Goal: Task Accomplishment & Management: Manage account settings

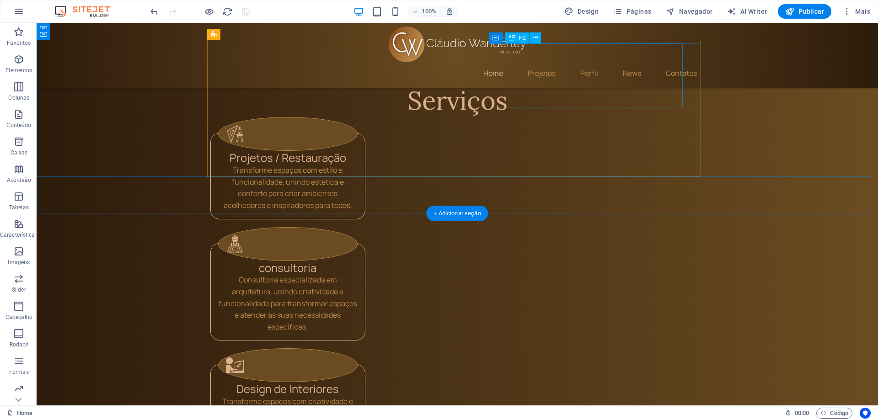
scroll to position [915, 0]
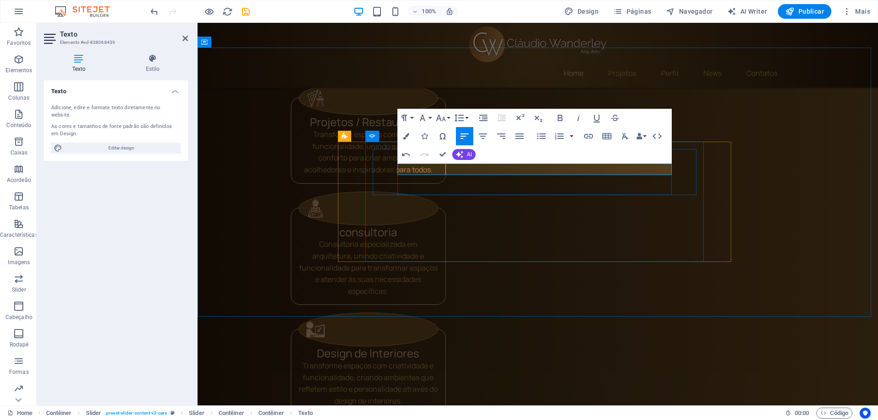
drag, startPoint x: 491, startPoint y: 174, endPoint x: 397, endPoint y: 169, distance: 94.4
click at [428, 118] on icon "button" at bounding box center [422, 118] width 11 height 11
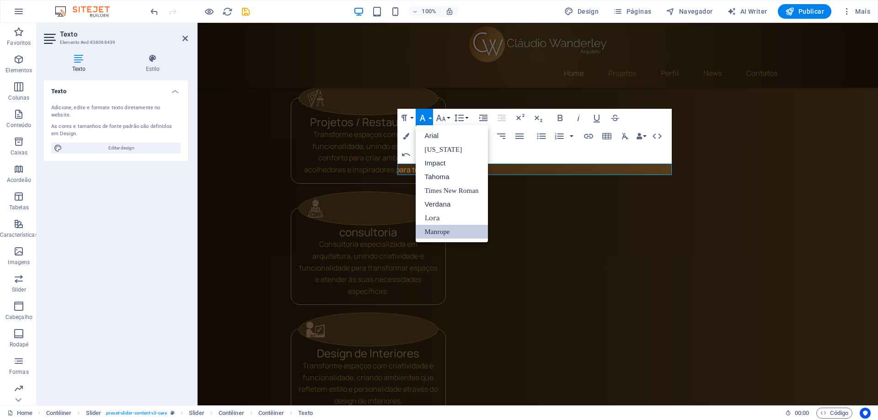
scroll to position [0, 0]
click at [428, 118] on icon "button" at bounding box center [422, 118] width 11 height 11
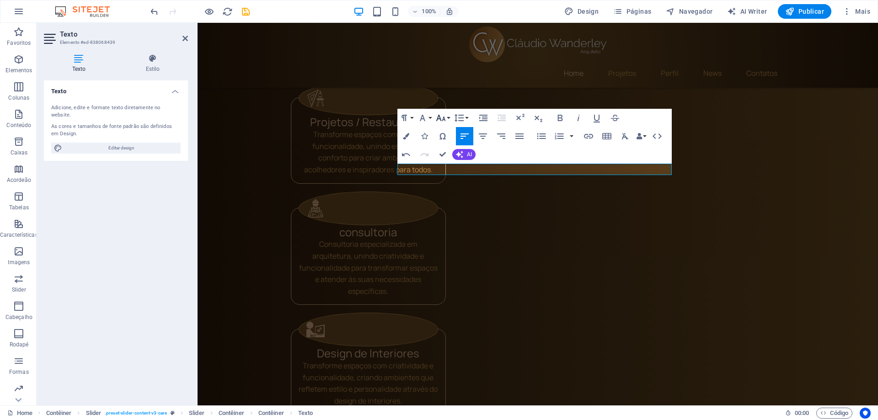
click at [441, 121] on icon "button" at bounding box center [441, 118] width 10 height 6
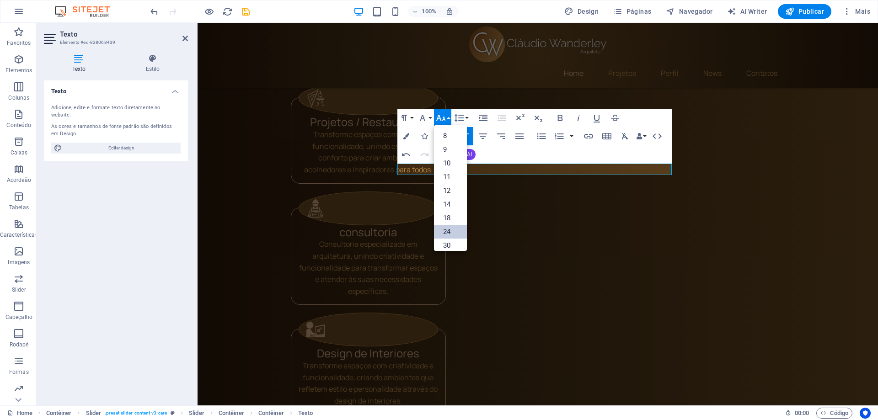
click at [446, 232] on link "24" at bounding box center [450, 232] width 33 height 14
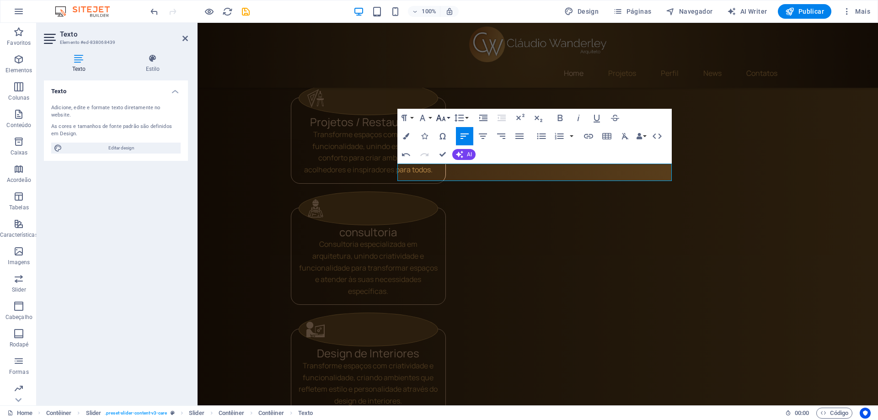
click at [442, 119] on icon "button" at bounding box center [441, 118] width 11 height 11
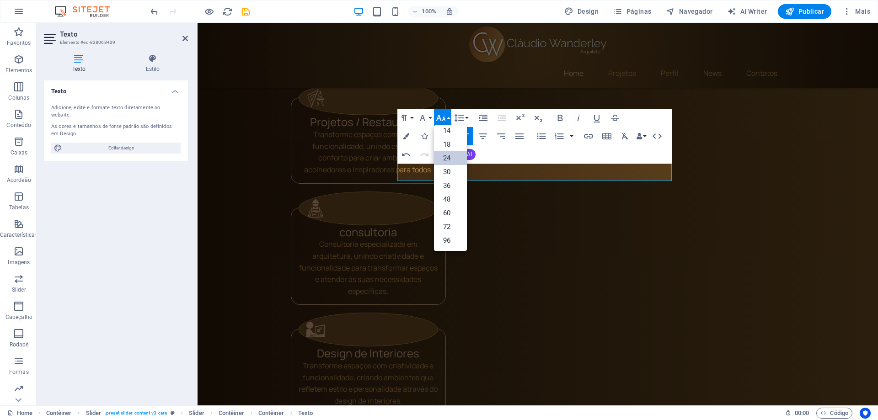
scroll to position [74, 0]
click at [445, 214] on link "60" at bounding box center [450, 213] width 33 height 14
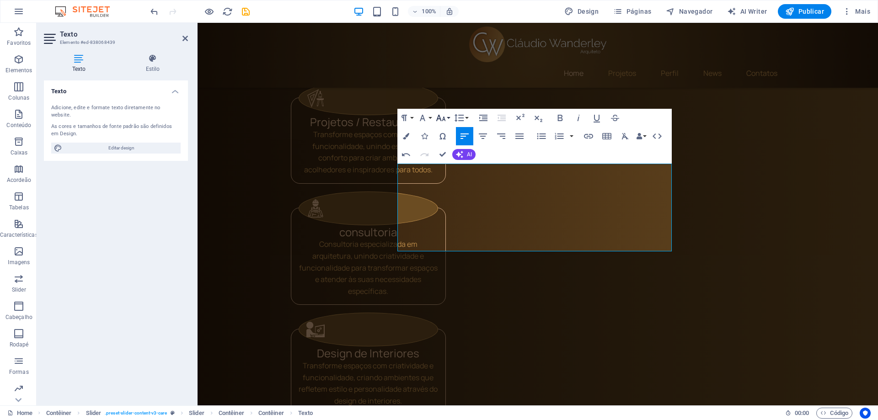
click at [442, 119] on icon "button" at bounding box center [441, 118] width 11 height 11
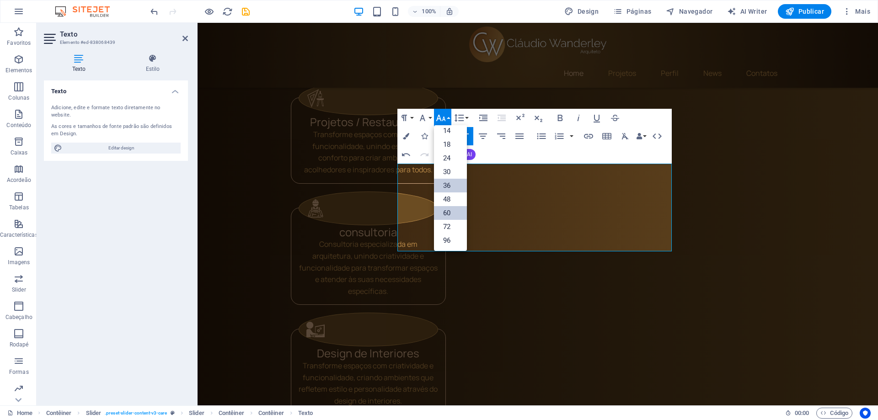
click at [443, 188] on link "36" at bounding box center [450, 186] width 33 height 14
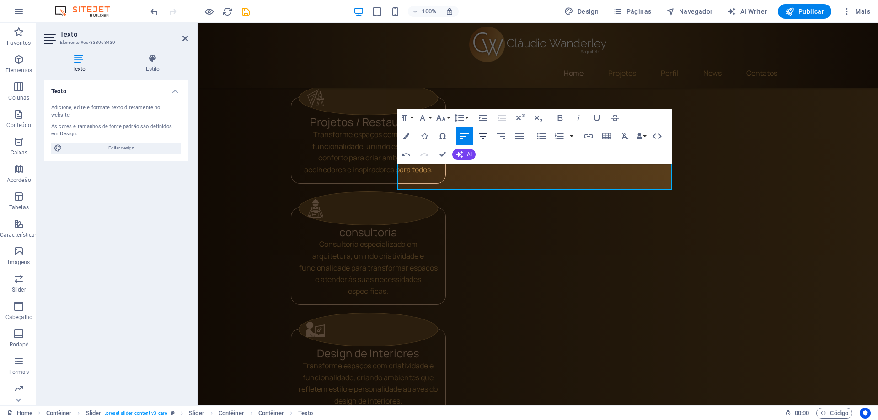
click at [481, 135] on icon "button" at bounding box center [483, 136] width 11 height 11
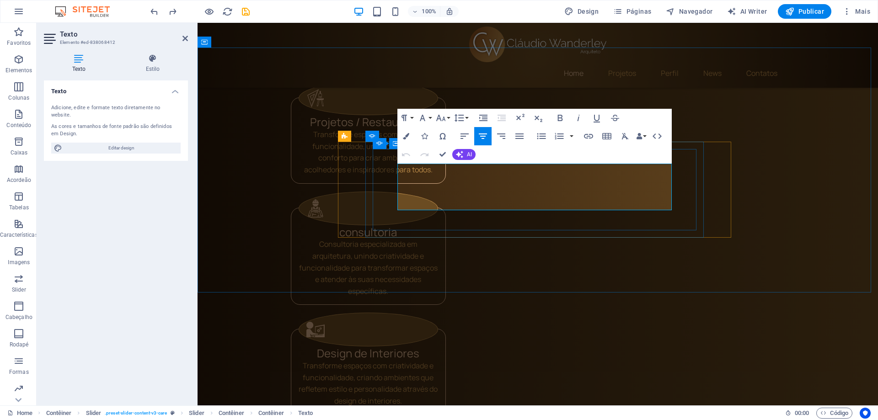
drag, startPoint x: 400, startPoint y: 169, endPoint x: 677, endPoint y: 206, distance: 280.1
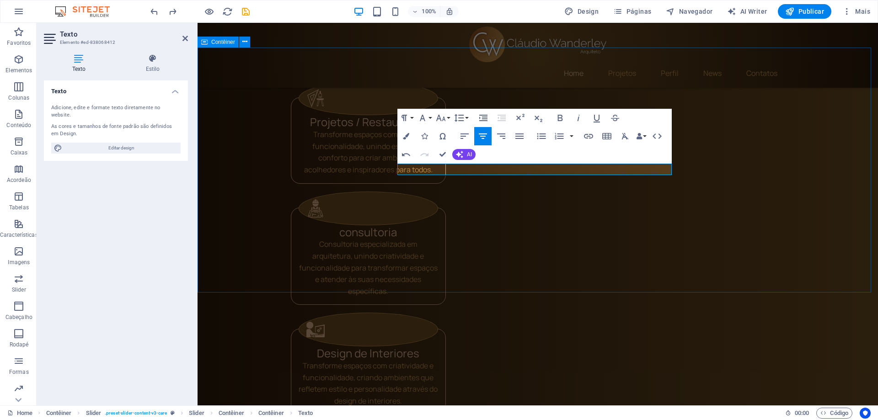
scroll to position [581, 4]
click at [446, 119] on icon "button" at bounding box center [441, 118] width 11 height 11
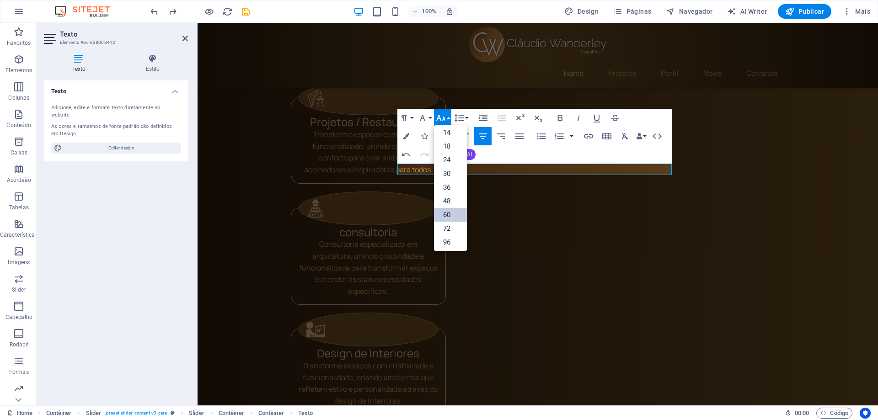
scroll to position [74, 0]
click at [449, 186] on link "36" at bounding box center [450, 186] width 33 height 14
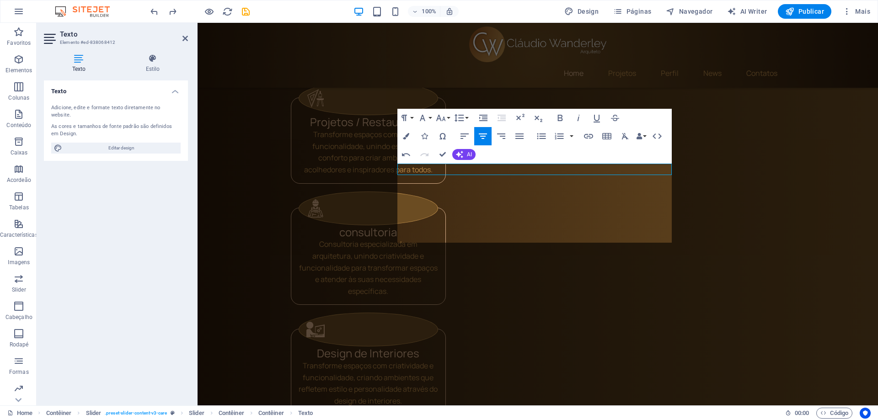
scroll to position [548, 4]
click at [481, 135] on icon "button" at bounding box center [483, 136] width 11 height 11
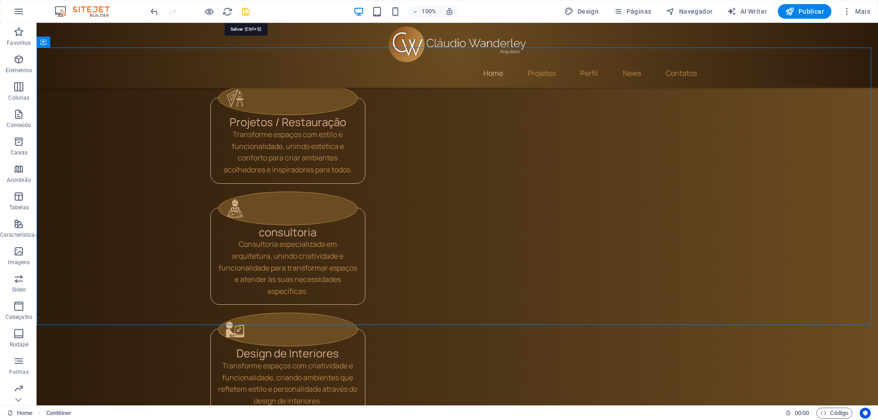
click at [248, 12] on icon "save" at bounding box center [246, 11] width 11 height 11
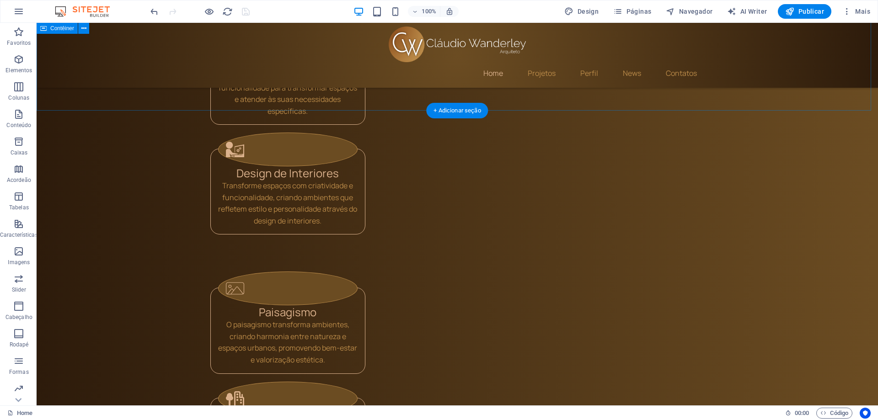
scroll to position [1189, 0]
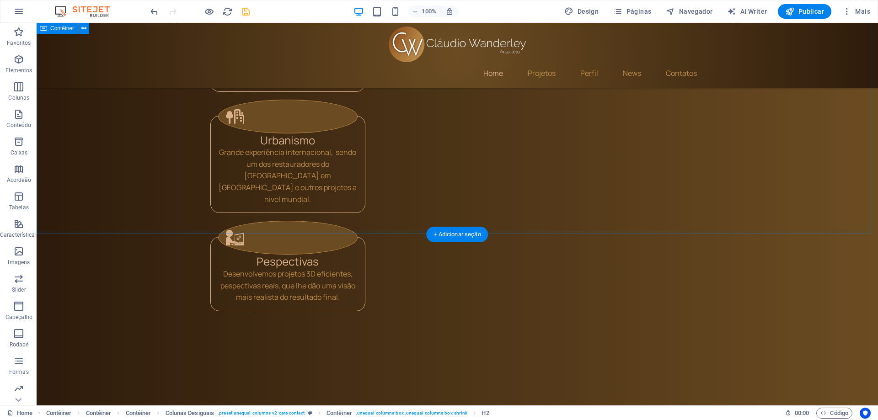
scroll to position [1426, 0]
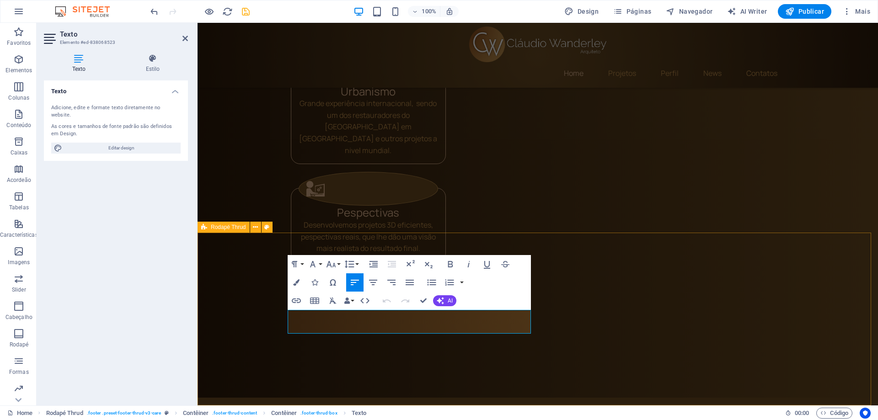
drag, startPoint x: 474, startPoint y: 328, endPoint x: 270, endPoint y: 297, distance: 206.3
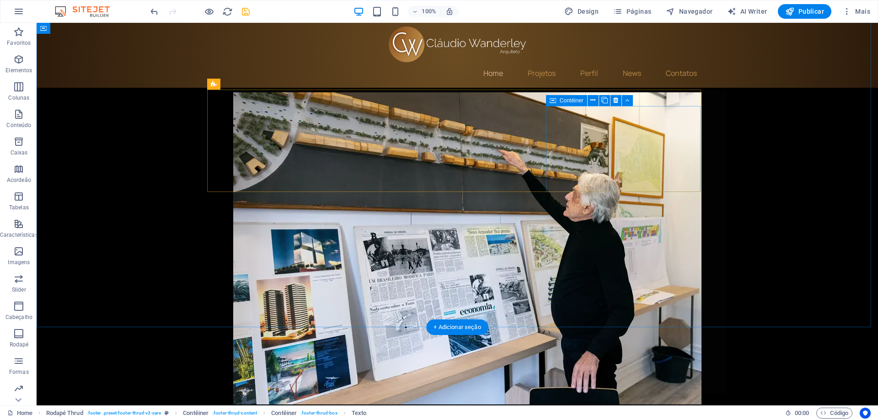
scroll to position [420, 0]
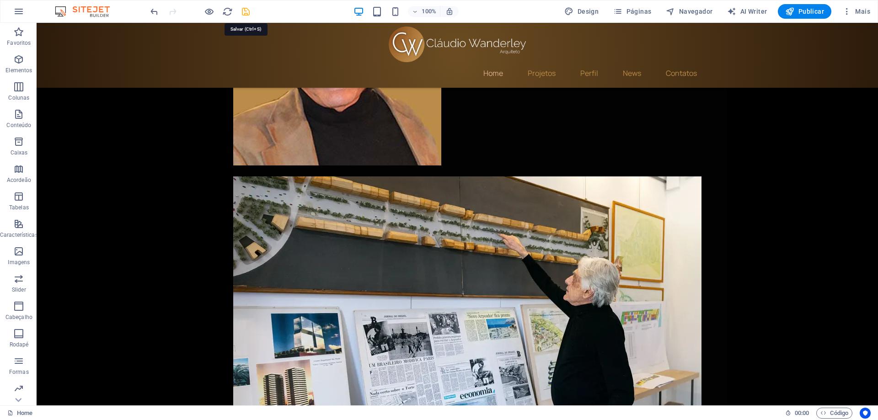
click at [244, 13] on icon "save" at bounding box center [246, 11] width 11 height 11
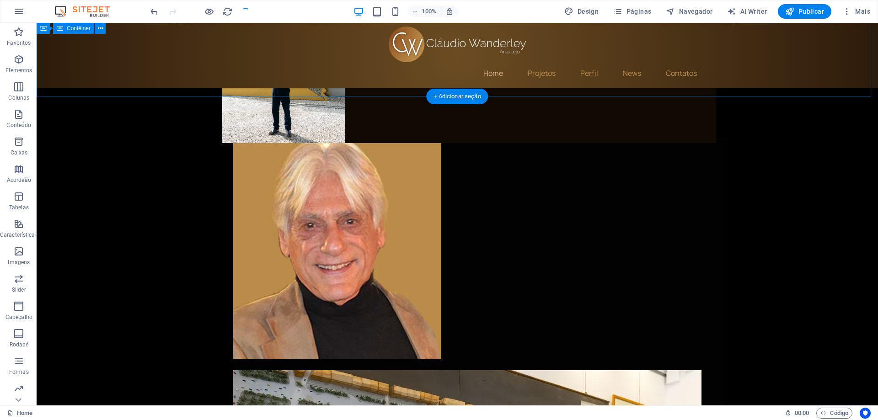
scroll to position [191, 0]
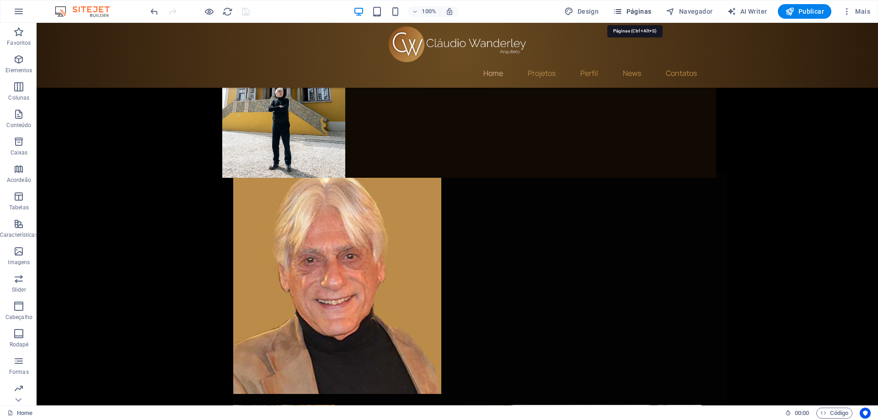
click at [645, 9] on span "Páginas" at bounding box center [632, 11] width 38 height 9
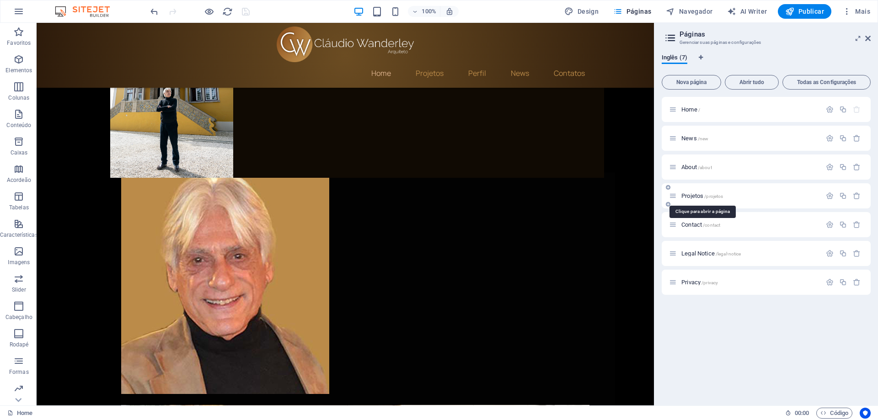
click at [691, 198] on span "Projetos /projetos" at bounding box center [703, 196] width 42 height 7
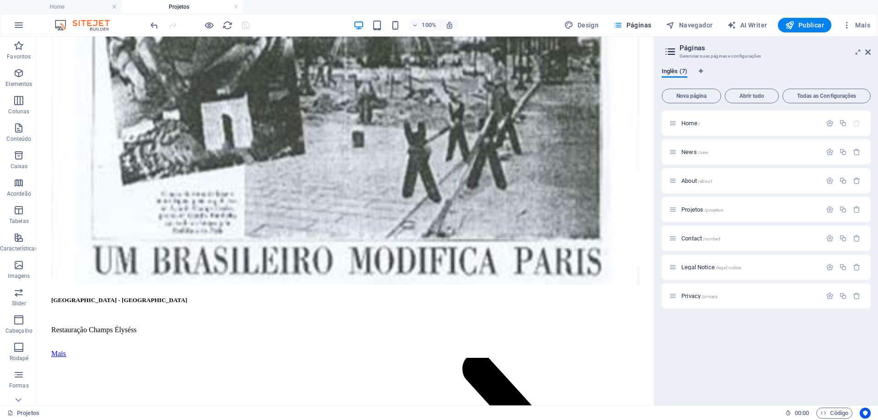
scroll to position [2928, 0]
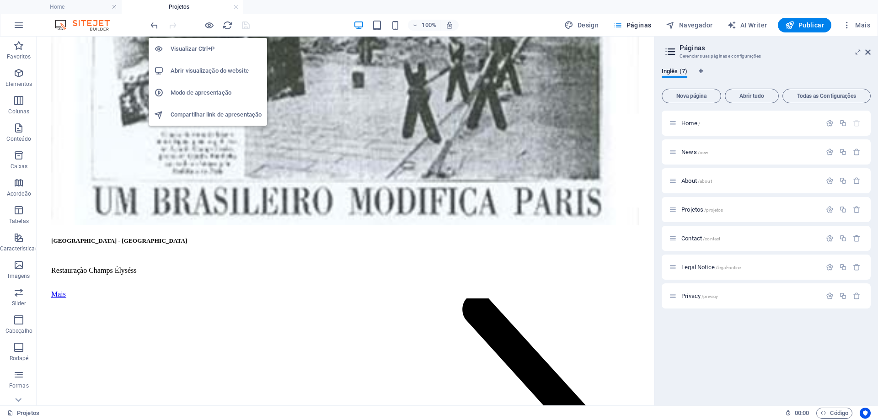
click at [203, 66] on h6 "Abrir visualização do website" at bounding box center [216, 70] width 91 height 11
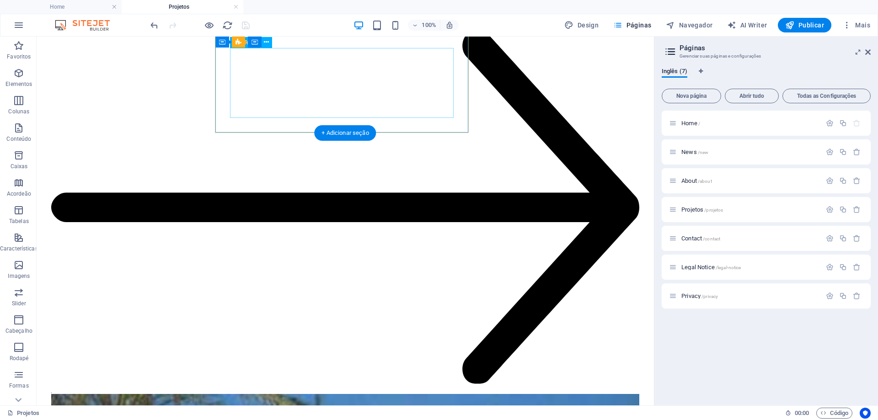
scroll to position [3980, 0]
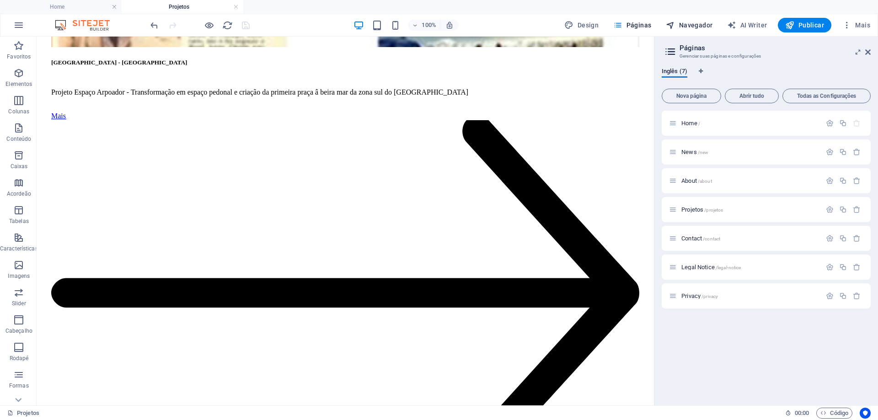
click at [694, 22] on span "Navegador" at bounding box center [689, 25] width 47 height 9
select select "16101856-en"
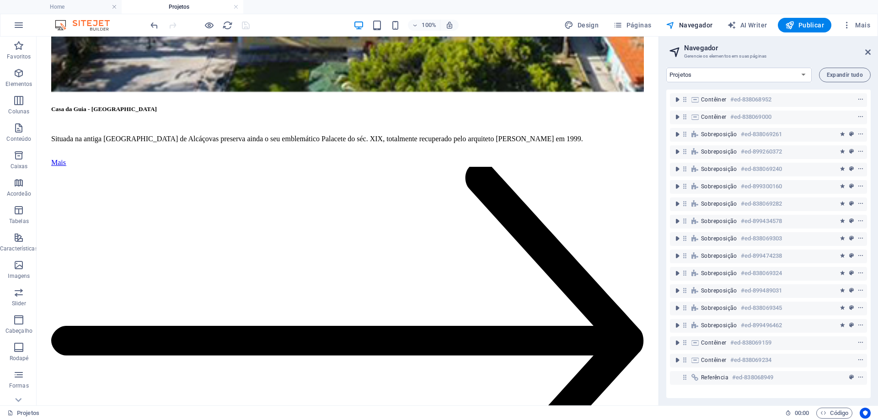
scroll to position [1235, 0]
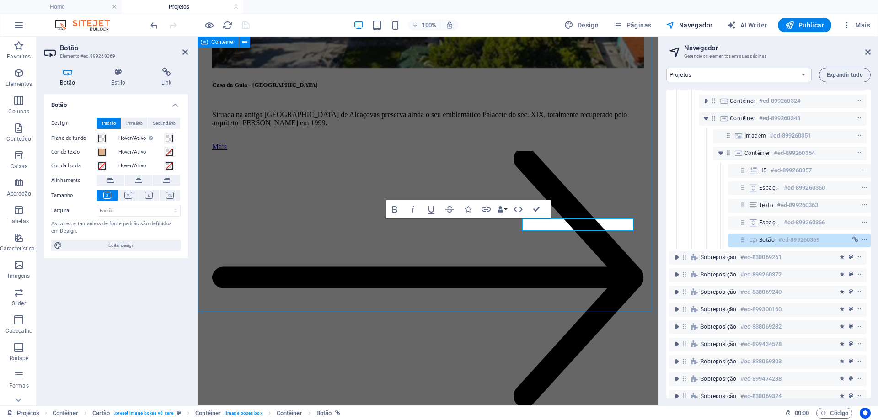
scroll to position [1210, 0]
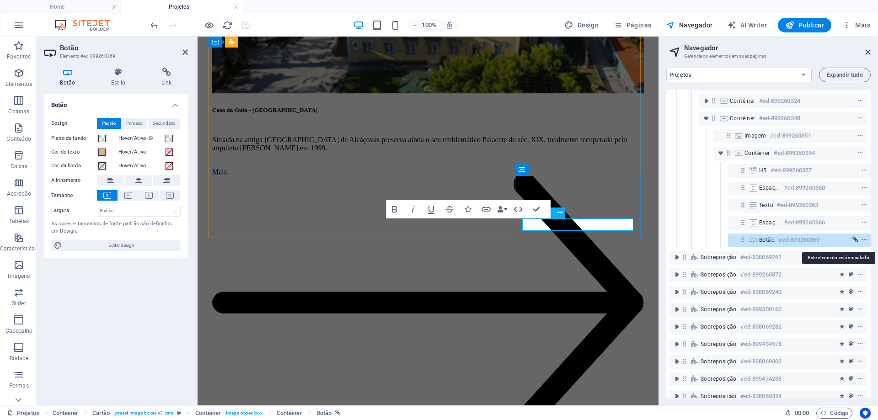
click at [854, 239] on icon "link" at bounding box center [856, 240] width 6 height 6
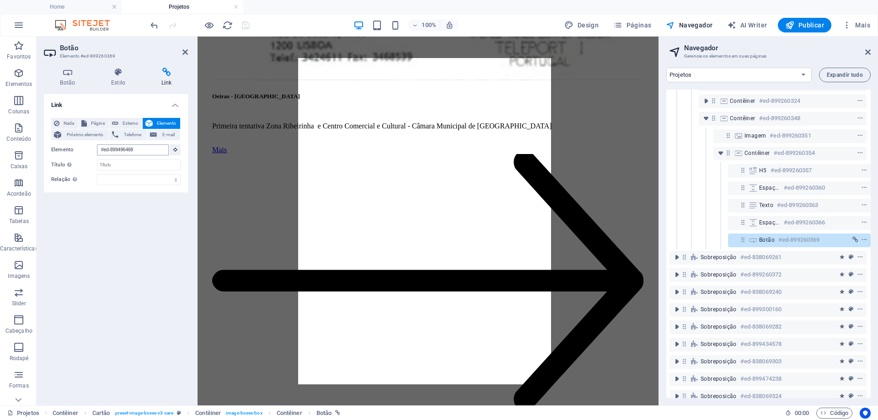
scroll to position [5712, 0]
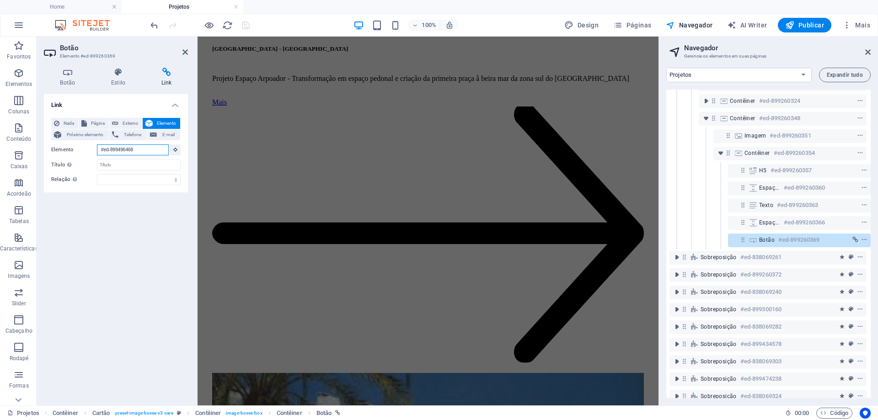
drag, startPoint x: 150, startPoint y: 150, endPoint x: 91, endPoint y: 153, distance: 59.6
click at [91, 153] on div "Elemento #ed-899496468" at bounding box center [115, 150] width 129 height 11
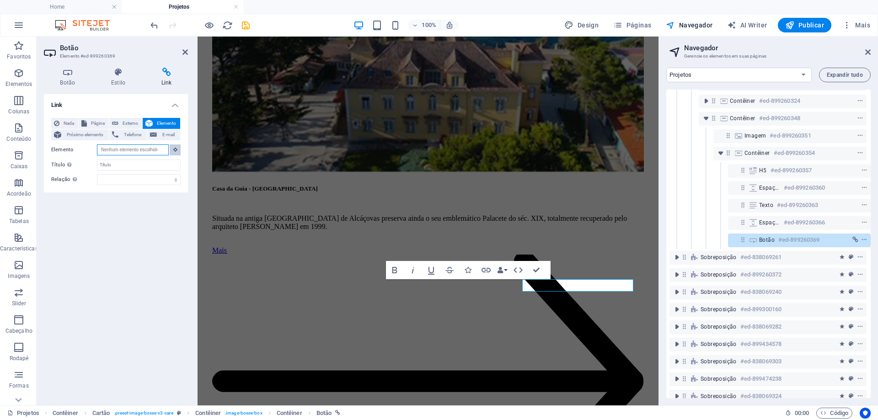
scroll to position [1128, 0]
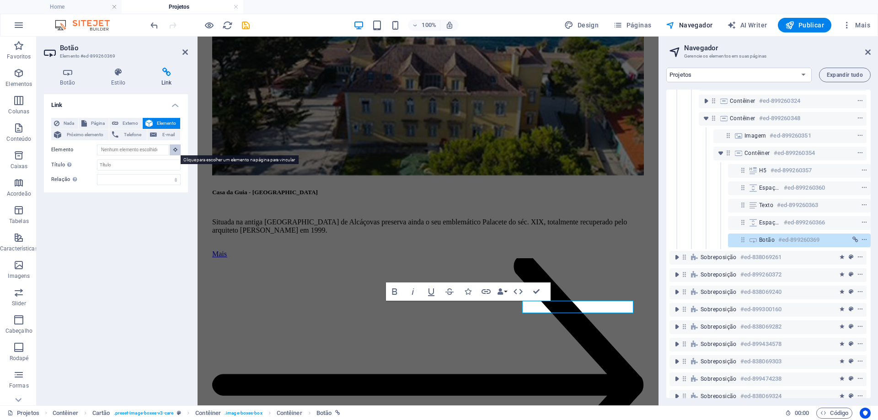
click at [177, 153] on button at bounding box center [175, 150] width 11 height 11
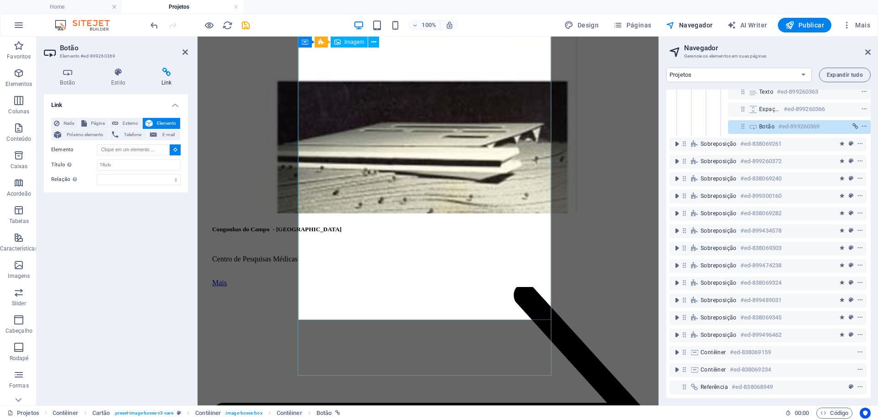
scroll to position [5777, 0]
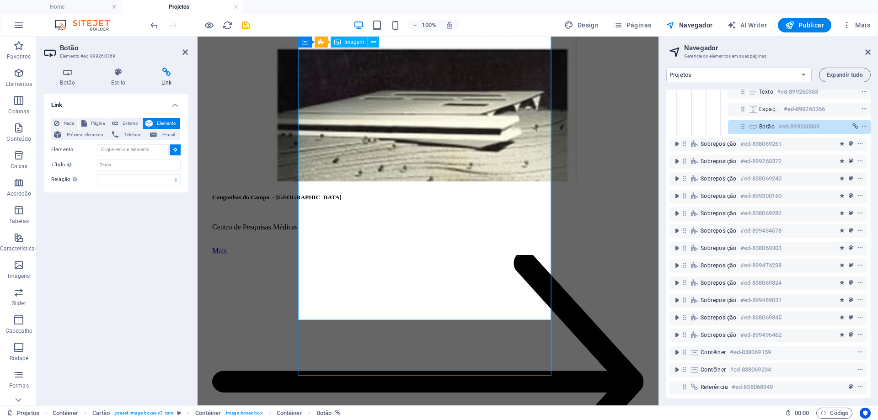
type input "#ed-899496468"
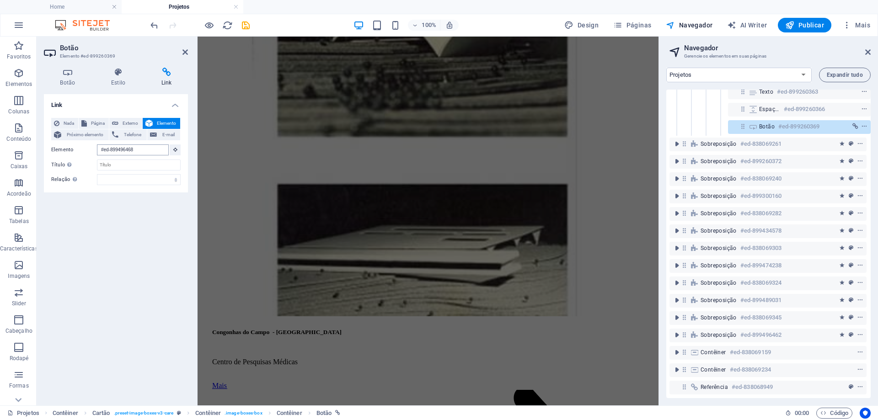
scroll to position [5712, 0]
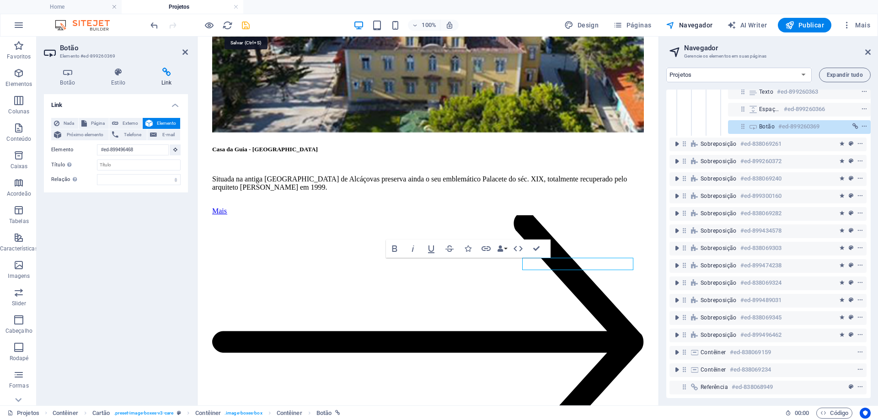
click at [244, 28] on icon "save" at bounding box center [246, 25] width 11 height 11
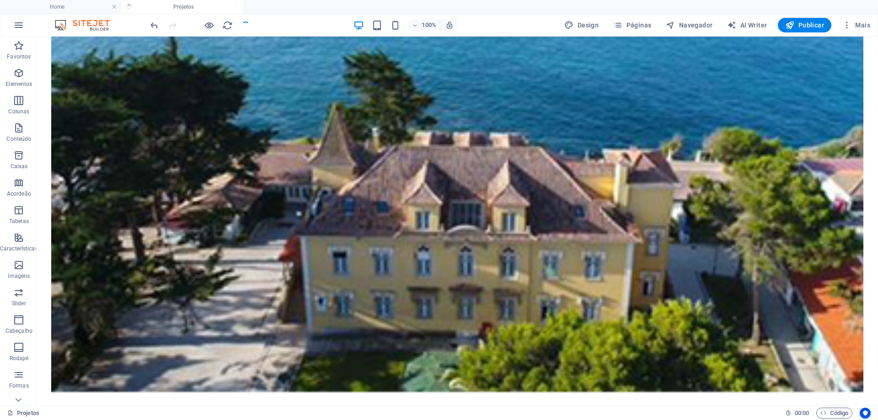
scroll to position [1208, 0]
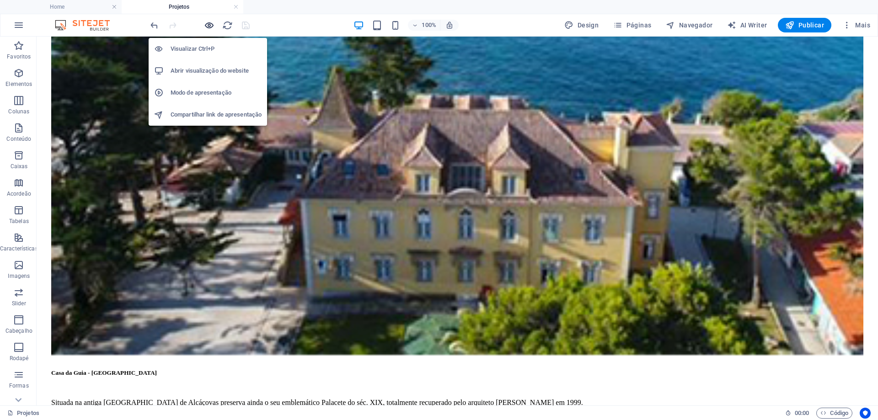
click at [211, 27] on icon "button" at bounding box center [209, 25] width 11 height 11
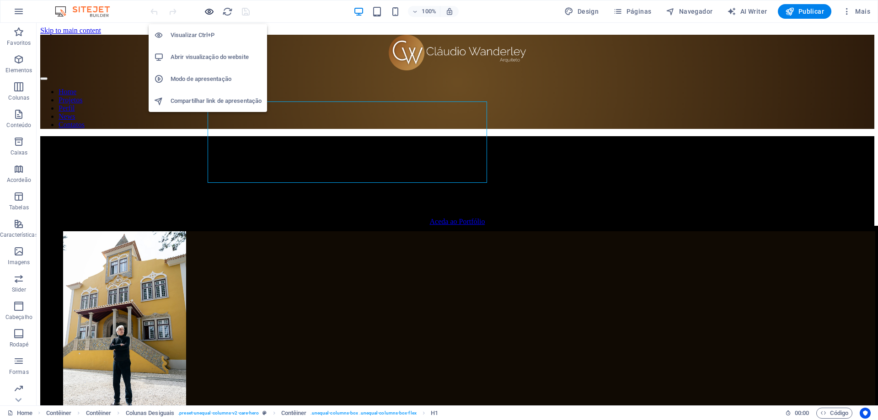
click at [207, 12] on icon "button" at bounding box center [209, 11] width 11 height 11
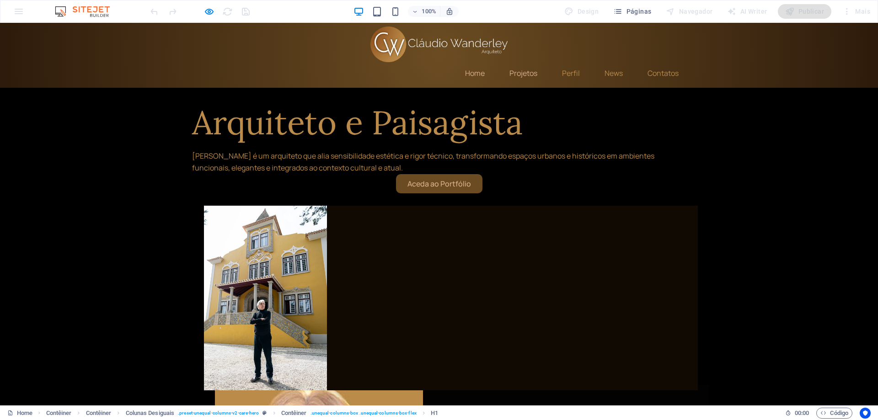
click at [515, 62] on link "Projetos" at bounding box center [523, 73] width 43 height 22
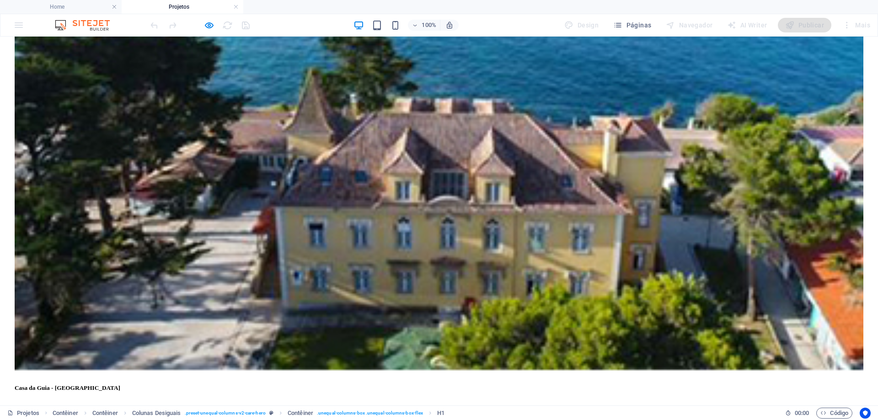
scroll to position [1327, 0]
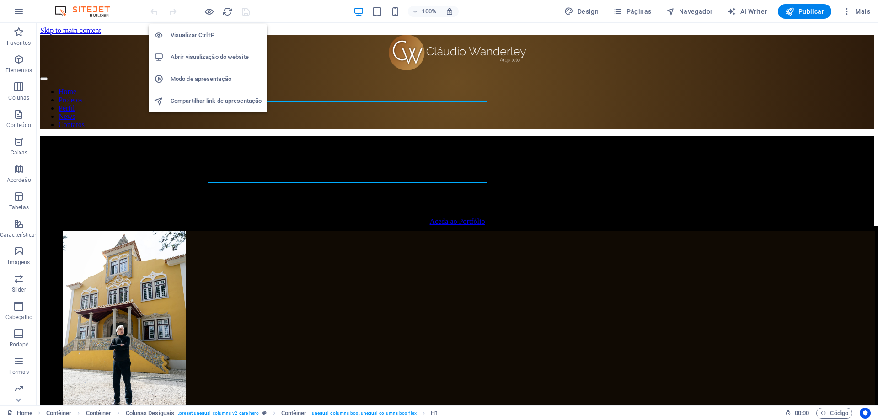
click at [210, 57] on h6 "Abrir visualização do website" at bounding box center [216, 57] width 91 height 11
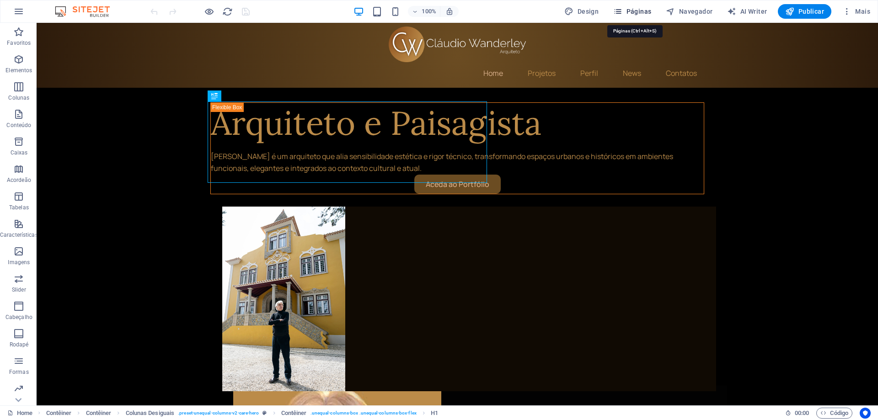
click at [637, 12] on span "Páginas" at bounding box center [632, 11] width 38 height 9
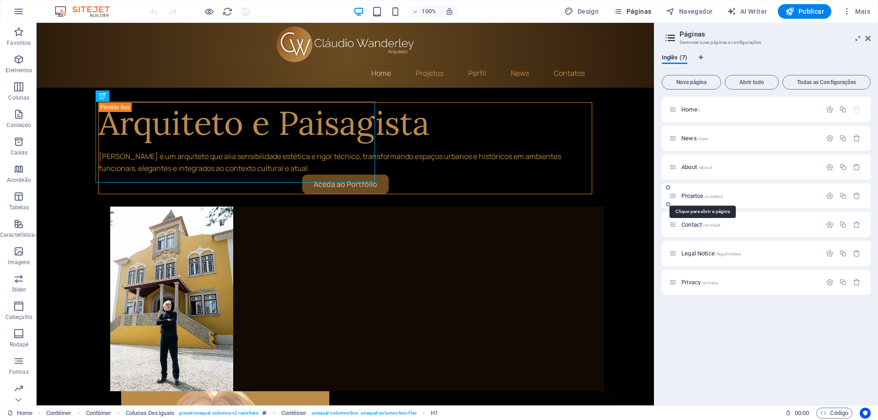
click at [688, 196] on span "Projetos /projetos" at bounding box center [703, 196] width 42 height 7
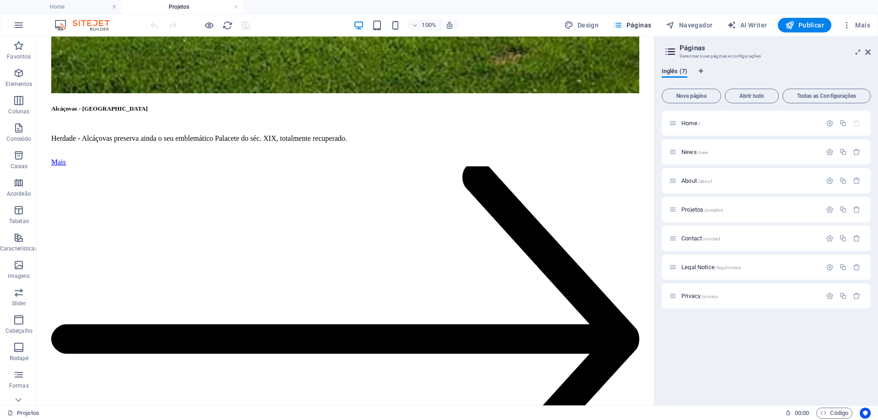
scroll to position [5564, 0]
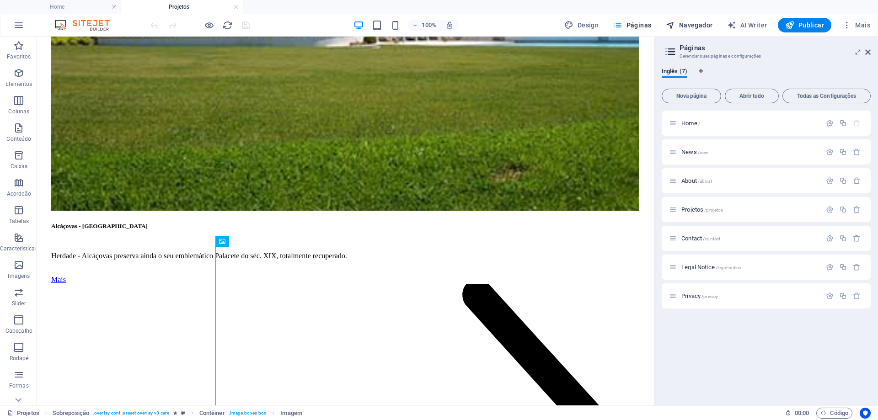
drag, startPoint x: 708, startPoint y: 26, endPoint x: 443, endPoint y: 190, distance: 311.3
click at [708, 26] on span "Navegador" at bounding box center [689, 25] width 47 height 9
select select "16101856-en"
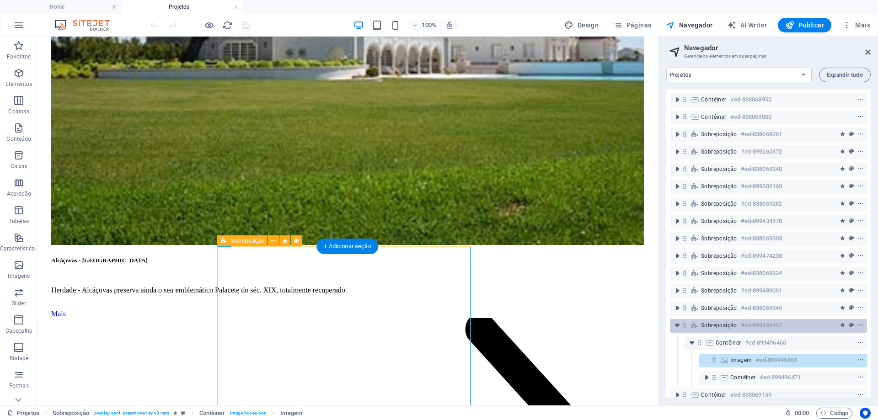
click at [747, 322] on h6 "#ed-899496462" at bounding box center [761, 325] width 41 height 11
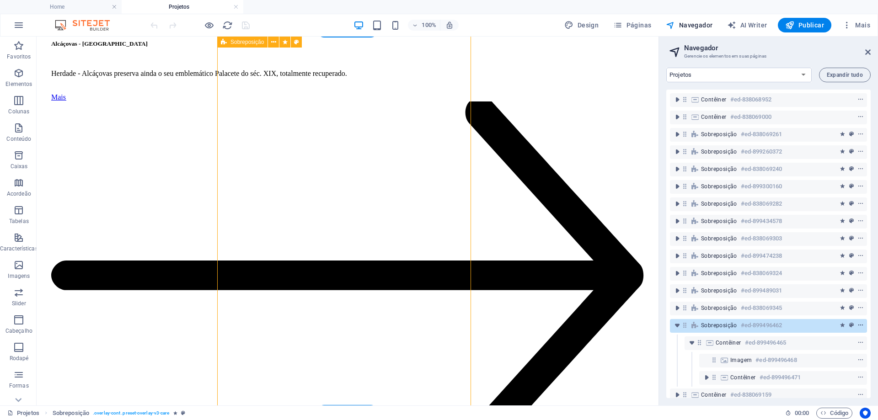
click at [863, 324] on span "context-menu" at bounding box center [860, 326] width 9 height 6
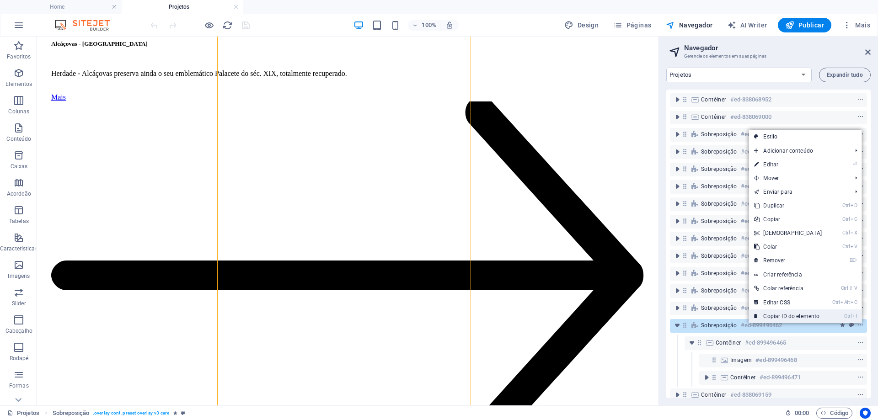
click at [816, 315] on link "Ctrl I Copiar ID do elemento" at bounding box center [788, 317] width 79 height 14
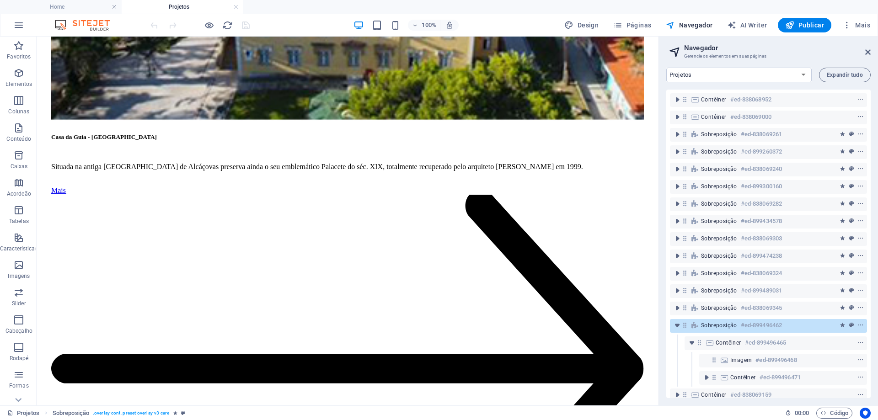
scroll to position [1206, 0]
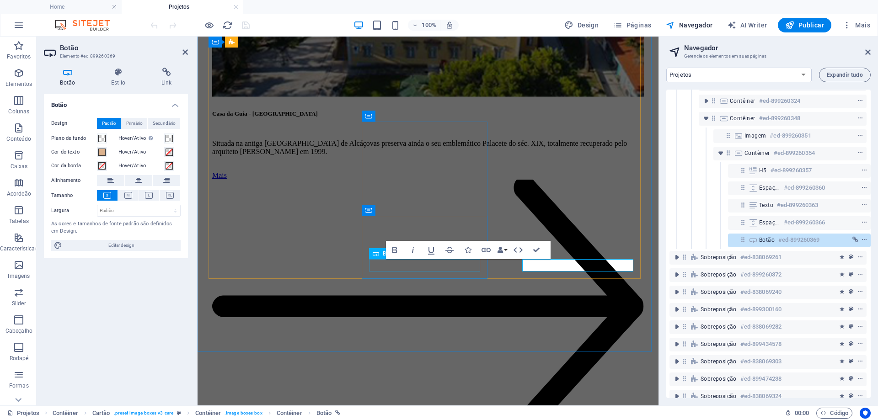
scroll to position [1169, 0]
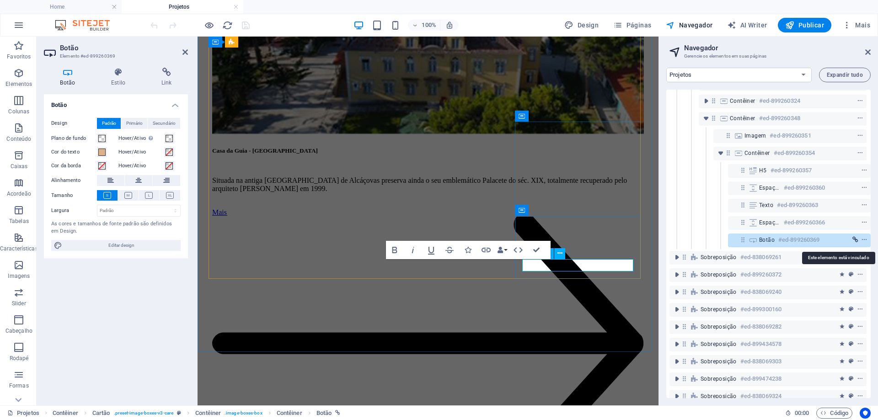
click at [855, 240] on icon "link" at bounding box center [856, 240] width 6 height 6
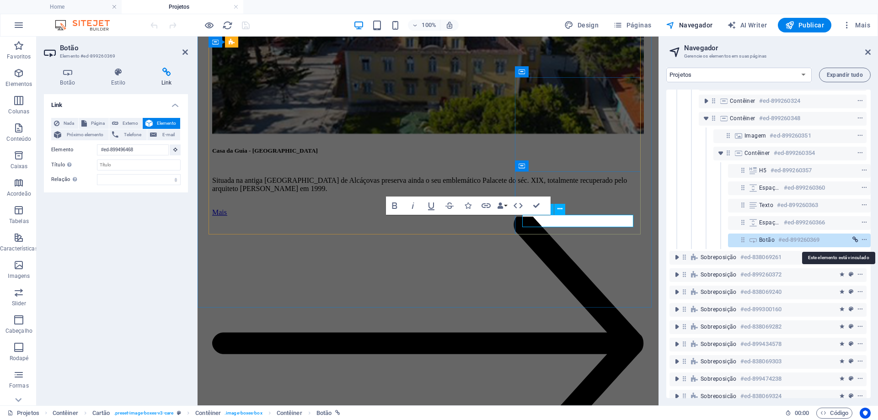
scroll to position [1214, 0]
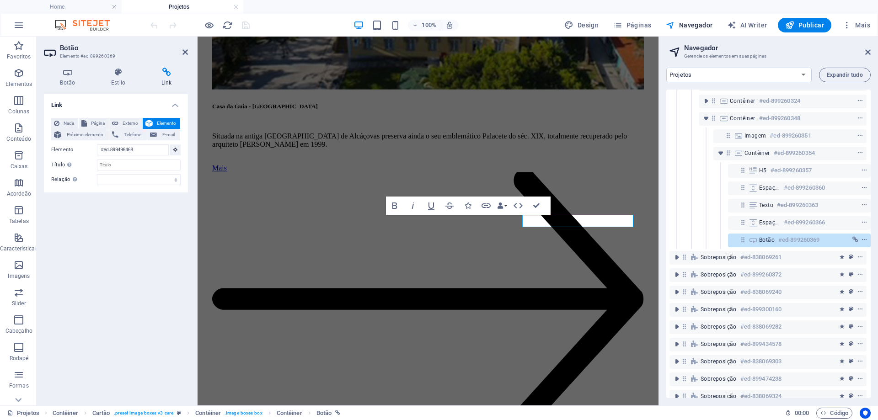
click at [167, 82] on h4 "Link" at bounding box center [166, 77] width 43 height 19
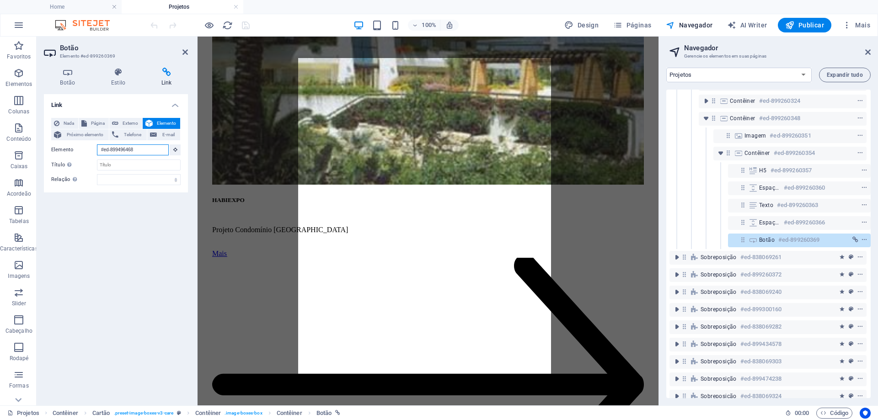
drag, startPoint x: 144, startPoint y: 149, endPoint x: 52, endPoint y: 150, distance: 92.0
click at [52, 150] on div "Elemento #ed-899496468" at bounding box center [115, 150] width 129 height 11
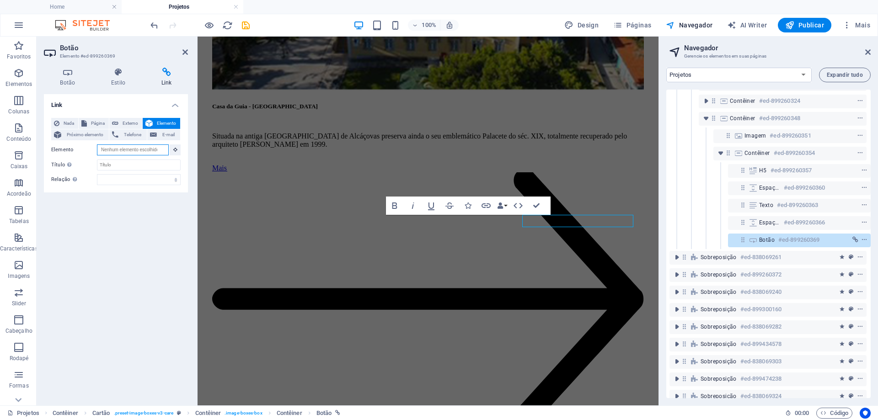
paste input "#ed-899496462"
type input "#ed-899496462"
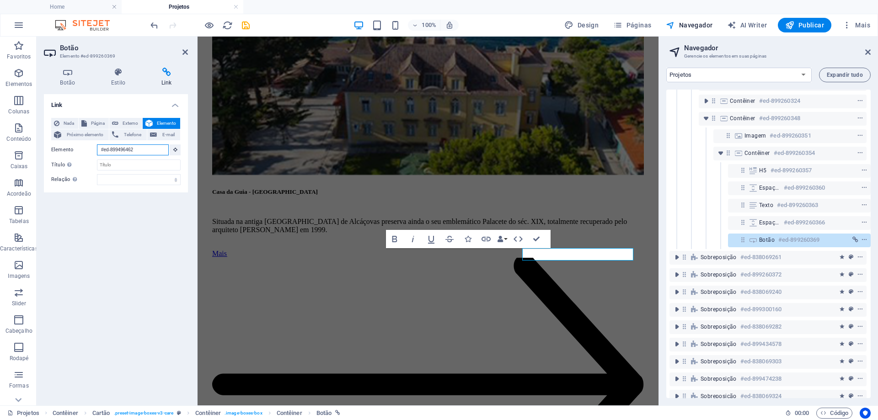
scroll to position [1128, 0]
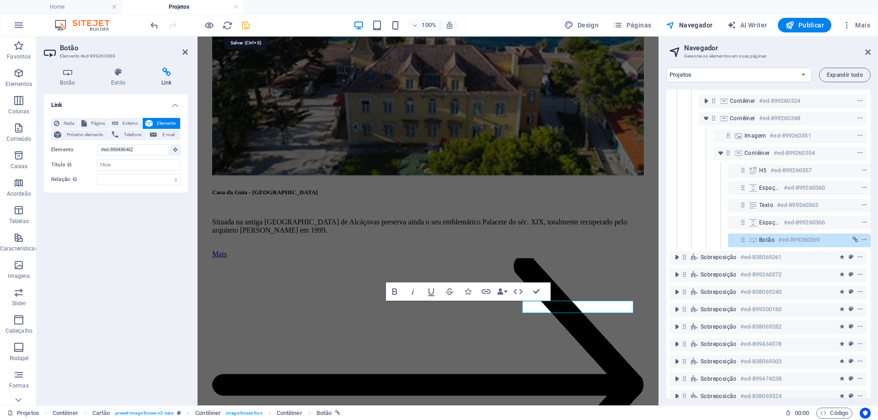
click at [242, 23] on icon "save" at bounding box center [246, 25] width 11 height 11
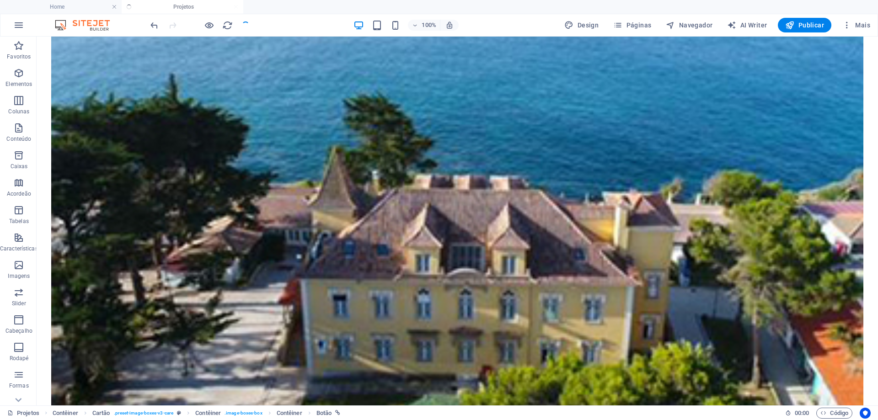
scroll to position [1150, 0]
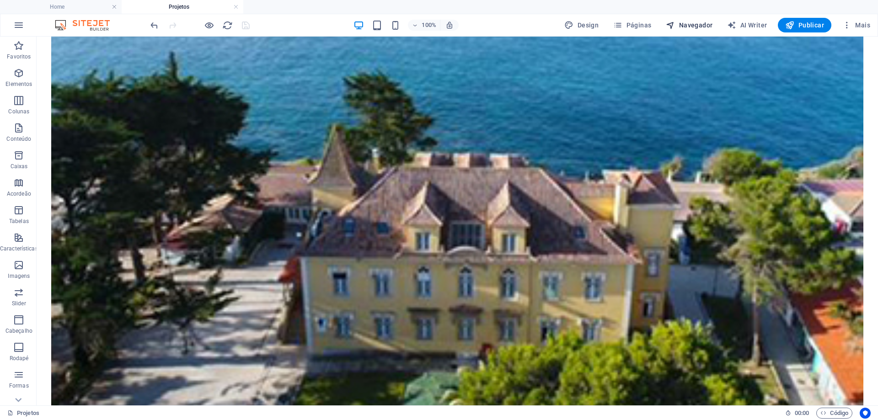
click at [699, 22] on span "Navegador" at bounding box center [689, 25] width 47 height 9
select select "16101856-en"
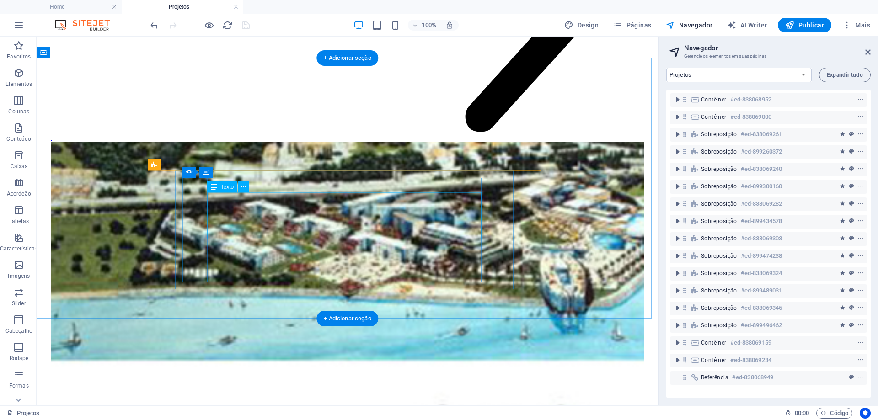
scroll to position [6136, 0]
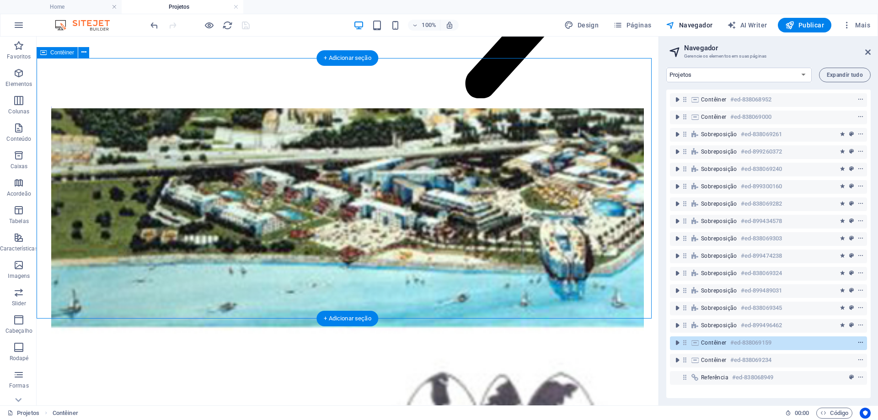
click at [860, 343] on icon "context-menu" at bounding box center [861, 343] width 6 height 6
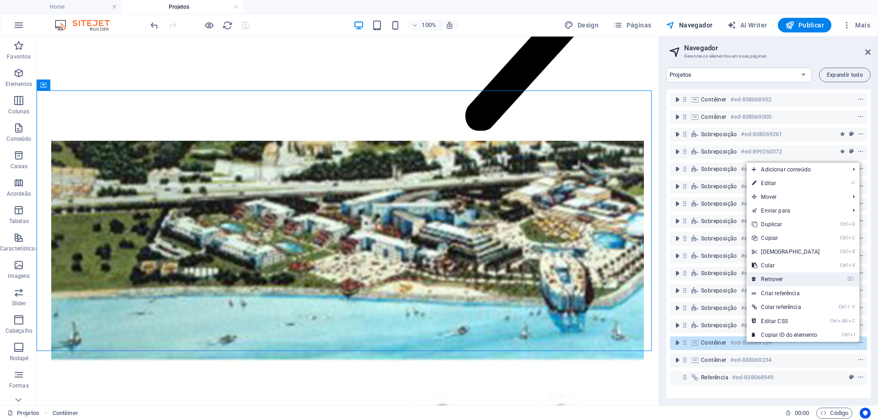
click at [781, 282] on link "⌦ Remover" at bounding box center [786, 280] width 79 height 14
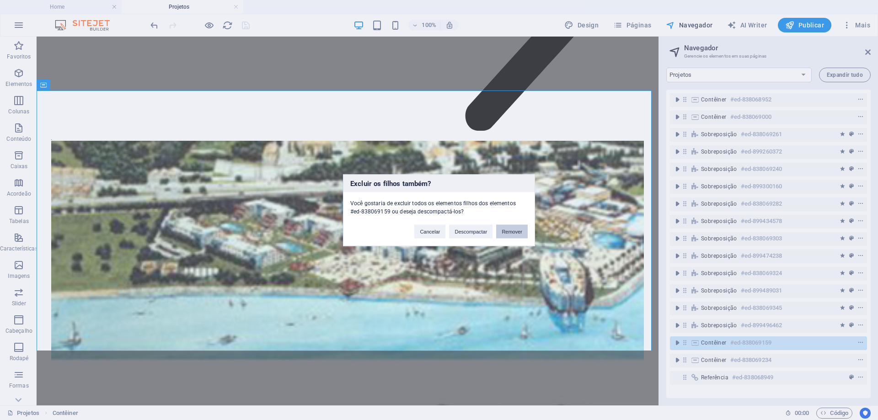
click at [521, 231] on button "Remover" at bounding box center [512, 232] width 32 height 14
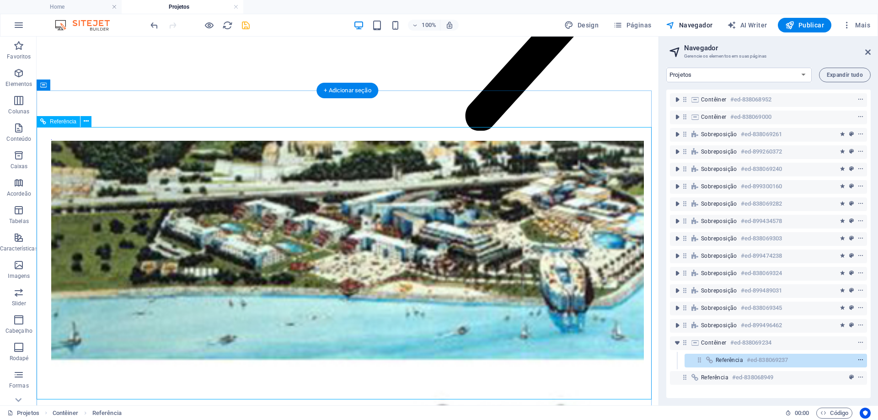
click at [863, 361] on span "context-menu" at bounding box center [860, 360] width 9 height 6
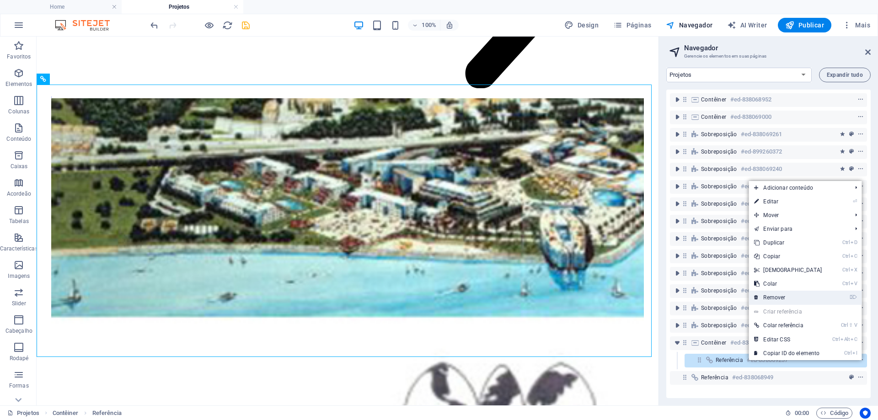
click at [781, 301] on link "⌦ Remover" at bounding box center [788, 298] width 79 height 14
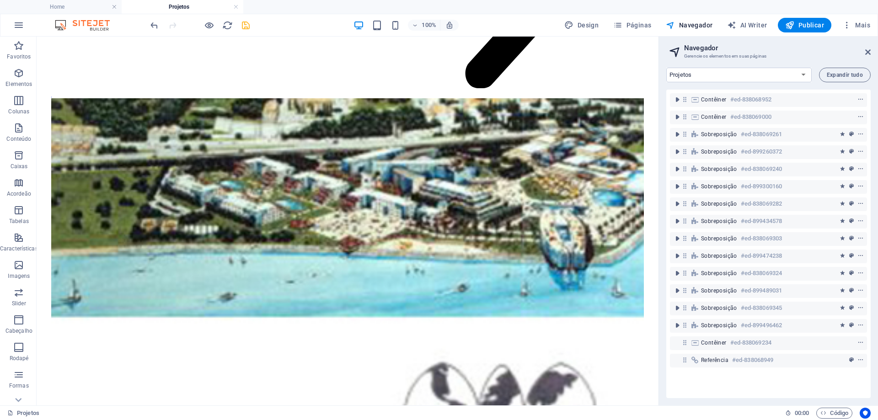
scroll to position [6135, 0]
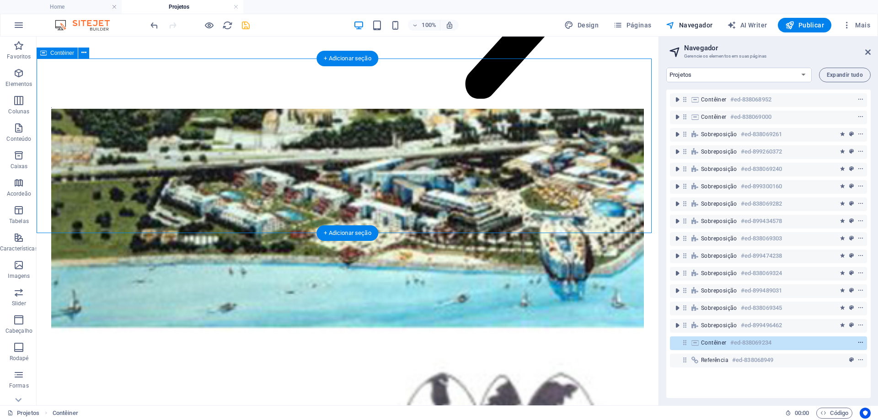
click at [858, 344] on icon "context-menu" at bounding box center [861, 343] width 6 height 6
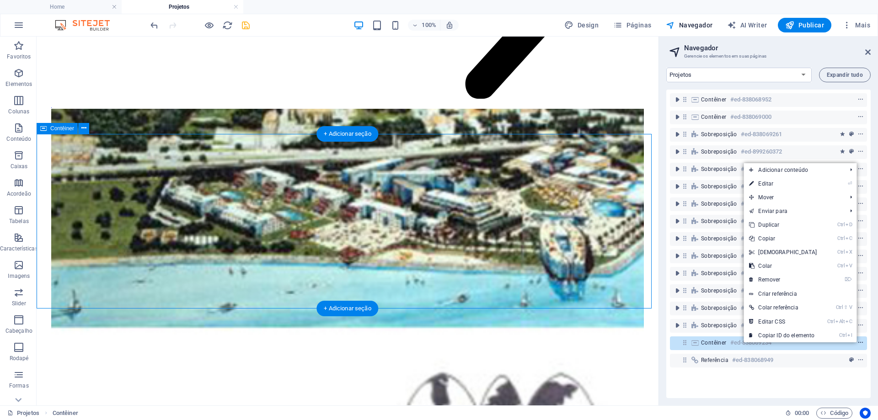
scroll to position [6060, 0]
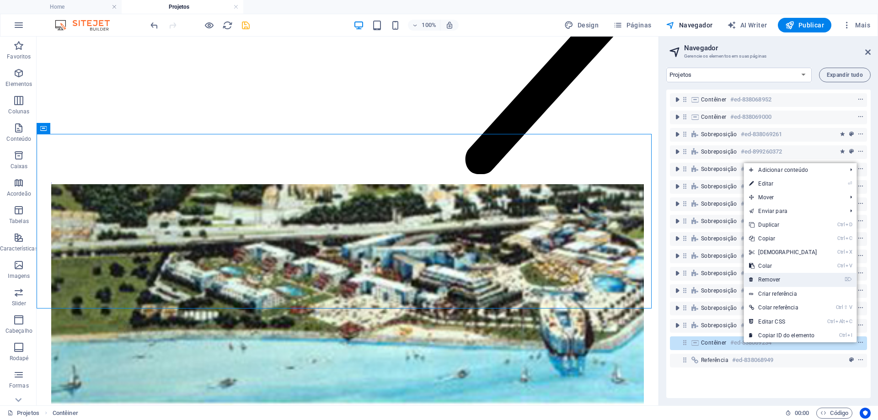
click at [776, 278] on link "⌦ Remover" at bounding box center [783, 280] width 79 height 14
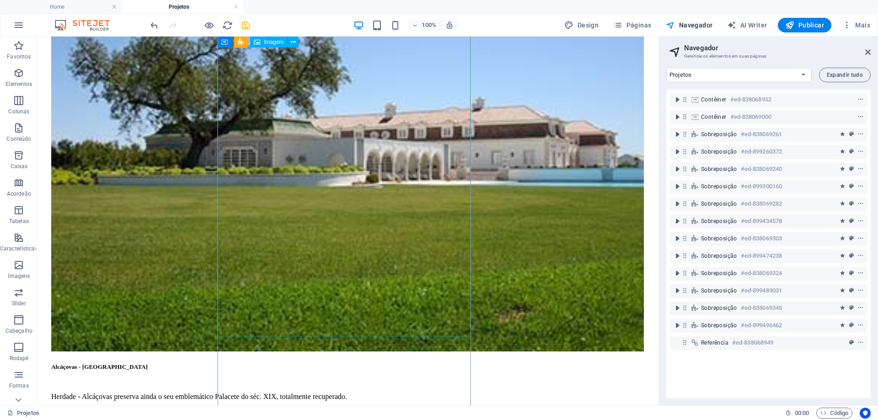
scroll to position [5229, 0]
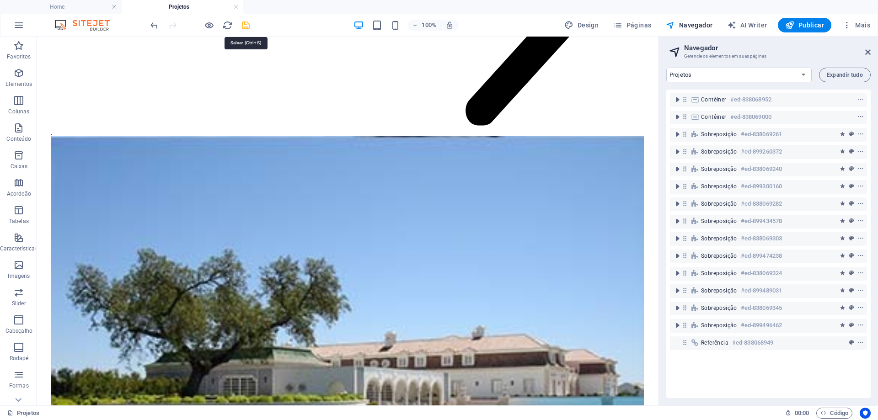
click at [244, 28] on icon "save" at bounding box center [246, 25] width 11 height 11
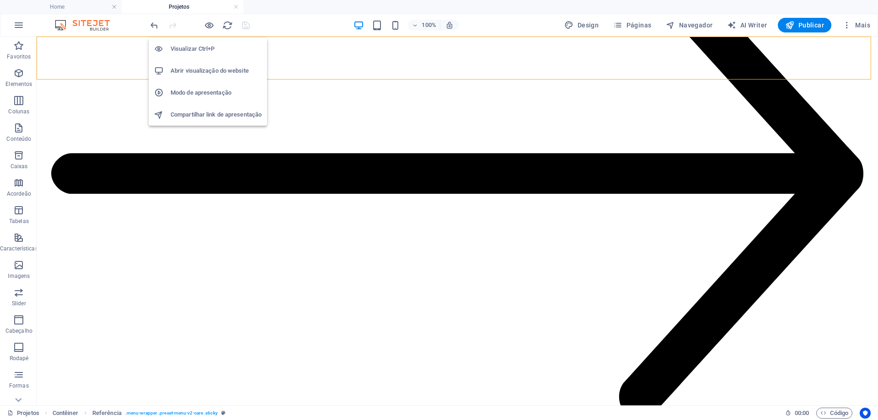
click at [206, 68] on h6 "Abrir visualização do website" at bounding box center [216, 70] width 91 height 11
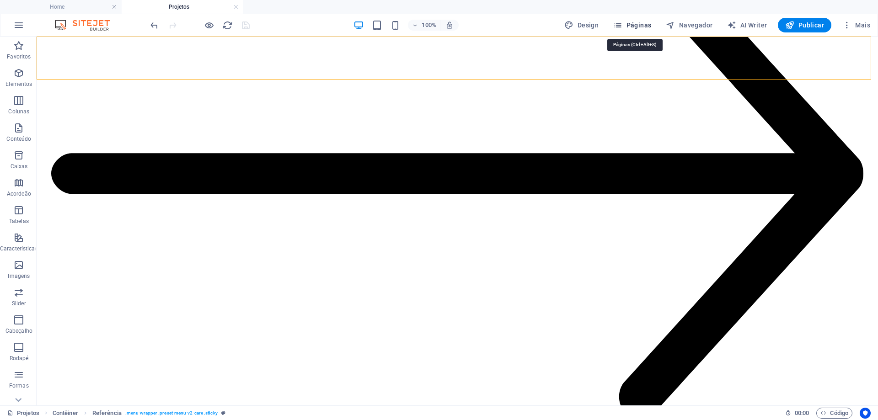
click at [642, 26] on span "Páginas" at bounding box center [632, 25] width 38 height 9
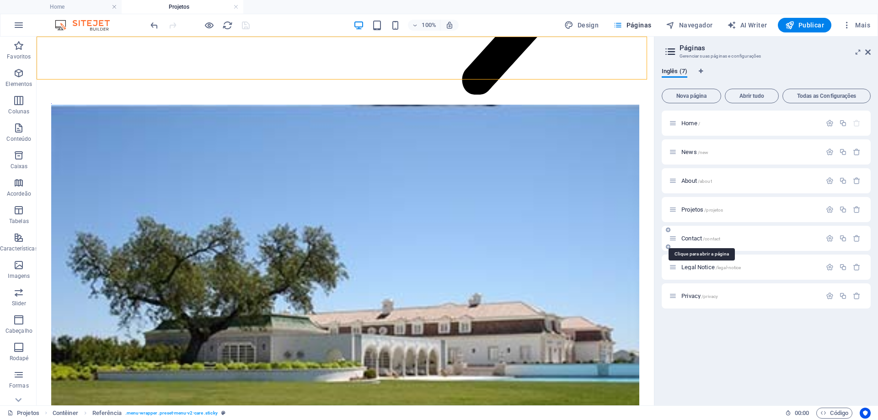
click at [696, 240] on span "Contact /contact" at bounding box center [701, 238] width 39 height 7
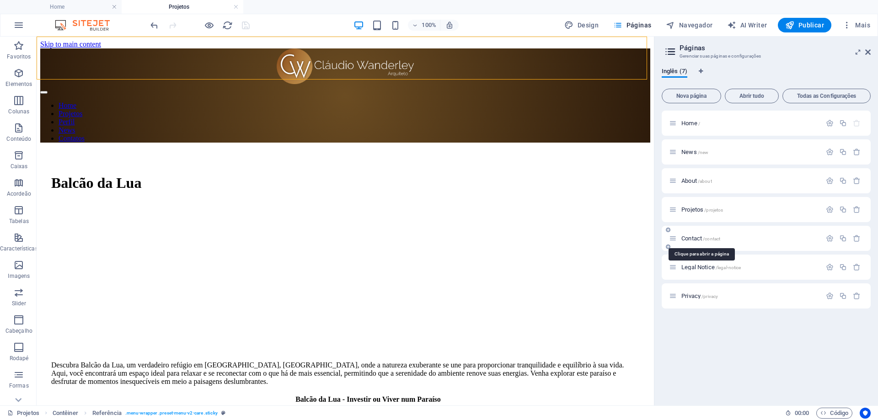
click at [696, 262] on div "Legal Notice /legal-notice" at bounding box center [745, 267] width 152 height 11
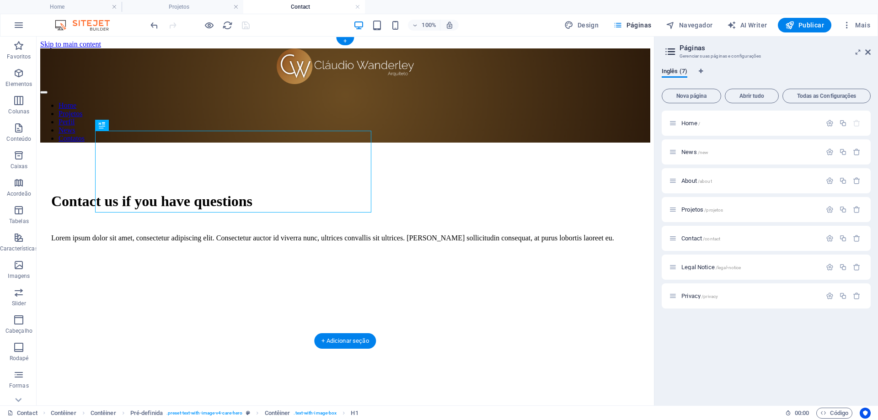
click at [438, 250] on figure at bounding box center [350, 250] width 599 height 0
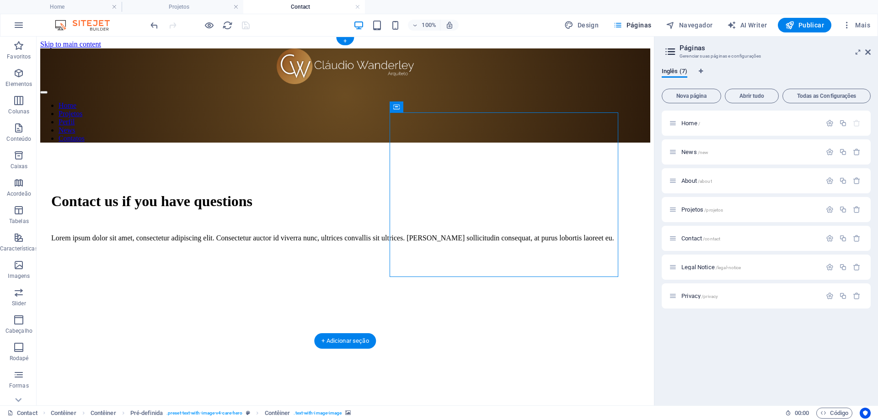
click at [438, 250] on figure at bounding box center [350, 250] width 599 height 0
select select "px"
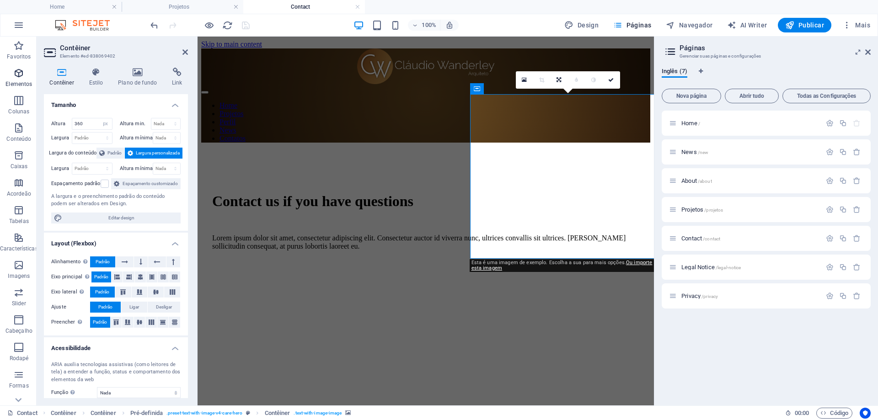
click at [21, 82] on p "Elementos" at bounding box center [18, 84] width 27 height 7
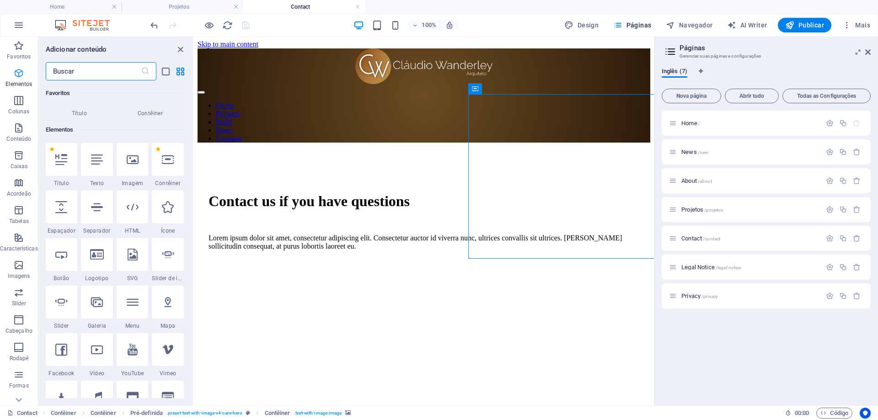
scroll to position [97, 0]
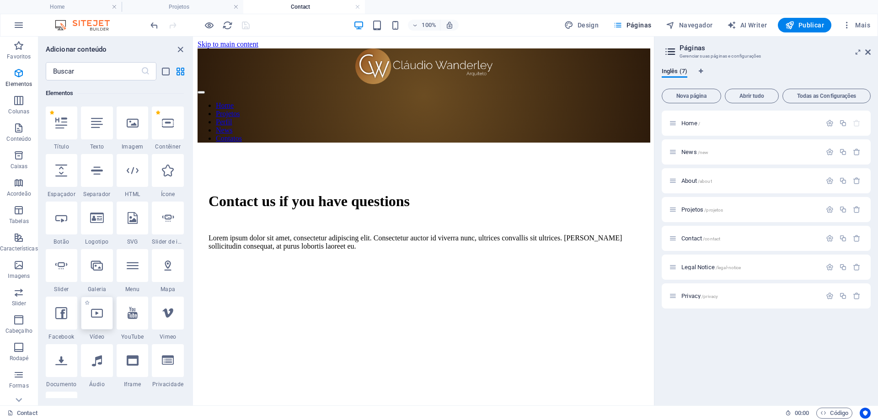
select select "%"
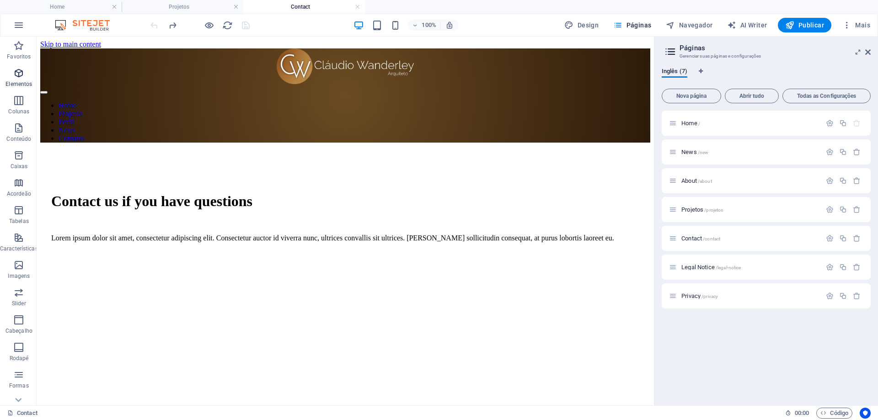
click at [22, 83] on p "Elementos" at bounding box center [18, 84] width 27 height 7
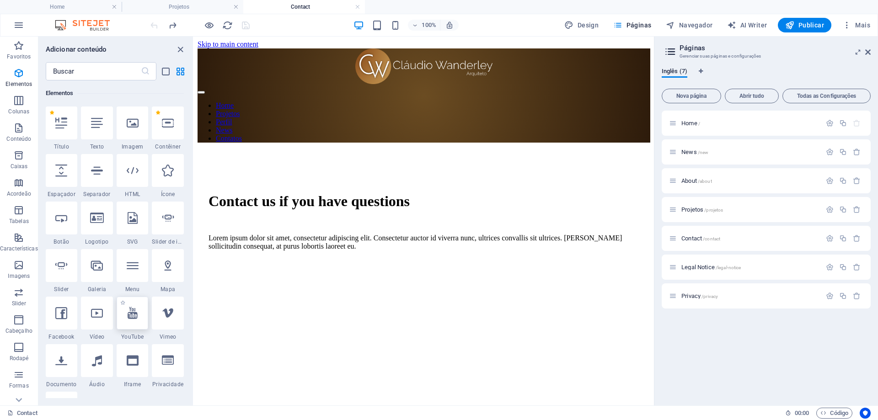
select select "ar16_9"
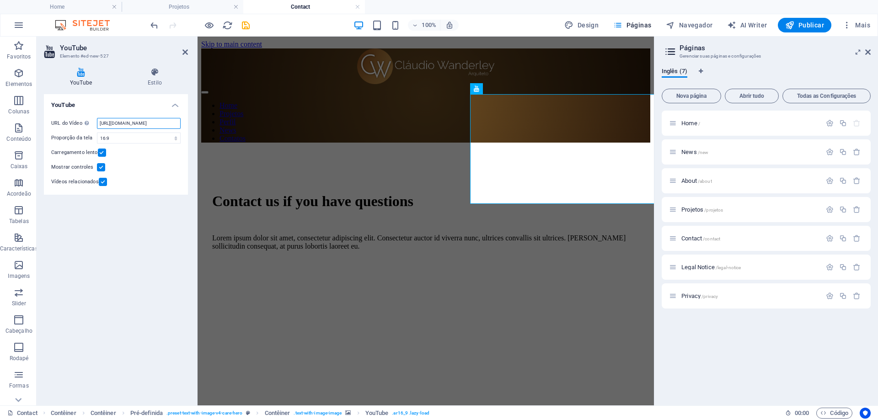
click at [100, 124] on input "https://www.youtube.com/watch?v=hnoviHgPHkY" at bounding box center [139, 123] width 84 height 11
paste input "youtu.be/kbstJWVcvbw?si=LPhkSUHRORWr-8M1"
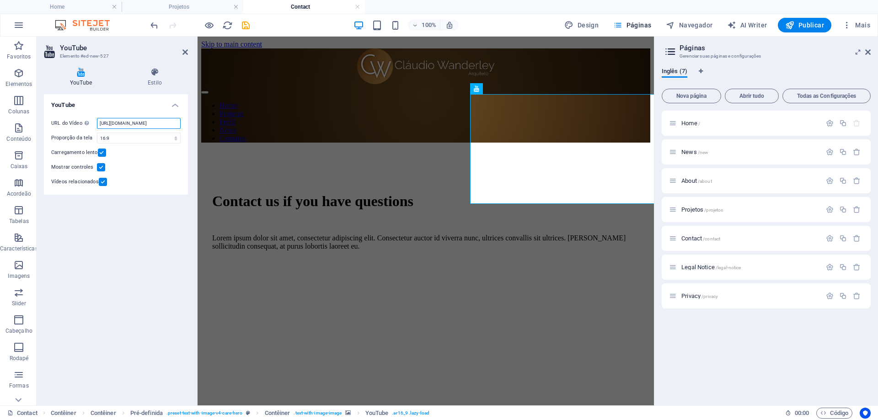
type input "https://youtu.be/kbstJWVcvbw?si=LPhkSUHRORWr-8M1"
click at [101, 183] on label at bounding box center [103, 182] width 8 height 8
click at [0, 0] on input "Vídeos relacionados" at bounding box center [0, 0] width 0 height 0
click at [532, 258] on figure at bounding box center [431, 258] width 438 height 0
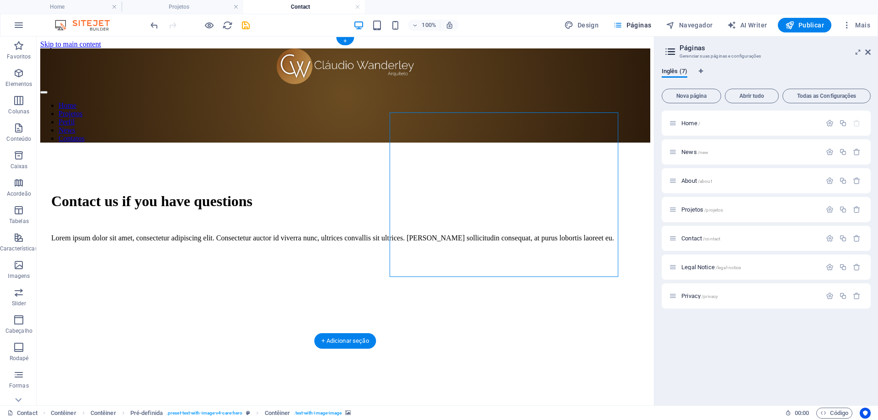
click at [489, 250] on figure at bounding box center [350, 250] width 599 height 0
select select "px"
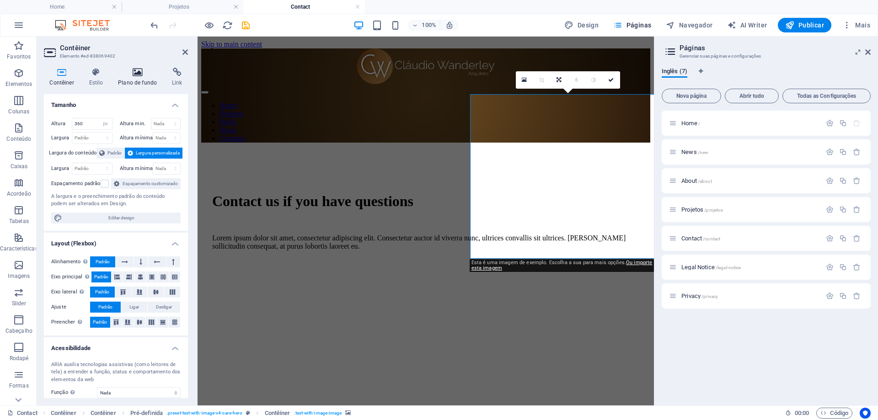
click at [138, 74] on icon at bounding box center [138, 72] width 50 height 9
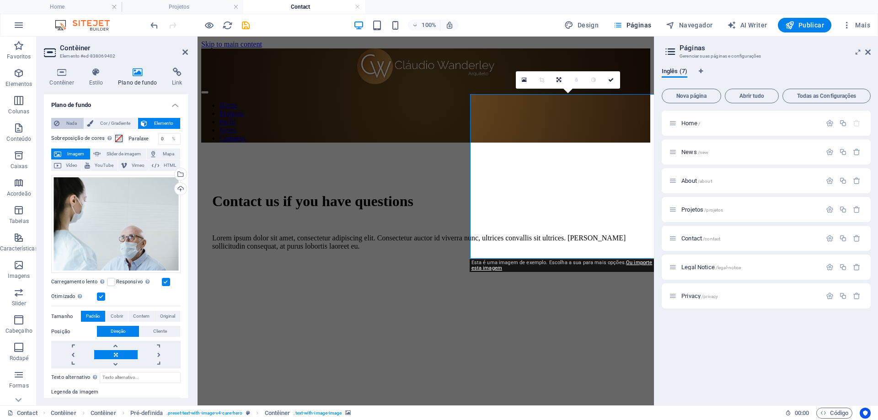
click at [65, 124] on span "Nada" at bounding box center [71, 123] width 19 height 11
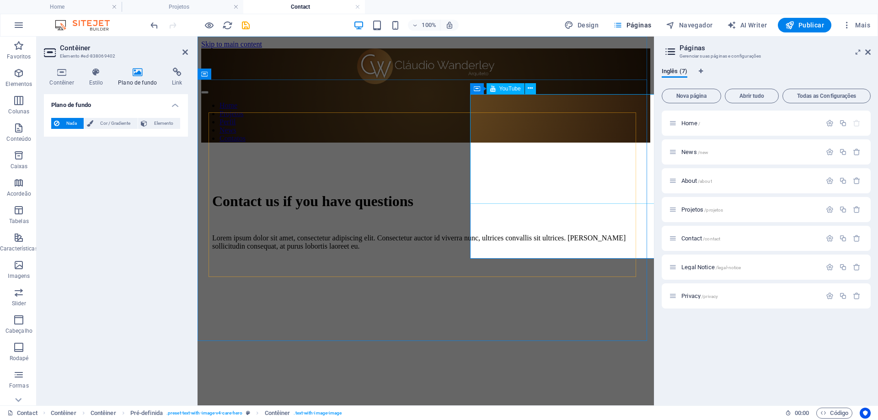
click at [480, 258] on div at bounding box center [431, 293] width 438 height 70
click at [538, 258] on div at bounding box center [431, 340] width 438 height 165
click at [689, 24] on span "Navegador" at bounding box center [689, 25] width 47 height 9
select select "16101859-en"
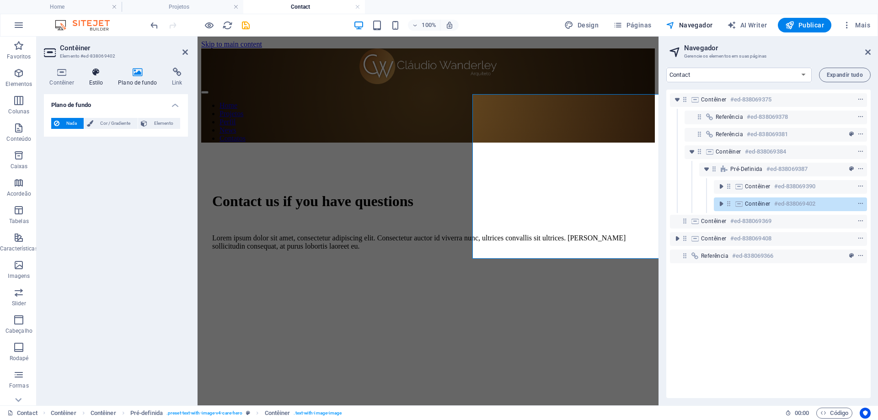
click at [98, 78] on h4 "Estilo" at bounding box center [97, 77] width 29 height 19
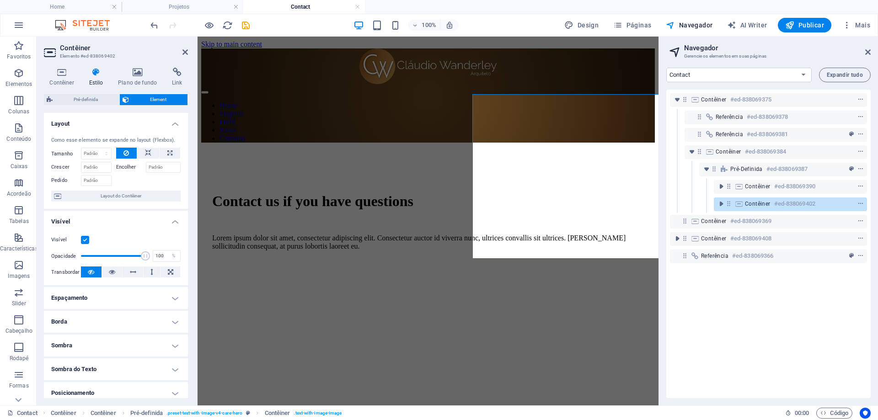
click at [118, 296] on h4 "Espaçamento" at bounding box center [116, 298] width 144 height 22
click at [72, 342] on select "automático px % rem vw vh" at bounding box center [72, 340] width 40 height 11
click at [52, 335] on select "automático px % rem vw vh" at bounding box center [72, 340] width 40 height 11
select select "DISABLED_OPTION_VALUE"
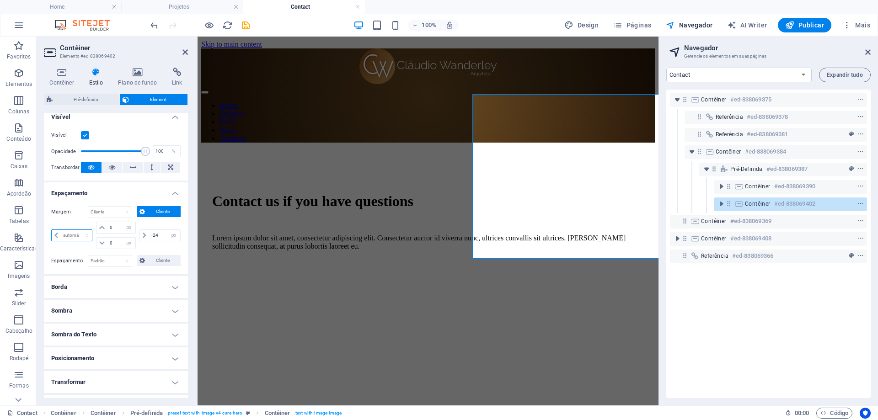
scroll to position [171, 0]
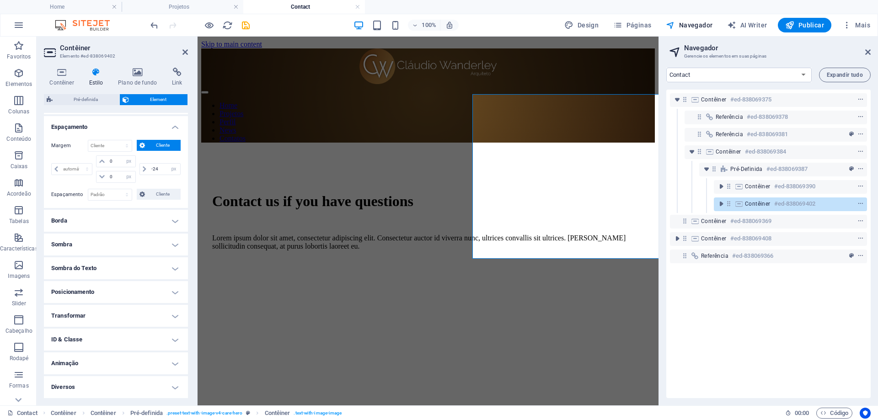
click at [153, 295] on h4 "Posicionamento" at bounding box center [116, 292] width 144 height 22
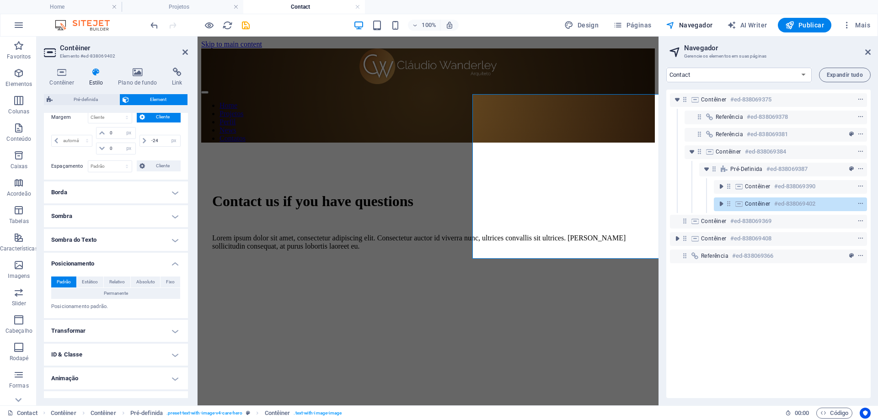
scroll to position [215, 0]
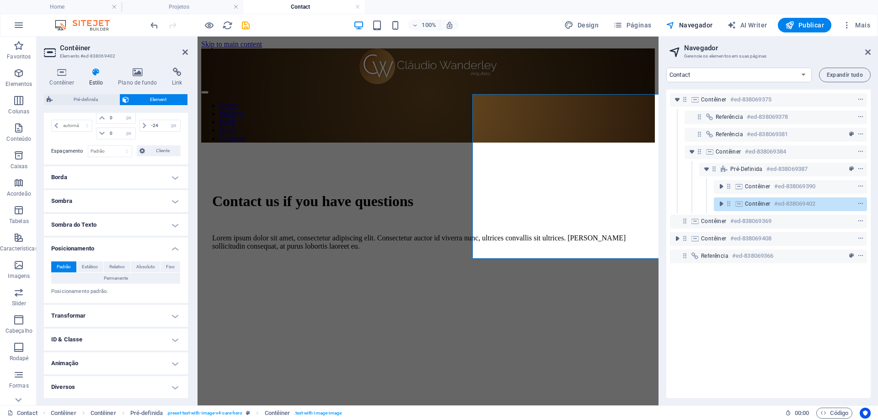
click at [164, 339] on h4 "ID & Classe" at bounding box center [116, 340] width 144 height 22
click at [95, 80] on h4 "Estilo" at bounding box center [97, 77] width 29 height 19
click at [123, 151] on select "Padrão px rem % vh vw Cliente" at bounding box center [109, 151] width 43 height 11
click at [121, 177] on h4 "Borda" at bounding box center [116, 178] width 144 height 22
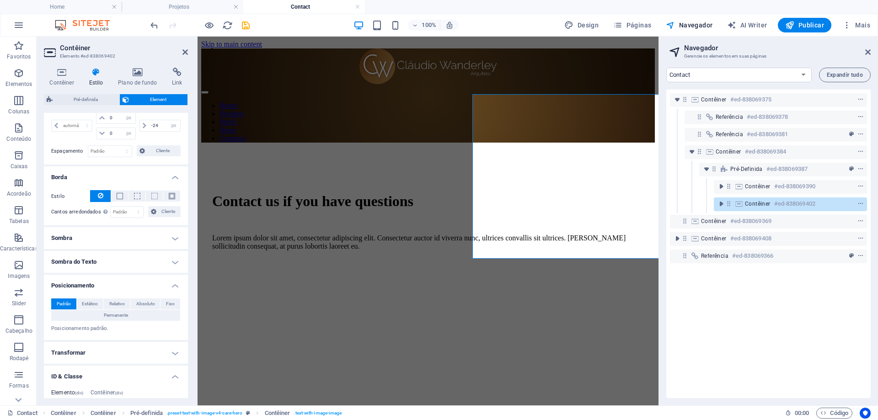
click at [177, 281] on h4 "Posicionamento" at bounding box center [116, 283] width 144 height 16
click at [160, 313] on h4 "Transformar" at bounding box center [116, 310] width 144 height 22
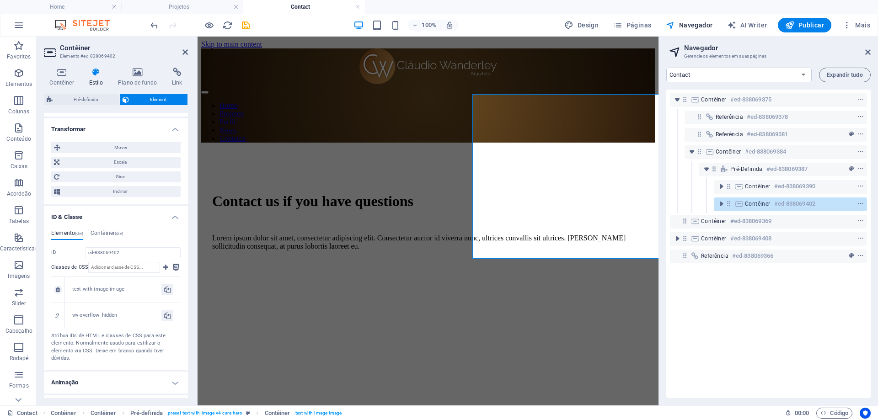
scroll to position [414, 0]
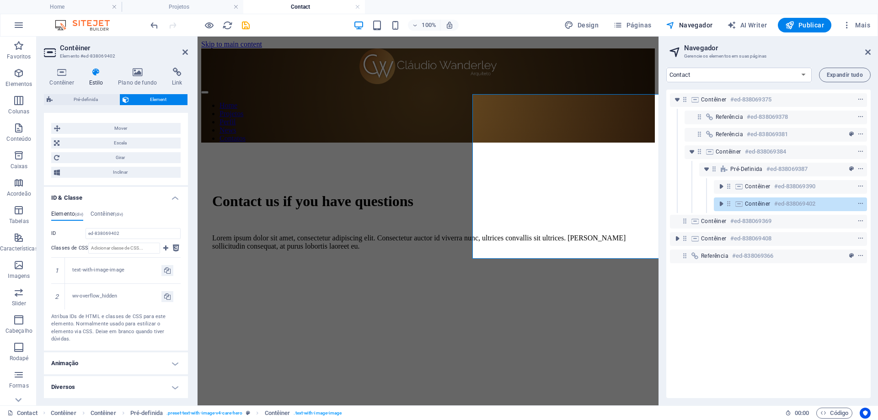
click at [166, 383] on h4 "Diversos" at bounding box center [116, 387] width 144 height 22
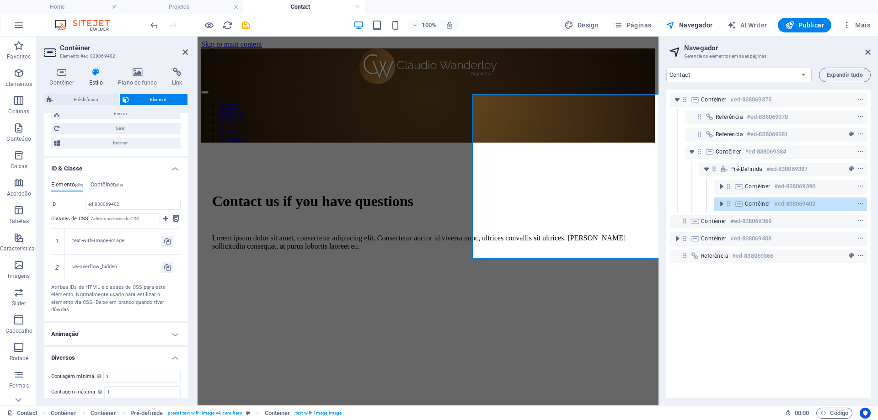
scroll to position [471, 0]
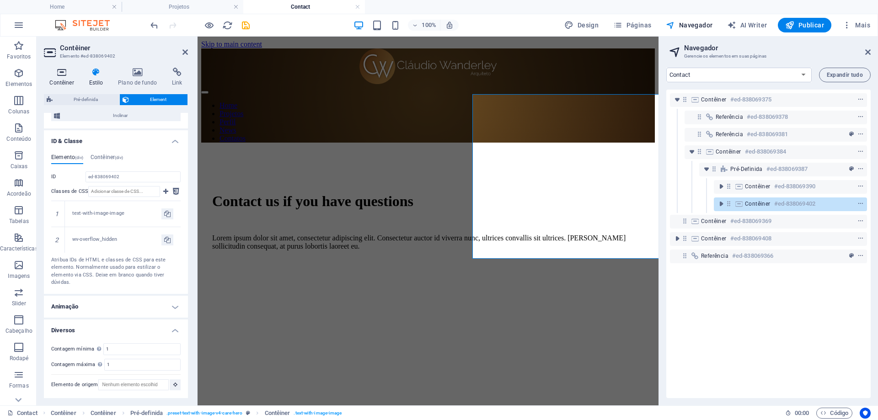
click at [70, 77] on h4 "Contêiner" at bounding box center [63, 77] width 39 height 19
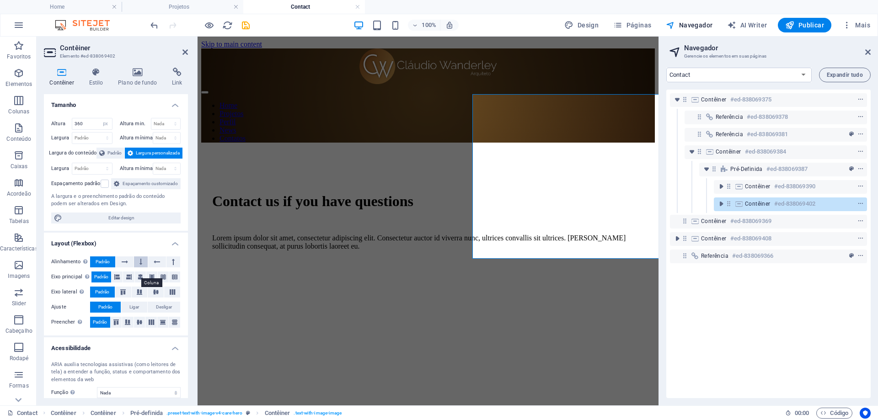
click at [140, 268] on icon at bounding box center [141, 262] width 3 height 11
click at [127, 268] on icon at bounding box center [125, 262] width 6 height 11
click at [99, 268] on span "Padrão" at bounding box center [103, 262] width 14 height 11
click at [141, 283] on icon at bounding box center [140, 277] width 5 height 11
click at [172, 283] on icon at bounding box center [174, 277] width 5 height 11
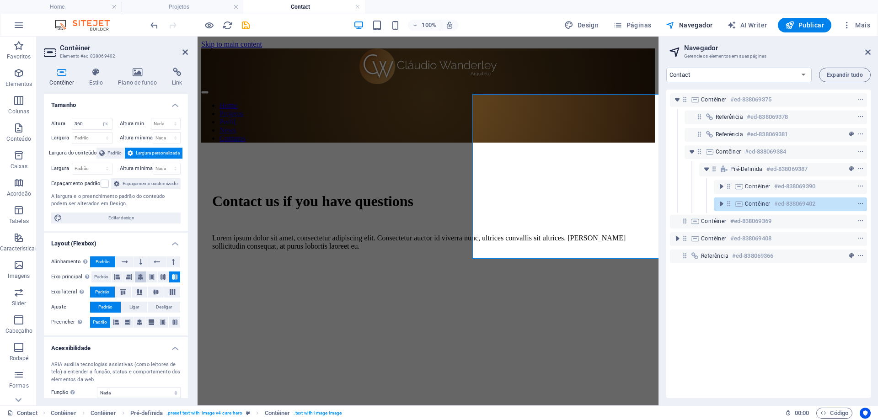
click at [141, 283] on icon at bounding box center [140, 277] width 5 height 11
click at [118, 283] on icon at bounding box center [116, 277] width 5 height 11
click at [153, 295] on icon at bounding box center [156, 292] width 11 height 5
click at [110, 298] on button "Padrão" at bounding box center [102, 292] width 25 height 11
click at [102, 283] on span "Padrão" at bounding box center [101, 277] width 14 height 11
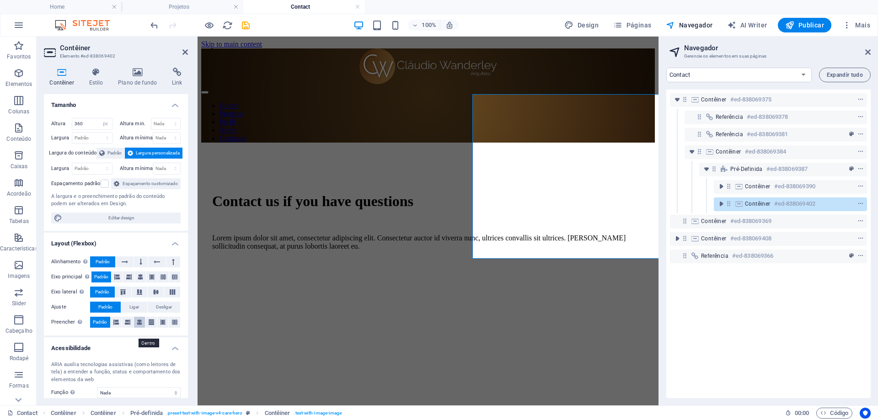
click at [137, 328] on icon at bounding box center [139, 322] width 5 height 11
click at [286, 193] on div "Contact us if you have questions" at bounding box center [428, 201] width 432 height 17
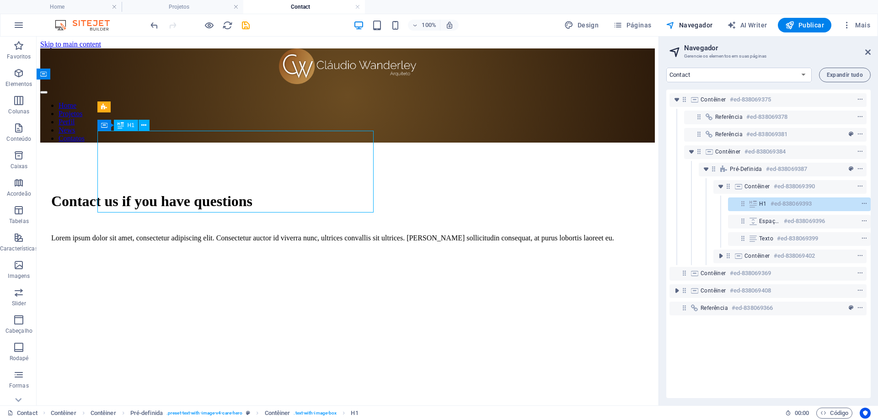
click at [245, 193] on div "Contact us if you have questions" at bounding box center [347, 201] width 593 height 17
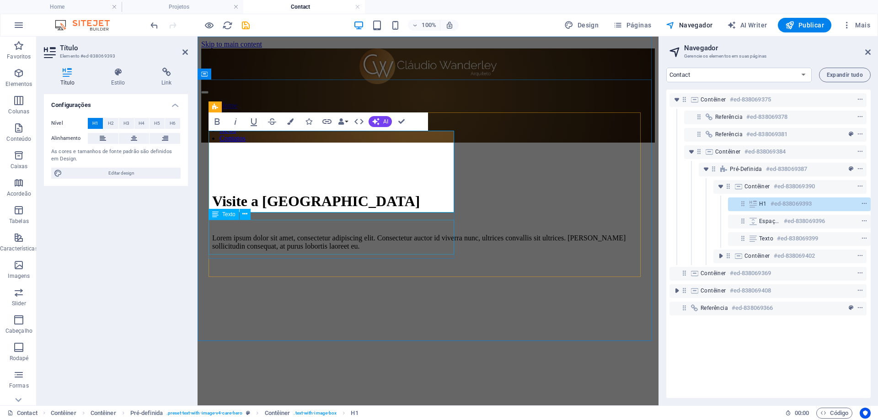
click at [315, 235] on div "Lorem ipsum dolor sit amet, consectetur adipiscing elit. Consectetur auctor id …" at bounding box center [428, 242] width 432 height 16
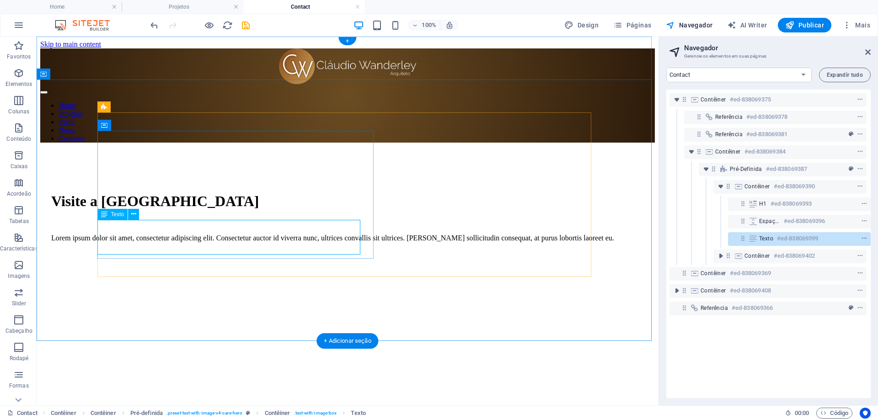
click at [169, 236] on div "Lorem ipsum dolor sit amet, consectetur adipiscing elit. Consectetur auctor id …" at bounding box center [347, 238] width 593 height 8
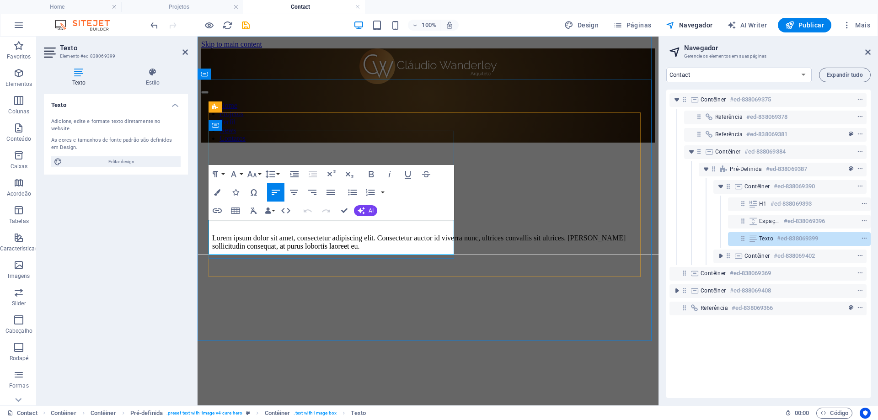
click at [290, 244] on p "Lorem ipsum dolor sit amet, consectetur adipiscing elit. Consectetur auctor id …" at bounding box center [428, 242] width 432 height 16
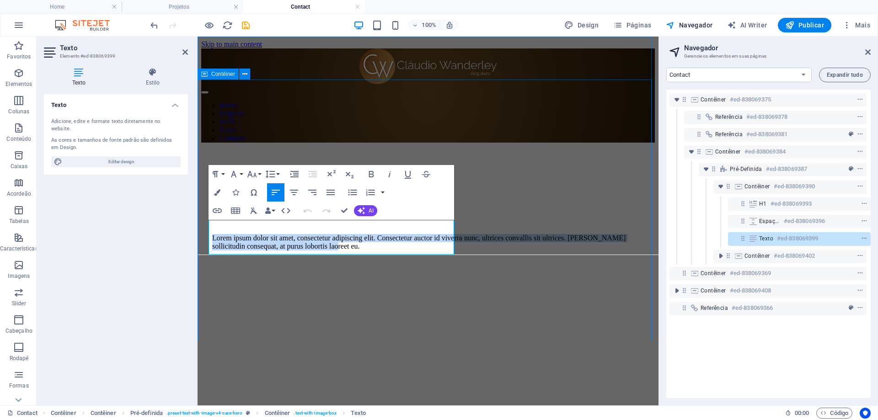
drag, startPoint x: 346, startPoint y: 250, endPoint x: 200, endPoint y: 227, distance: 147.7
click at [201, 227] on div "Visite a Casa da Guia Lorem ipsum dolor sit amet, consectetur adipiscing elit. …" at bounding box center [428, 281] width 454 height 262
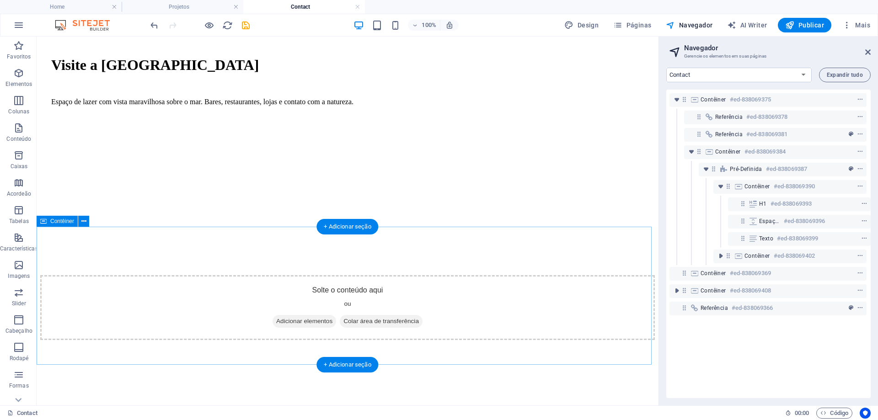
scroll to position [183, 0]
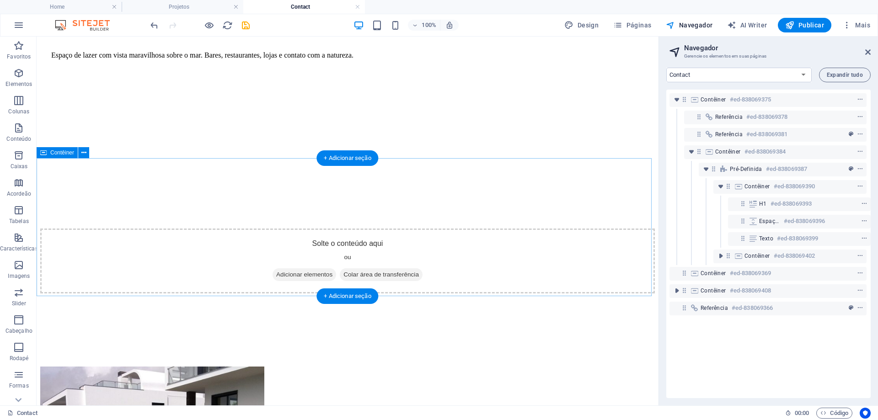
click at [560, 246] on div "Solte o conteúdo aqui ou Adicionar elementos Colar área de transferência" at bounding box center [347, 261] width 615 height 65
click at [857, 272] on icon "context-menu" at bounding box center [860, 273] width 6 height 6
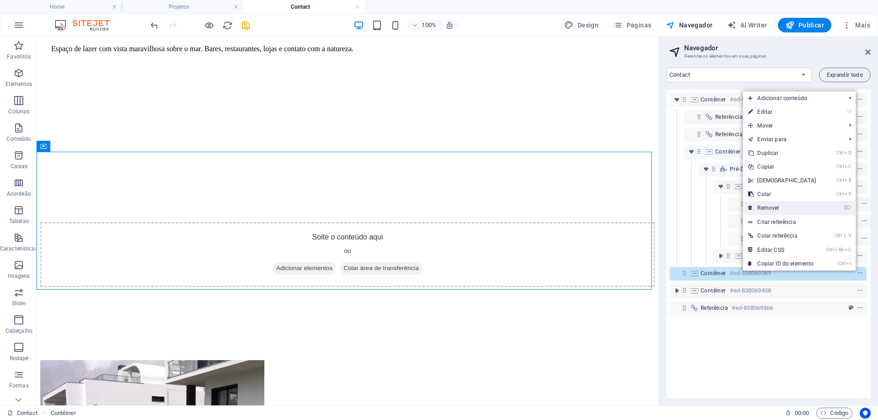
click at [769, 208] on link "⌦ Remover" at bounding box center [782, 208] width 79 height 14
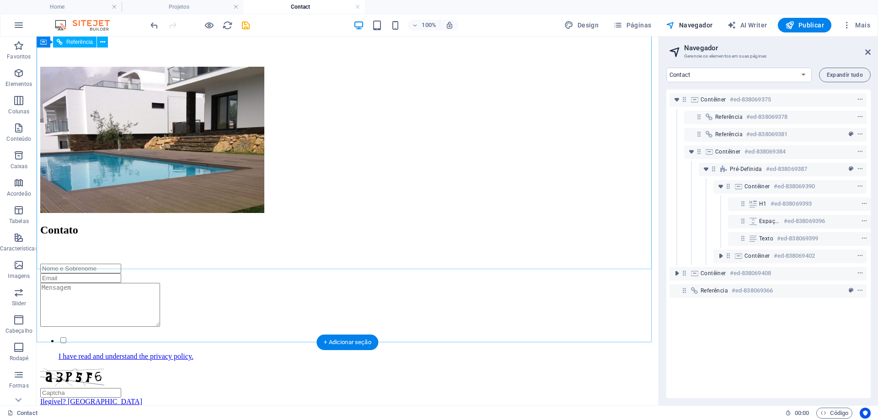
scroll to position [144, 0]
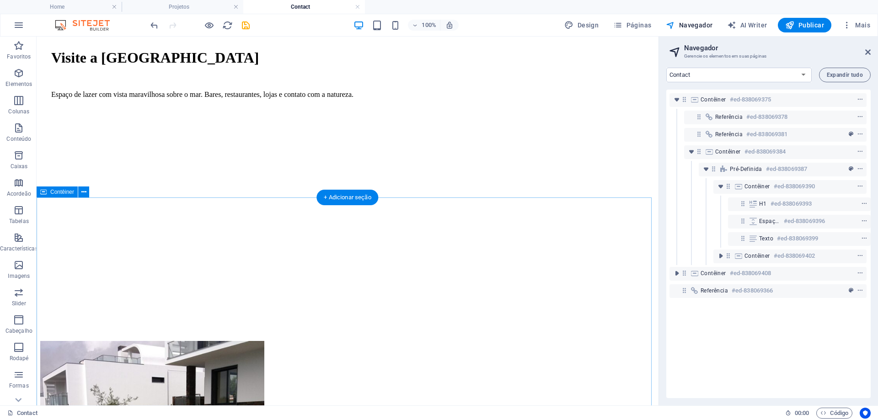
click at [860, 272] on icon "context-menu" at bounding box center [860, 273] width 6 height 6
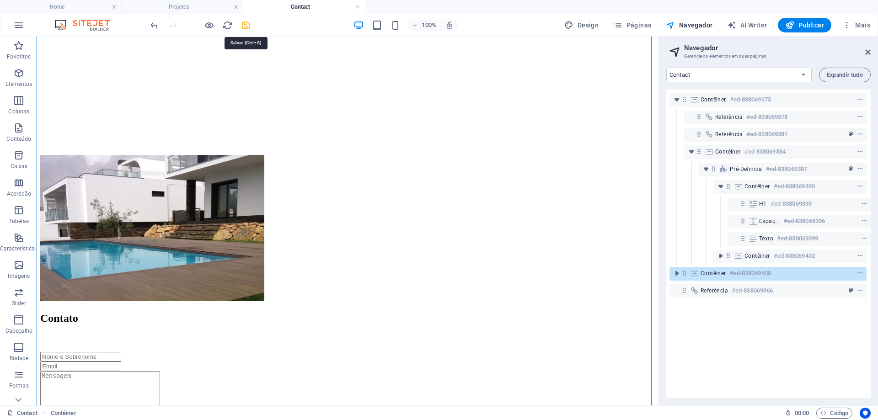
click at [242, 25] on icon "save" at bounding box center [246, 25] width 11 height 11
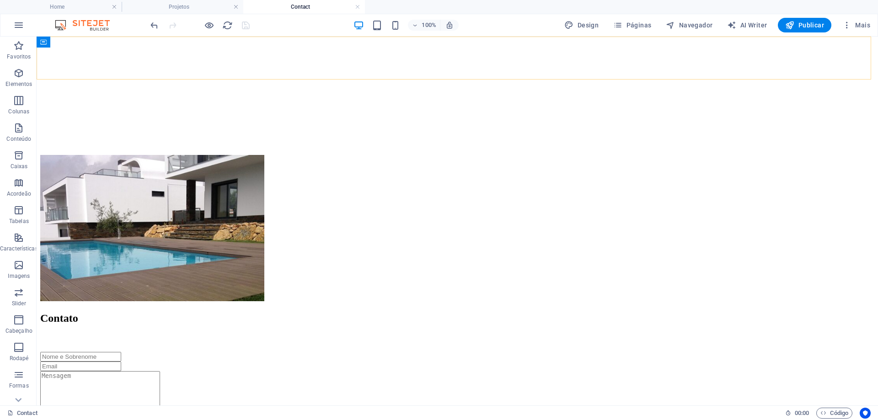
click at [637, 26] on span "Páginas" at bounding box center [632, 25] width 38 height 9
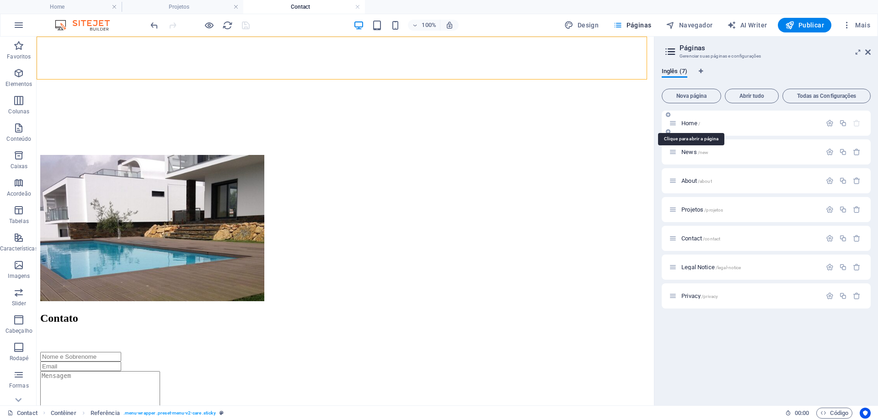
click at [695, 124] on span "Home /" at bounding box center [691, 123] width 19 height 7
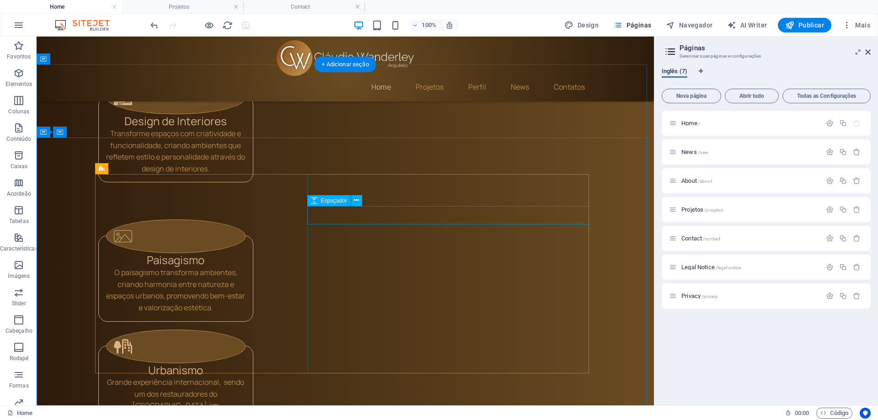
scroll to position [1189, 0]
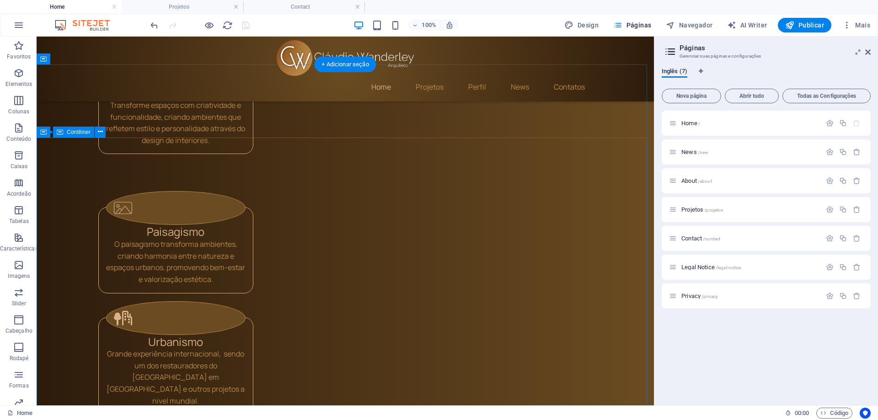
click at [687, 24] on span "Navegador" at bounding box center [689, 25] width 47 height 9
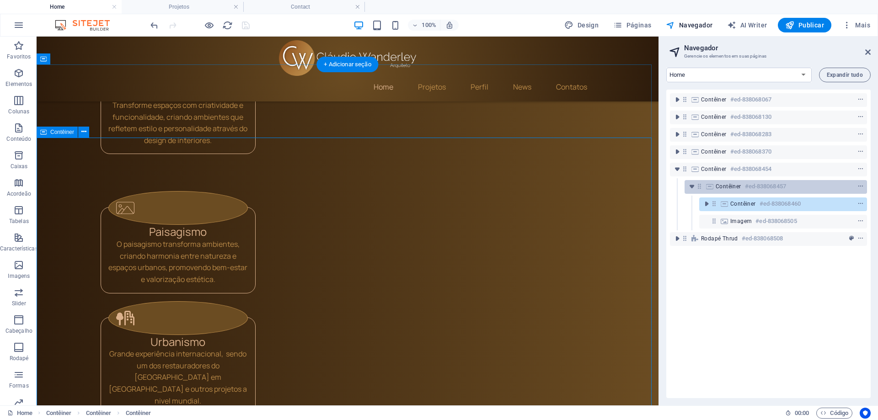
click at [716, 188] on span "Contêiner" at bounding box center [729, 186] width 26 height 7
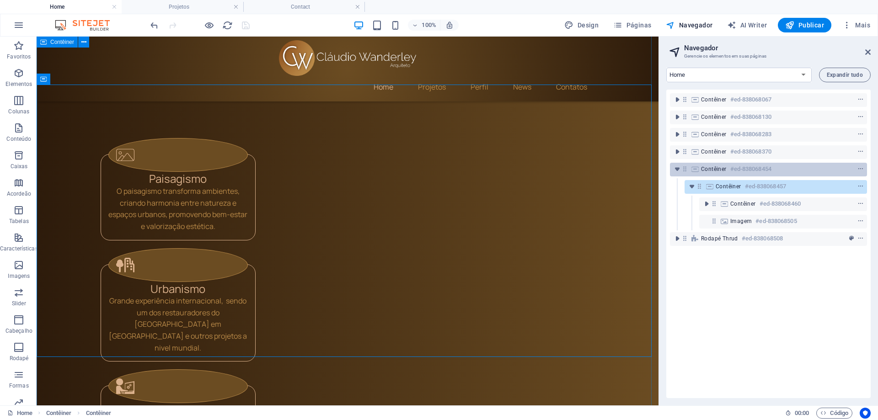
click at [734, 170] on h6 "#ed-838068454" at bounding box center [751, 169] width 41 height 11
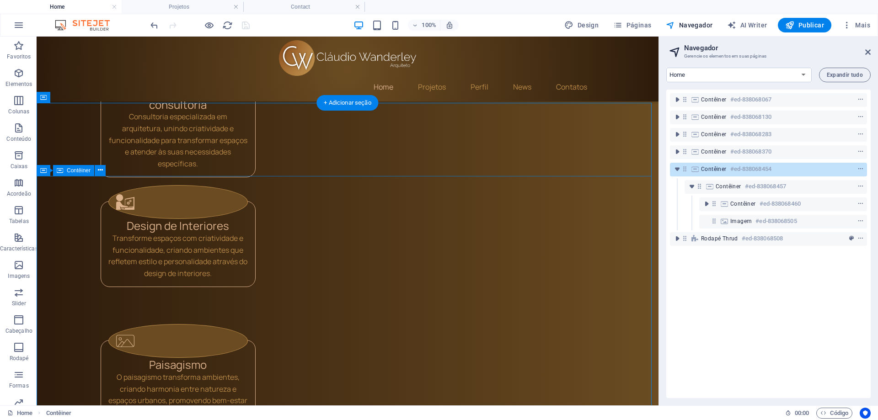
scroll to position [1014, 0]
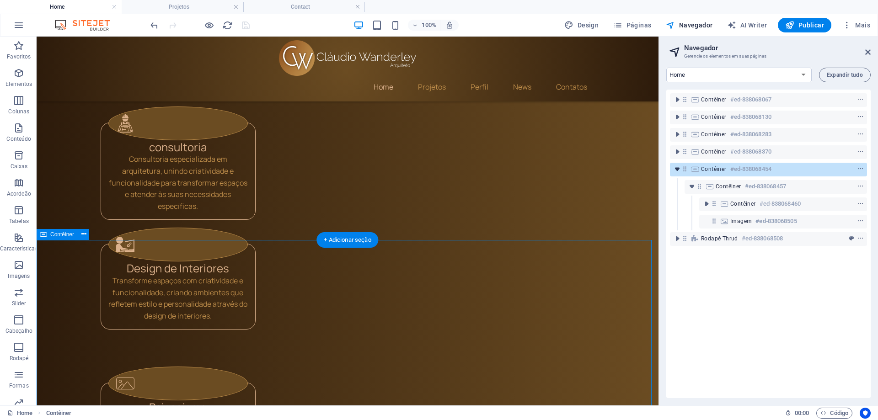
click at [677, 171] on icon "toggle-expand" at bounding box center [677, 169] width 9 height 9
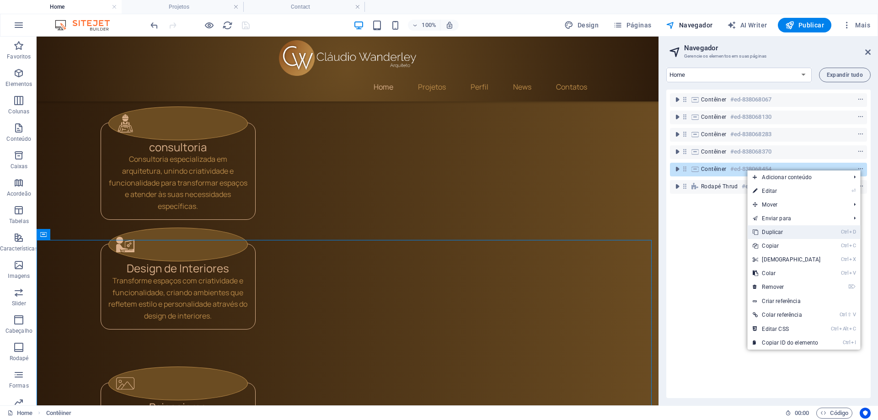
click at [778, 230] on link "Ctrl D Duplicar" at bounding box center [786, 233] width 79 height 14
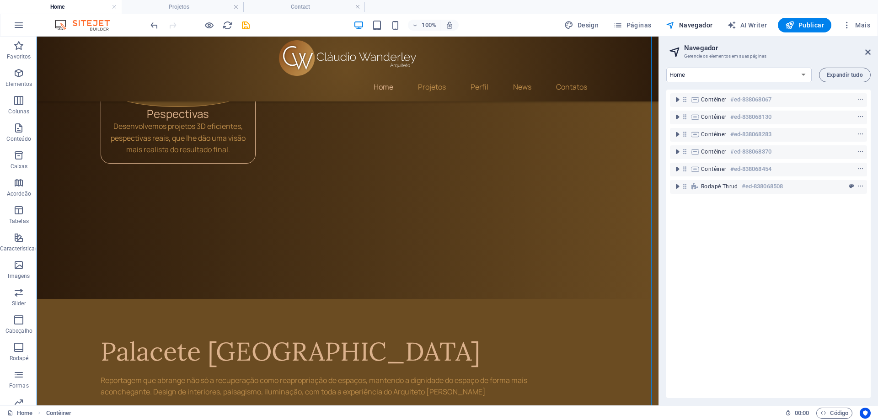
scroll to position [1661, 0]
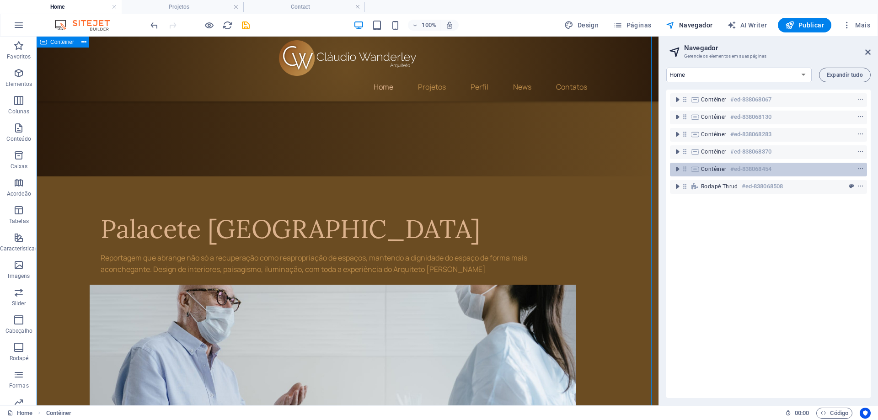
click at [702, 172] on span "Contêiner" at bounding box center [714, 169] width 26 height 7
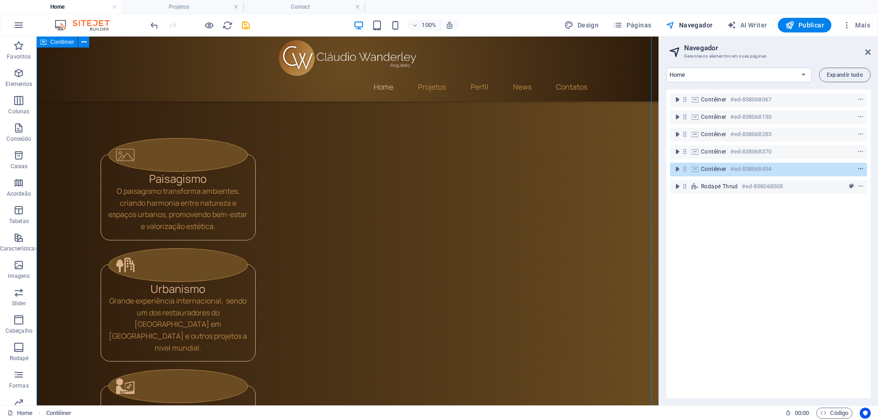
click at [861, 169] on icon "context-menu" at bounding box center [861, 169] width 6 height 6
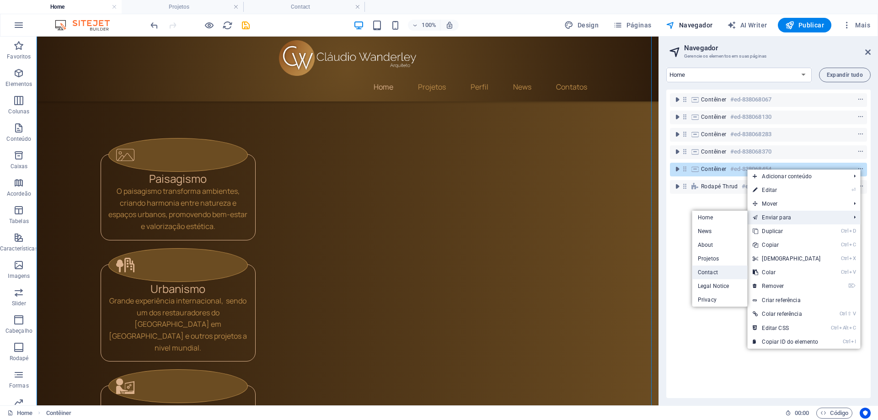
click at [712, 271] on link "Contact" at bounding box center [720, 273] width 55 height 14
select select "16101859-en"
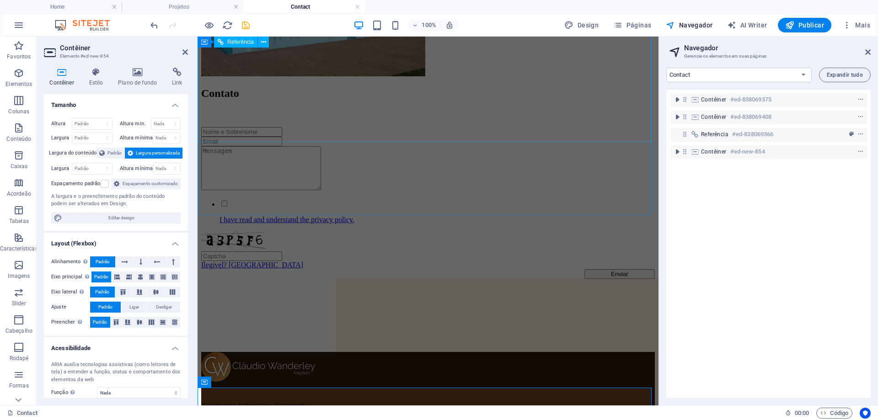
scroll to position [280, 0]
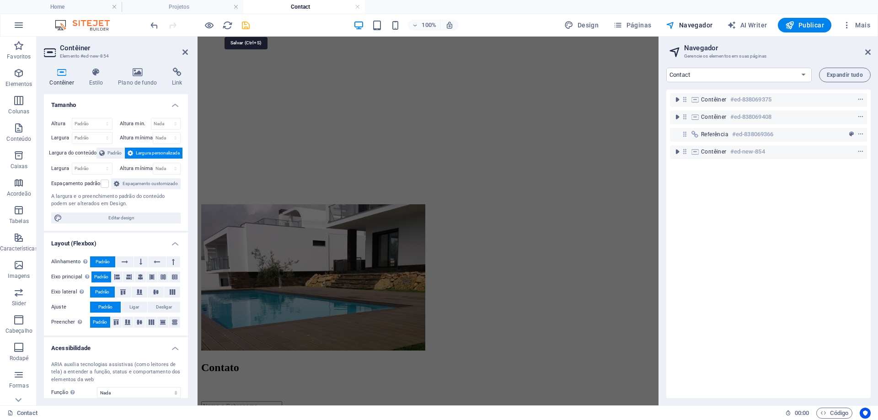
click at [245, 24] on icon "save" at bounding box center [246, 25] width 11 height 11
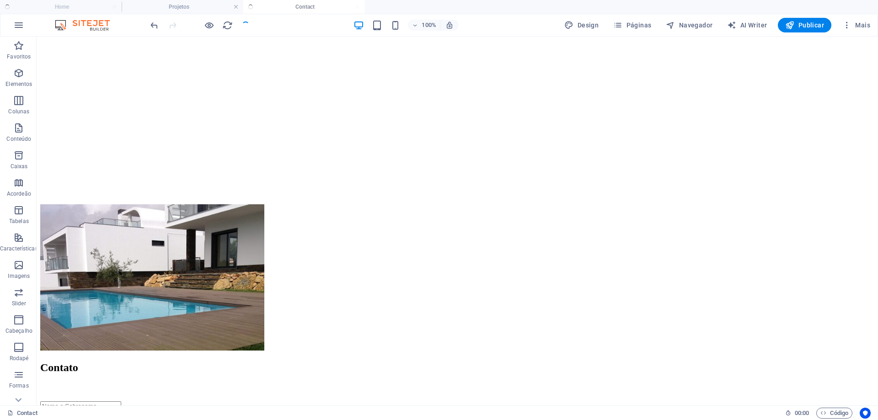
scroll to position [922, 0]
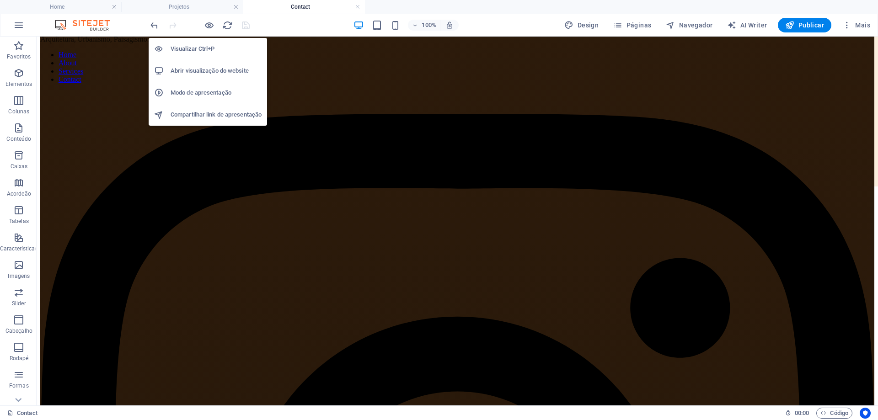
click at [218, 69] on h6 "Abrir visualização do website" at bounding box center [216, 70] width 91 height 11
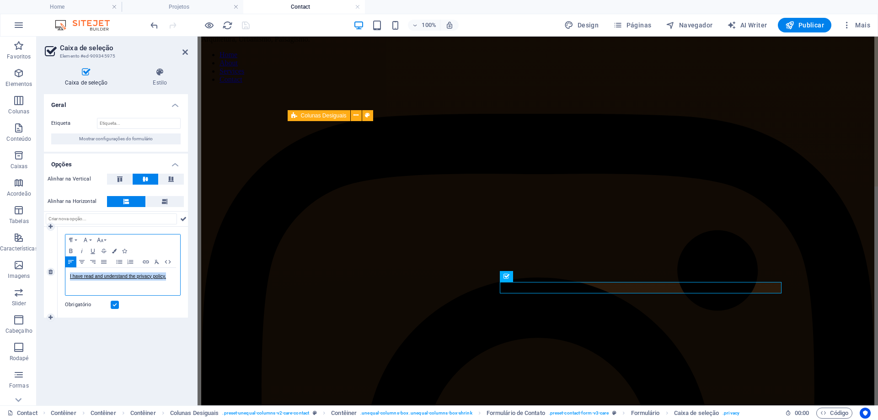
drag, startPoint x: 168, startPoint y: 279, endPoint x: 63, endPoint y: 274, distance: 104.8
click at [63, 274] on div "Paragraph Format Normal Heading 1 Heading 2 Heading 3 Heading 4 Heading 5 Headi…" at bounding box center [123, 272] width 130 height 91
drag, startPoint x: 174, startPoint y: 280, endPoint x: 57, endPoint y: 274, distance: 116.8
click at [57, 274] on div "1 Paragraph Format Normal Heading 1 Heading 2 Heading 3 Heading 4 Heading 5 Hea…" at bounding box center [116, 272] width 144 height 91
copy p "Eu conheço e aceito a política de privacidade."
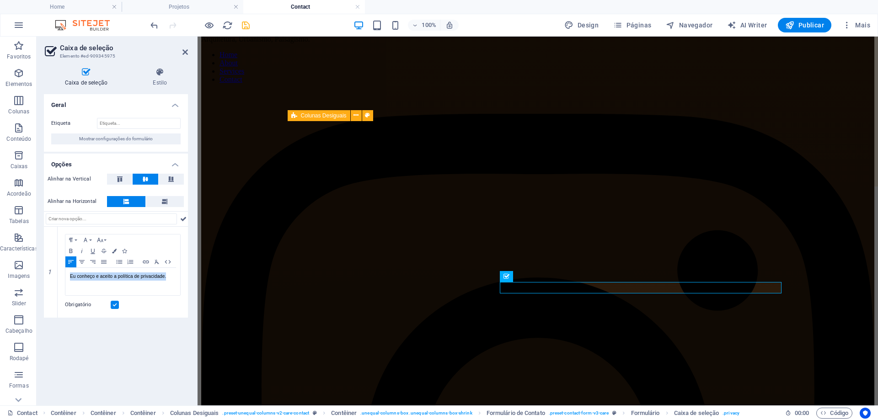
click at [248, 27] on icon "save" at bounding box center [246, 25] width 11 height 11
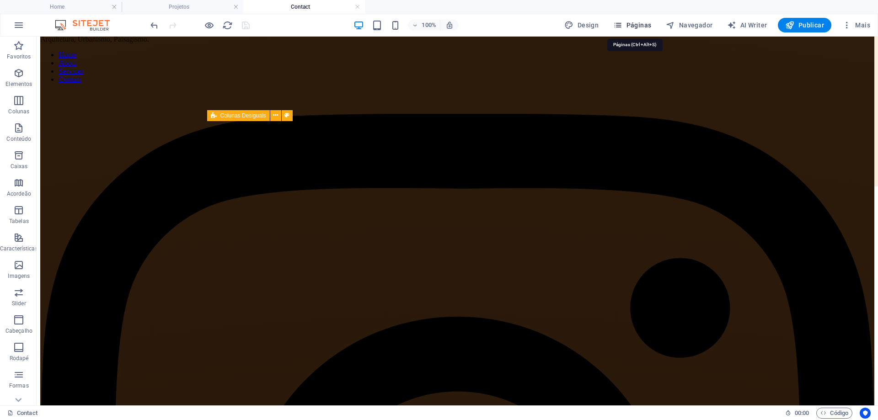
click at [642, 25] on span "Páginas" at bounding box center [632, 25] width 38 height 9
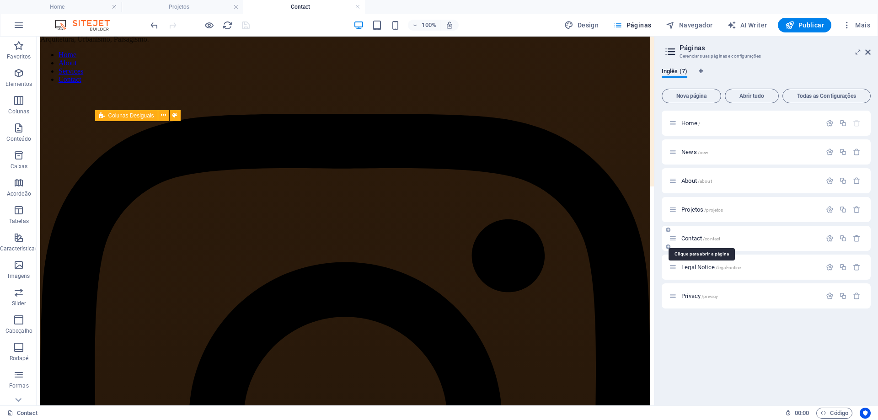
click at [694, 236] on span "Contact /contact" at bounding box center [701, 238] width 39 height 7
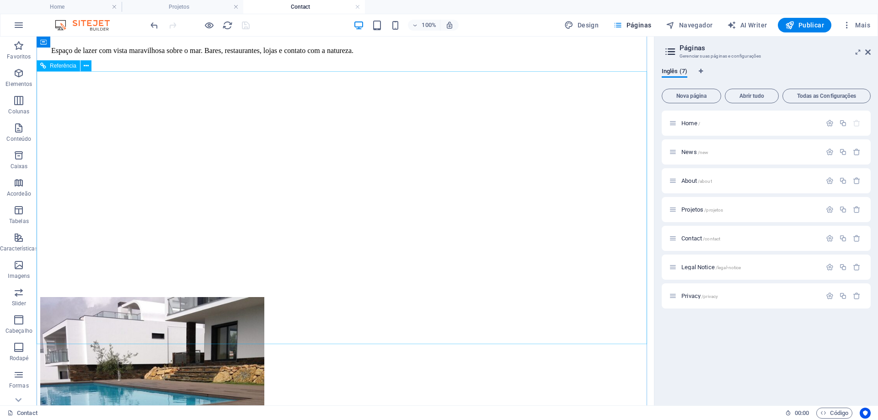
scroll to position [144, 0]
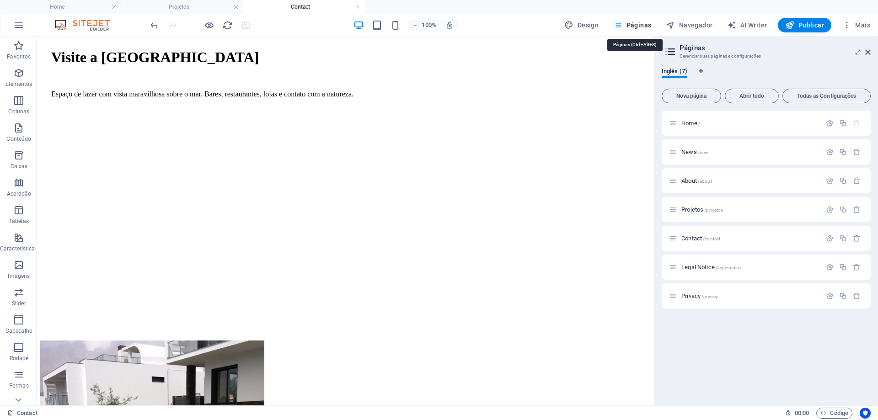
click at [643, 24] on span "Páginas" at bounding box center [632, 25] width 38 height 9
click at [700, 22] on span "Navegador" at bounding box center [689, 25] width 47 height 9
select select "16101859-en"
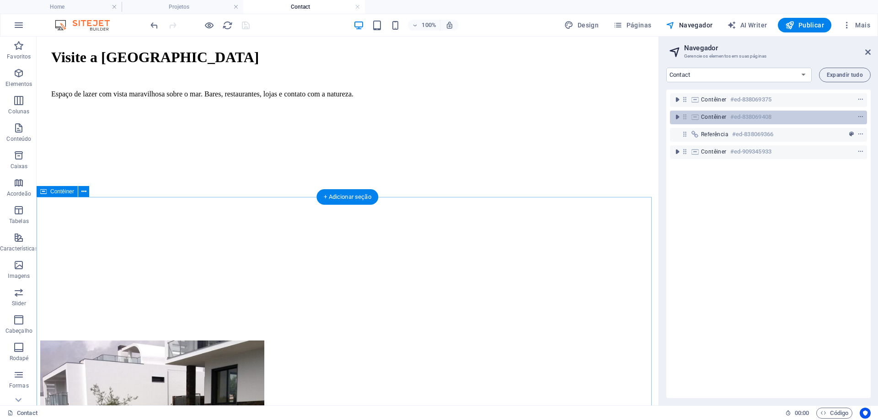
click at [731, 118] on h6 "#ed-838069408" at bounding box center [751, 117] width 41 height 11
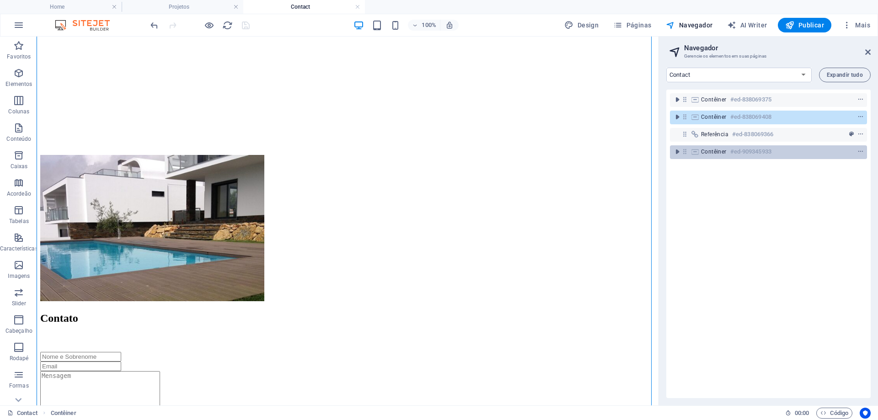
click at [721, 148] on div "Contêiner #ed-909345933" at bounding box center [761, 151] width 120 height 11
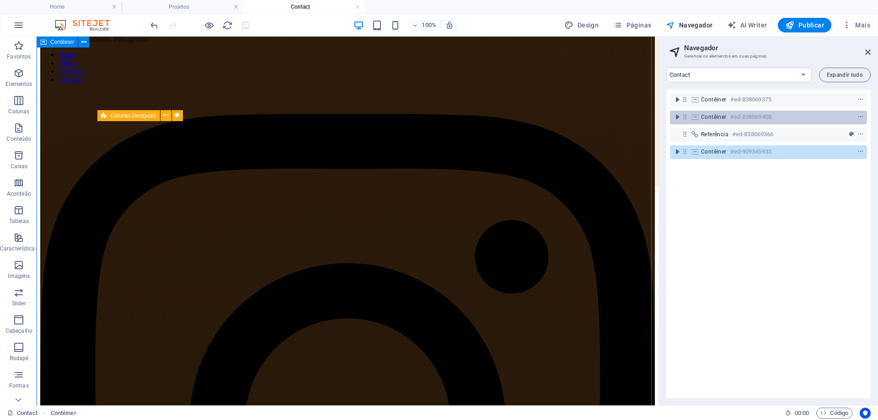
click at [751, 120] on h6 "#ed-838069408" at bounding box center [751, 117] width 41 height 11
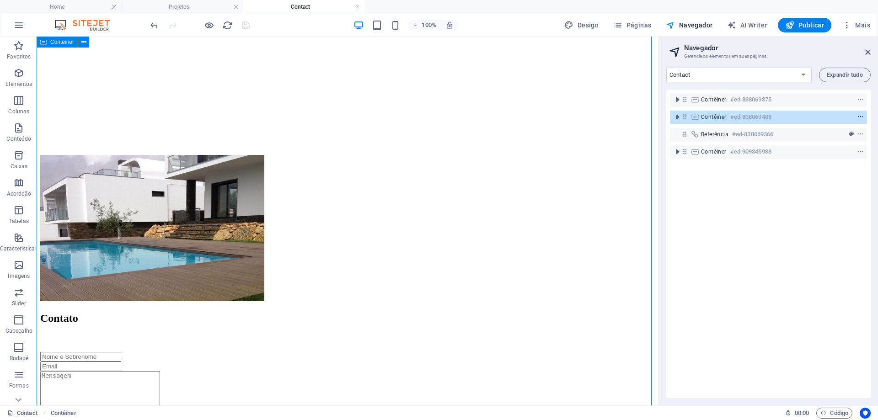
click at [860, 117] on icon "context-menu" at bounding box center [861, 117] width 6 height 6
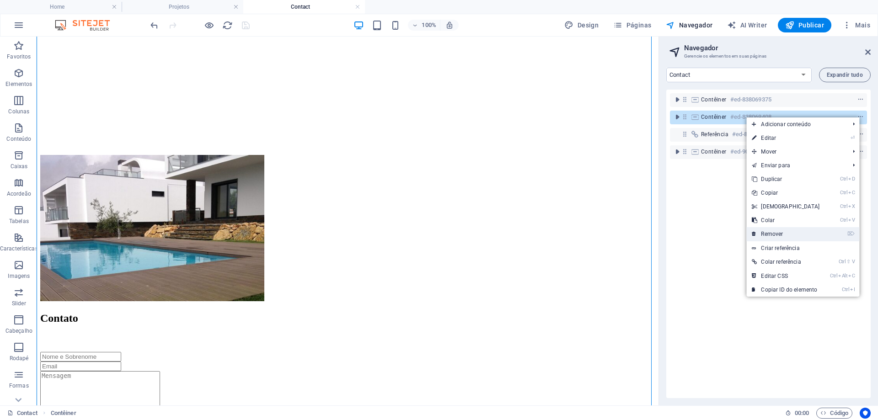
click at [787, 231] on link "⌦ Remover" at bounding box center [786, 234] width 79 height 14
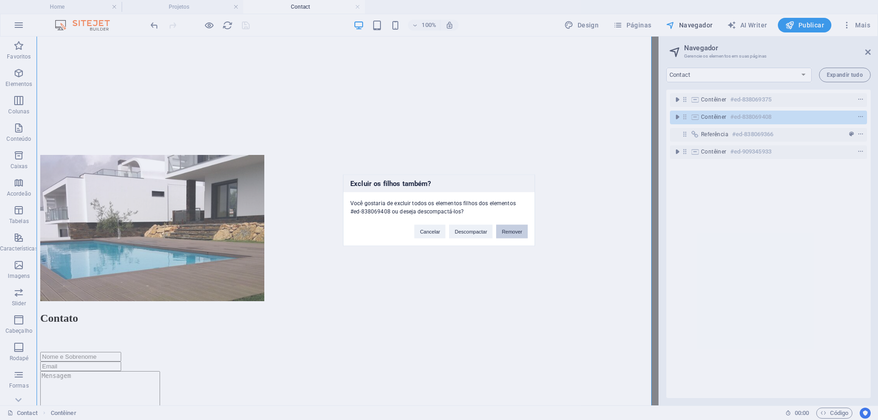
click at [516, 233] on button "Remover" at bounding box center [512, 232] width 32 height 14
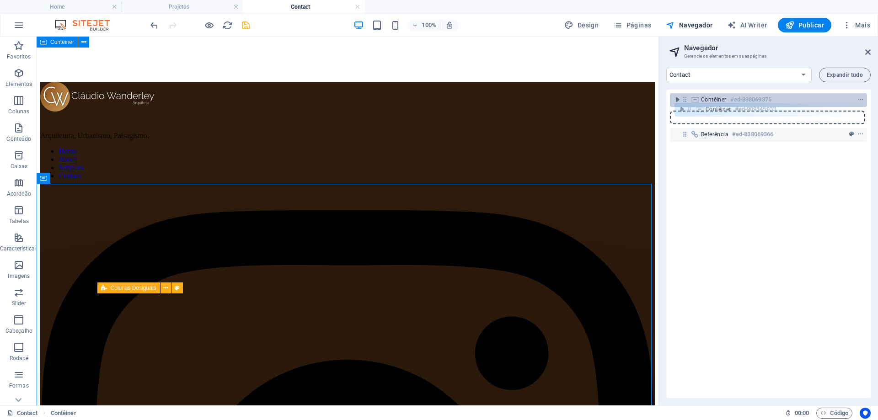
drag, startPoint x: 684, startPoint y: 133, endPoint x: 689, endPoint y: 105, distance: 28.4
click at [689, 105] on div "Contêiner #ed-838069375 Referência #ed-838069366 Contêiner #ed-909345933" at bounding box center [769, 244] width 204 height 309
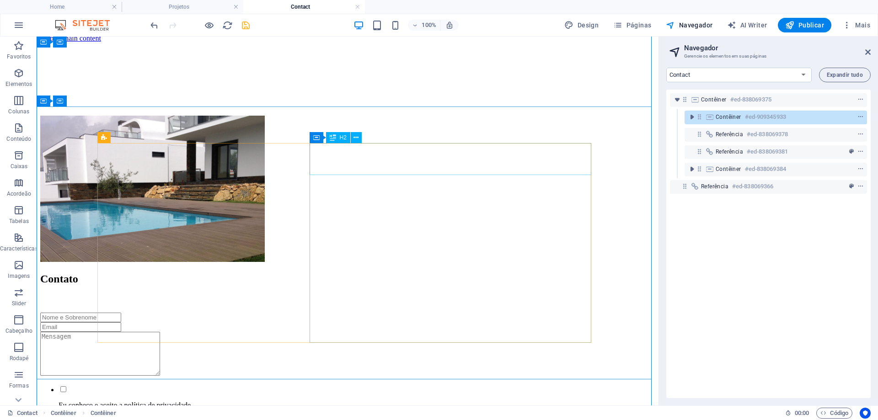
scroll to position [0, 0]
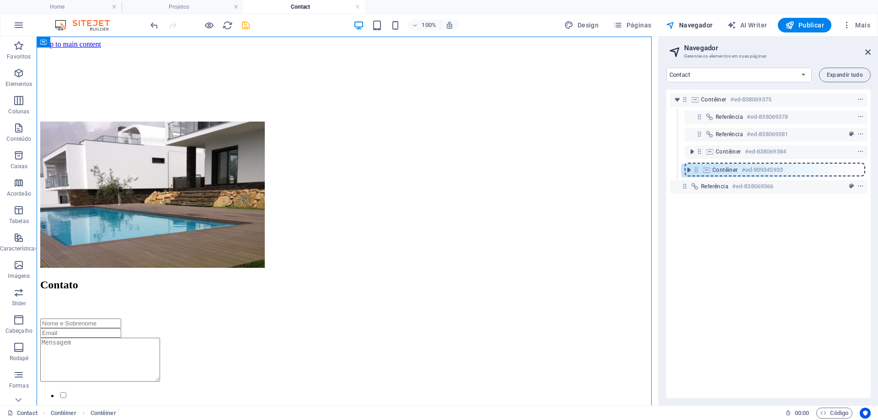
drag, startPoint x: 701, startPoint y: 118, endPoint x: 698, endPoint y: 174, distance: 55.9
click at [698, 174] on div "Contêiner #ed-838069375 Contêiner #ed-909345933 Referência #ed-838069378 Referê…" at bounding box center [769, 244] width 204 height 309
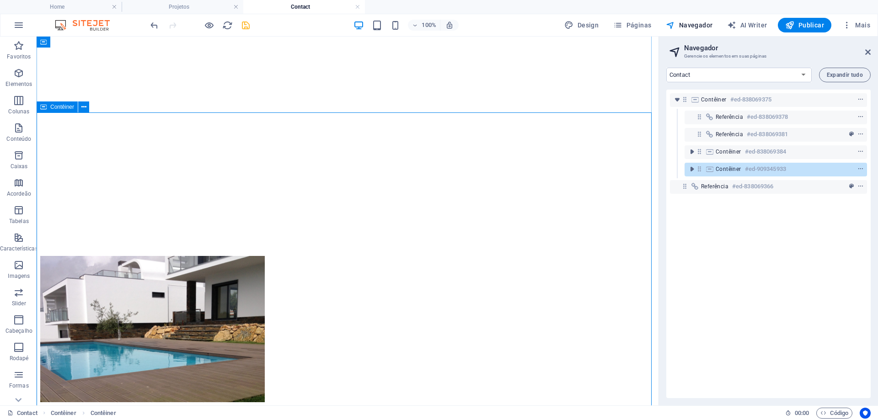
scroll to position [457, 0]
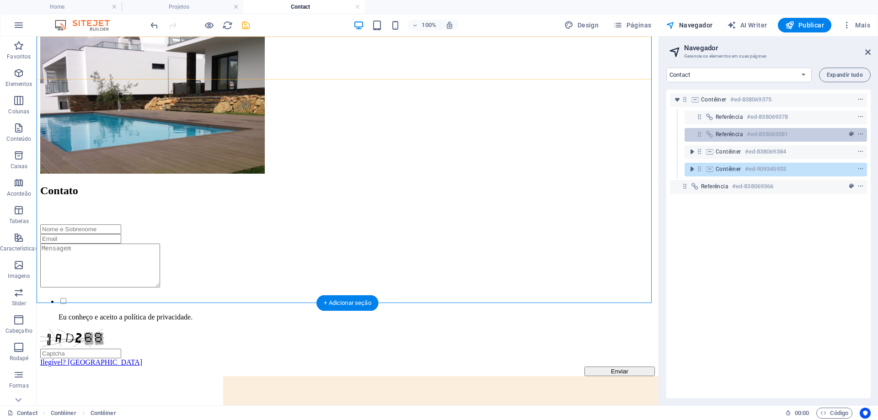
click at [738, 130] on div "Referência #ed-838069381" at bounding box center [769, 134] width 106 height 11
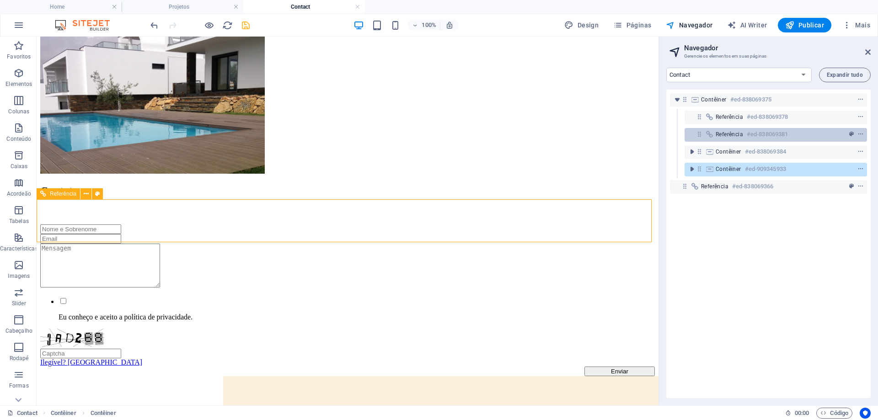
scroll to position [295, 0]
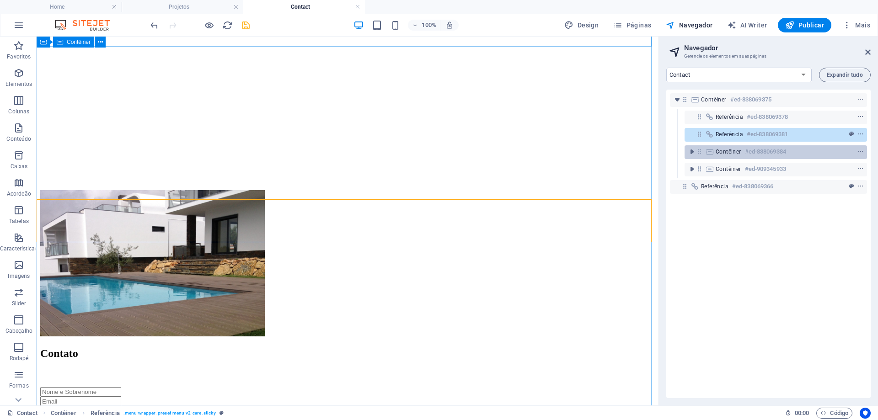
click at [737, 152] on span "Contêiner" at bounding box center [729, 151] width 26 height 7
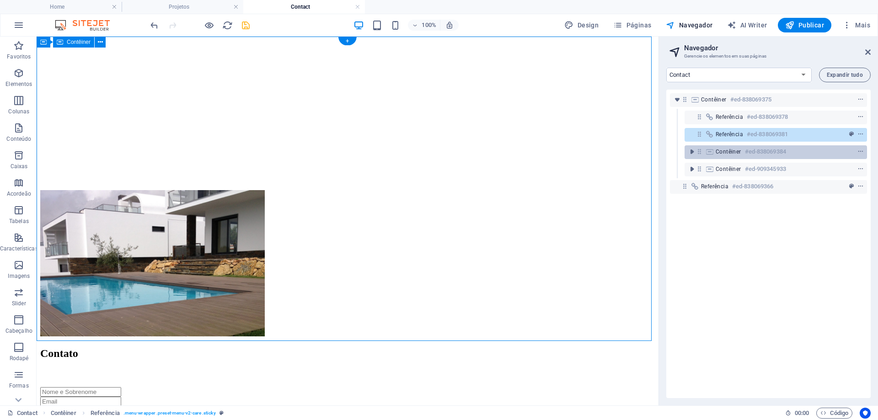
scroll to position [0, 0]
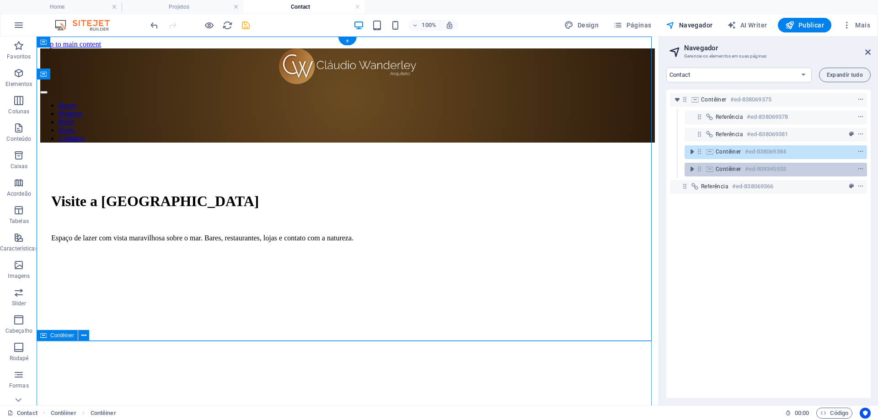
click at [738, 167] on span "Contêiner" at bounding box center [729, 169] width 26 height 7
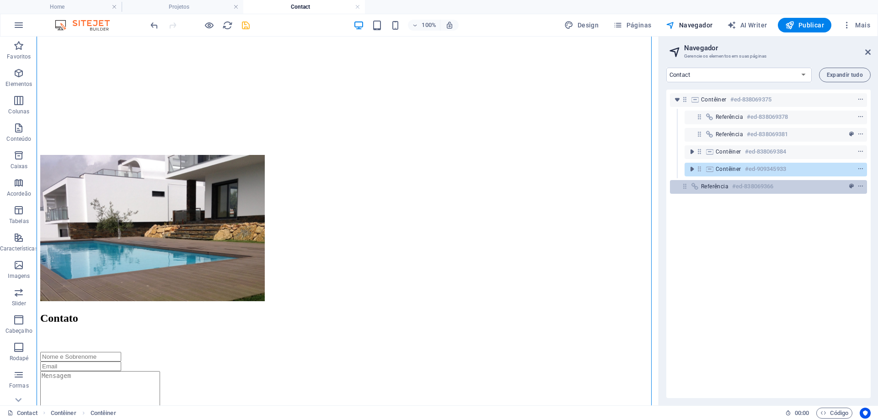
click at [737, 184] on h6 "#ed-838069366" at bounding box center [752, 186] width 41 height 11
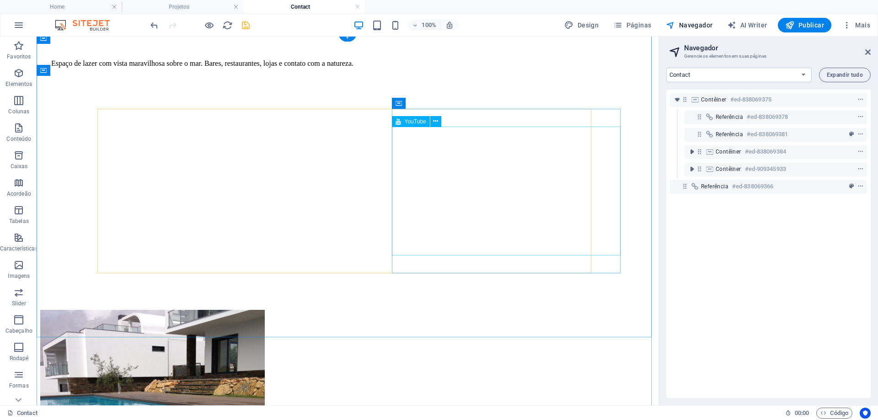
scroll to position [229, 0]
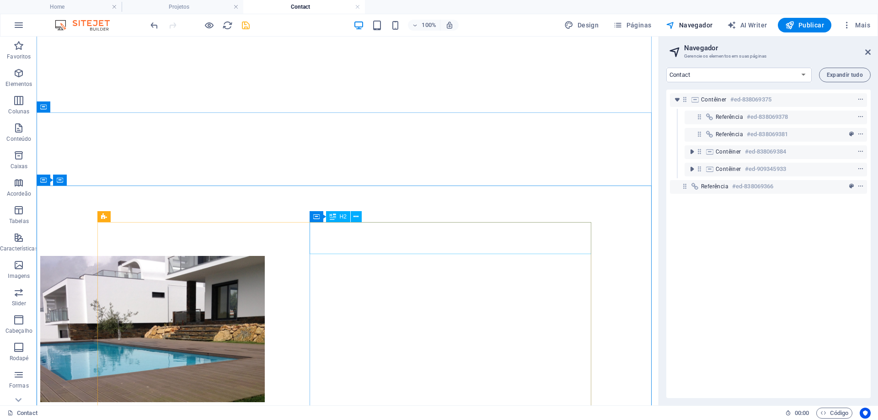
click at [371, 414] on div "Contato" at bounding box center [347, 420] width 615 height 12
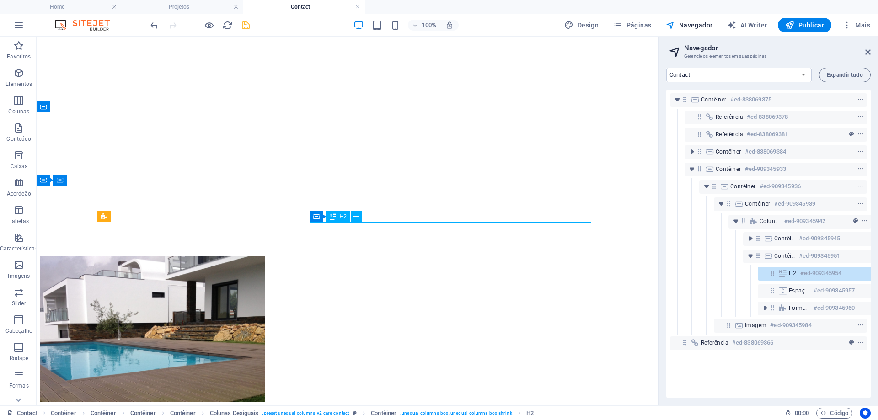
scroll to position [0, 32]
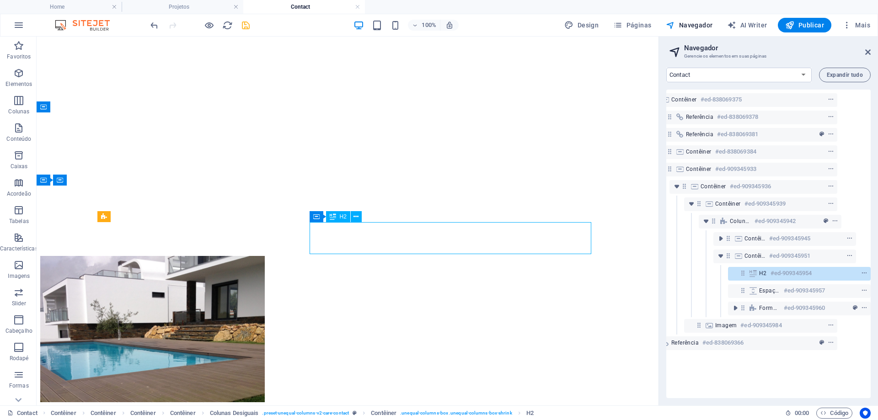
click at [371, 414] on div "Contato" at bounding box center [347, 420] width 615 height 12
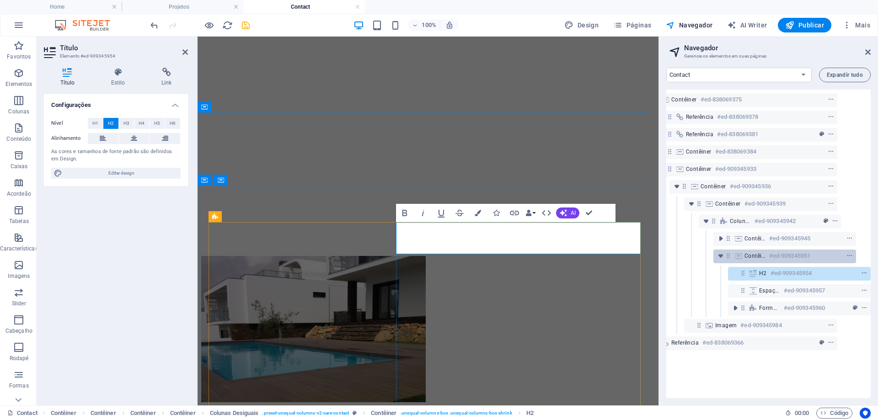
click at [795, 255] on h6 "#ed-909345951" at bounding box center [789, 256] width 41 height 11
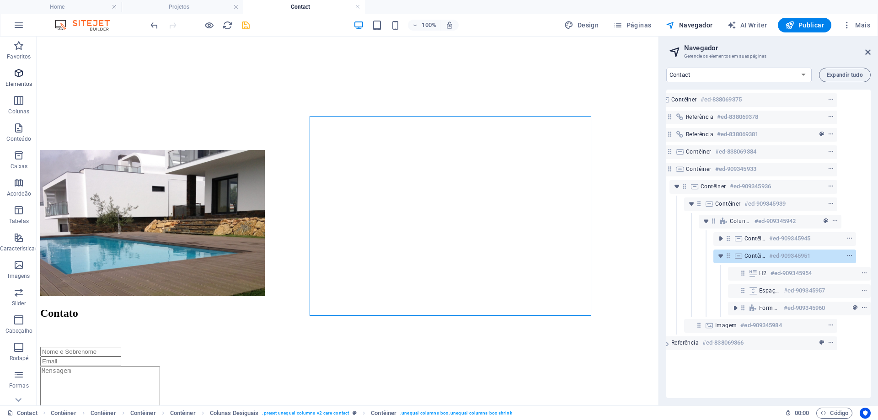
click at [24, 80] on span "Elementos" at bounding box center [19, 79] width 38 height 22
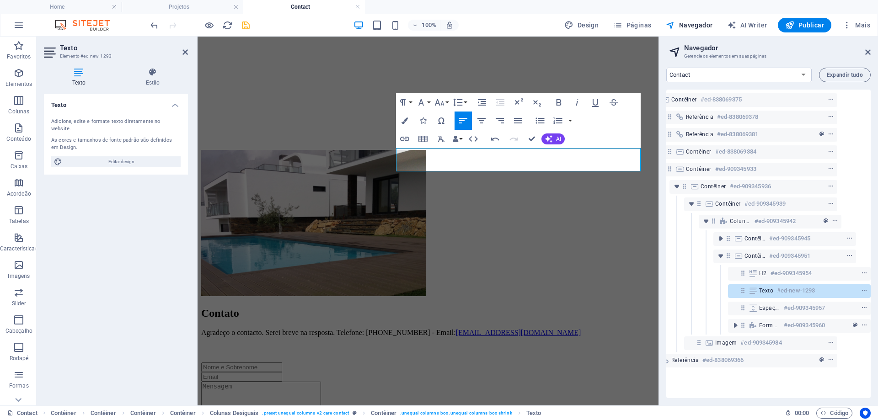
scroll to position [615, 5]
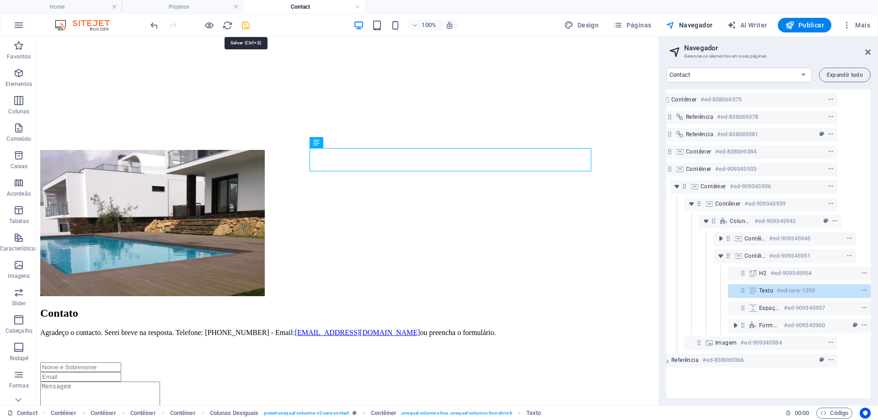
click at [242, 25] on icon "save" at bounding box center [246, 25] width 11 height 11
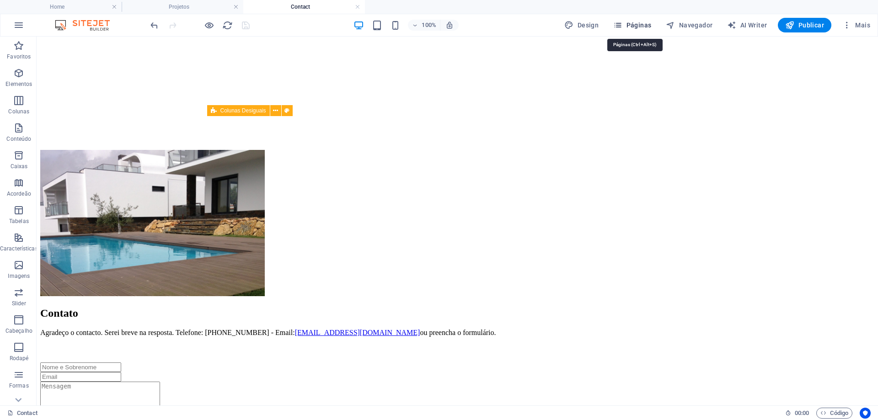
click at [639, 27] on span "Páginas" at bounding box center [632, 25] width 38 height 9
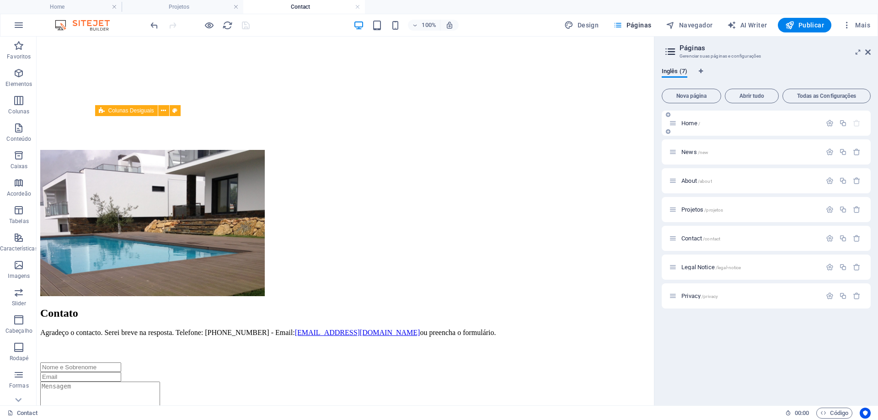
click at [688, 123] on span "Home /" at bounding box center [691, 123] width 19 height 7
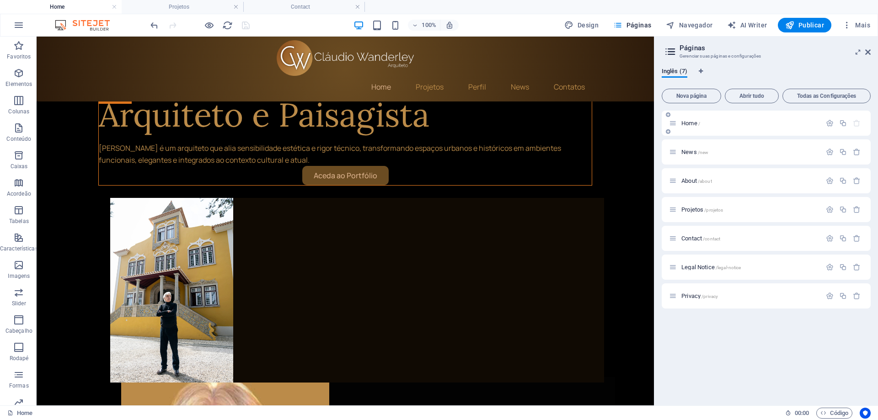
scroll to position [1242, 0]
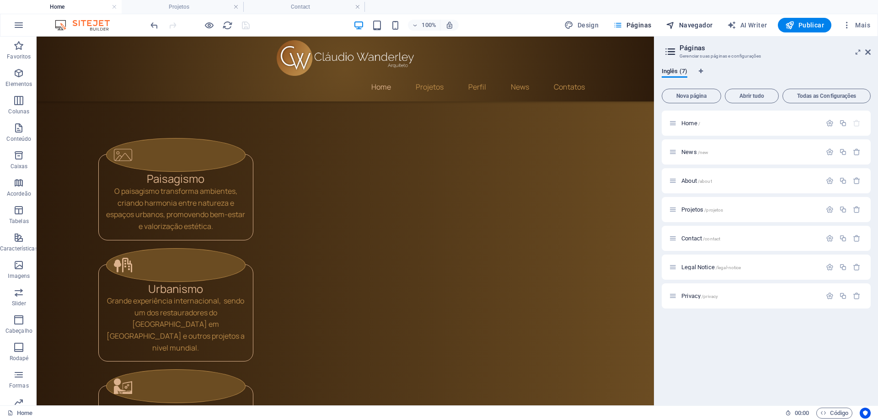
click at [698, 25] on span "Navegador" at bounding box center [689, 25] width 47 height 9
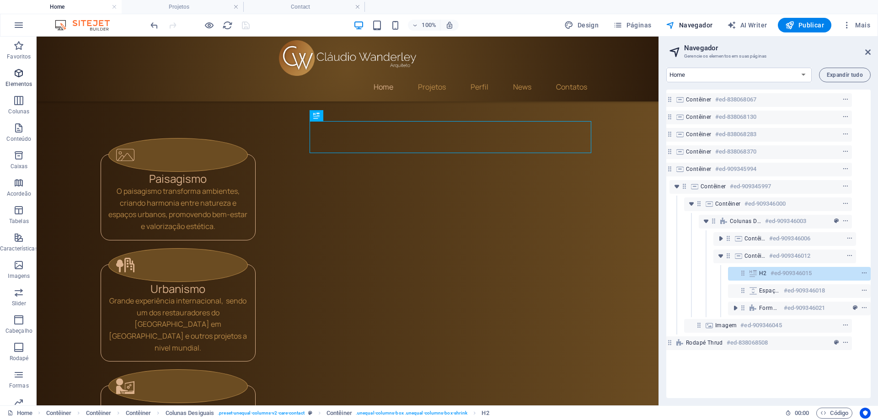
click at [24, 78] on icon "button" at bounding box center [18, 73] width 11 height 11
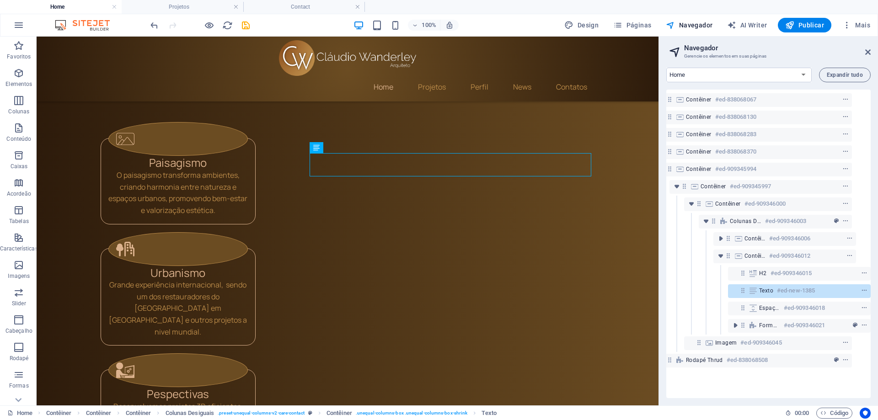
scroll to position [1242, 0]
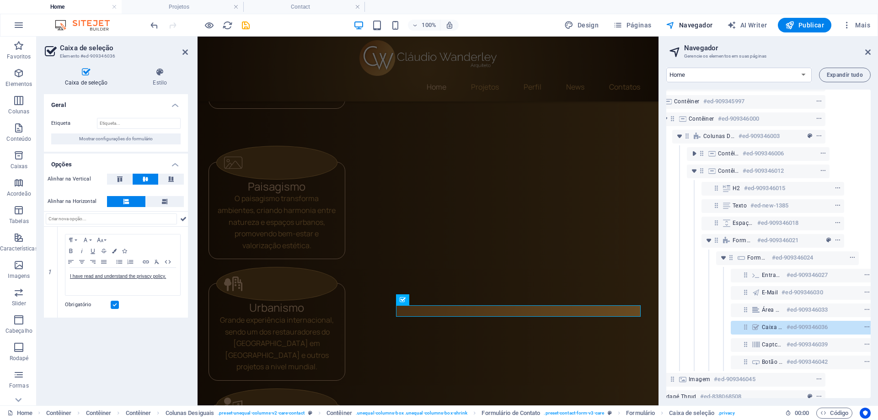
scroll to position [102, 46]
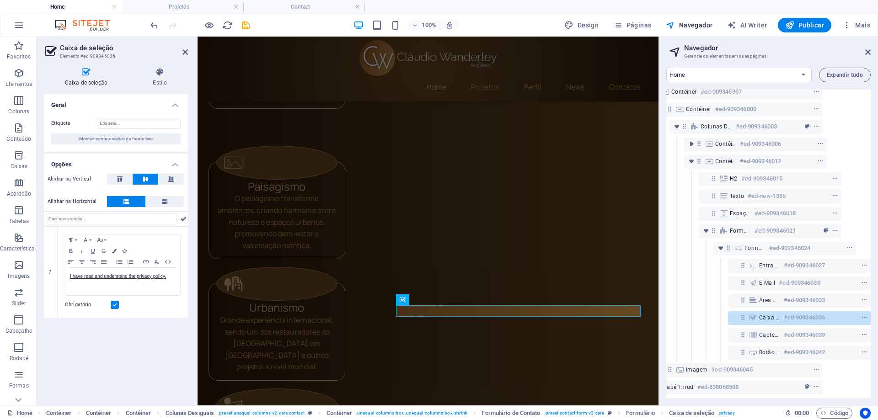
drag, startPoint x: 171, startPoint y: 280, endPoint x: 42, endPoint y: 274, distance: 129.2
click at [42, 274] on div "Caixa de seleção Estilo Geral Etiqueta Mostrar configurações do formulário Opçõ…" at bounding box center [116, 232] width 159 height 345
click at [246, 26] on icon "save" at bounding box center [246, 25] width 11 height 11
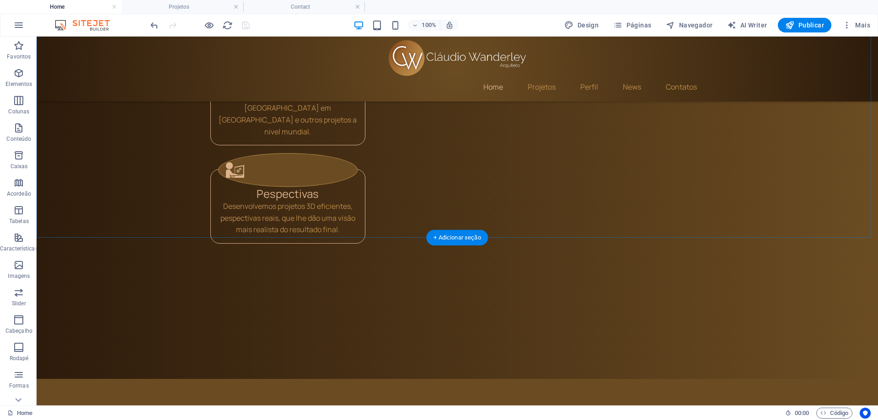
scroll to position [1463, 0]
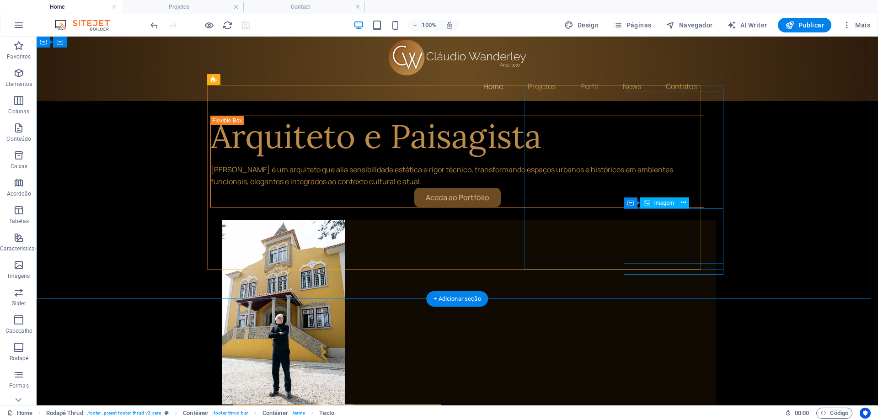
scroll to position [0, 0]
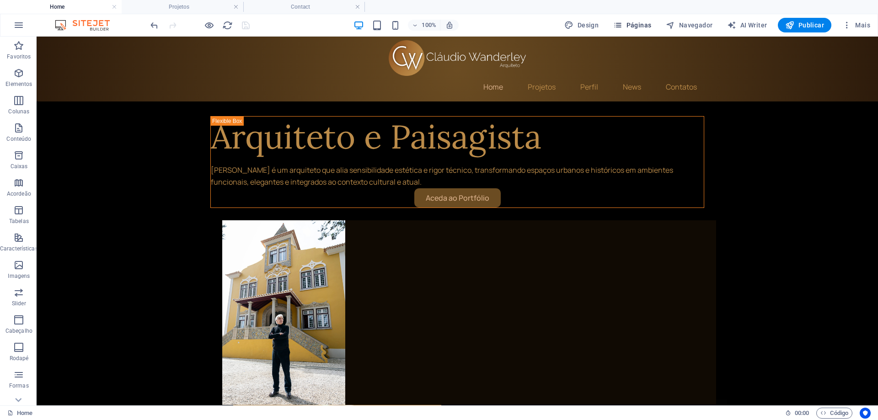
click at [644, 24] on span "Páginas" at bounding box center [632, 25] width 38 height 9
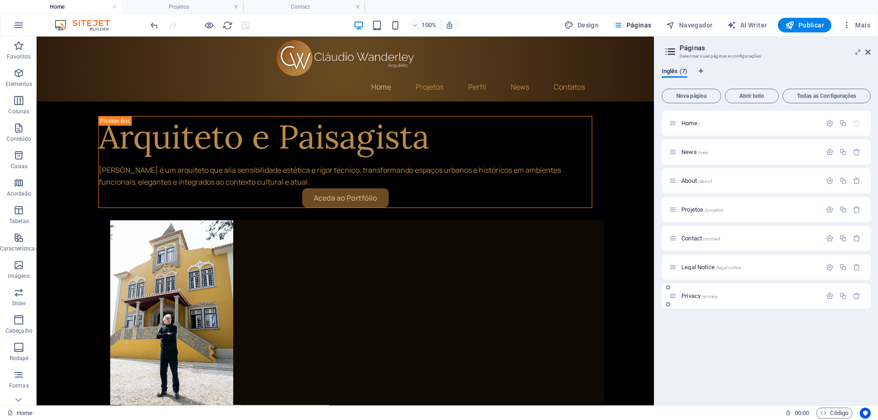
click at [701, 299] on div "Privacy /privacy" at bounding box center [745, 296] width 152 height 11
click at [699, 298] on span "Privacy /privacy" at bounding box center [700, 296] width 37 height 7
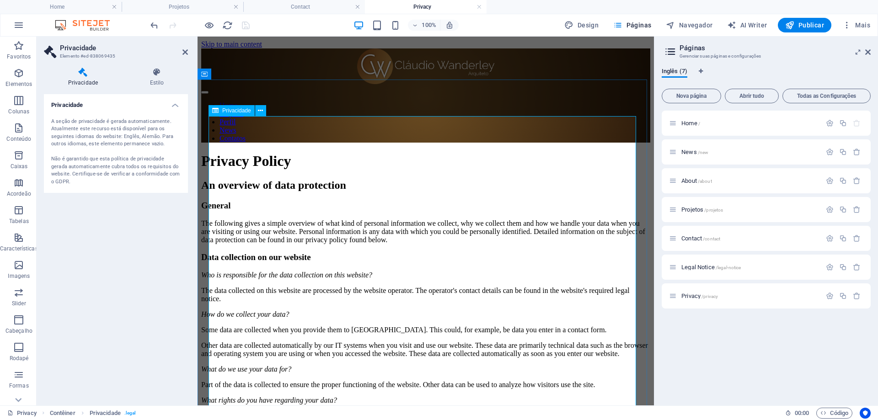
click at [694, 48] on h2 "Páginas" at bounding box center [775, 48] width 191 height 8
click at [629, 26] on span "Páginas" at bounding box center [632, 25] width 38 height 9
click at [699, 71] on icon "Guia de Idiomas" at bounding box center [701, 71] width 4 height 5
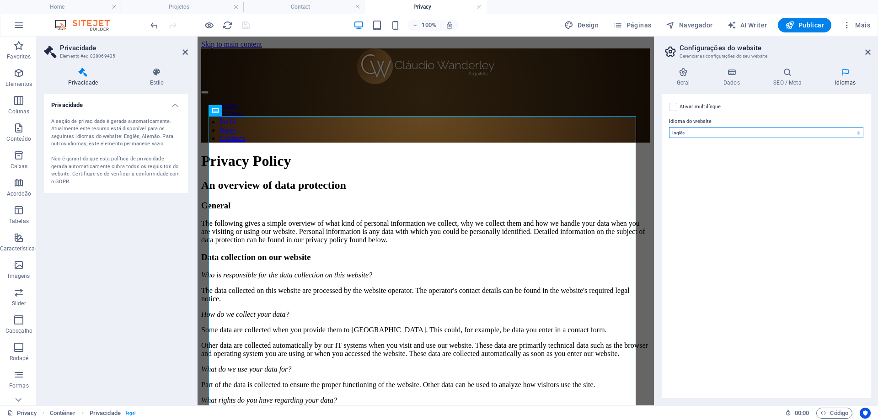
click at [855, 134] on select "Abkhazian Afar Afrikaans Akan Albanian Alemão Amharic Árabe Aragonese Armenian …" at bounding box center [766, 132] width 194 height 11
select select "130"
click at [669, 127] on select "Abkhazian Afar Afrikaans Akan Albanian Alemão Amharic Árabe Aragonese Armenian …" at bounding box center [766, 132] width 194 height 11
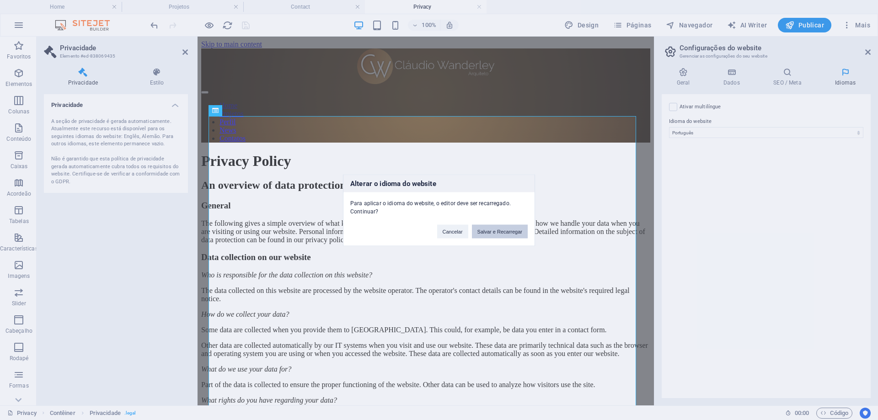
click at [505, 235] on button "Salvar e Recarregar" at bounding box center [500, 232] width 56 height 14
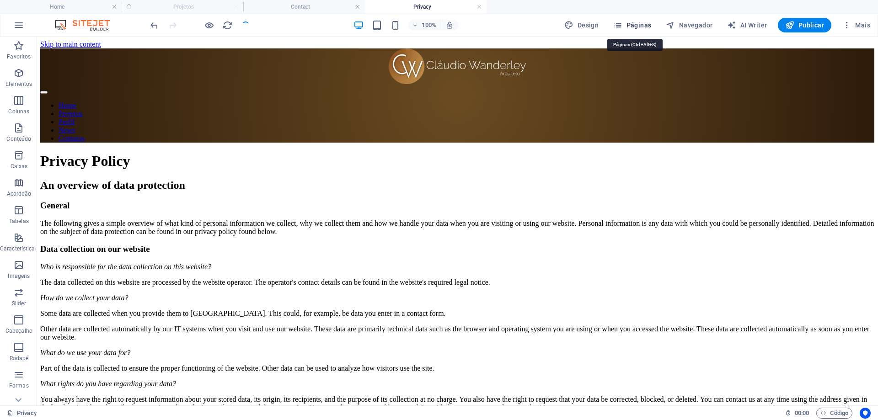
click at [642, 25] on span "Páginas" at bounding box center [632, 25] width 38 height 9
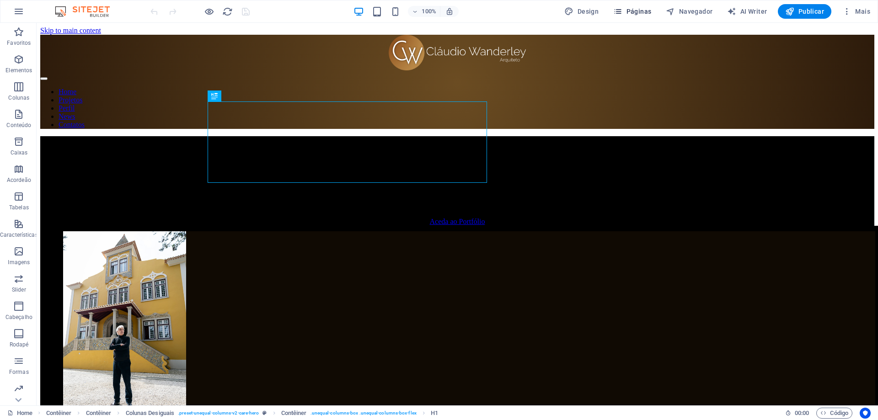
click at [642, 11] on span "Páginas" at bounding box center [632, 11] width 38 height 9
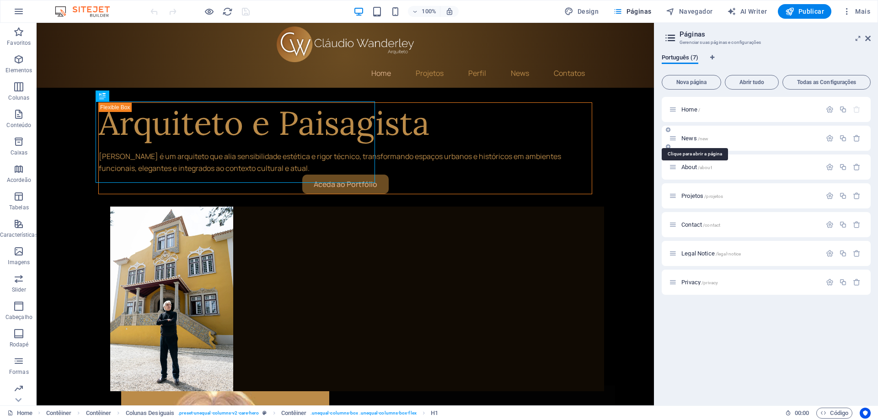
click at [692, 140] on span "News /new" at bounding box center [695, 138] width 27 height 7
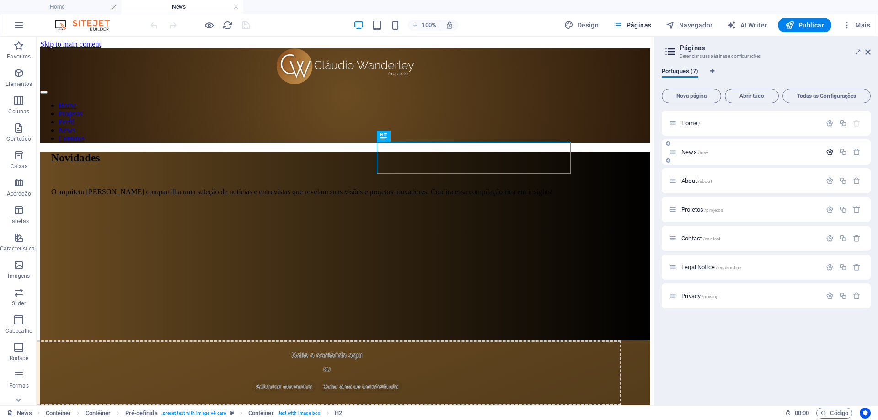
click at [830, 153] on icon "button" at bounding box center [830, 152] width 8 height 8
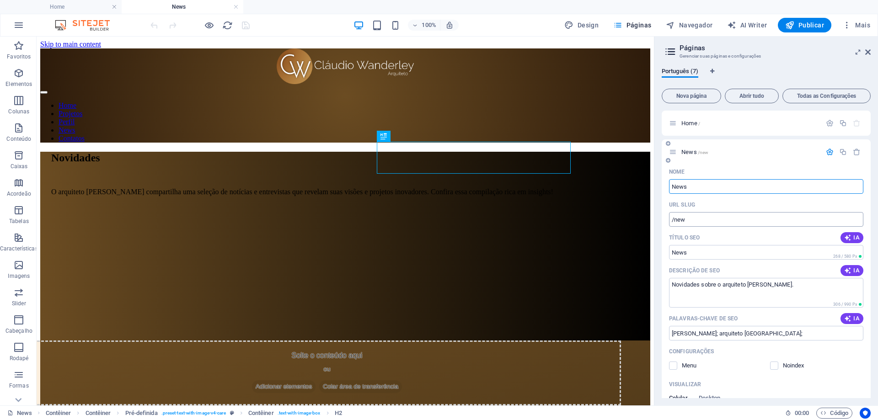
click at [702, 220] on input "/new" at bounding box center [766, 219] width 194 height 15
type input "/news"
click at [244, 25] on icon "save" at bounding box center [246, 25] width 11 height 11
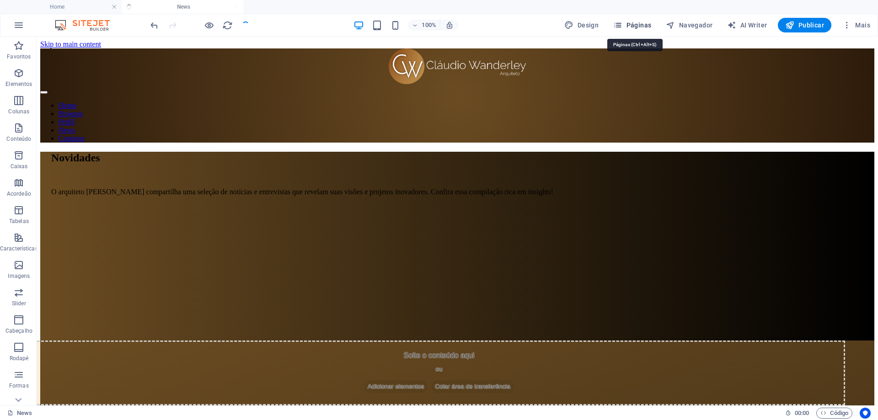
click at [638, 27] on span "Páginas" at bounding box center [632, 25] width 38 height 9
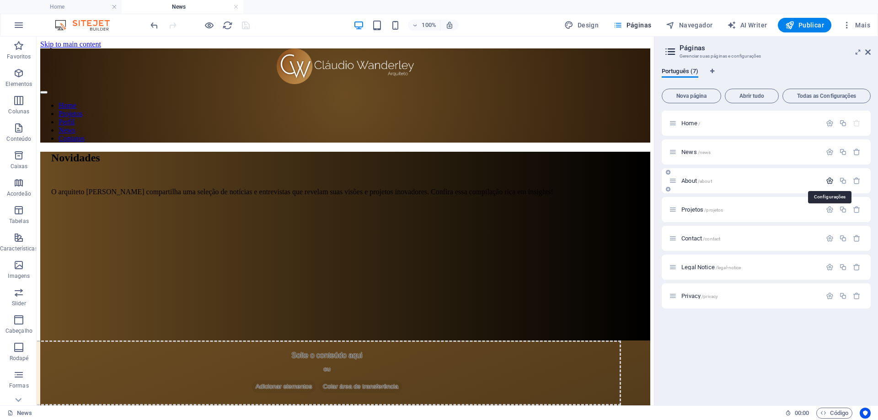
click at [832, 183] on icon "button" at bounding box center [830, 181] width 8 height 8
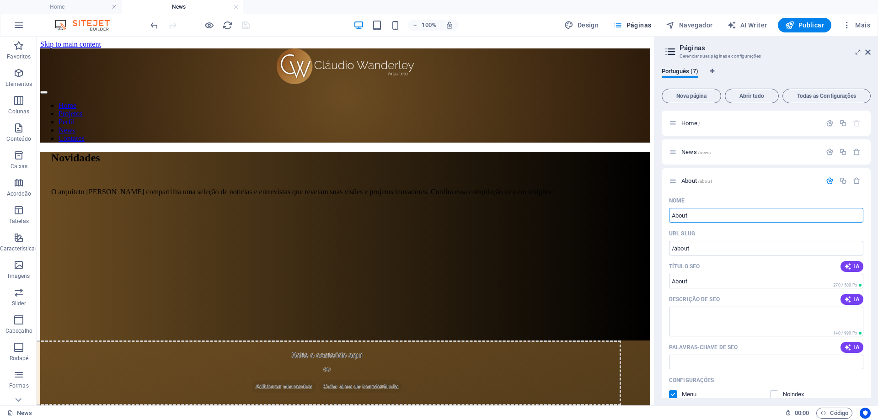
drag, startPoint x: 752, startPoint y: 250, endPoint x: 646, endPoint y: 220, distance: 110.0
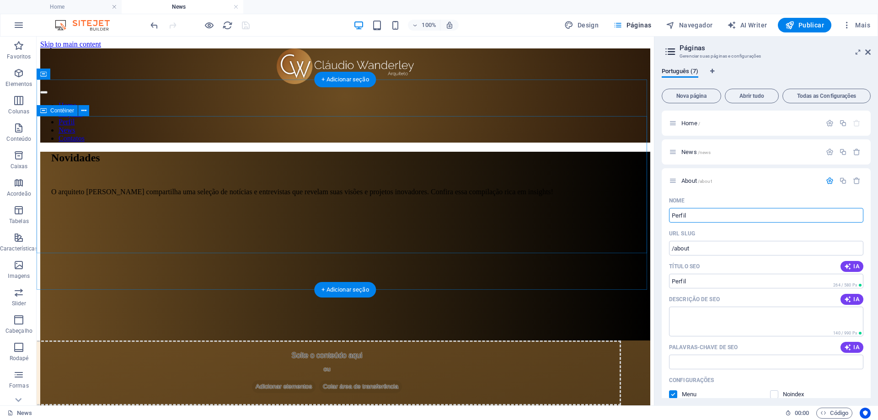
type input "Perfil"
type input "/perfil"
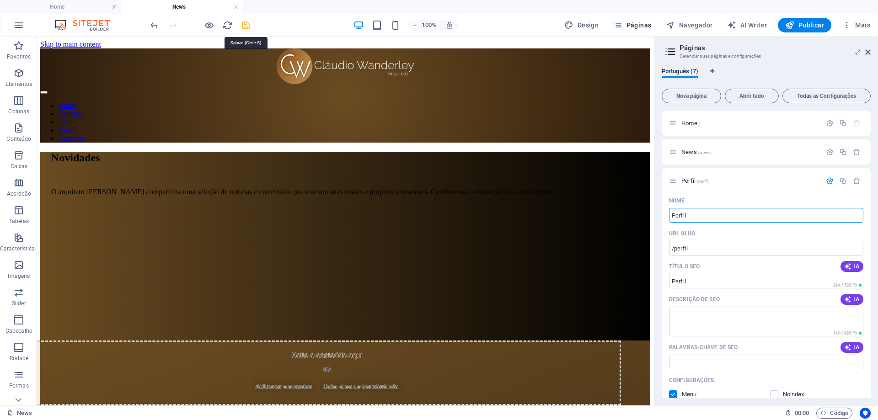
type input "Perfil"
click at [246, 28] on icon "save" at bounding box center [246, 25] width 11 height 11
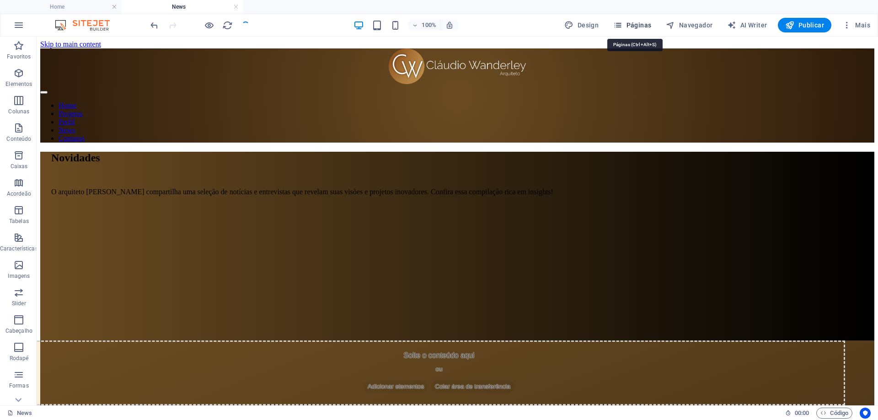
click at [640, 22] on span "Páginas" at bounding box center [632, 25] width 38 height 9
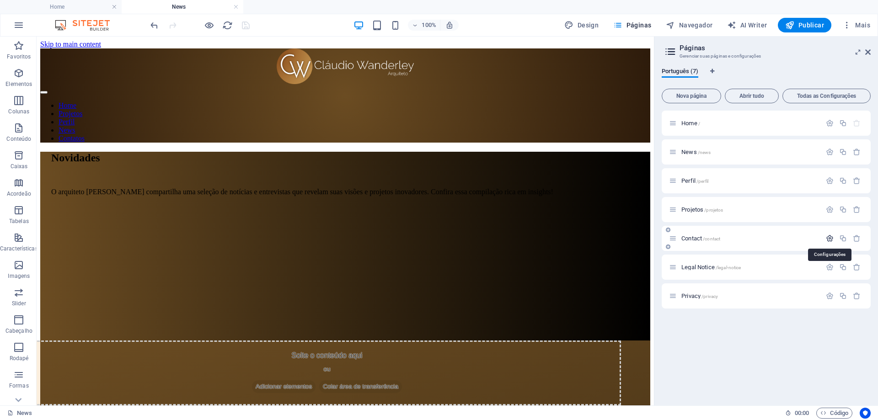
click at [829, 239] on icon "button" at bounding box center [830, 239] width 8 height 8
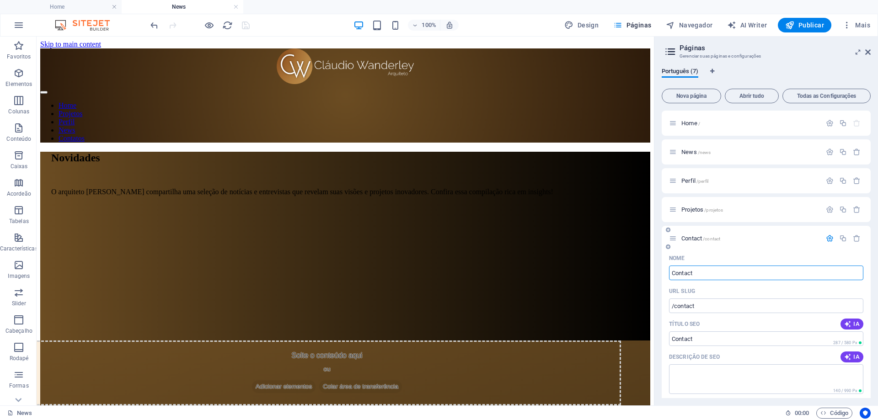
drag, startPoint x: 698, startPoint y: 273, endPoint x: 667, endPoint y: 270, distance: 31.7
click at [667, 270] on div "Nome Contact ​ URL SLUG /contact ​ Título SEO IA ​ 287 / 580 Px Descrição de SE…" at bounding box center [766, 421] width 209 height 341
type input "Con"
type input "/c"
type input "Contato"
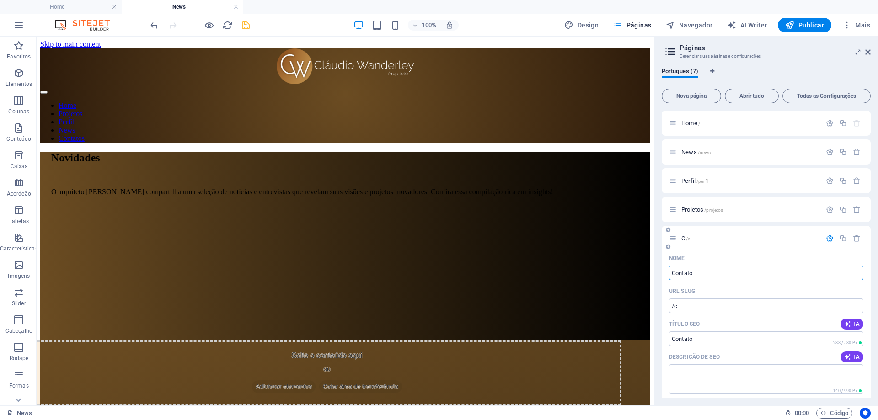
type input "/contato"
type input "Contatos"
type input "/contatos"
type input "Contatos"
click at [246, 23] on icon "save" at bounding box center [246, 25] width 11 height 11
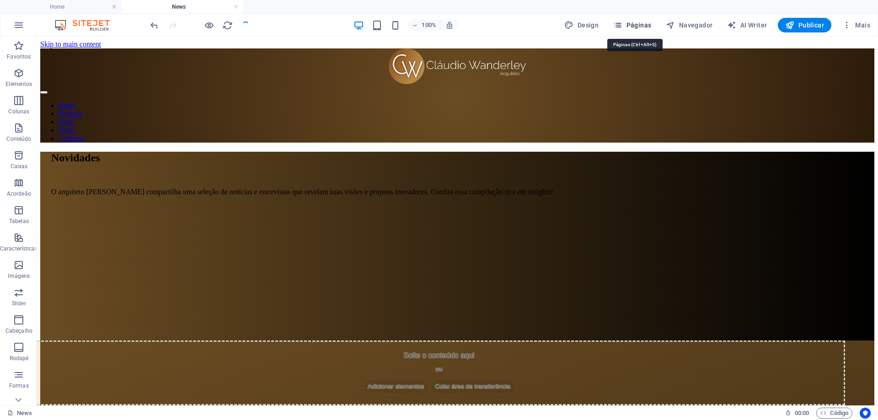
click at [632, 24] on span "Páginas" at bounding box center [632, 25] width 38 height 9
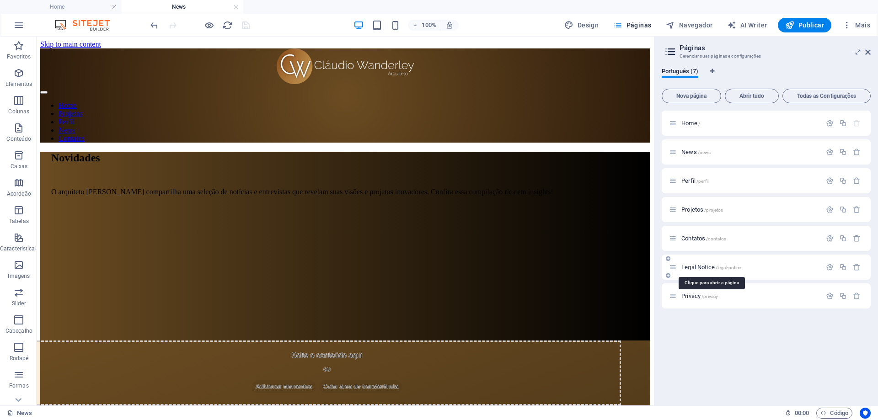
click at [698, 268] on span "Legal Notice /legal-notice" at bounding box center [711, 267] width 59 height 7
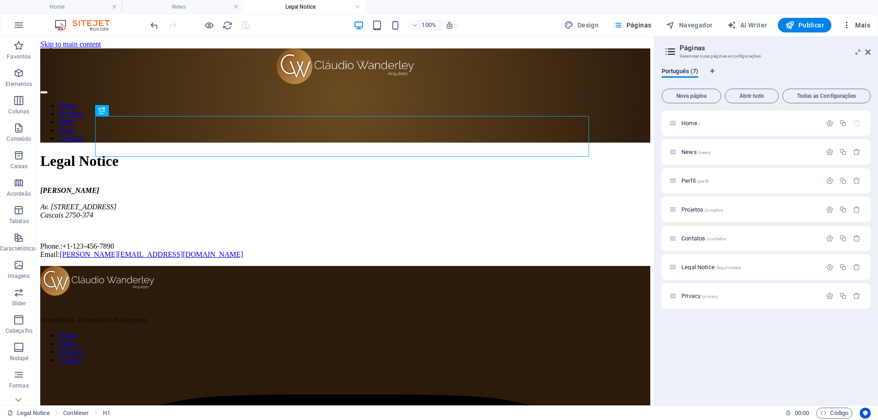
click at [848, 24] on icon "button" at bounding box center [847, 25] width 9 height 9
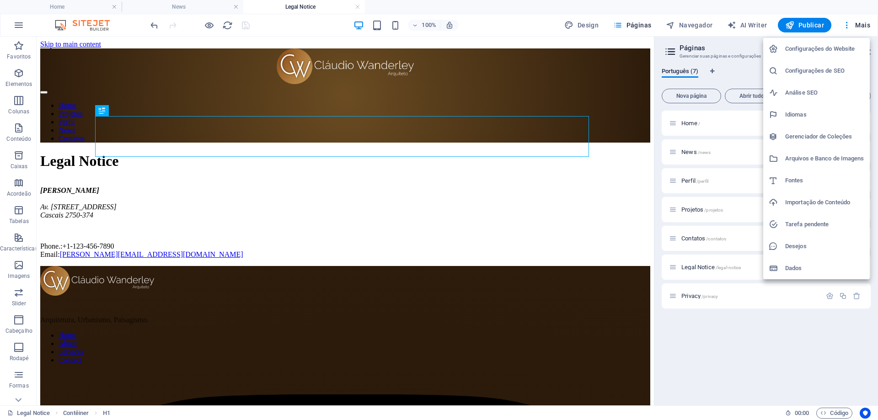
click at [804, 70] on h6 "Configurações de SEO" at bounding box center [824, 70] width 79 height 11
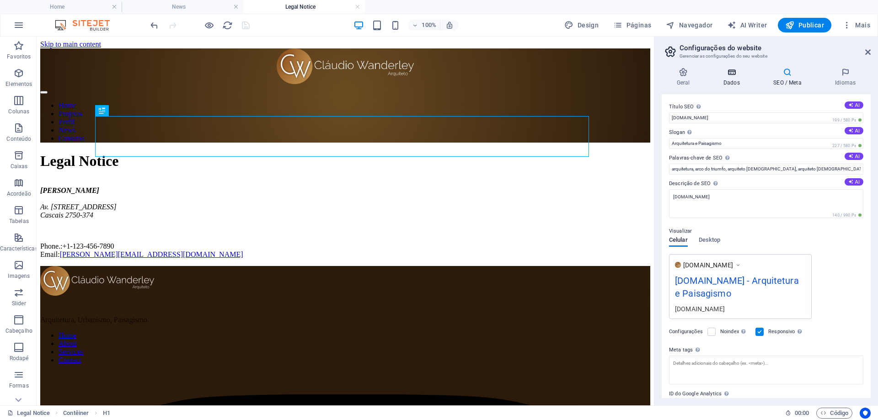
click at [729, 78] on h4 "Dados" at bounding box center [734, 77] width 50 height 19
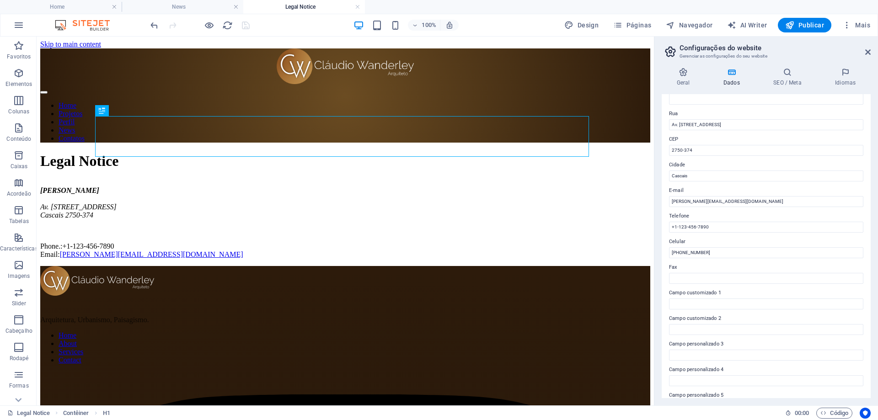
scroll to position [135, 0]
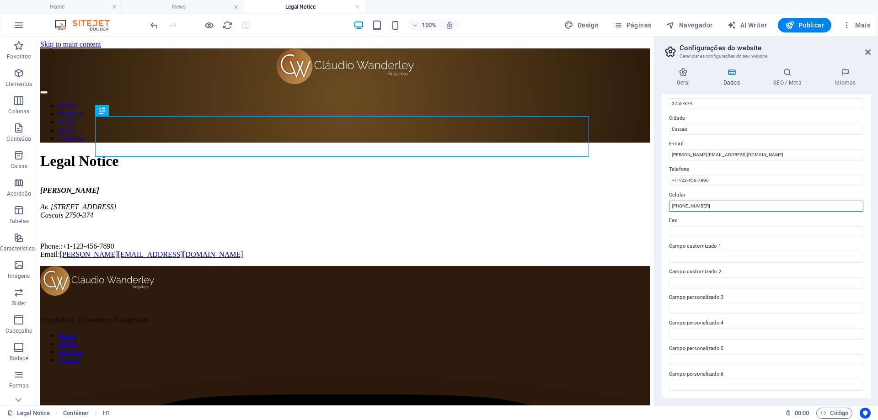
drag, startPoint x: 722, startPoint y: 206, endPoint x: 658, endPoint y: 201, distance: 63.8
click at [658, 201] on div "Geral Dados SEO / Meta Idiomas Nome do Website claudiowanderley.com Logotipo Ar…" at bounding box center [767, 232] width 224 height 345
drag, startPoint x: 750, startPoint y: 216, endPoint x: 645, endPoint y: 176, distance: 112.4
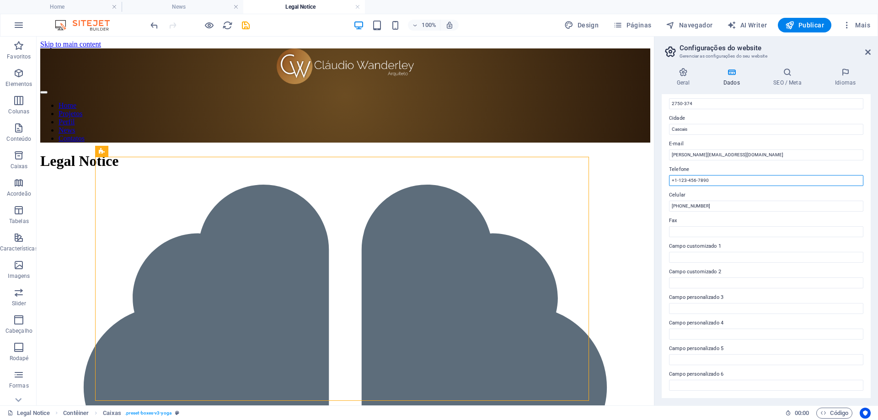
paste input "351965043727"
type input "+351965043727"
click at [248, 27] on icon "save" at bounding box center [246, 25] width 11 height 11
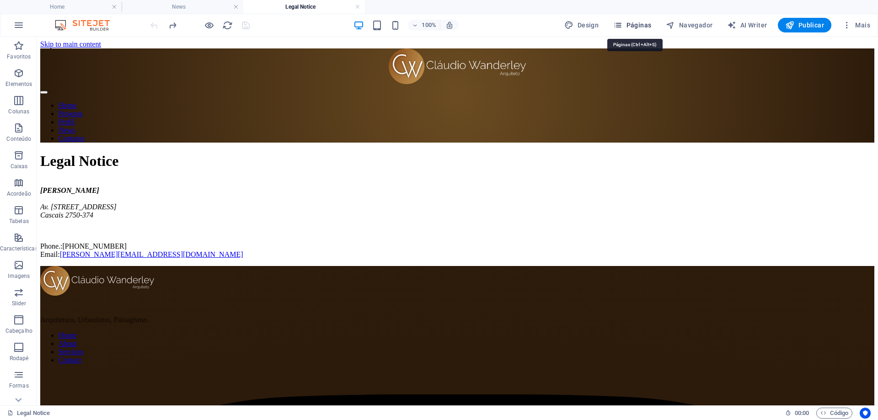
click at [643, 25] on span "Páginas" at bounding box center [632, 25] width 38 height 9
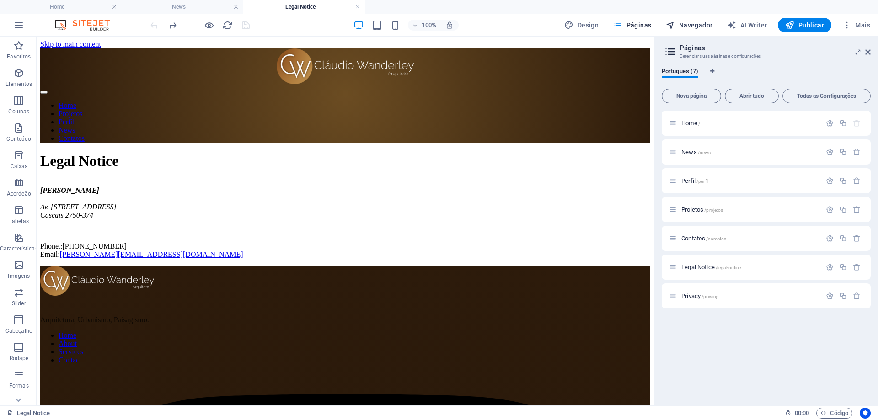
click at [702, 25] on span "Navegador" at bounding box center [689, 25] width 47 height 9
select select "16101862-pt"
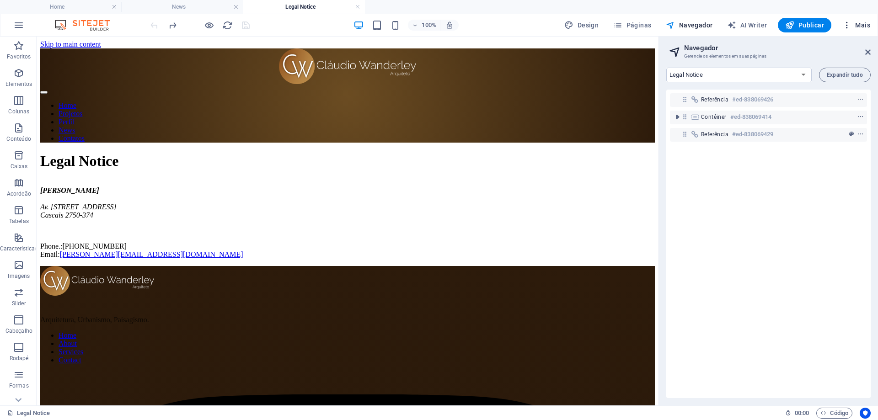
click at [849, 26] on icon "button" at bounding box center [847, 25] width 9 height 9
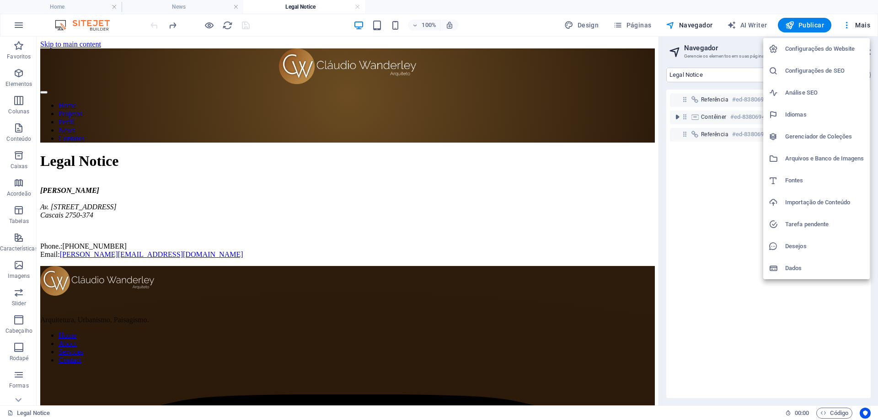
click at [801, 70] on h6 "Configurações de SEO" at bounding box center [824, 70] width 79 height 11
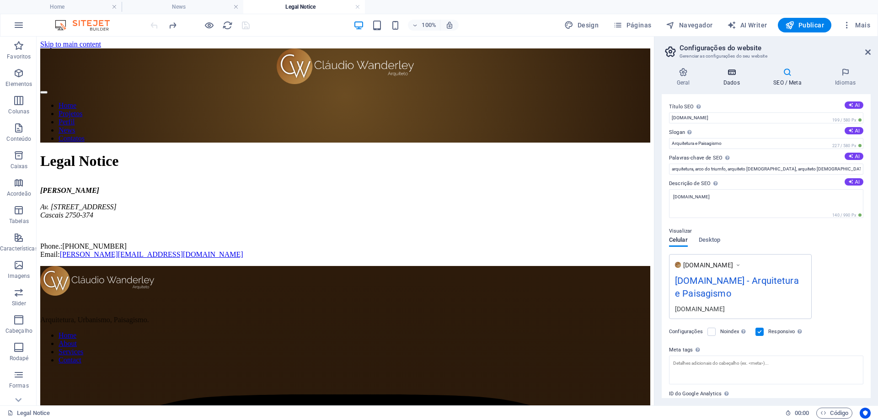
click at [739, 78] on h4 "Dados" at bounding box center [734, 77] width 50 height 19
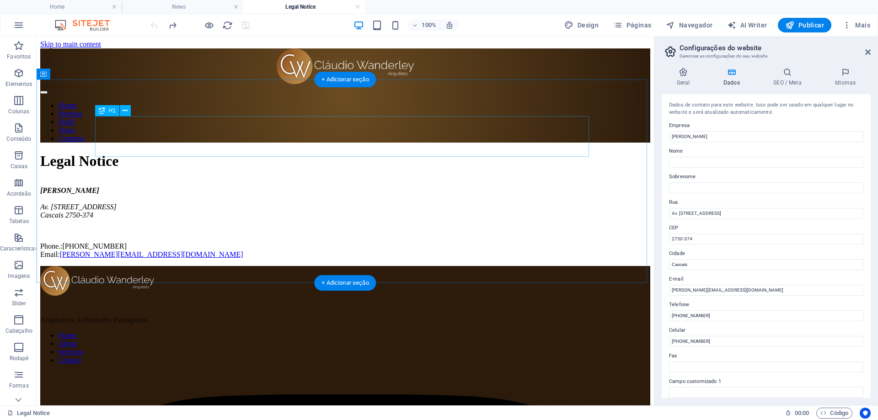
click at [240, 153] on div "Legal Notice" at bounding box center [345, 161] width 610 height 17
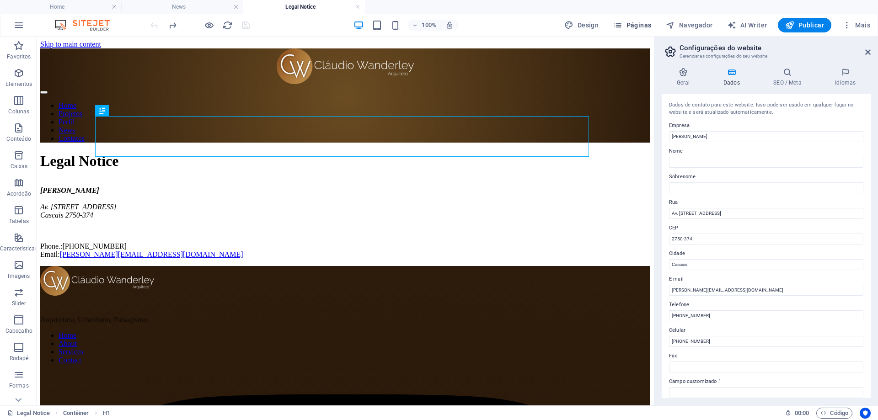
click at [636, 24] on span "Páginas" at bounding box center [632, 25] width 38 height 9
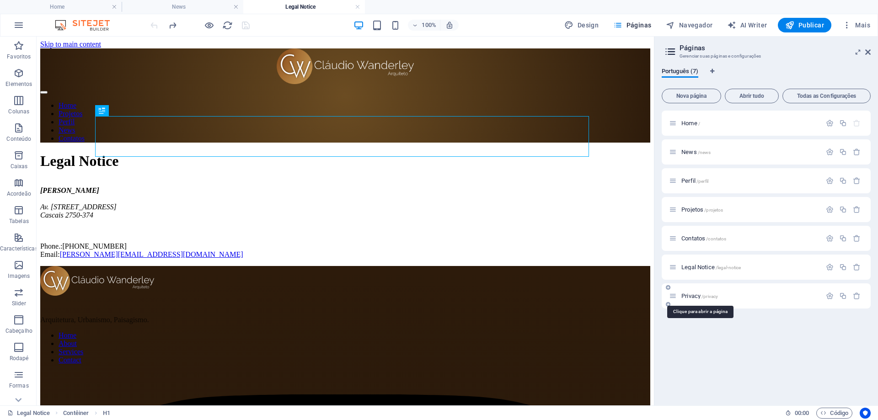
click at [701, 297] on span "Privacy /privacy" at bounding box center [700, 296] width 37 height 7
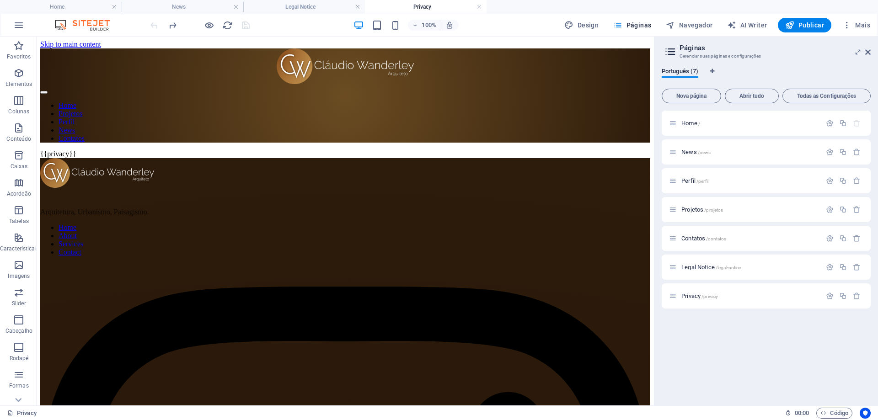
scroll to position [0, 0]
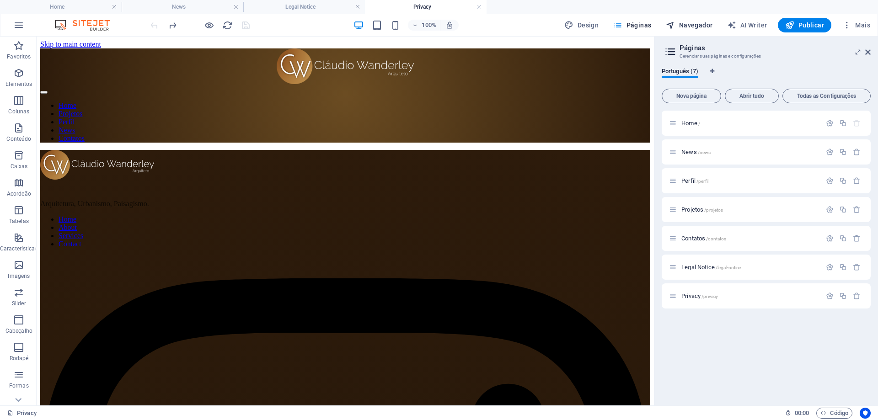
click at [695, 21] on span "Navegador" at bounding box center [689, 25] width 47 height 9
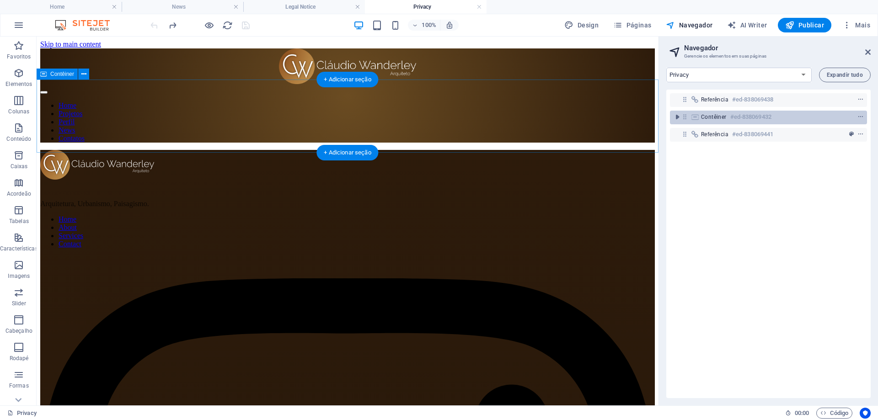
click at [726, 119] on span "Contêiner" at bounding box center [714, 116] width 26 height 7
click at [678, 119] on icon "toggle-expand" at bounding box center [677, 117] width 9 height 9
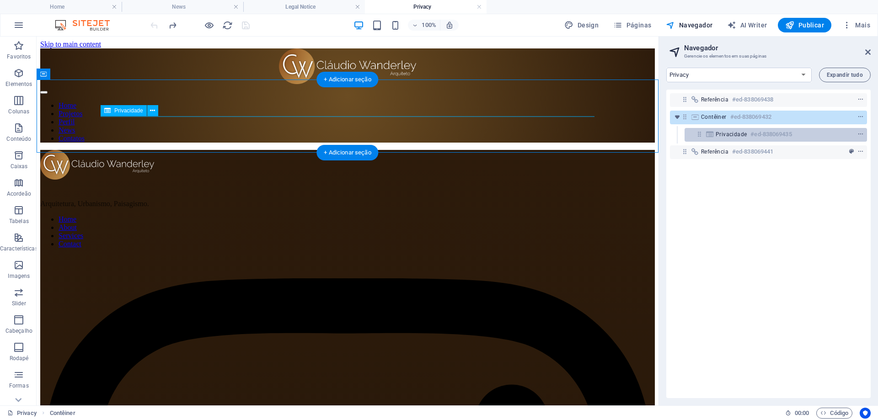
click at [749, 135] on div "Privacidade #ed-838069435" at bounding box center [769, 134] width 106 height 11
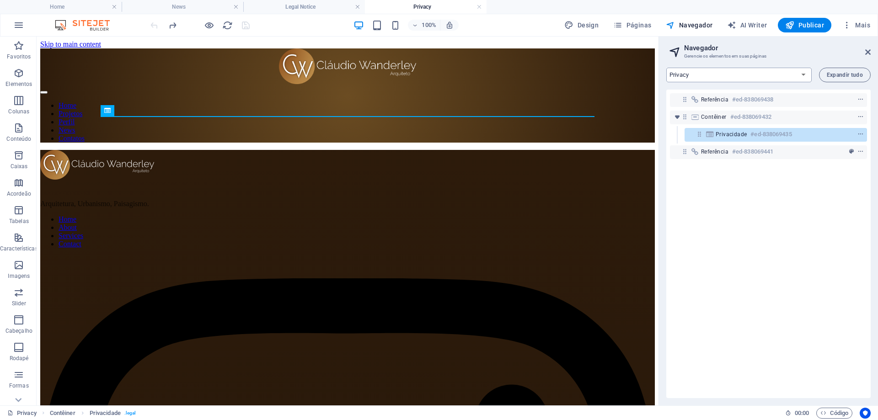
click at [800, 75] on select "Home News Perfil Projetos Contatos Legal Notice Privacy" at bounding box center [739, 75] width 145 height 15
select select "16101862-pt"
click at [667, 68] on select "Home News Perfil Projetos Contatos Legal Notice Privacy" at bounding box center [739, 75] width 145 height 15
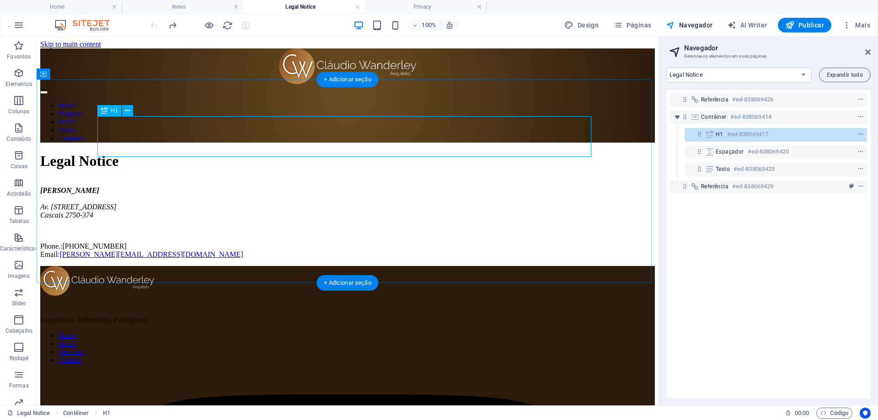
click at [727, 134] on h6 "#ed-838069417" at bounding box center [747, 134] width 41 height 11
click at [728, 120] on div "Contêiner #ed-838069414" at bounding box center [761, 117] width 120 height 11
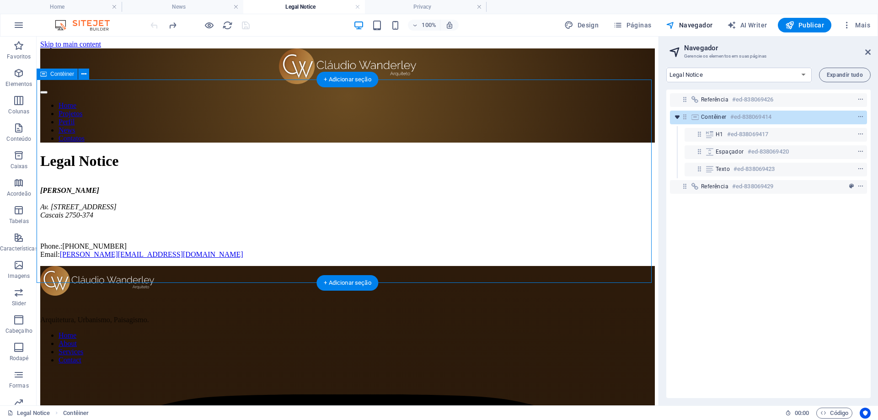
click at [675, 121] on icon "toggle-expand" at bounding box center [677, 117] width 9 height 9
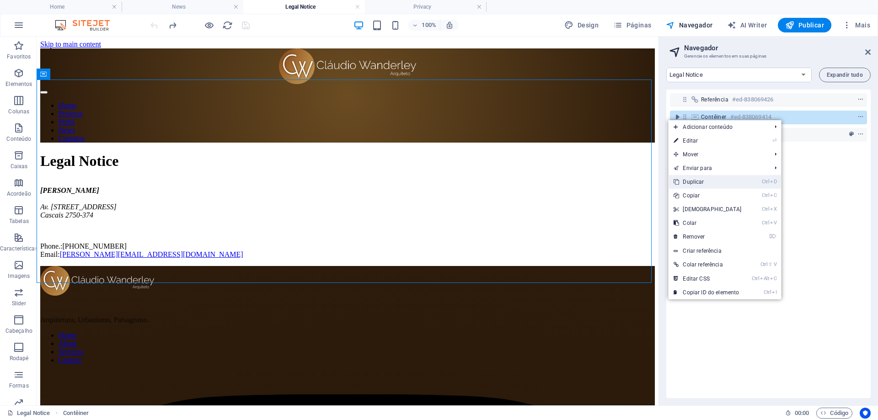
click at [708, 182] on link "Ctrl D Duplicar" at bounding box center [707, 182] width 79 height 14
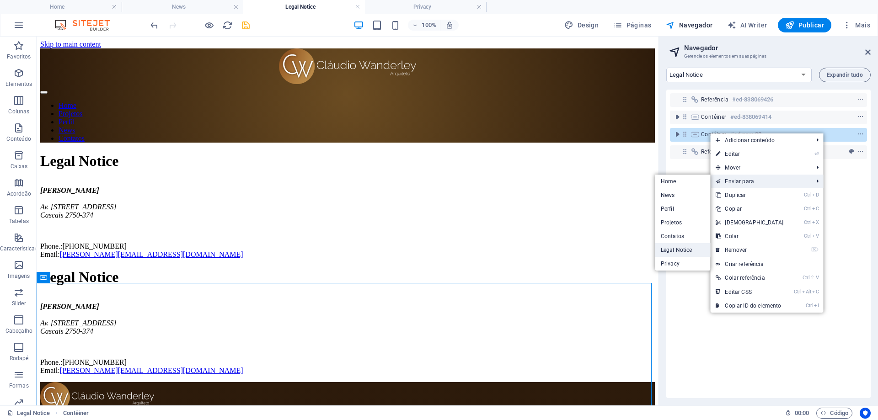
click at [667, 249] on link "Legal Notice" at bounding box center [683, 250] width 55 height 14
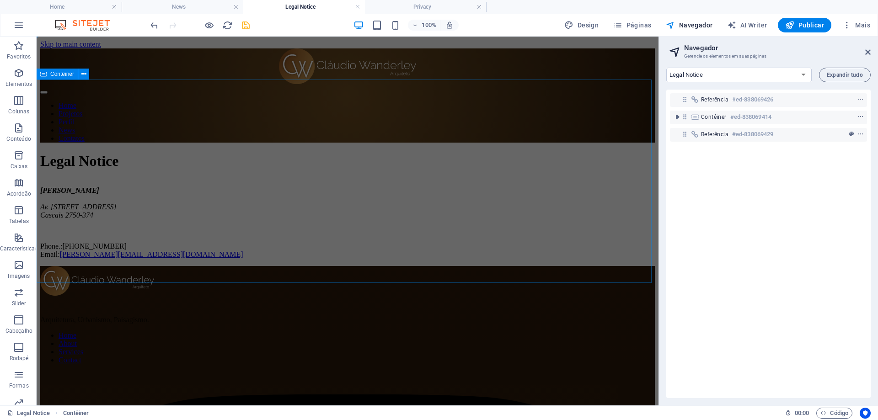
click at [429, 153] on div "Legal Notice Claudio Wanderley Arquiteto Av. Nossa Senhora do Cabo, 101 Cascais…" at bounding box center [347, 206] width 615 height 106
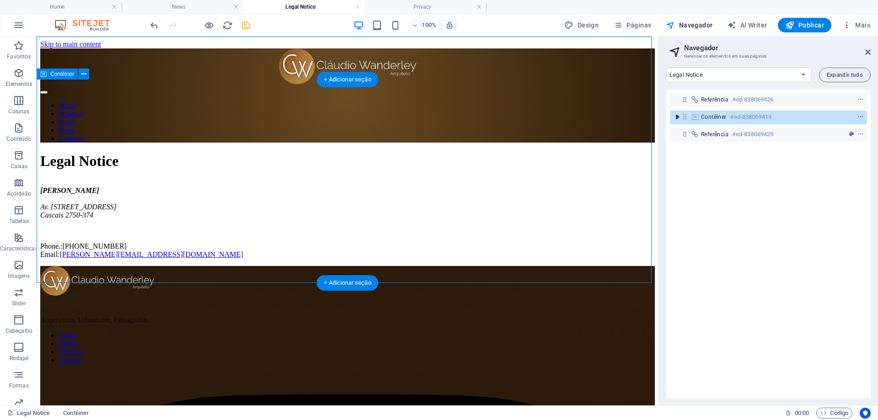
click at [678, 115] on icon "toggle-expand" at bounding box center [677, 117] width 9 height 9
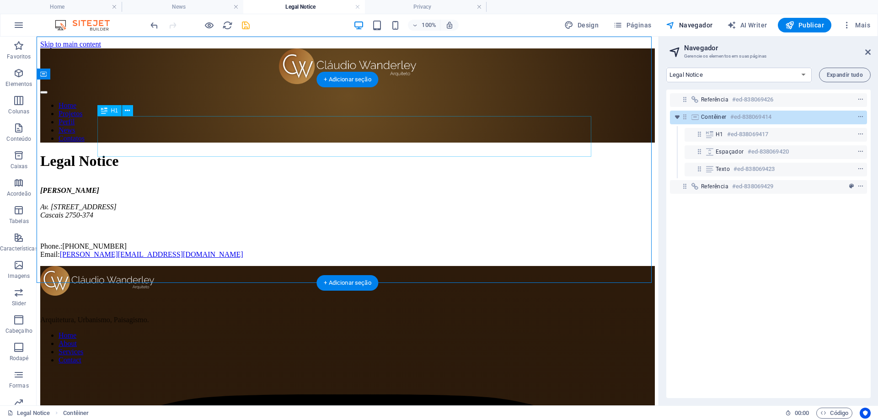
click at [184, 153] on div "Legal Notice" at bounding box center [347, 161] width 615 height 17
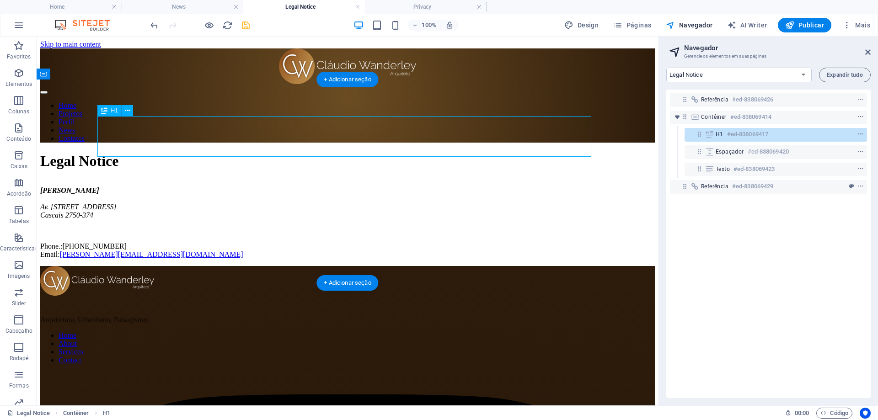
click at [184, 153] on div "Legal Notice" at bounding box center [347, 161] width 615 height 17
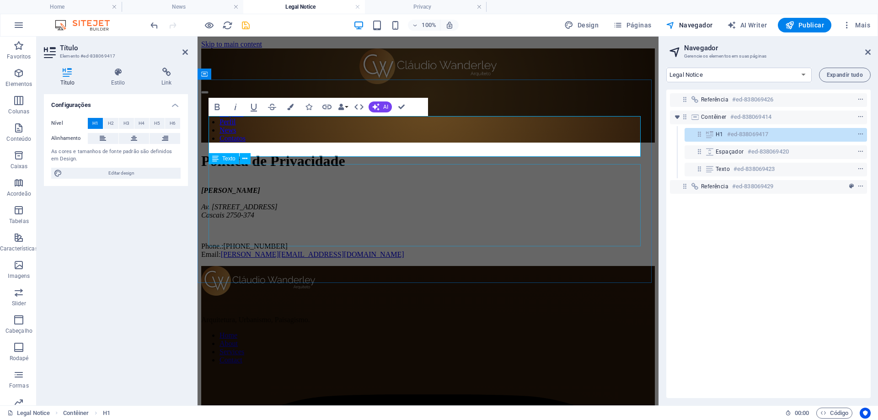
click at [259, 223] on div "Claudio Wanderley Arquiteto Av. Nossa Senhora do Cabo, 101 Cascais 2750-374 Pho…" at bounding box center [428, 223] width 454 height 72
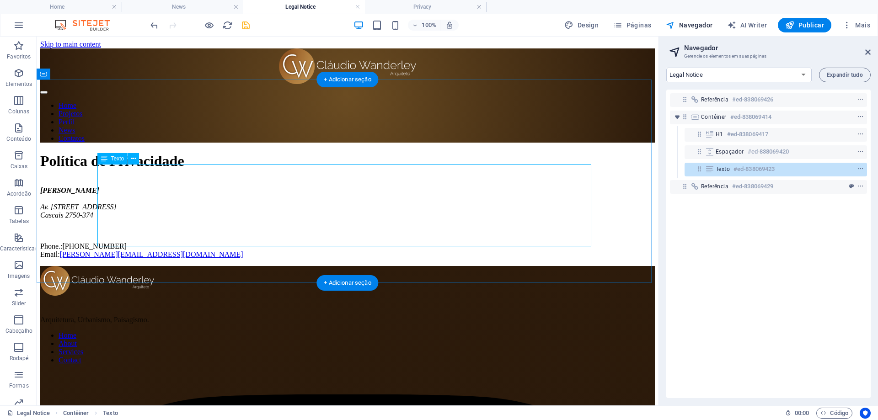
click at [102, 187] on div "Claudio Wanderley Arquiteto Av. Nossa Senhora do Cabo, 101 Cascais 2750-374 Pho…" at bounding box center [347, 223] width 615 height 72
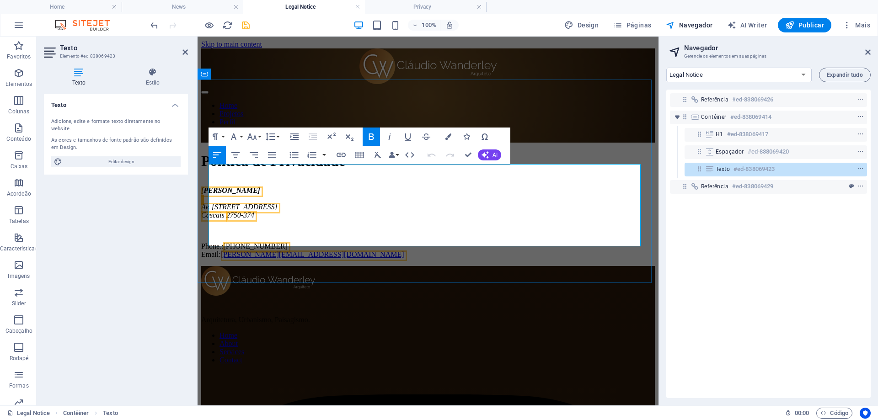
click at [231, 187] on address "Claudio Wanderley Arquiteto Av. Nossa Senhora do Cabo, 101 Cascais 2750-374" at bounding box center [428, 203] width 454 height 33
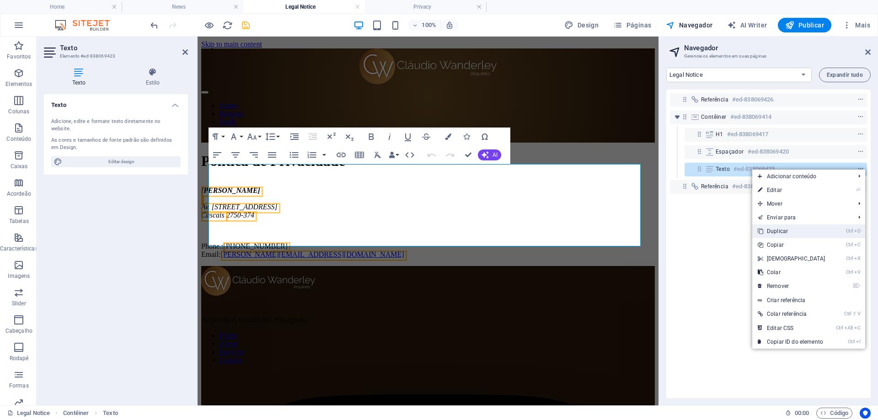
click at [774, 231] on link "Ctrl D Duplicar" at bounding box center [792, 232] width 79 height 14
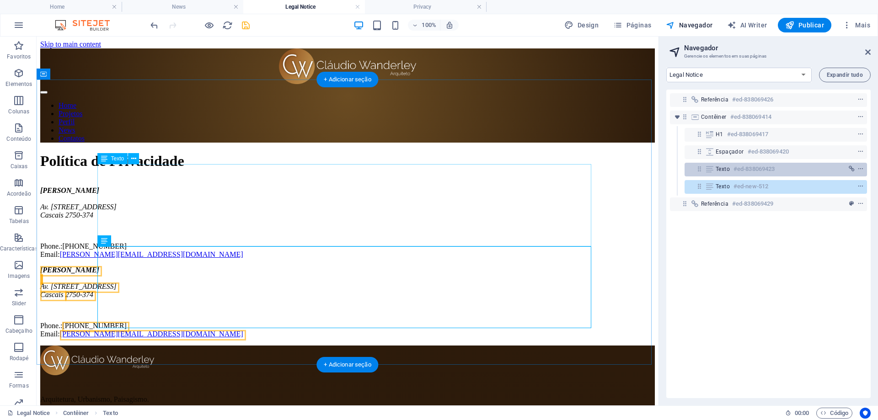
click at [748, 169] on h6 "#ed-838069423" at bounding box center [754, 169] width 41 height 11
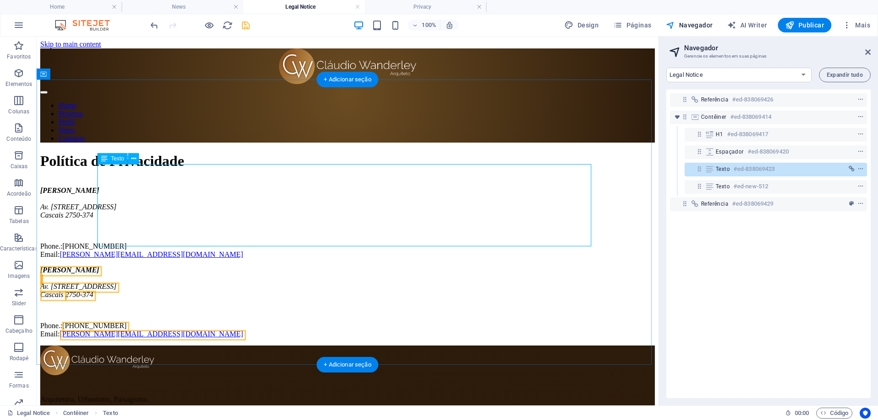
click at [167, 194] on div "Claudio Wanderley Arquiteto Av. Nossa Senhora do Cabo, 101 Cascais 2750-374 Pho…" at bounding box center [347, 223] width 615 height 72
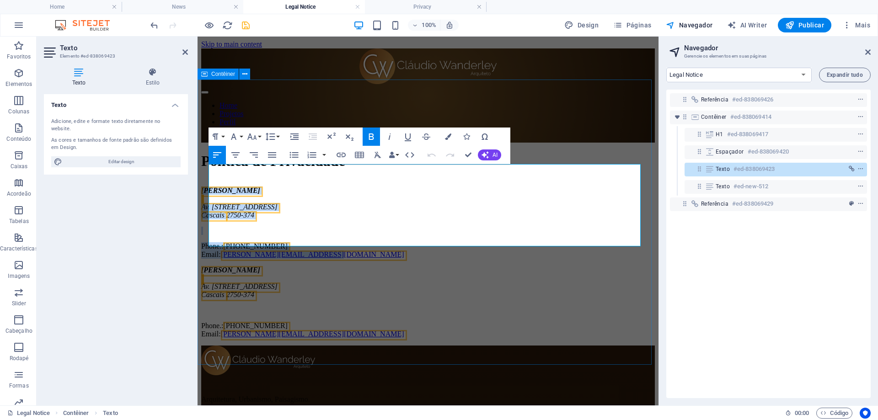
drag, startPoint x: 340, startPoint y: 238, endPoint x: 201, endPoint y: 156, distance: 162.0
click at [201, 156] on div "Política de Privacidade Claudio Wanderley Arquiteto Av. Nossa Senhora do Cabo, …" at bounding box center [428, 246] width 454 height 186
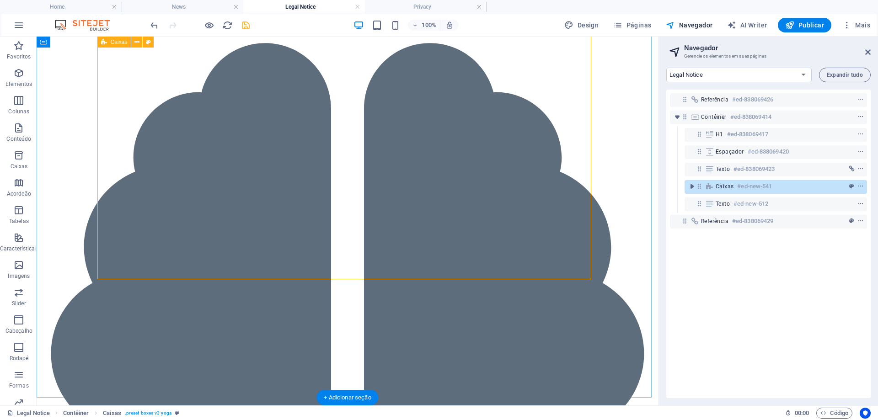
scroll to position [91, 0]
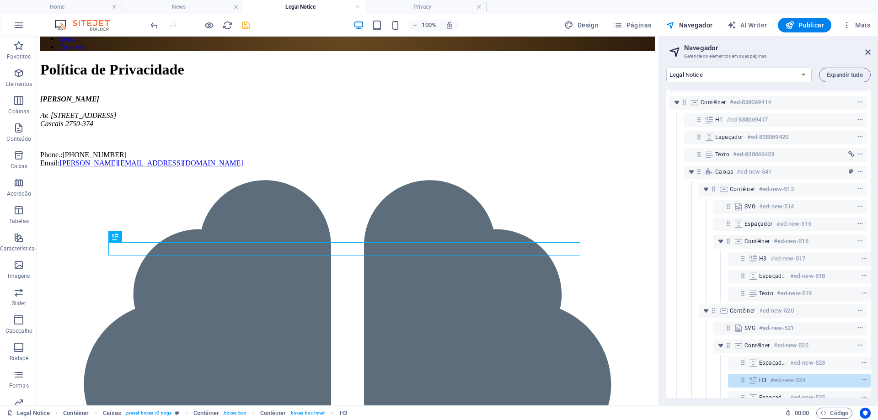
click at [246, 33] on div "100% Design Páginas Navegador AI Writer Publicar Mais" at bounding box center [438, 25] width 877 height 22
click at [246, 23] on icon "save" at bounding box center [246, 25] width 11 height 11
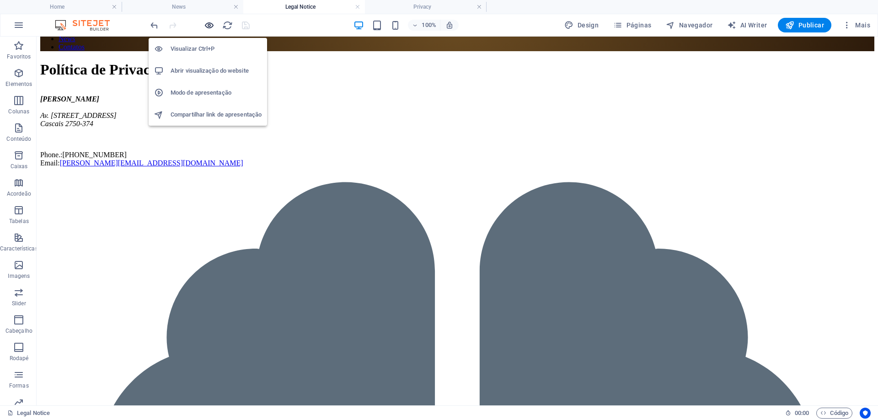
click at [209, 26] on icon "button" at bounding box center [209, 25] width 11 height 11
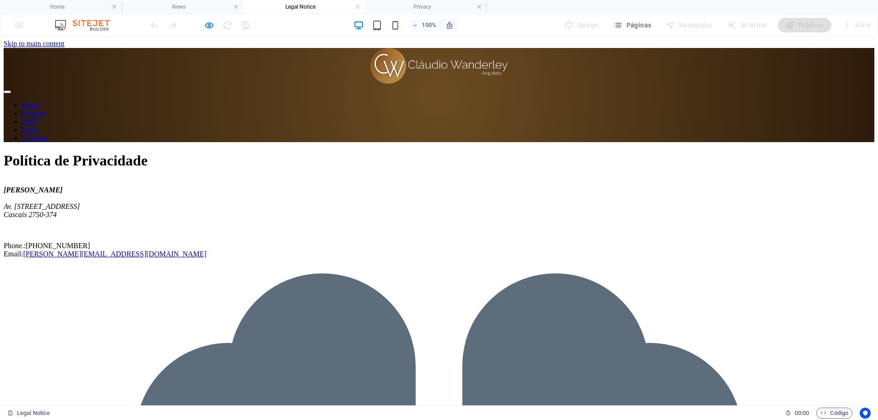
scroll to position [0, 0]
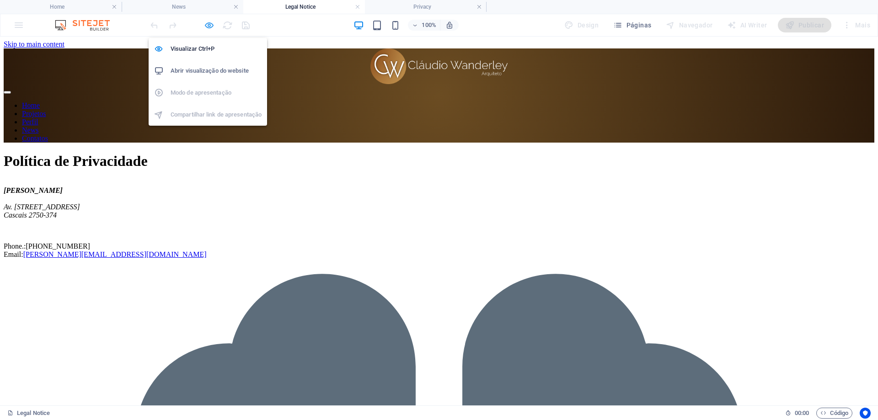
click at [207, 25] on icon "button" at bounding box center [209, 25] width 11 height 11
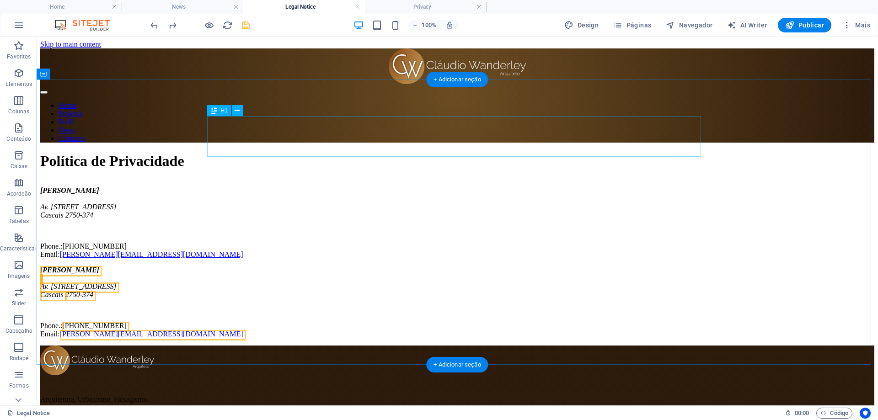
click at [415, 153] on div "Política de Privacidade" at bounding box center [457, 161] width 834 height 17
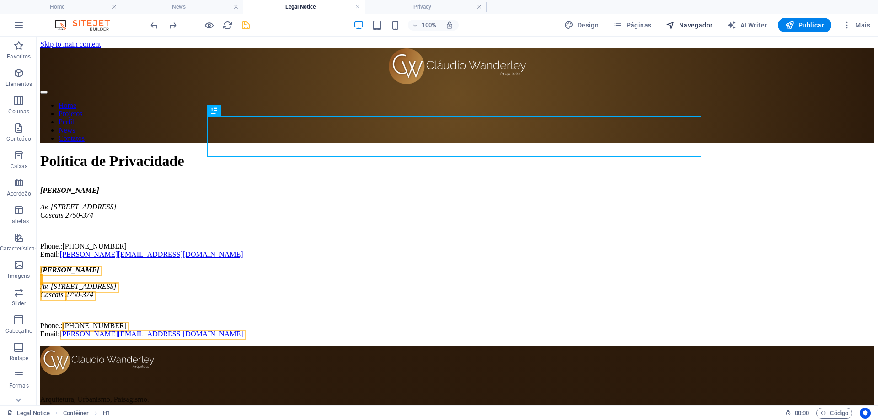
click at [692, 25] on span "Navegador" at bounding box center [689, 25] width 47 height 9
select select "16101862-pt"
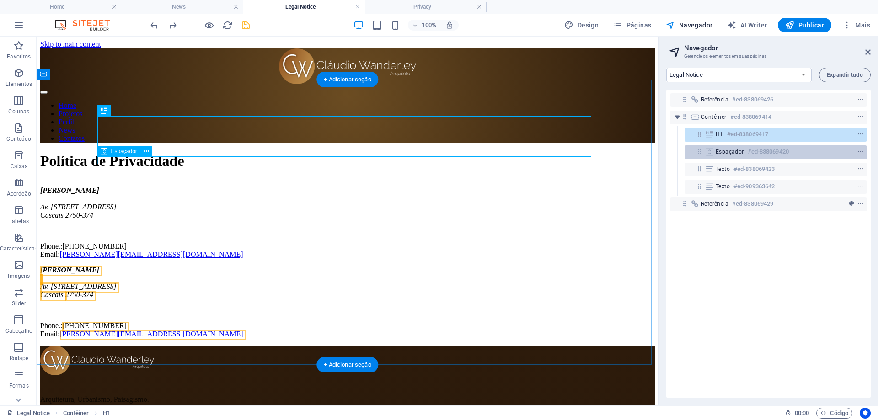
click at [726, 151] on span "Espaçador" at bounding box center [730, 151] width 28 height 7
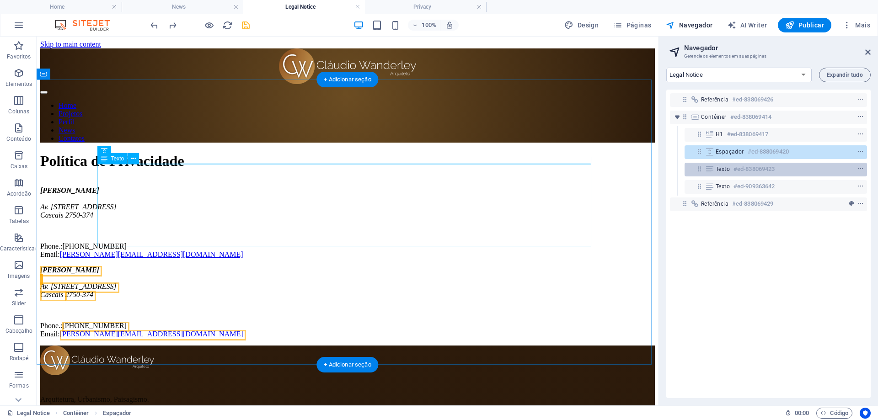
click at [719, 171] on span "Texto" at bounding box center [723, 169] width 14 height 7
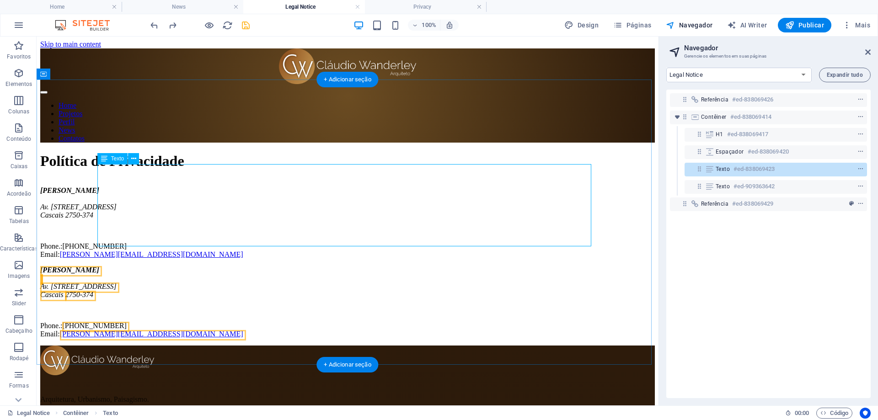
click at [271, 204] on div "Claudio Wanderley Arquiteto Av. Nossa Senhora do Cabo, 101 Cascais 2750-374 Pho…" at bounding box center [347, 223] width 615 height 72
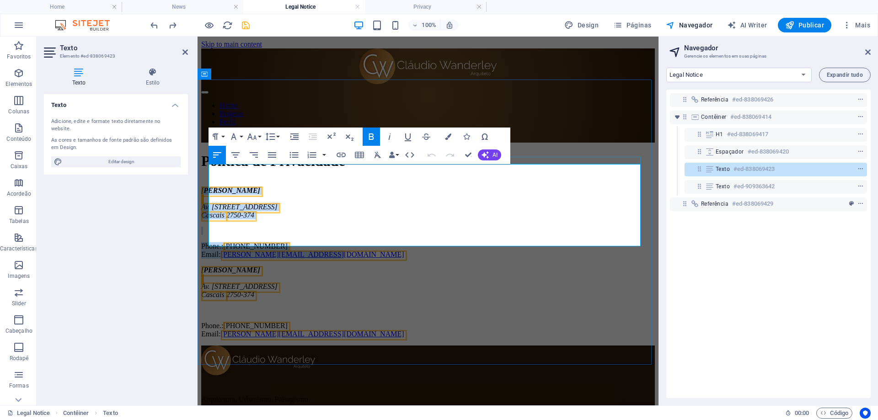
drag, startPoint x: 347, startPoint y: 237, endPoint x: 416, endPoint y: 201, distance: 77.6
click at [209, 160] on div "Política de Privacidade Claudio Wanderley Arquiteto Av. Nossa Senhora do Cabo, …" at bounding box center [428, 246] width 454 height 186
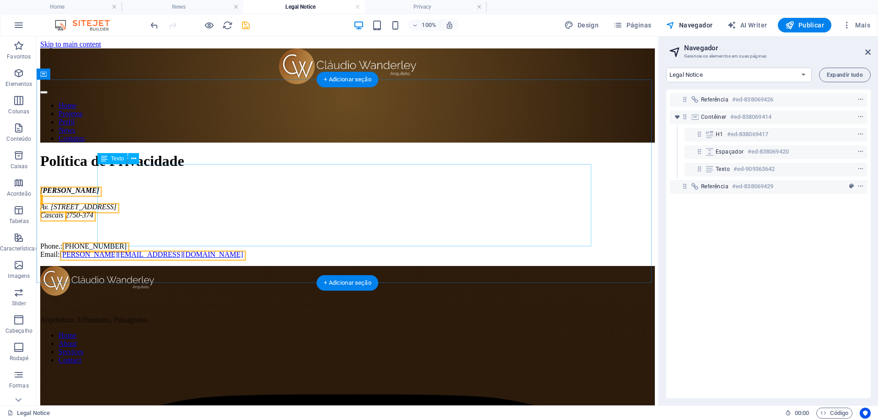
click at [325, 198] on div "Claudio Wanderley Arquiteto Av. Nossa Senhora do Cabo, 101 Cascais 2750-374 Pho…" at bounding box center [347, 223] width 615 height 72
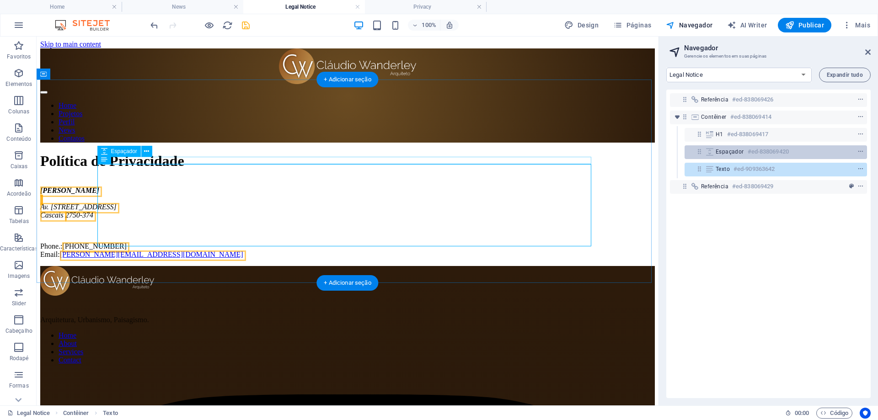
click at [756, 155] on h6 "#ed-838069420" at bounding box center [768, 151] width 41 height 11
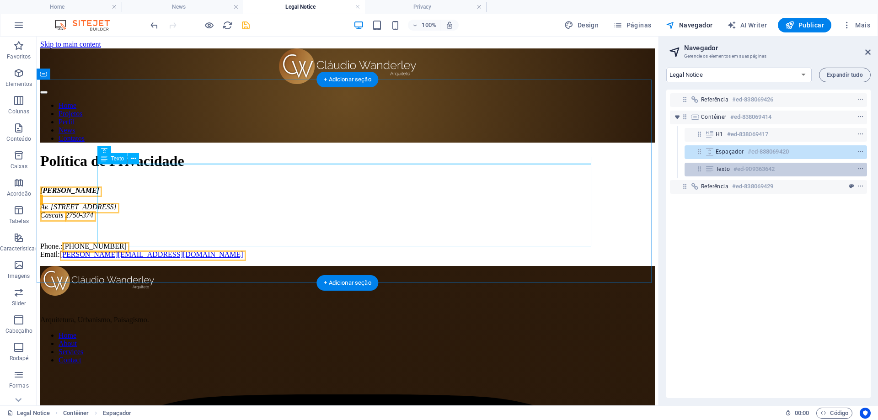
click at [747, 172] on h6 "#ed-909363642" at bounding box center [754, 169] width 41 height 11
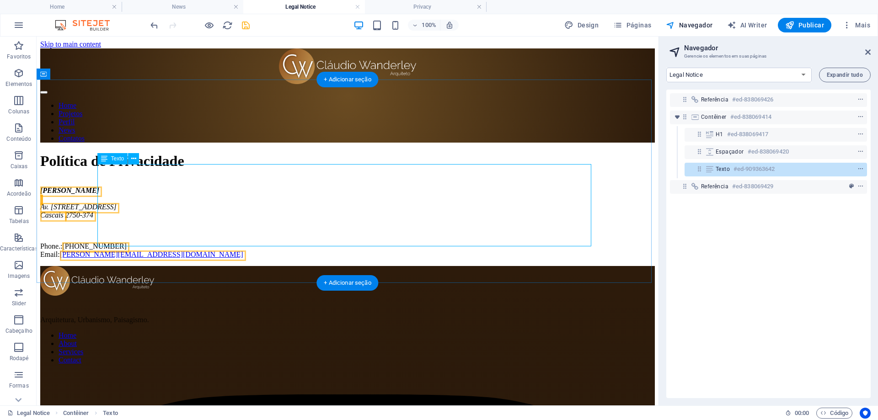
click at [167, 193] on div "Claudio Wanderley Arquiteto Av. Nossa Senhora do Cabo, 101 Cascais 2750-374 Pho…" at bounding box center [347, 223] width 615 height 72
click at [220, 237] on div "Claudio Wanderley Arquiteto Av. Nossa Senhora do Cabo, 101 Cascais 2750-374 Pho…" at bounding box center [347, 223] width 615 height 72
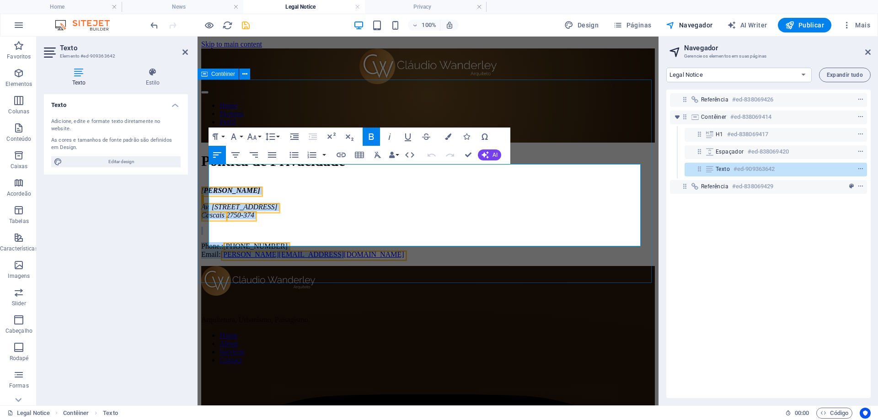
drag, startPoint x: 340, startPoint y: 241, endPoint x: 206, endPoint y: 168, distance: 152.7
click at [206, 168] on div "Política de Privacidade Claudio Wanderley Arquiteto Av. Nossa Senhora do Cabo, …" at bounding box center [428, 206] width 454 height 106
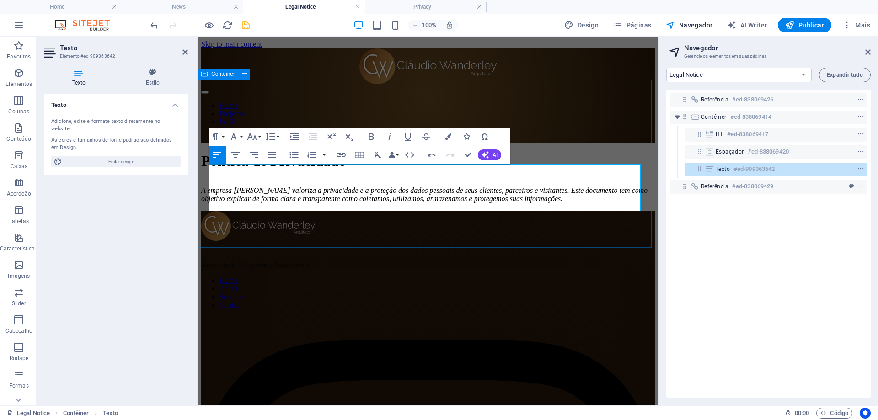
scroll to position [2081, 1]
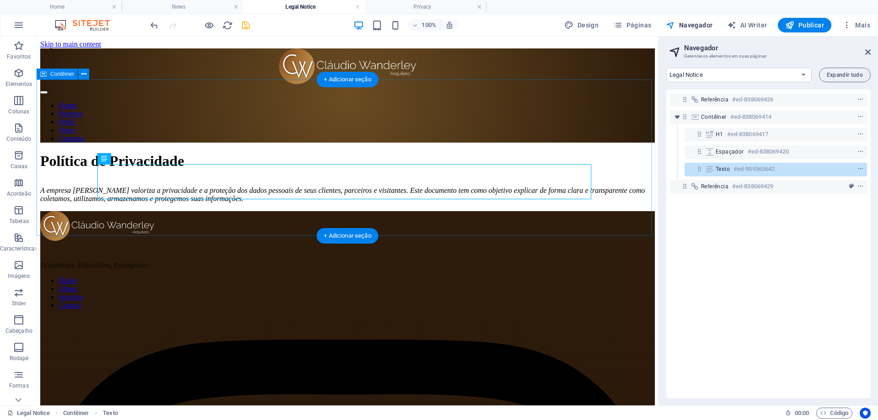
click at [177, 211] on div "Política de Privacidade A empresa Claudio Wanderley Arquiteto valoriza a privac…" at bounding box center [347, 182] width 615 height 59
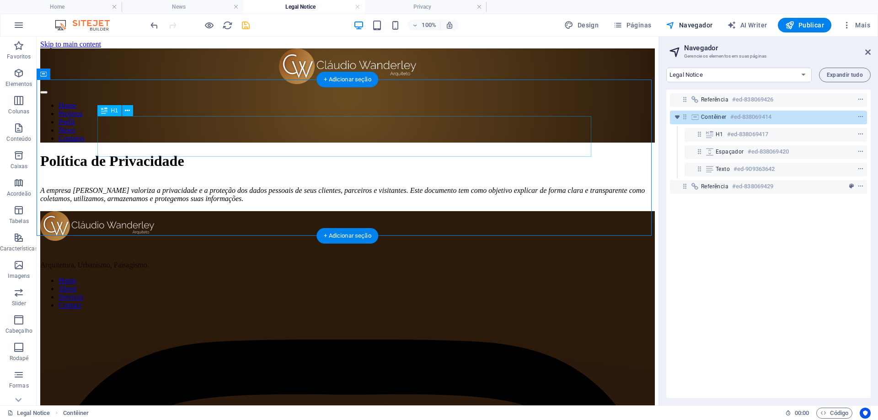
click at [214, 153] on div "Política de Privacidade" at bounding box center [347, 161] width 615 height 17
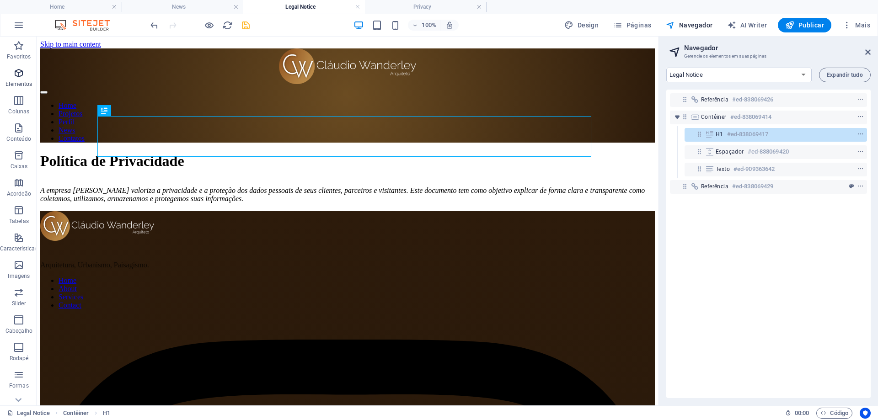
click at [22, 82] on p "Elementos" at bounding box center [18, 84] width 27 height 7
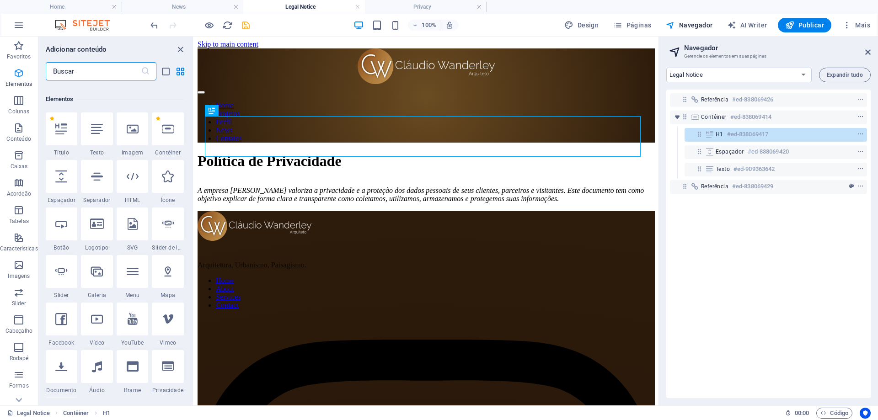
scroll to position [97, 0]
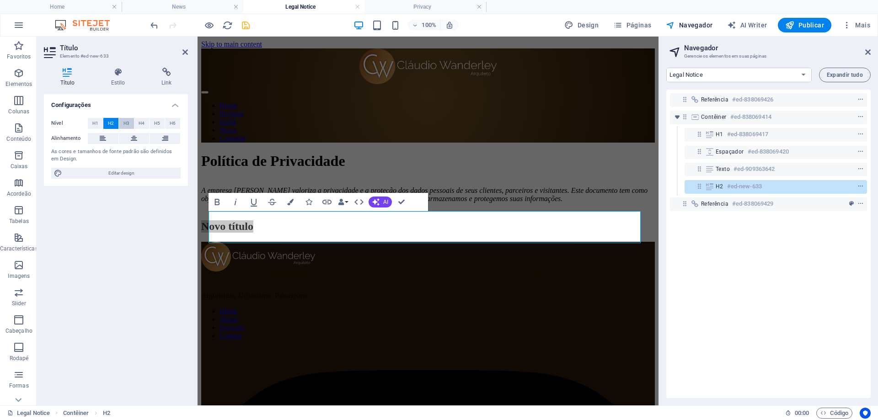
click at [128, 122] on span "H3" at bounding box center [127, 123] width 6 height 11
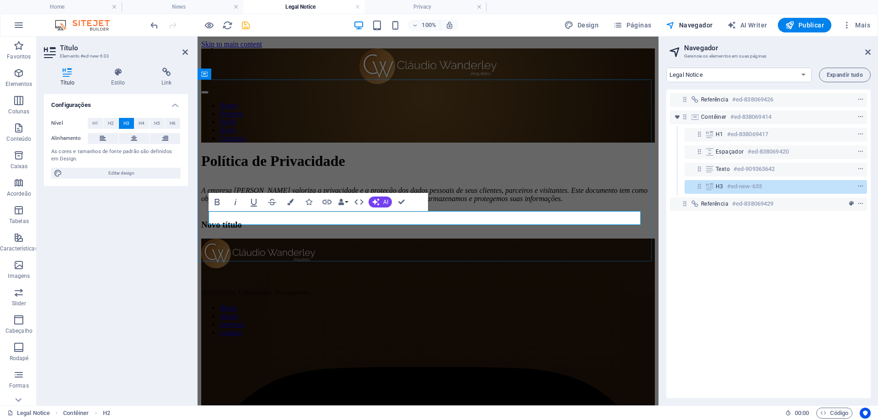
click at [244, 221] on h3 "Novo título" at bounding box center [428, 225] width 454 height 10
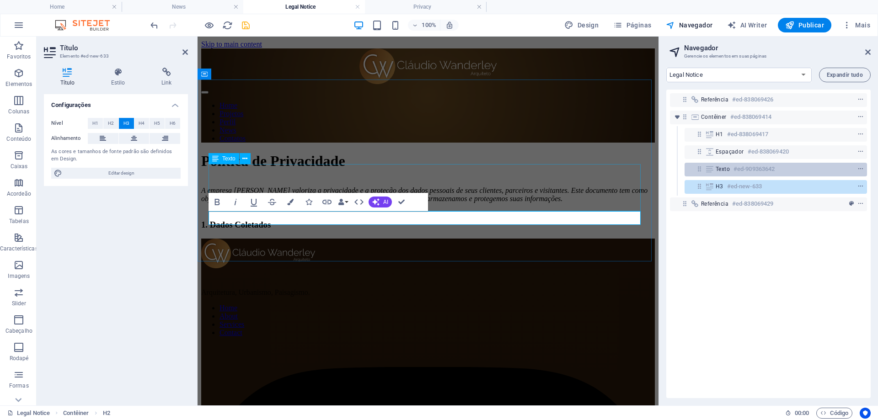
click at [756, 169] on h6 "#ed-909363642" at bounding box center [754, 169] width 41 height 11
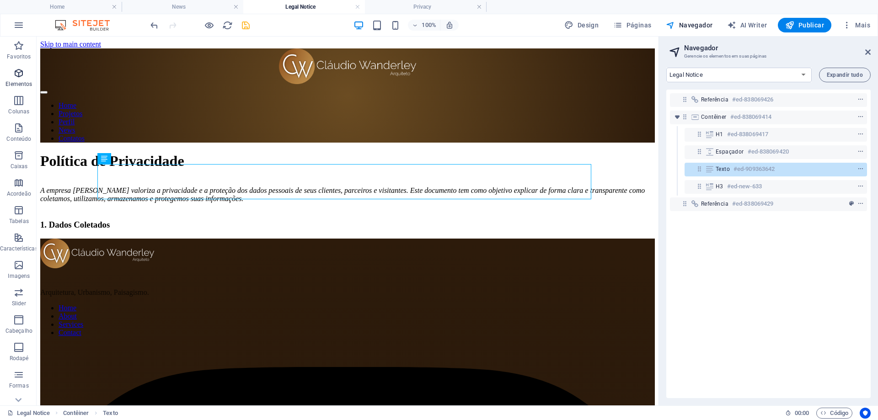
click at [21, 84] on p "Elementos" at bounding box center [18, 84] width 27 height 7
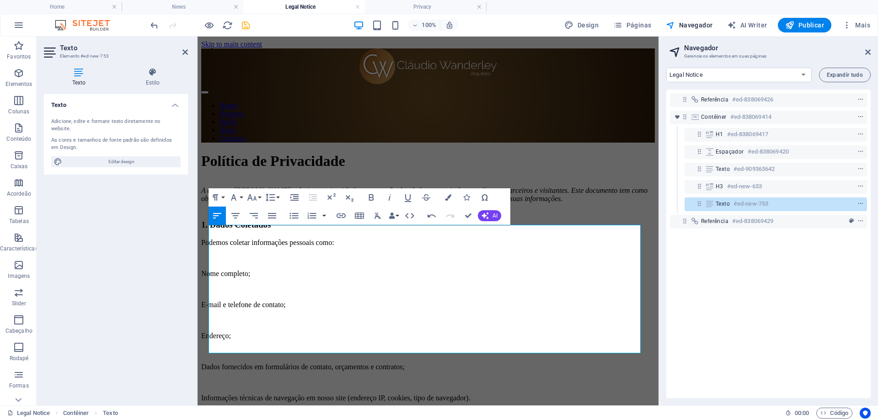
scroll to position [1957, 1]
click at [288, 285] on p at bounding box center [428, 289] width 454 height 8
click at [593, 209] on div "A empresa Claudio Wanderley Arquiteto valoriza a privacidade e a proteção dos d…" at bounding box center [428, 199] width 454 height 25
click at [261, 254] on p at bounding box center [428, 258] width 454 height 8
click at [219, 285] on p at bounding box center [428, 289] width 454 height 8
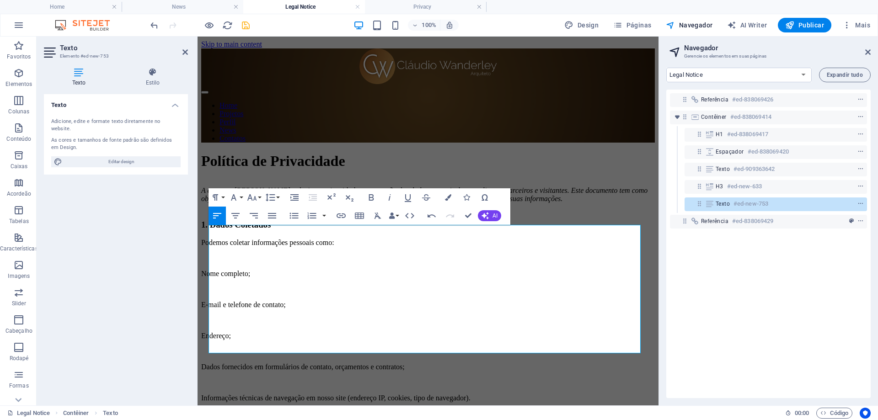
click at [214, 285] on p at bounding box center [428, 289] width 454 height 8
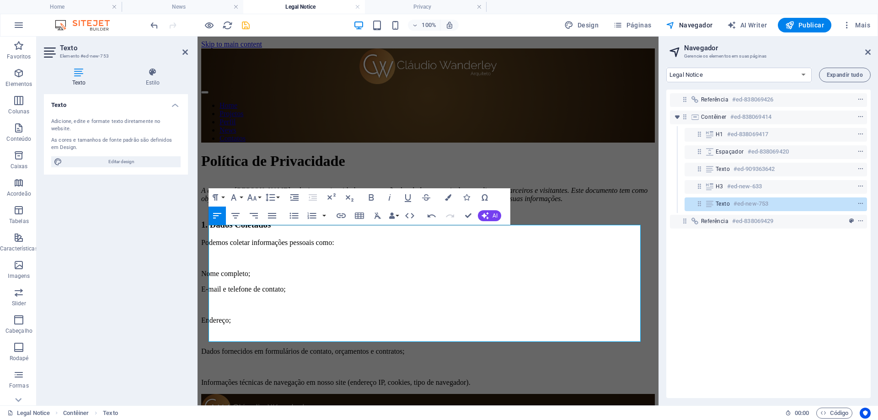
drag, startPoint x: 215, startPoint y: 274, endPoint x: 224, endPoint y: 276, distance: 9.1
click at [215, 301] on p at bounding box center [428, 305] width 454 height 8
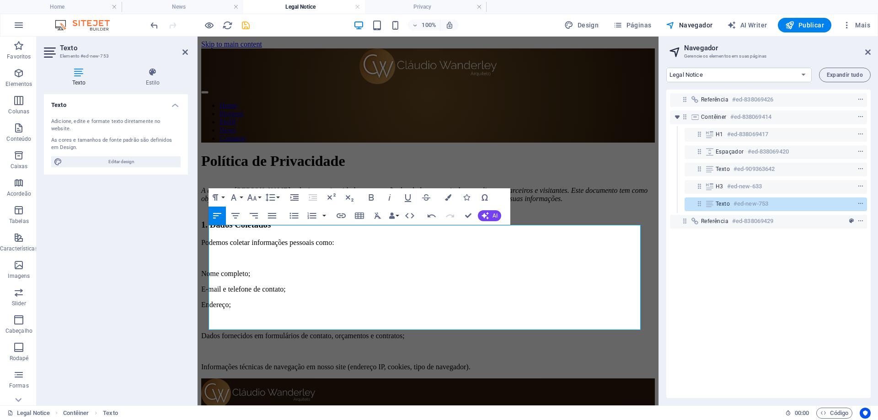
click at [218, 317] on p at bounding box center [428, 321] width 454 height 8
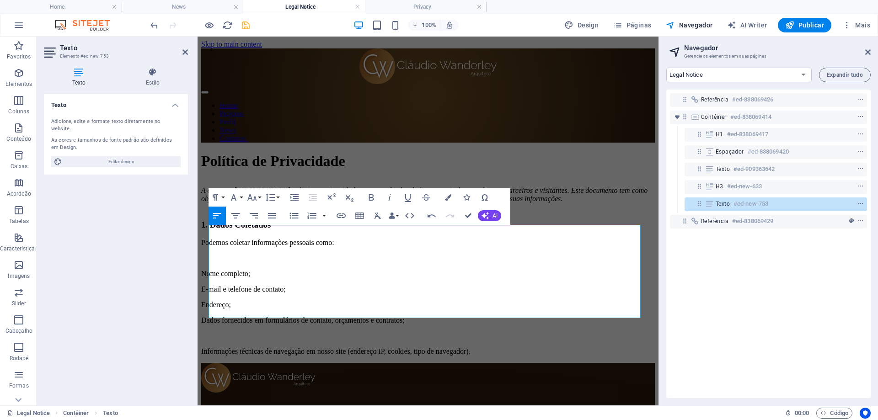
click at [220, 332] on p at bounding box center [428, 336] width 454 height 8
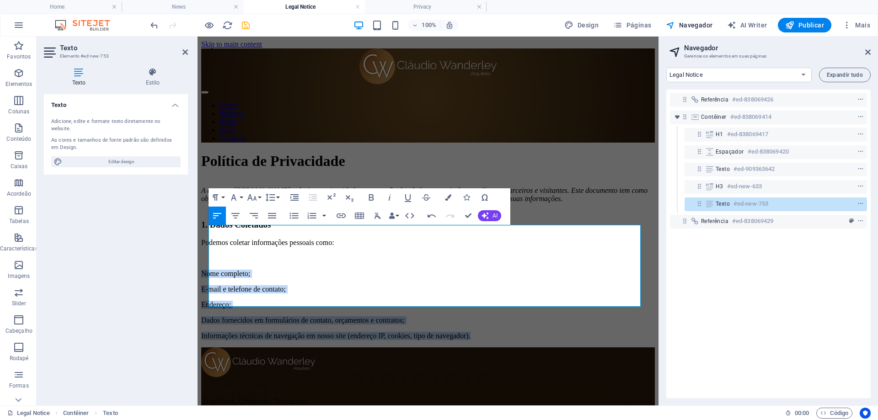
drag, startPoint x: 525, startPoint y: 303, endPoint x: 209, endPoint y: 253, distance: 320.1
click at [209, 253] on div "Podemos coletar informações pessoais como: Nome completo; E-mail e telefone de …" at bounding box center [428, 290] width 454 height 102
click at [295, 218] on icon "button" at bounding box center [294, 216] width 9 height 6
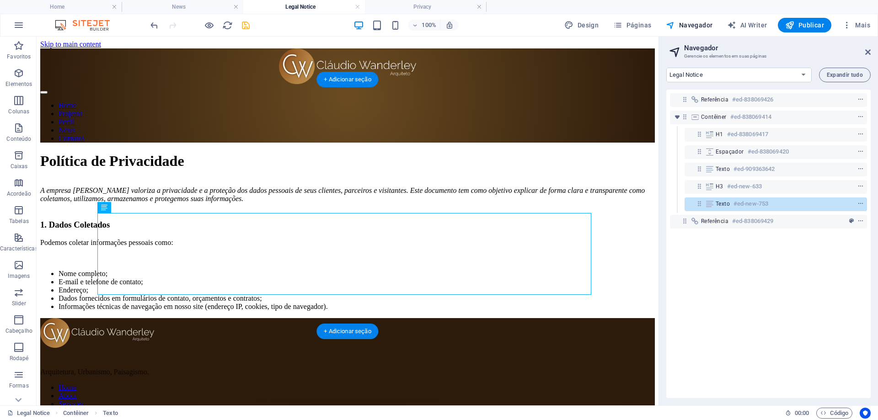
click at [283, 187] on div "A empresa Claudio Wanderley Arquiteto valoriza a privacidade e a proteção dos d…" at bounding box center [347, 199] width 615 height 25
click at [716, 188] on span "H3" at bounding box center [720, 186] width 8 height 7
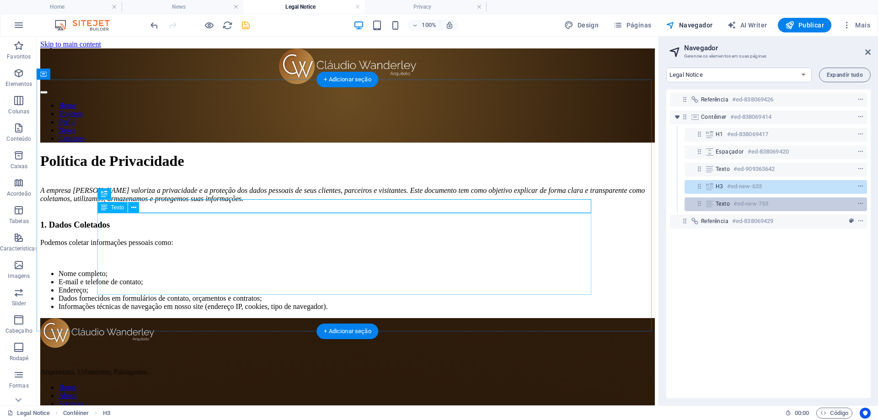
click at [720, 202] on span "Texto" at bounding box center [723, 203] width 14 height 7
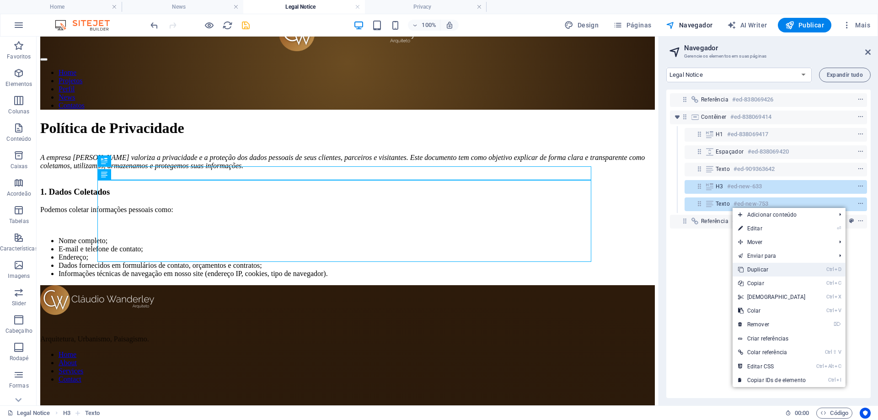
click at [776, 269] on link "Ctrl D Duplicar" at bounding box center [772, 270] width 79 height 14
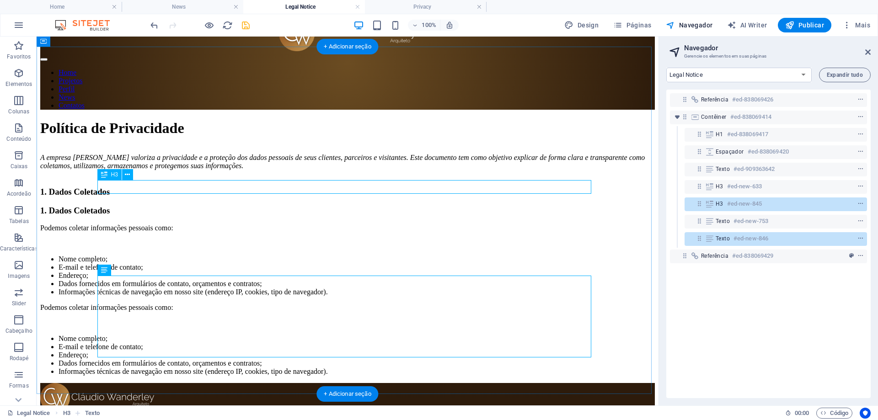
click at [767, 205] on div "H3 #ed-new-845" at bounding box center [769, 204] width 106 height 11
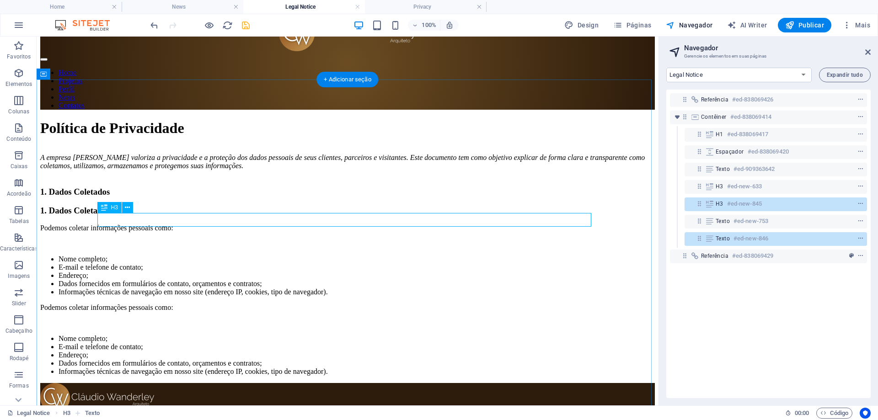
scroll to position [0, 0]
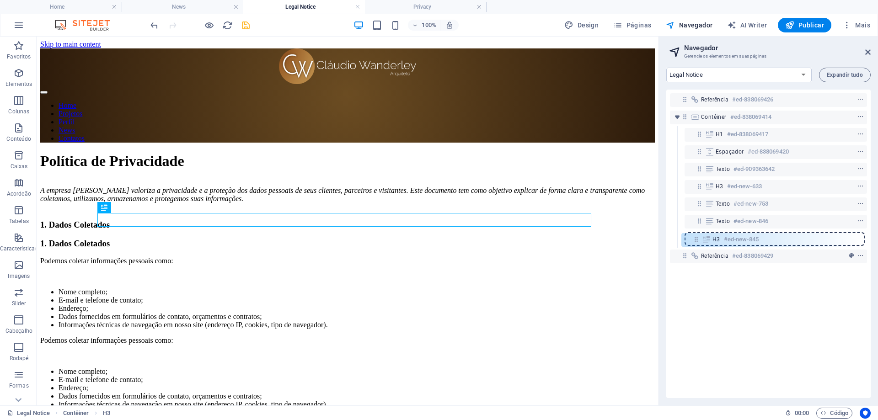
drag, startPoint x: 696, startPoint y: 203, endPoint x: 692, endPoint y: 241, distance: 38.1
click at [692, 241] on div "Referência #ed-838069426 Contêiner #ed-838069414 H1 #ed-838069417 Espaçador #ed…" at bounding box center [769, 244] width 204 height 309
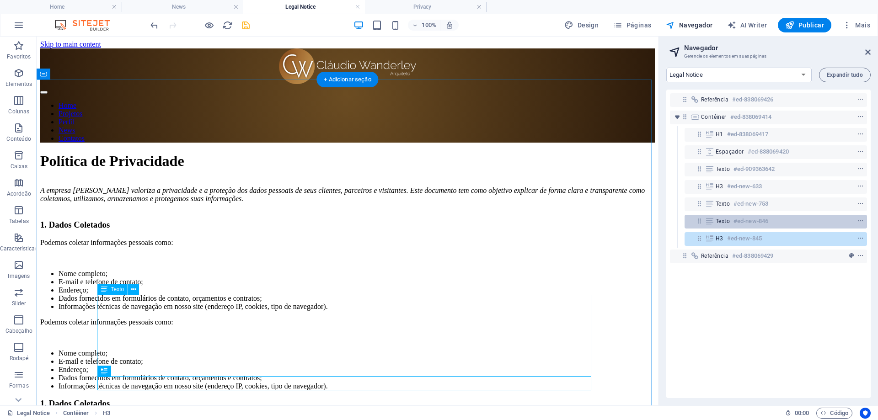
click at [699, 223] on icon at bounding box center [700, 221] width 8 height 8
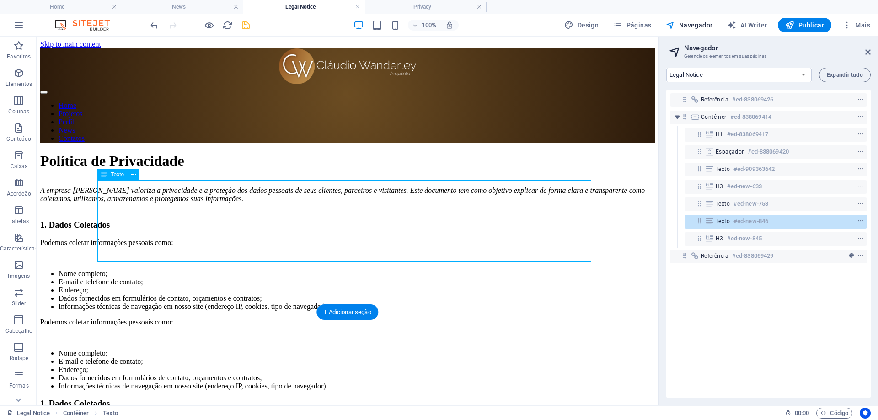
scroll to position [115, 0]
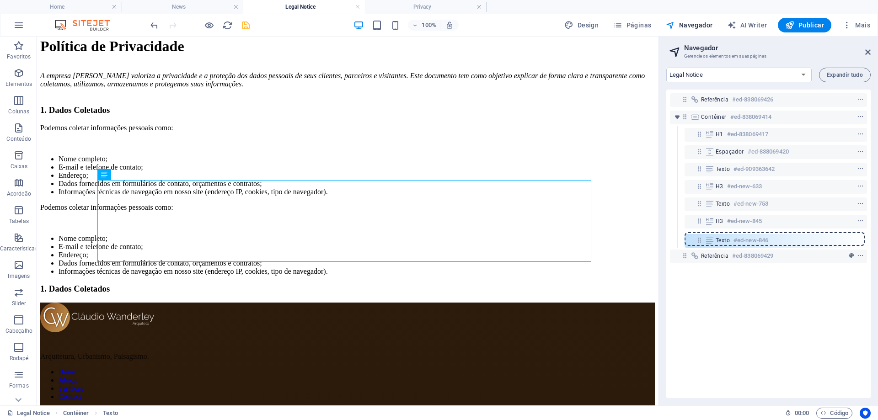
drag, startPoint x: 699, startPoint y: 221, endPoint x: 699, endPoint y: 242, distance: 21.5
click at [699, 242] on div "Referência #ed-838069426 Contêiner #ed-838069414 H1 #ed-838069417 Espaçador #ed…" at bounding box center [769, 244] width 204 height 309
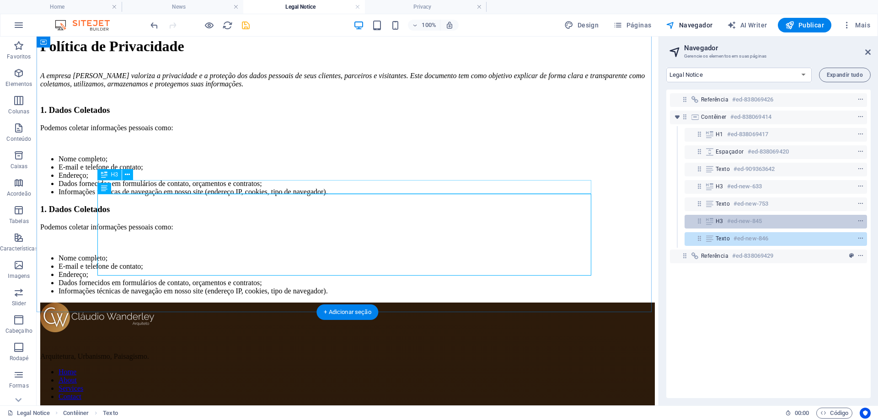
click at [730, 226] on h6 "#ed-new-845" at bounding box center [744, 221] width 35 height 11
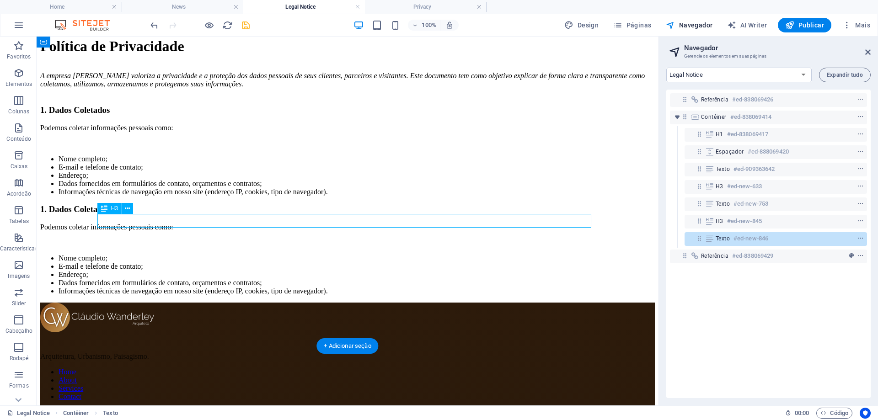
scroll to position [81, 0]
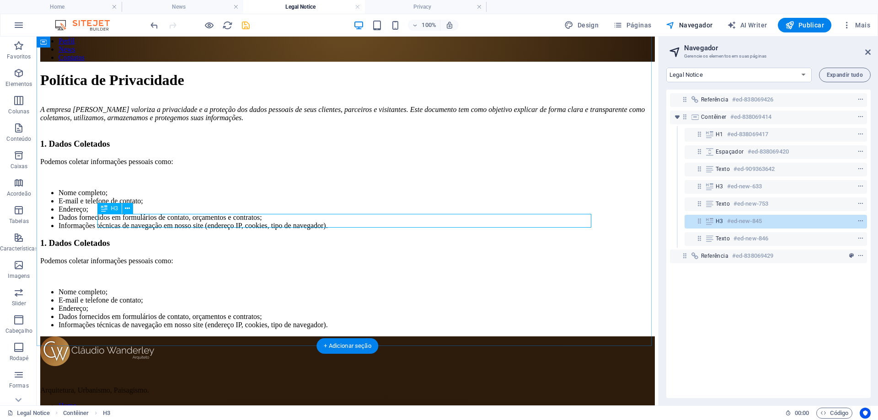
click at [177, 238] on div "1. Dados Coletados" at bounding box center [347, 243] width 615 height 10
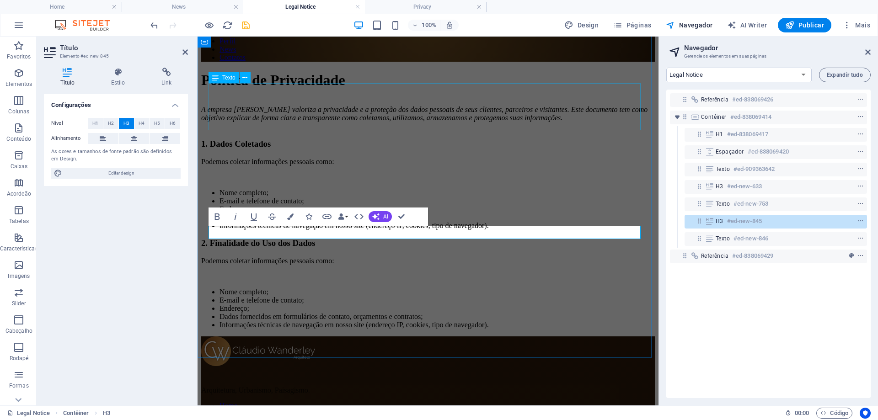
scroll to position [0, 3]
click at [307, 257] on div "Podemos coletar informações pessoais como: Nome completo; E-mail e telefone de …" at bounding box center [428, 293] width 454 height 72
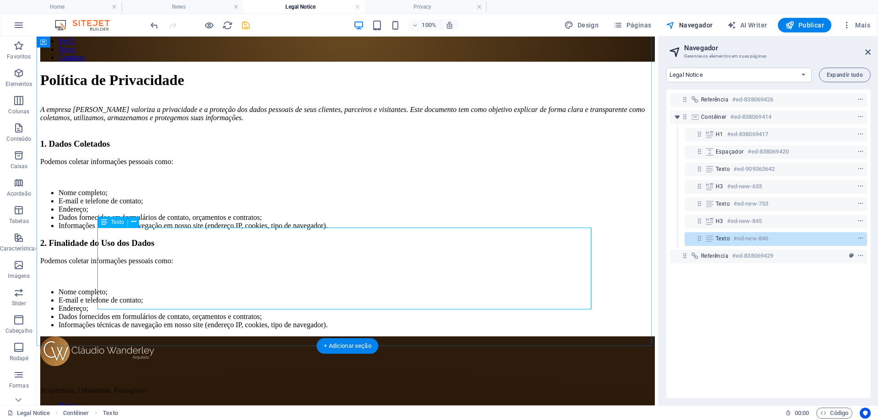
click at [149, 282] on div "Podemos coletar informações pessoais como: Nome completo; E-mail e telefone de …" at bounding box center [347, 293] width 615 height 72
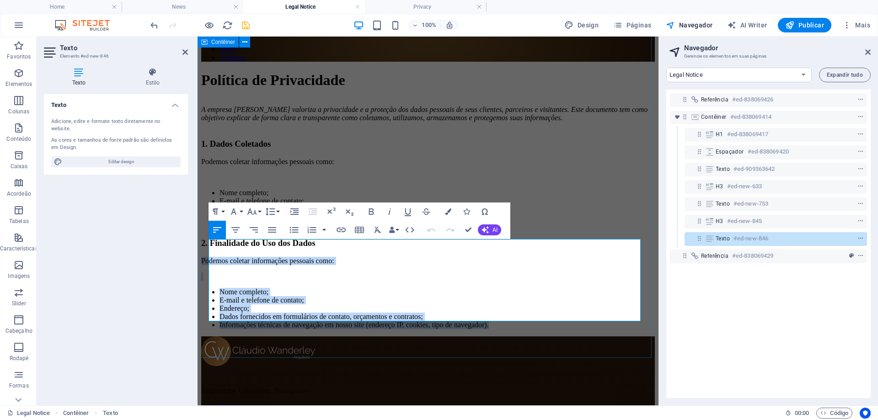
drag, startPoint x: 536, startPoint y: 316, endPoint x: 199, endPoint y: 239, distance: 345.7
click at [201, 239] on div "Política de Privacidade A empresa Claudio Wanderley Arquiteto valoriza a privac…" at bounding box center [428, 201] width 454 height 258
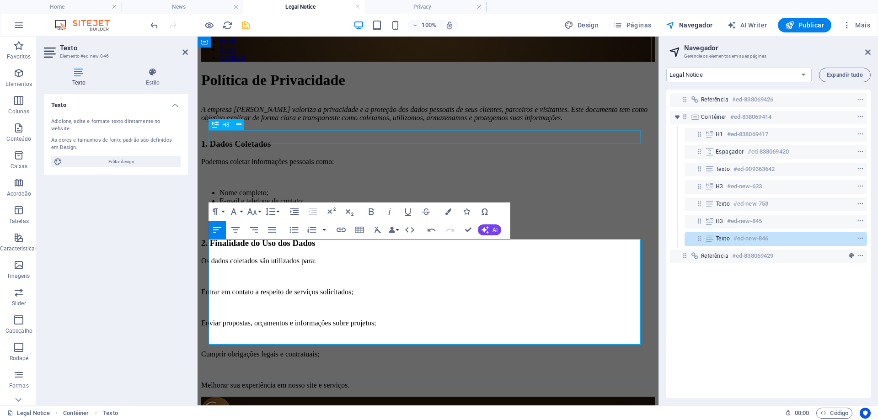
scroll to position [1834, 1]
click at [220, 304] on p at bounding box center [428, 308] width 454 height 8
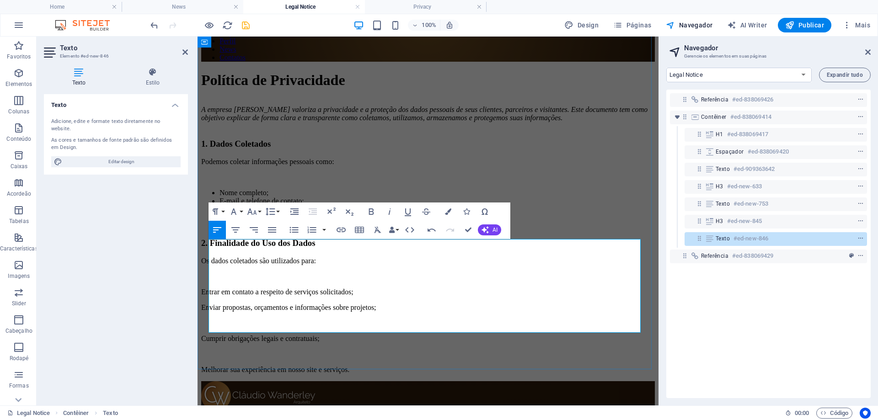
click at [217, 319] on p at bounding box center [428, 323] width 454 height 8
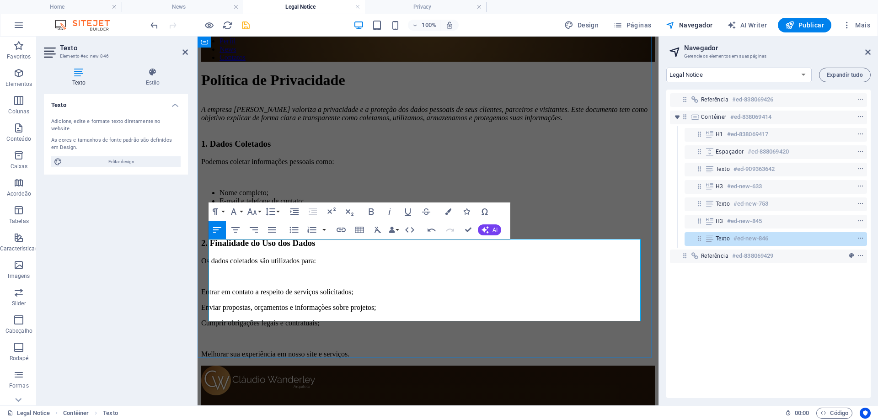
click at [227, 335] on p at bounding box center [428, 339] width 454 height 8
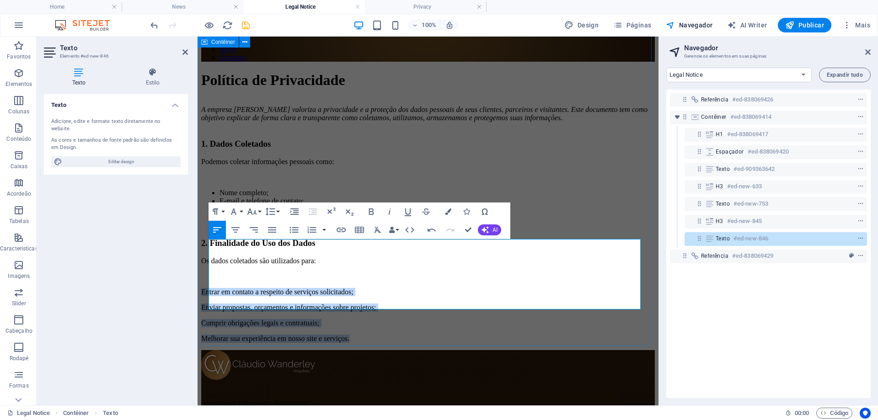
drag, startPoint x: 387, startPoint y: 306, endPoint x: 206, endPoint y: 264, distance: 185.4
click at [206, 264] on div "Política de Privacidade A empresa Claudio Wanderley Arquiteto valoriza a privac…" at bounding box center [428, 207] width 454 height 271
click at [296, 231] on icon "button" at bounding box center [294, 230] width 11 height 11
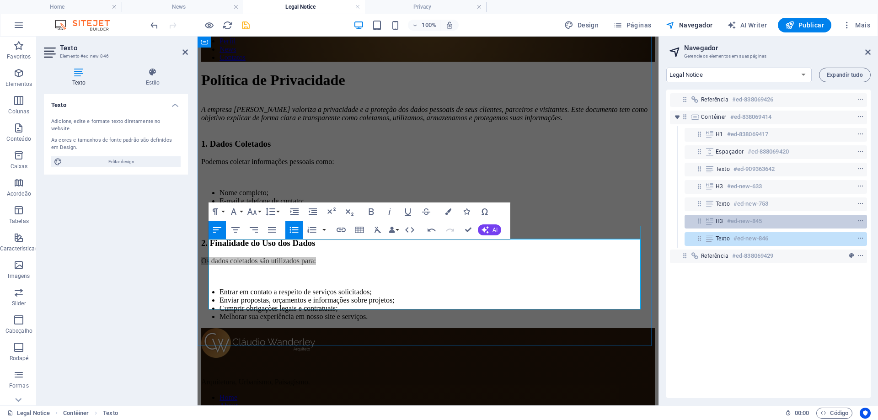
click at [741, 222] on h6 "#ed-new-845" at bounding box center [744, 221] width 35 height 11
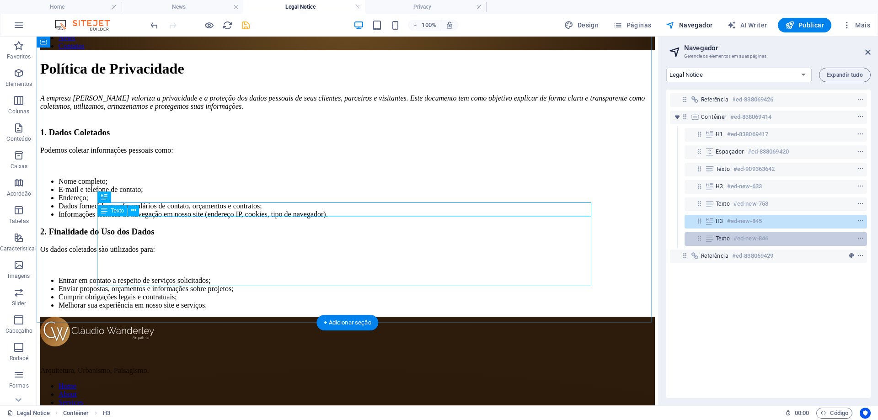
click at [739, 235] on h6 "#ed-new-846" at bounding box center [751, 238] width 35 height 11
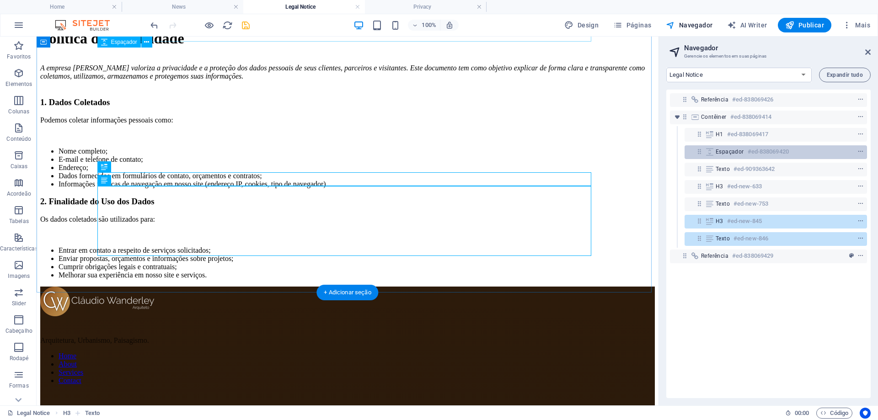
click at [754, 152] on h6 "#ed-838069420" at bounding box center [768, 151] width 41 height 11
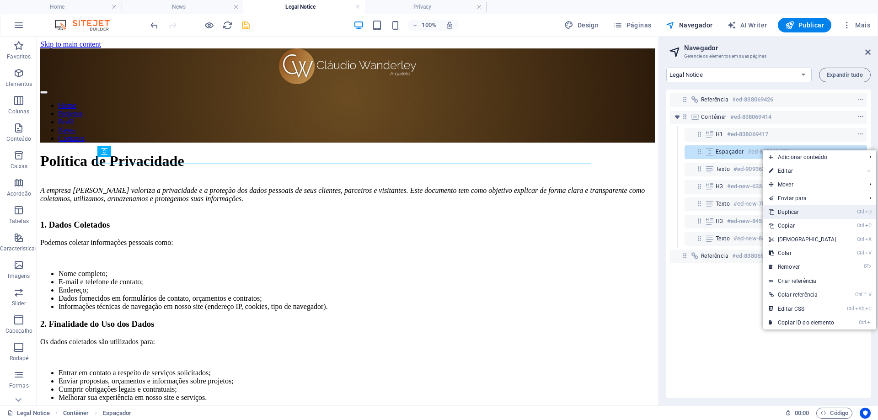
click at [792, 210] on link "Ctrl D Duplicar" at bounding box center [803, 212] width 79 height 14
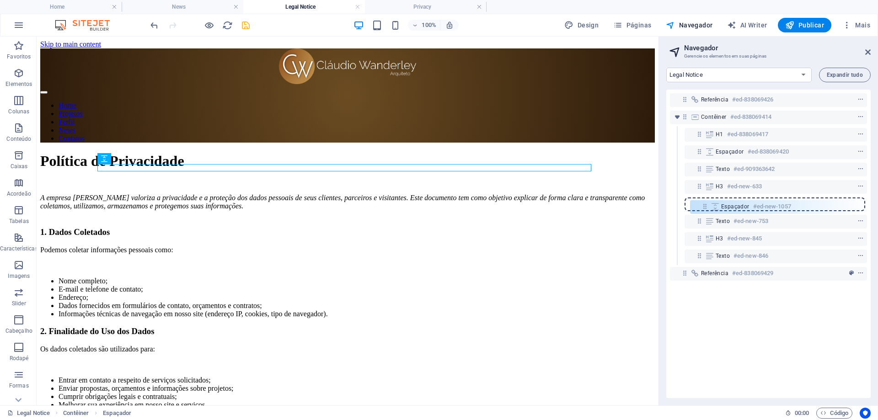
drag, startPoint x: 699, startPoint y: 168, endPoint x: 704, endPoint y: 210, distance: 42.4
click at [704, 210] on div "Referência #ed-838069426 Contêiner #ed-838069414 H1 #ed-838069417 Espaçador #ed…" at bounding box center [769, 244] width 204 height 309
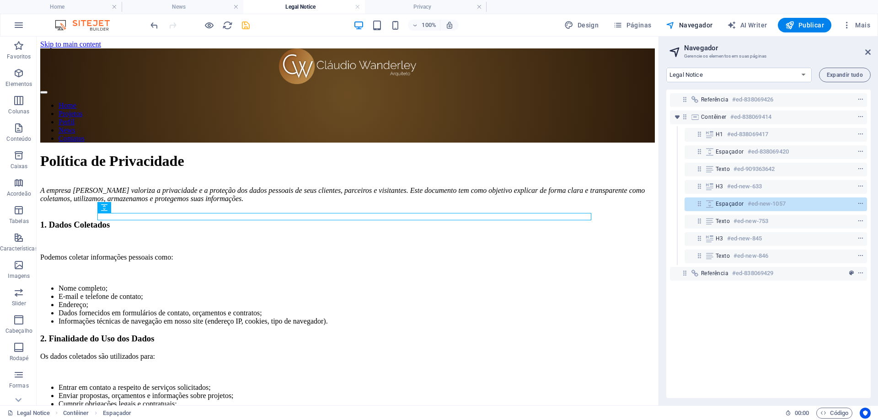
click at [769, 203] on h6 "#ed-new-1057" at bounding box center [767, 204] width 38 height 11
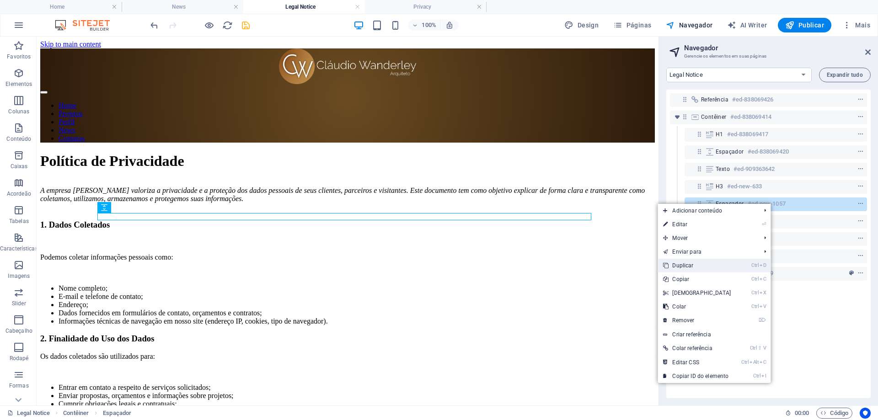
click at [683, 264] on link "Ctrl D Duplicar" at bounding box center [697, 266] width 79 height 14
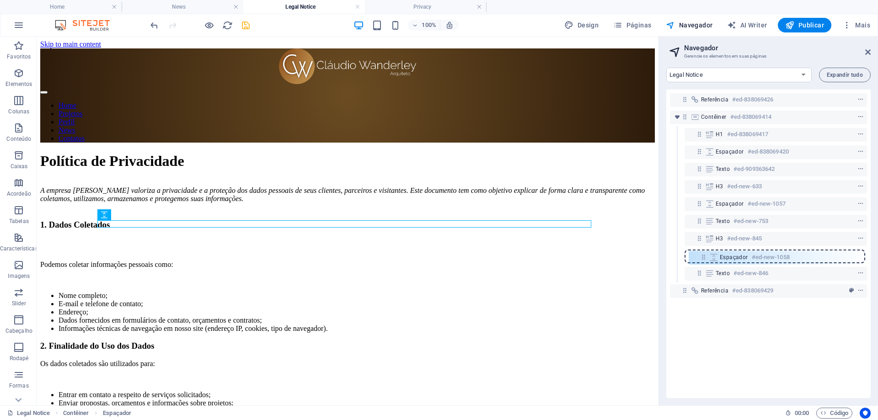
drag, startPoint x: 696, startPoint y: 221, endPoint x: 700, endPoint y: 260, distance: 38.6
click at [700, 260] on div "Referência #ed-838069426 Contêiner #ed-838069414 H1 #ed-838069417 Espaçador #ed…" at bounding box center [769, 244] width 204 height 309
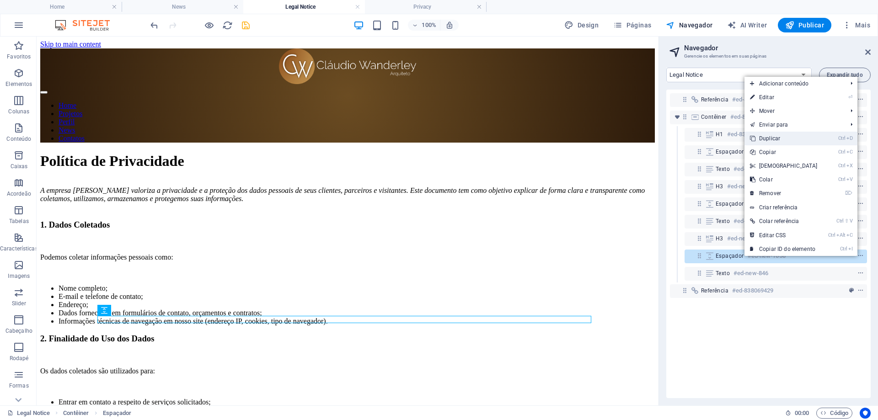
click at [782, 140] on link "Ctrl D Duplicar" at bounding box center [784, 139] width 79 height 14
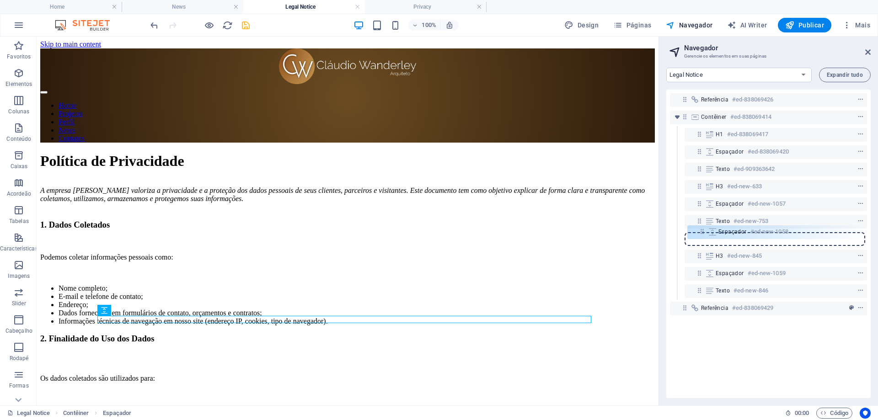
drag, startPoint x: 700, startPoint y: 258, endPoint x: 703, endPoint y: 231, distance: 27.1
click at [703, 231] on div "Referência #ed-838069426 Contêiner #ed-838069414 H1 #ed-838069417 Espaçador #ed…" at bounding box center [769, 244] width 204 height 309
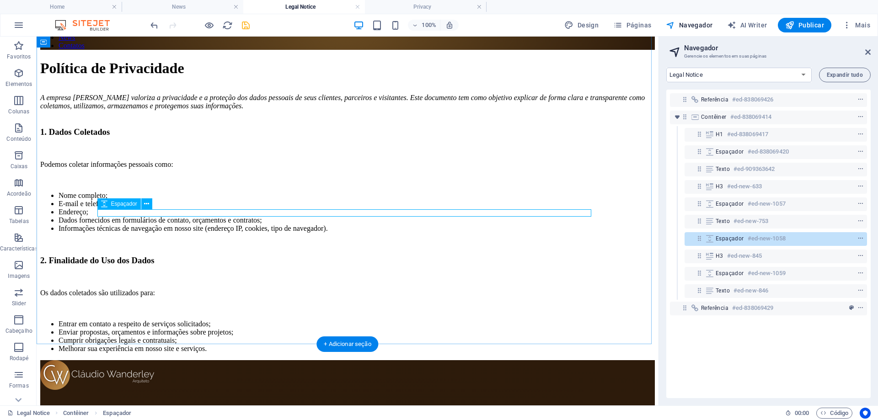
scroll to position [183, 0]
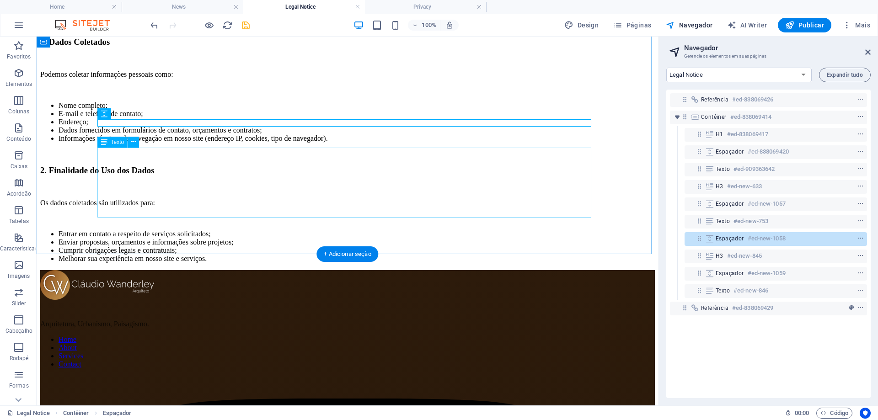
click at [473, 208] on div "Os dados coletados são utilizados para: Entrar em contato a respeito de serviço…" at bounding box center [347, 231] width 615 height 64
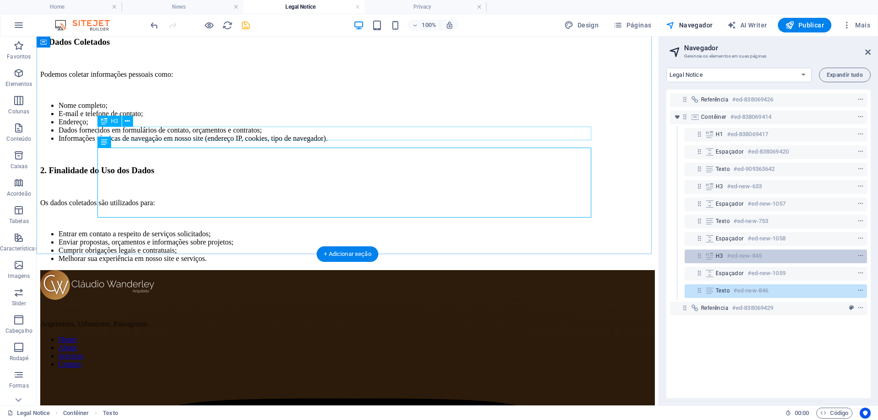
click at [729, 255] on h6 "#ed-new-845" at bounding box center [744, 256] width 35 height 11
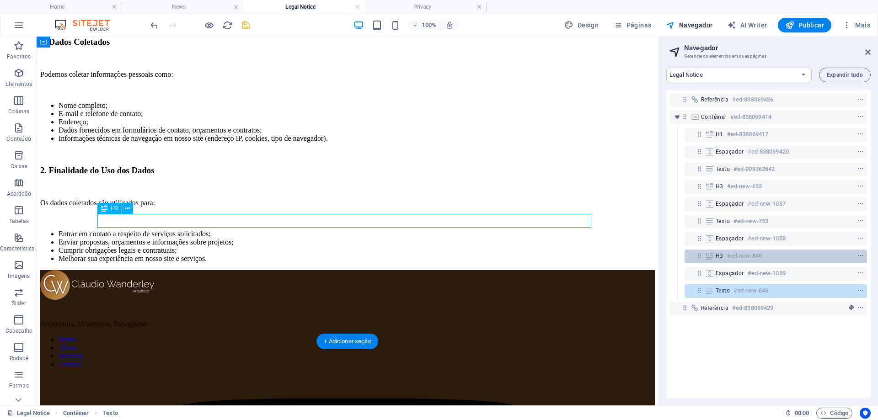
scroll to position [96, 0]
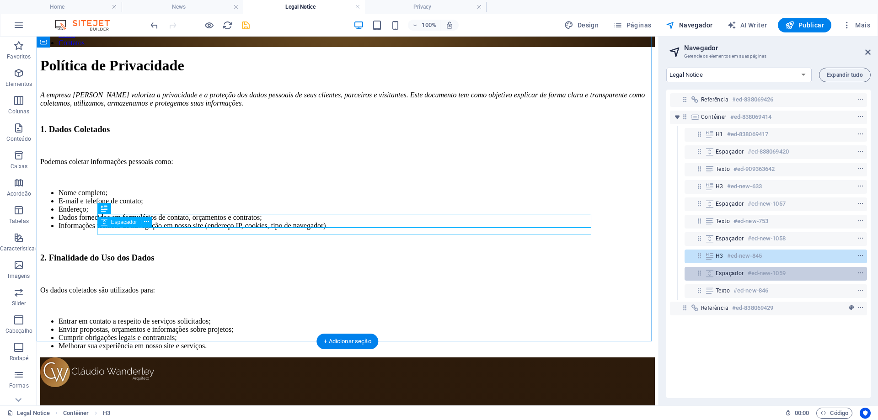
click at [735, 274] on span "Espaçador" at bounding box center [730, 273] width 28 height 7
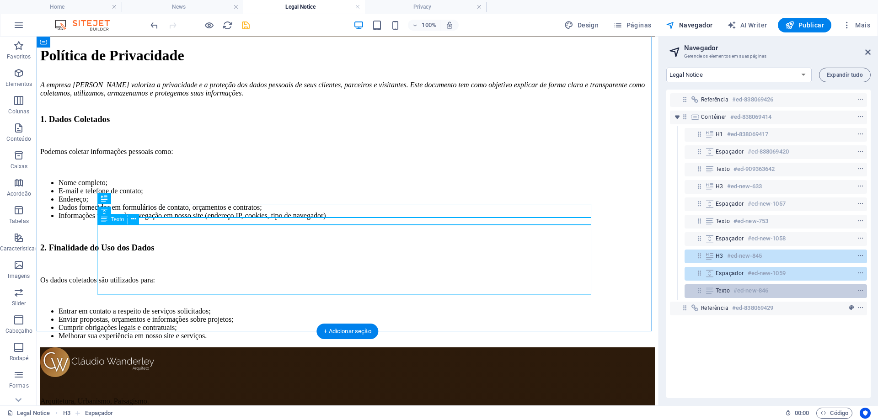
click at [730, 291] on span "Texto" at bounding box center [723, 290] width 14 height 7
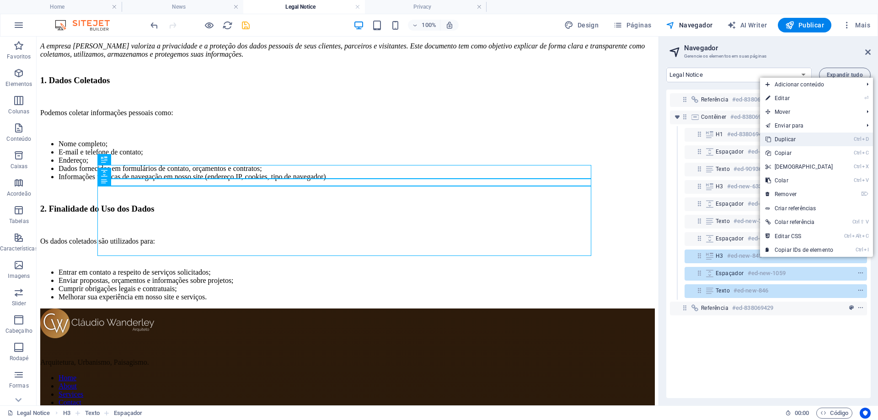
click at [789, 136] on link "Ctrl D Duplicar" at bounding box center [799, 140] width 79 height 14
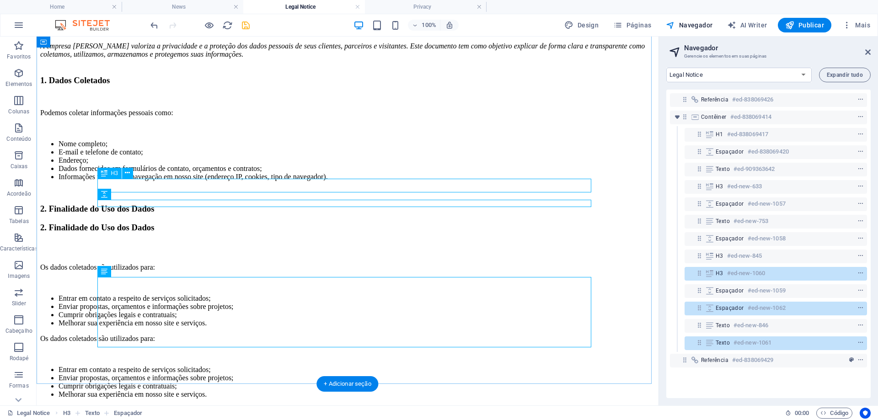
drag, startPoint x: 761, startPoint y: 275, endPoint x: 756, endPoint y: 272, distance: 6.0
click at [756, 272] on h6 "#ed-new-1060" at bounding box center [746, 273] width 38 height 11
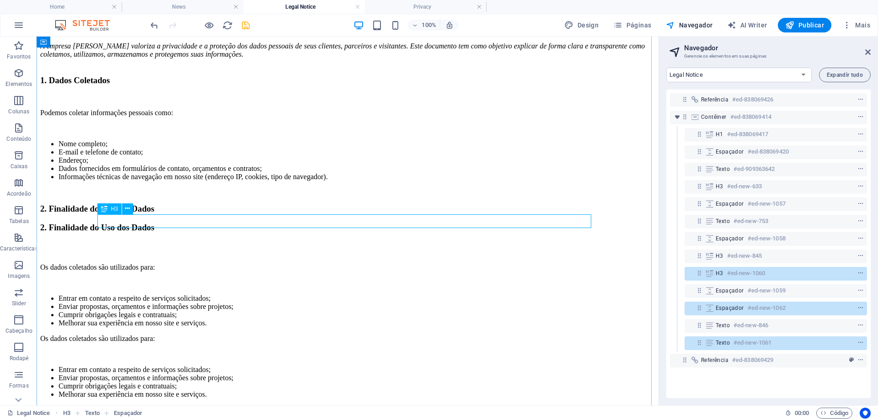
scroll to position [109, 0]
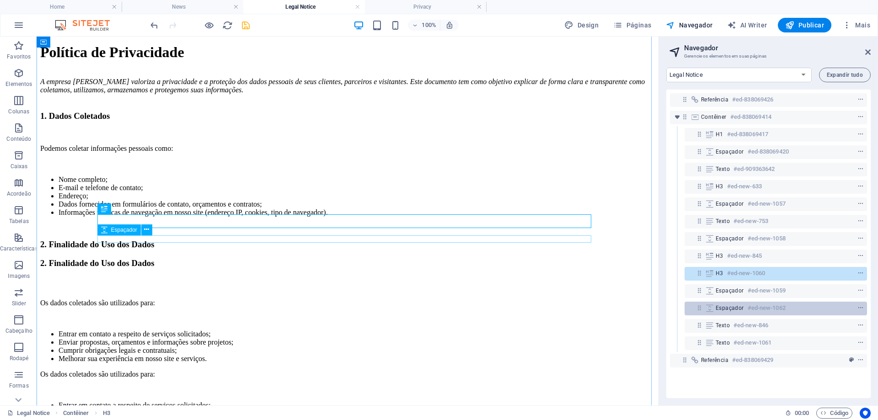
click at [746, 306] on div "Espaçador #ed-new-1062" at bounding box center [769, 308] width 106 height 11
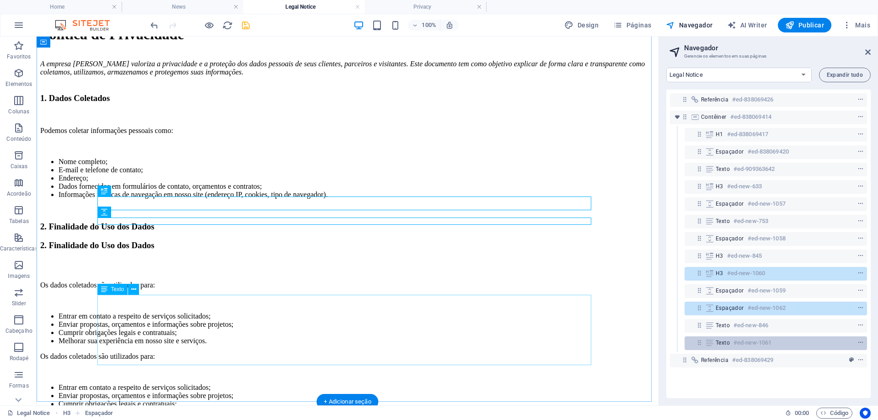
click at [735, 344] on h6 "#ed-new-1061" at bounding box center [753, 343] width 38 height 11
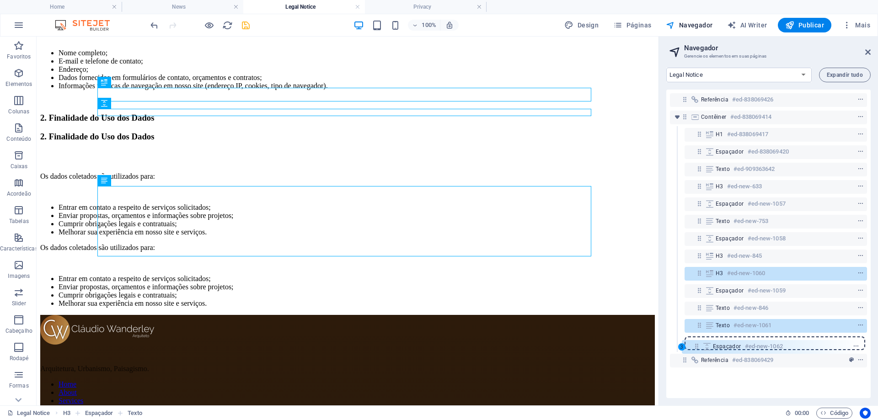
drag, startPoint x: 697, startPoint y: 311, endPoint x: 700, endPoint y: 348, distance: 37.6
click at [695, 351] on div "Referência #ed-838069426 Contêiner #ed-838069414 H1 #ed-838069417 Espaçador #ed…" at bounding box center [769, 244] width 204 height 309
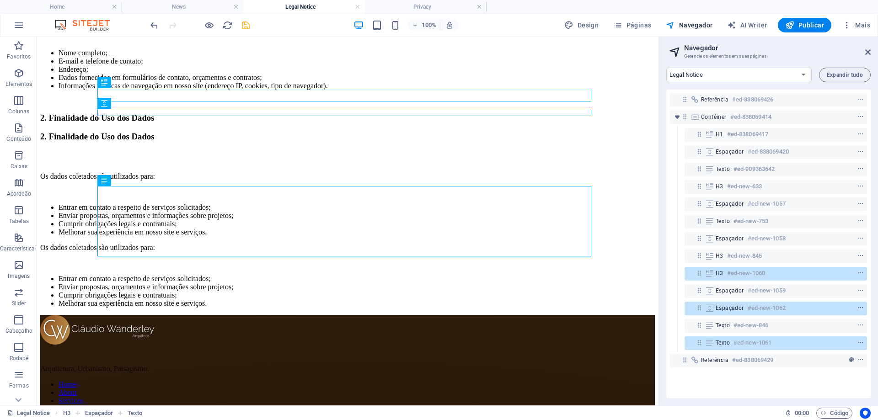
click at [733, 266] on div "H3 #ed-new-1060" at bounding box center [768, 273] width 197 height 17
click at [161, 172] on div "Os dados coletados são utilizados para: Entrar em contato a respeito de serviço…" at bounding box center [347, 204] width 615 height 64
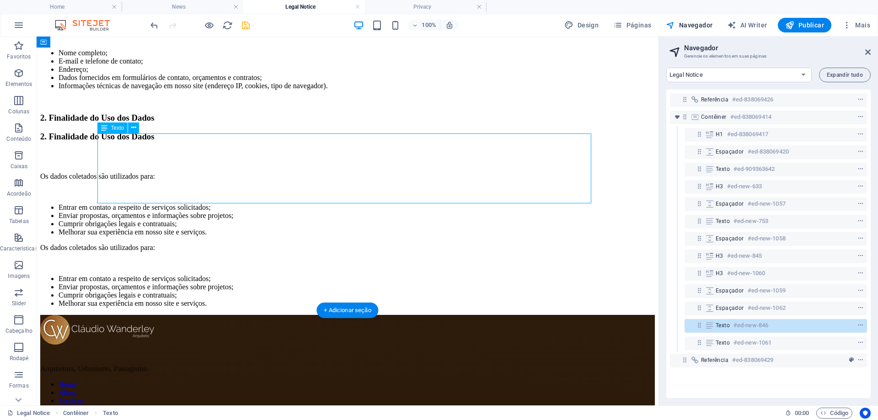
scroll to position [144, 0]
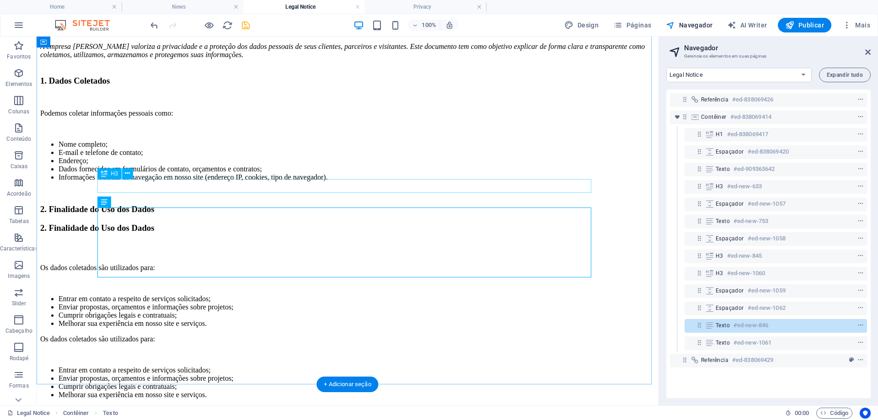
click at [206, 223] on div "2. Finalidade do Uso dos Dados" at bounding box center [347, 228] width 615 height 10
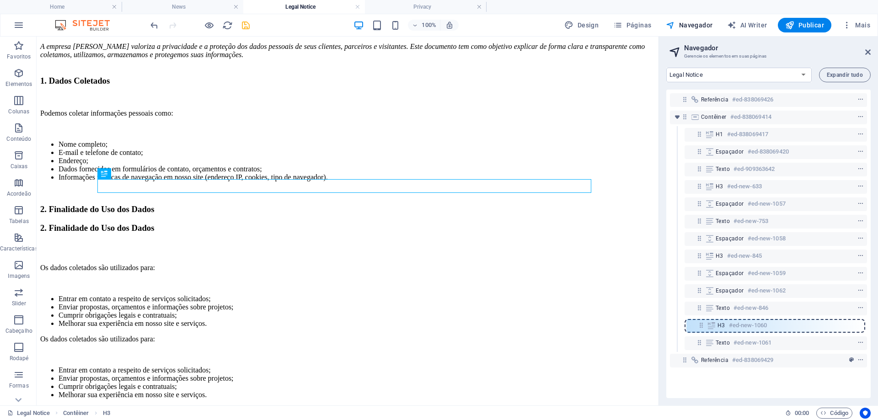
drag, startPoint x: 699, startPoint y: 270, endPoint x: 701, endPoint y: 325, distance: 54.9
click at [701, 325] on div "Referência #ed-838069426 Contêiner #ed-838069414 H1 #ed-838069417 Espaçador #ed…" at bounding box center [769, 244] width 204 height 309
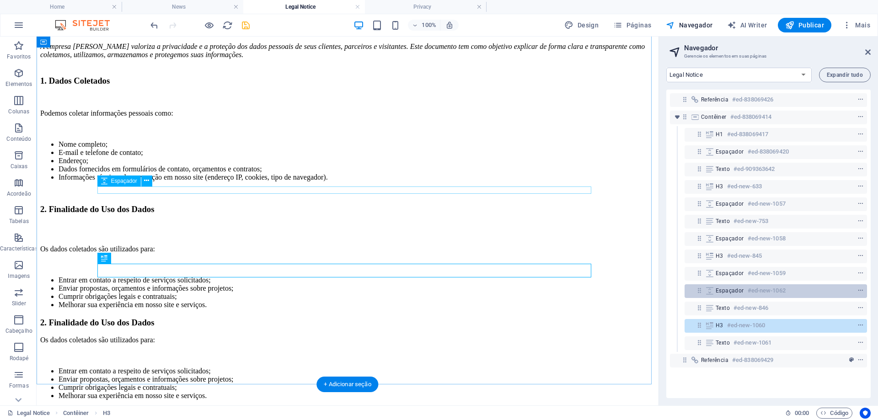
click at [708, 290] on icon at bounding box center [710, 290] width 10 height 7
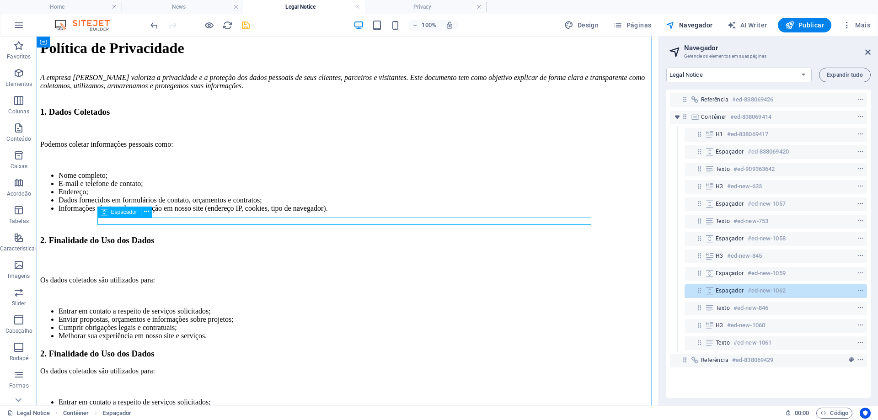
click at [695, 290] on div "Espaçador #ed-new-1062" at bounding box center [776, 292] width 183 height 14
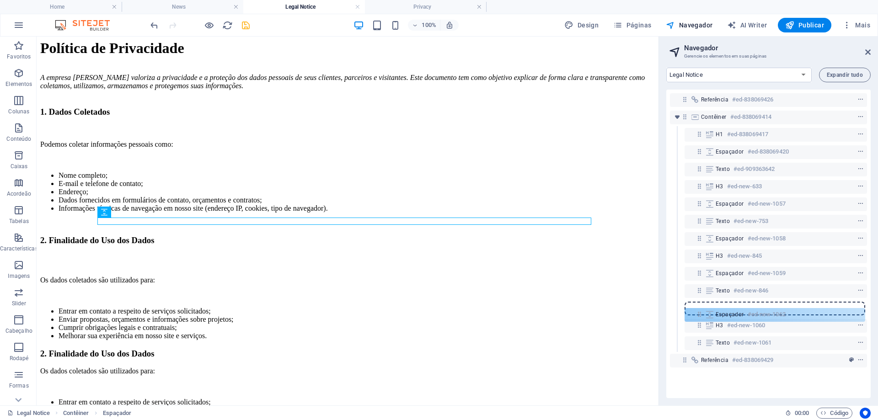
drag, startPoint x: 700, startPoint y: 287, endPoint x: 700, endPoint y: 312, distance: 24.2
click at [700, 313] on div "Referência #ed-838069426 Contêiner #ed-838069414 H1 #ed-838069417 Espaçador #ed…" at bounding box center [769, 244] width 204 height 309
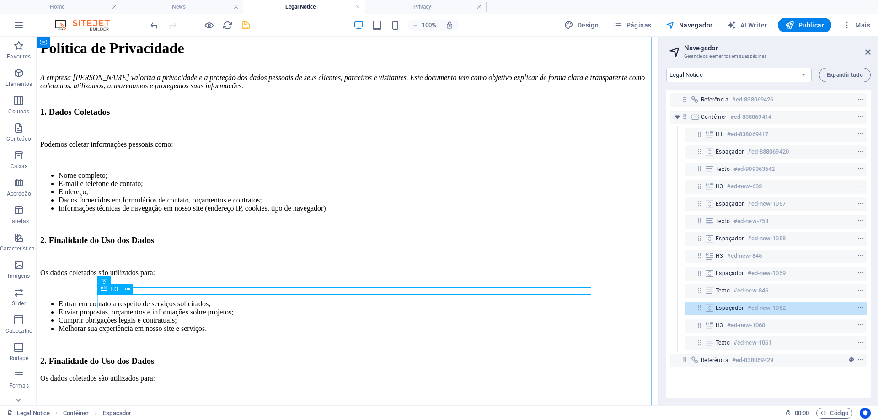
click at [166, 356] on div "2. Finalidade do Uso dos Dados" at bounding box center [347, 361] width 615 height 10
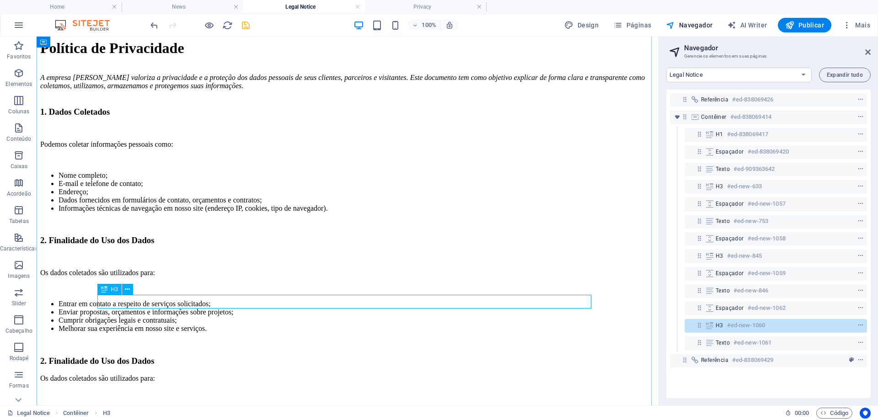
click at [148, 356] on div "2. Finalidade do Uso dos Dados" at bounding box center [347, 361] width 615 height 10
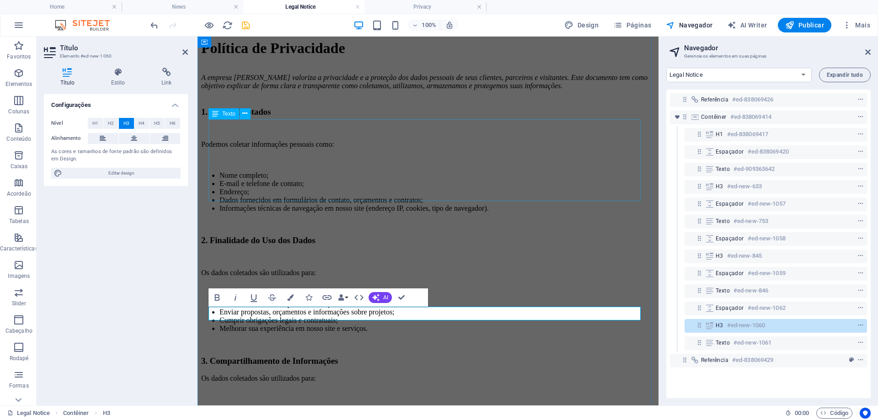
scroll to position [0, 3]
click at [274, 375] on div "Os dados coletados são utilizados para: Entrar em contato a respeito de serviço…" at bounding box center [428, 407] width 454 height 64
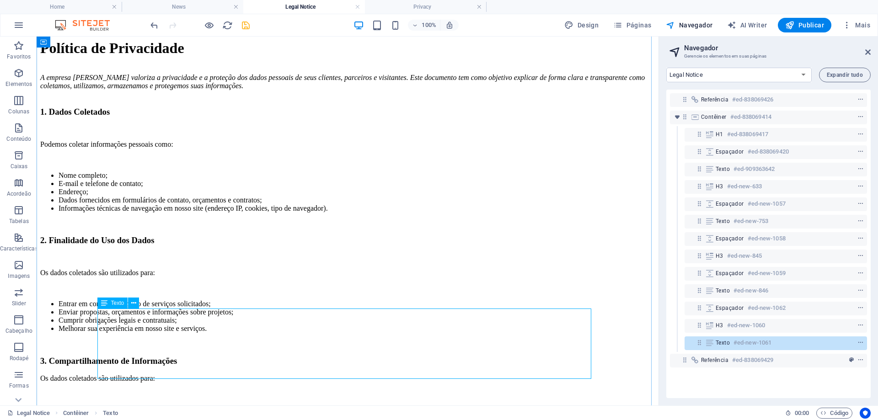
click at [157, 375] on div "Os dados coletados são utilizados para: Entrar em contato a respeito de serviço…" at bounding box center [347, 407] width 615 height 64
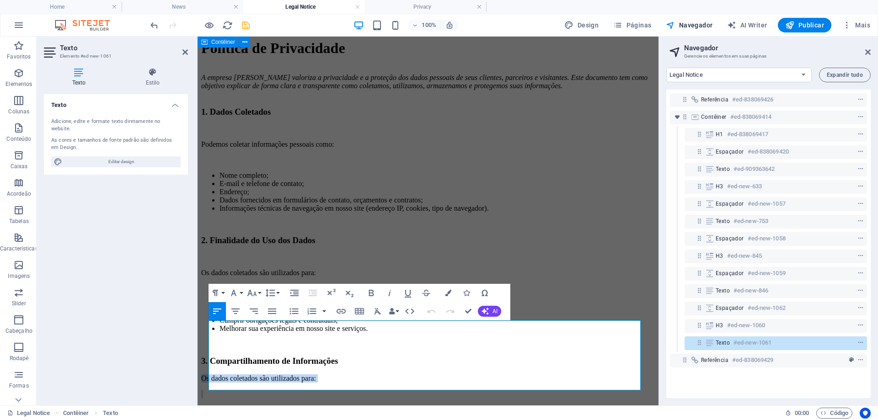
drag, startPoint x: 402, startPoint y: 389, endPoint x: 198, endPoint y: 328, distance: 212.5
click at [201, 328] on div "Política de Privacidade A empresa Claudio Wanderley Arquiteto valoriza a privac…" at bounding box center [428, 239] width 454 height 399
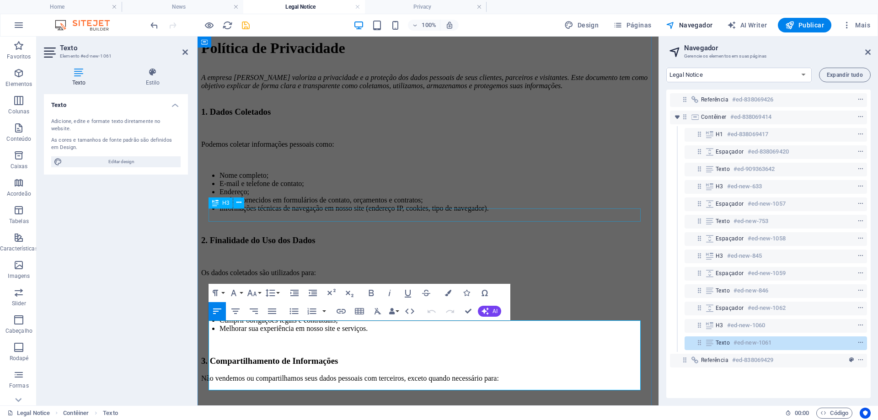
scroll to position [2050, 1]
click at [221, 420] on p at bounding box center [428, 425] width 454 height 8
click at [224, 420] on p at bounding box center [428, 425] width 454 height 8
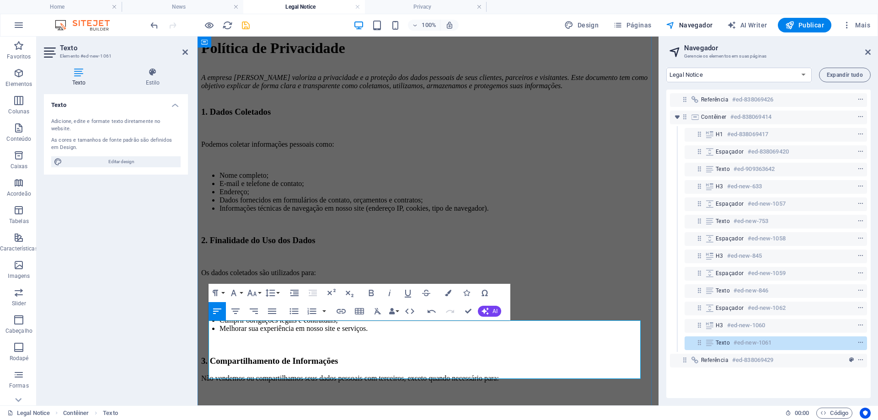
click at [322, 390] on p at bounding box center [428, 394] width 454 height 8
drag, startPoint x: 283, startPoint y: 376, endPoint x: 203, endPoint y: 350, distance: 83.5
click at [203, 350] on div "Política de Privacidade A empresa Claudio Wanderley Arquiteto valoriza a privac…" at bounding box center [428, 235] width 454 height 390
click at [295, 312] on icon "button" at bounding box center [294, 311] width 11 height 11
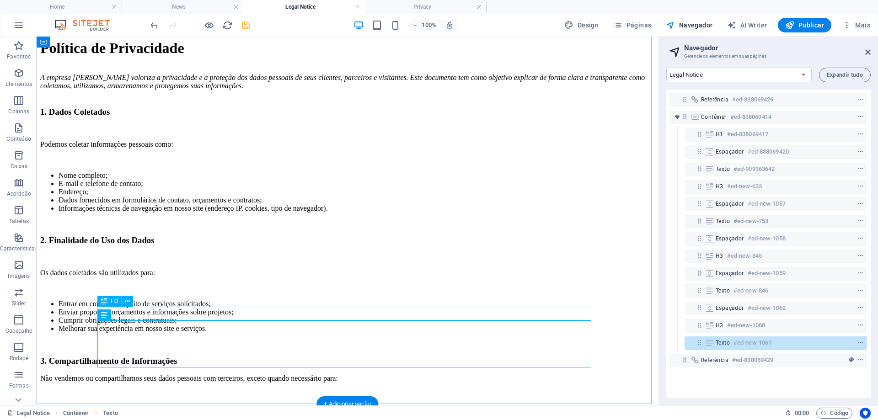
scroll to position [101, 0]
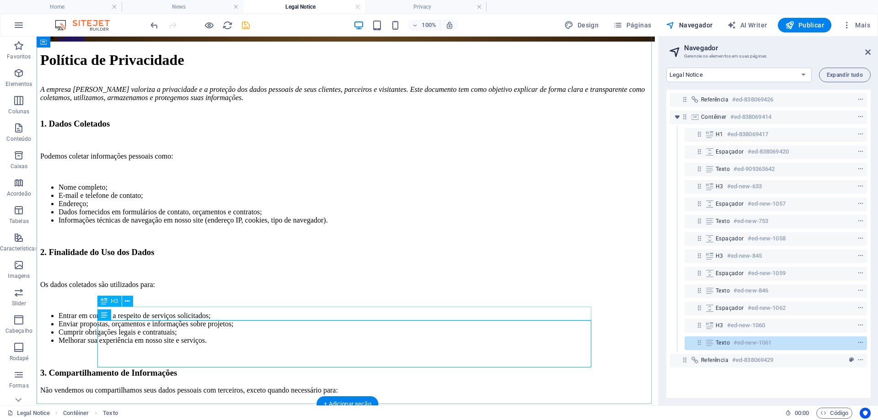
click at [320, 368] on div "3. Compartilhamento de Informações" at bounding box center [347, 373] width 615 height 10
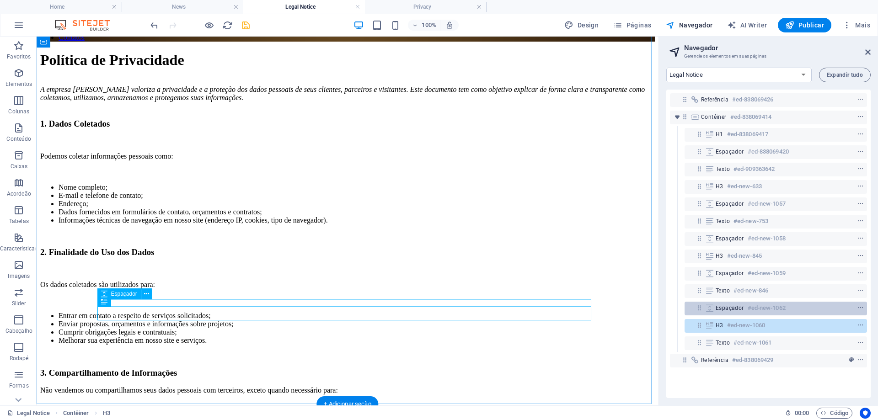
click at [756, 310] on h6 "#ed-new-1062" at bounding box center [767, 308] width 38 height 11
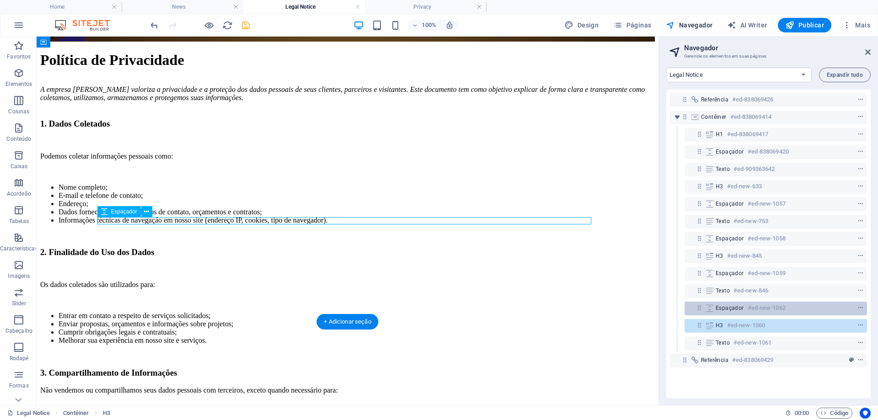
scroll to position [183, 0]
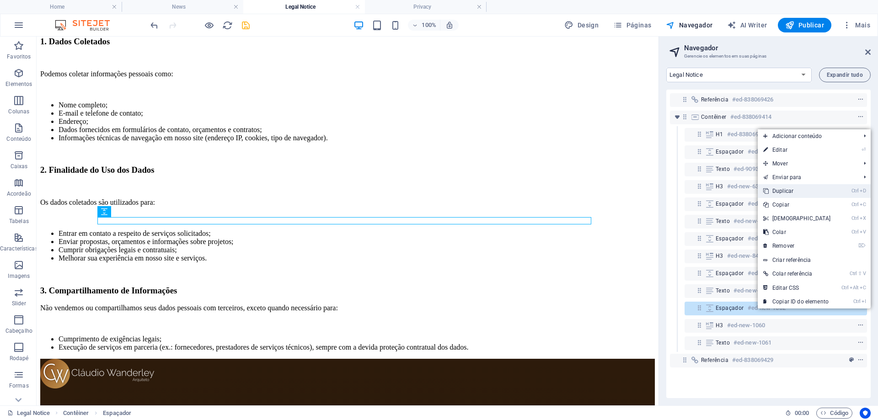
click at [794, 187] on link "Ctrl D Duplicar" at bounding box center [797, 191] width 79 height 14
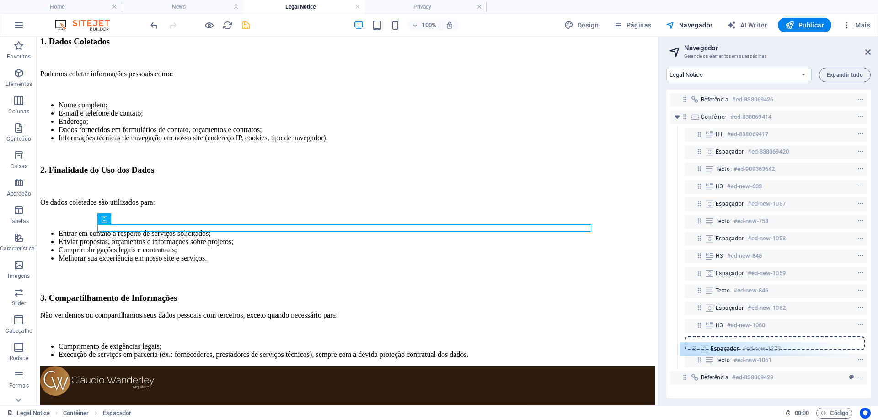
drag, startPoint x: 698, startPoint y: 323, endPoint x: 692, endPoint y: 349, distance: 26.3
click at [692, 349] on div "Referência #ed-838069426 Contêiner #ed-838069414 H1 #ed-838069417 Espaçador #ed…" at bounding box center [769, 244] width 204 height 309
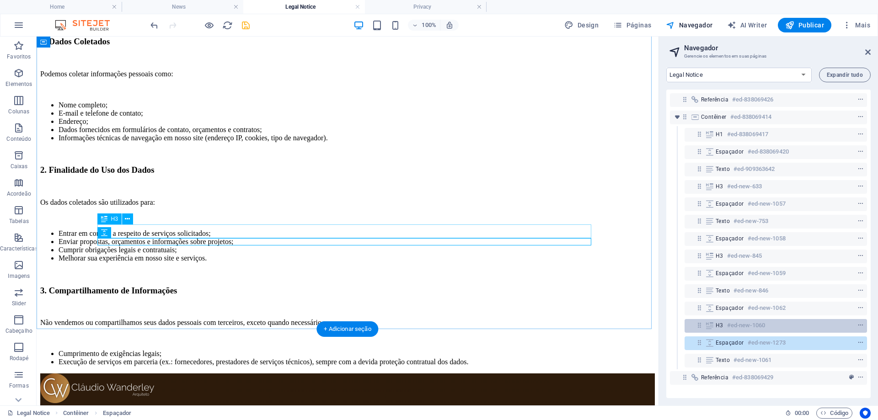
click at [735, 323] on h6 "#ed-new-1060" at bounding box center [746, 325] width 38 height 11
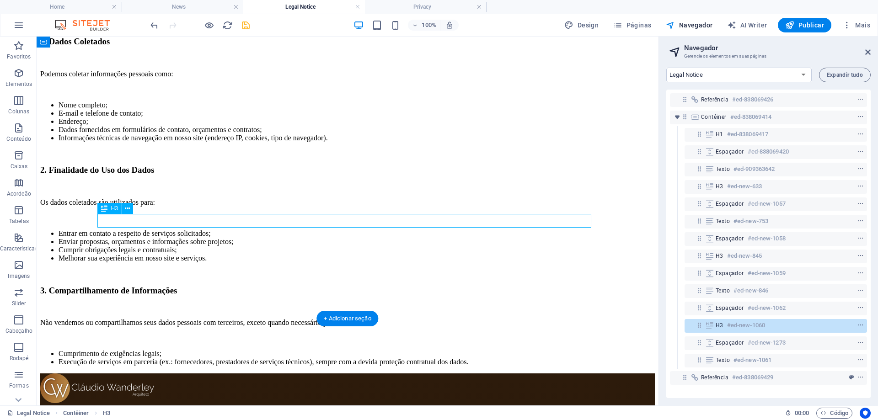
scroll to position [194, 0]
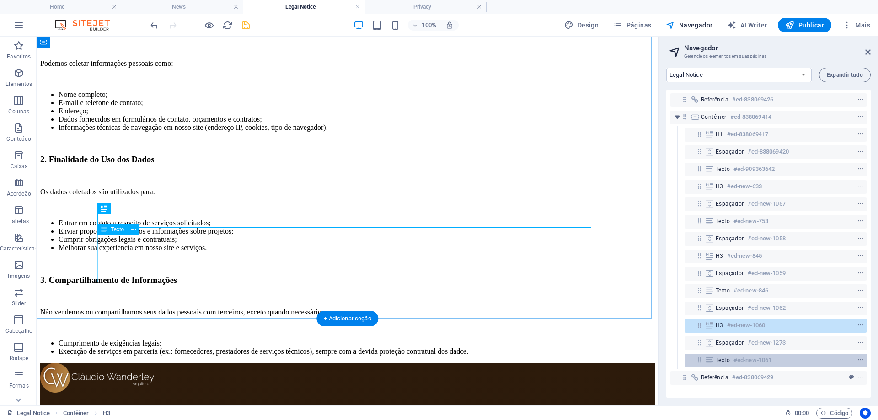
click at [739, 363] on h6 "#ed-new-1061" at bounding box center [753, 360] width 38 height 11
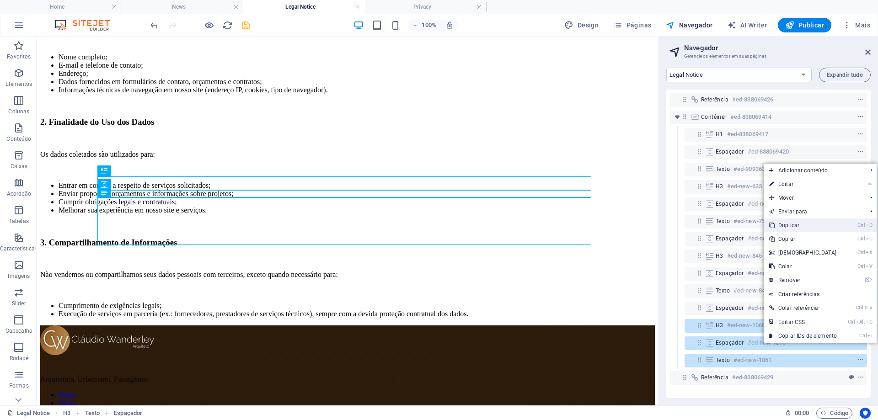
click at [795, 223] on link "Ctrl D Duplicar" at bounding box center [803, 226] width 79 height 14
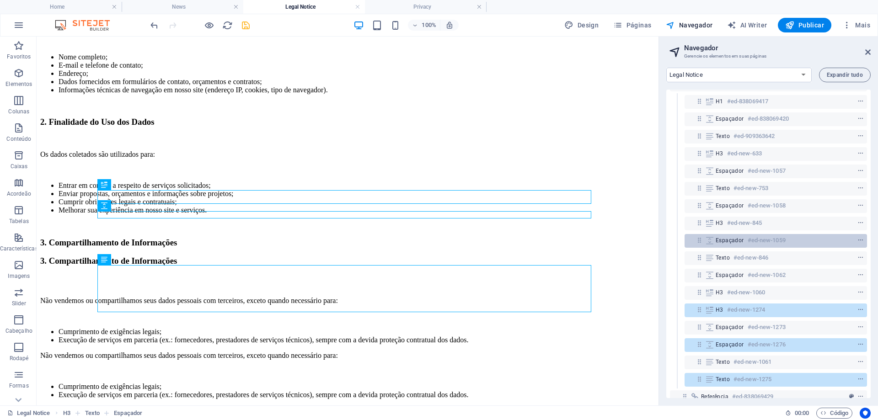
scroll to position [49, 0]
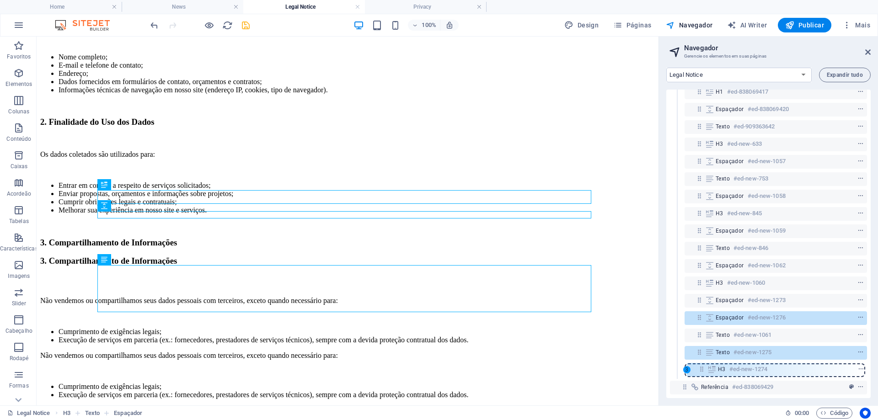
drag, startPoint x: 699, startPoint y: 293, endPoint x: 701, endPoint y: 373, distance: 79.6
click at [701, 373] on div "Referência #ed-838069426 Contêiner #ed-838069414 H1 #ed-838069417 Espaçador #ed…" at bounding box center [769, 244] width 204 height 309
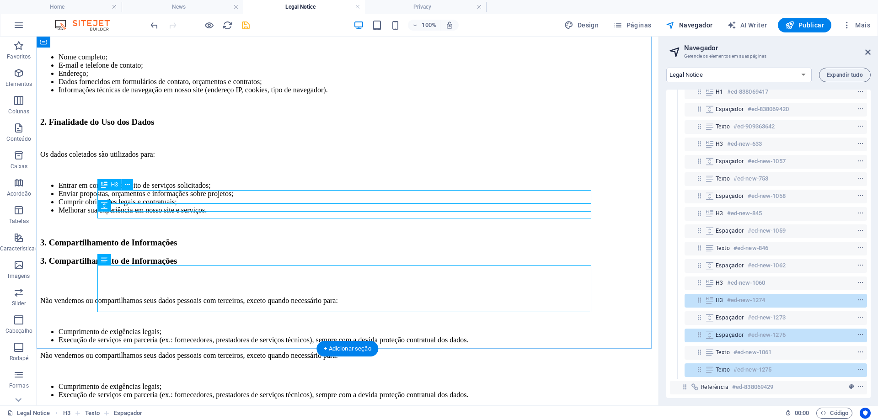
click at [711, 297] on icon at bounding box center [710, 300] width 10 height 7
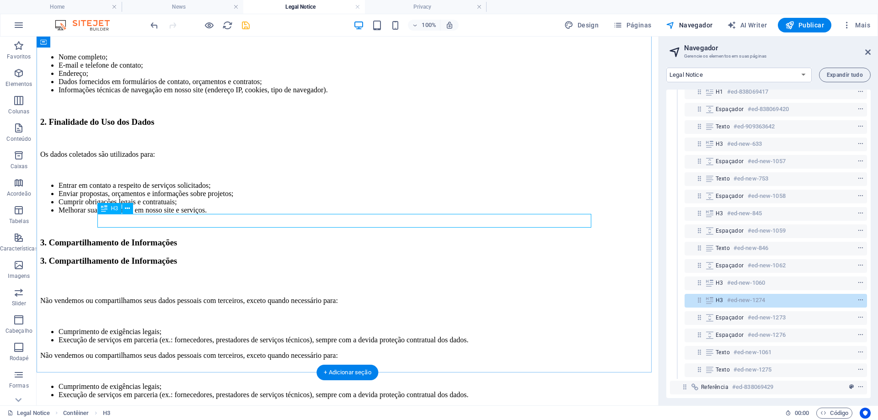
scroll to position [208, 0]
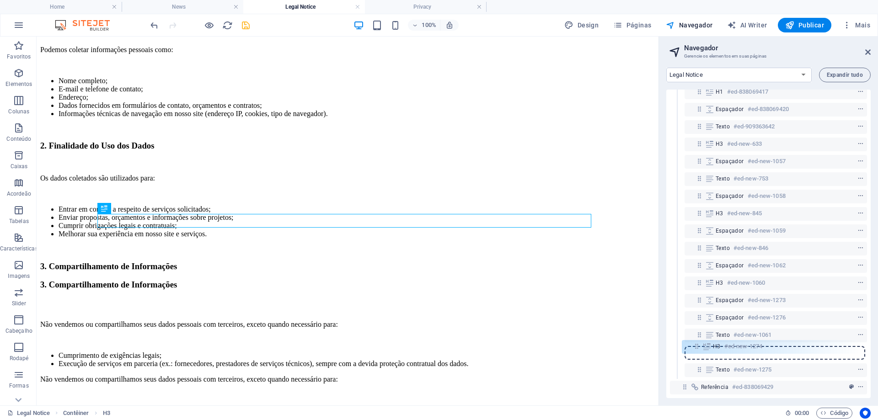
drag, startPoint x: 700, startPoint y: 292, endPoint x: 697, endPoint y: 349, distance: 56.8
click at [697, 349] on div "Referência #ed-838069426 Contêiner #ed-838069414 H1 #ed-838069417 Espaçador #ed…" at bounding box center [769, 244] width 204 height 309
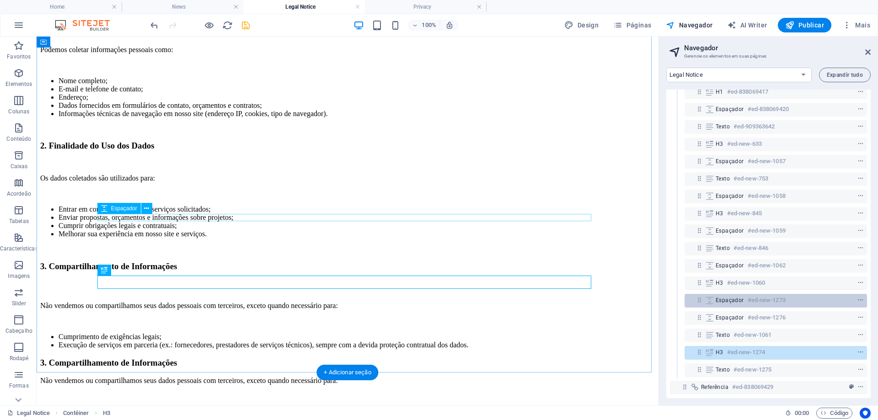
click at [703, 297] on icon at bounding box center [700, 300] width 8 height 8
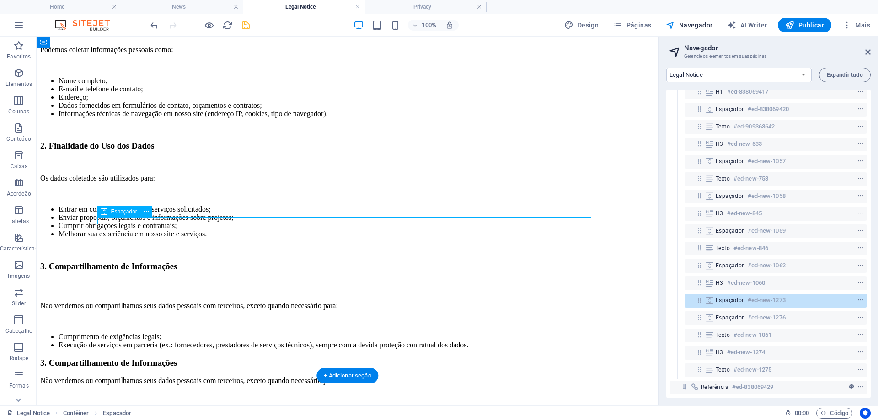
scroll to position [204, 0]
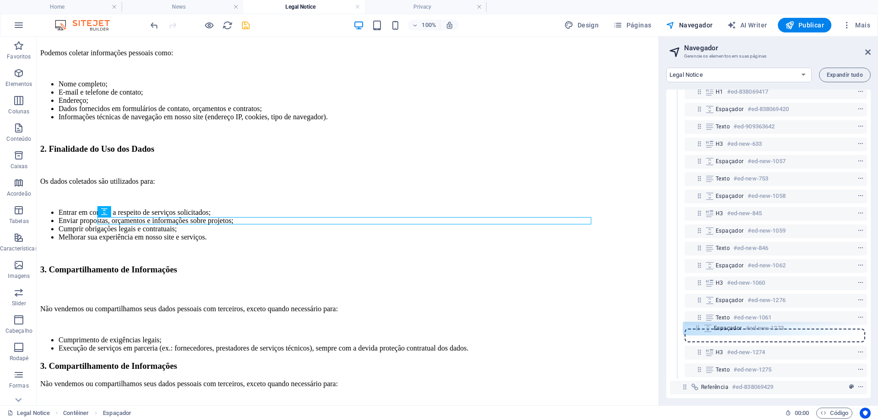
drag, startPoint x: 702, startPoint y: 295, endPoint x: 700, endPoint y: 332, distance: 37.1
click at [700, 332] on div "Referência #ed-838069426 Contêiner #ed-838069414 H1 #ed-838069417 Espaçador #ed…" at bounding box center [769, 244] width 204 height 309
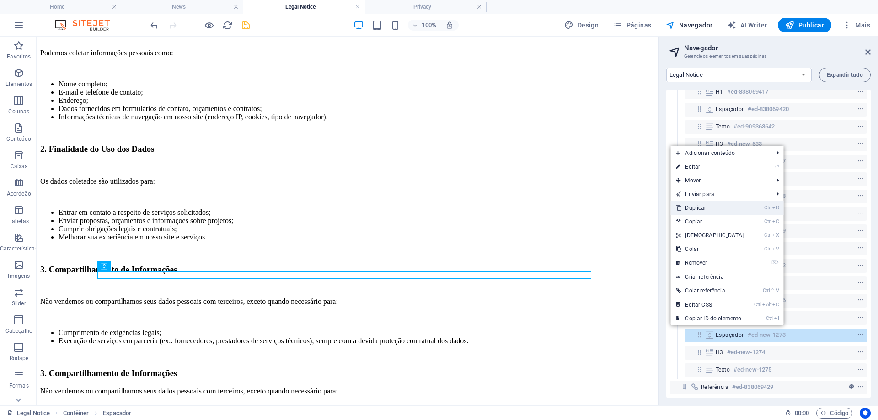
click at [699, 207] on link "Ctrl D Duplicar" at bounding box center [710, 208] width 79 height 14
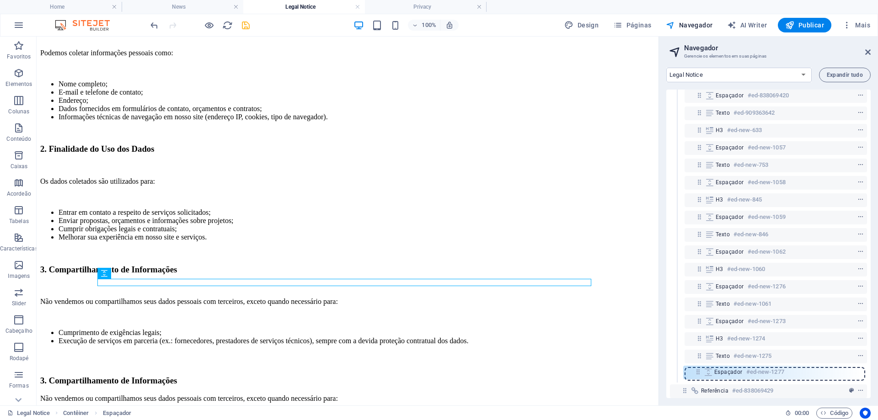
scroll to position [60, 0]
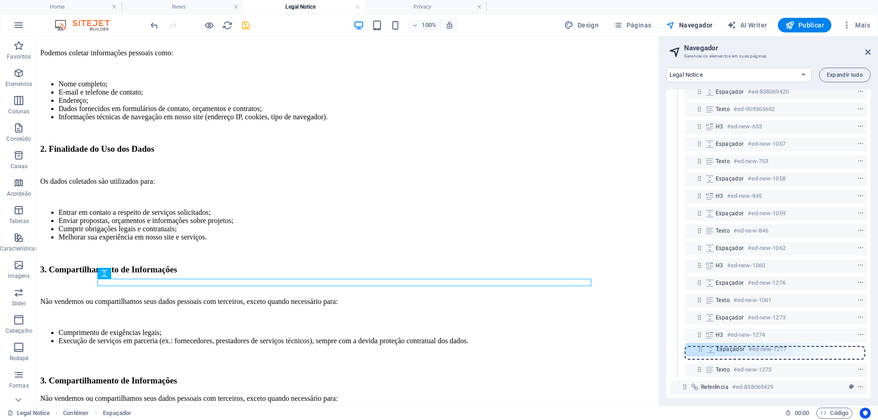
drag, startPoint x: 698, startPoint y: 345, endPoint x: 698, endPoint y: 352, distance: 6.9
click at [698, 352] on div "Referência #ed-838069426 Contêiner #ed-838069414 H1 #ed-838069417 Espaçador #ed…" at bounding box center [769, 244] width 204 height 309
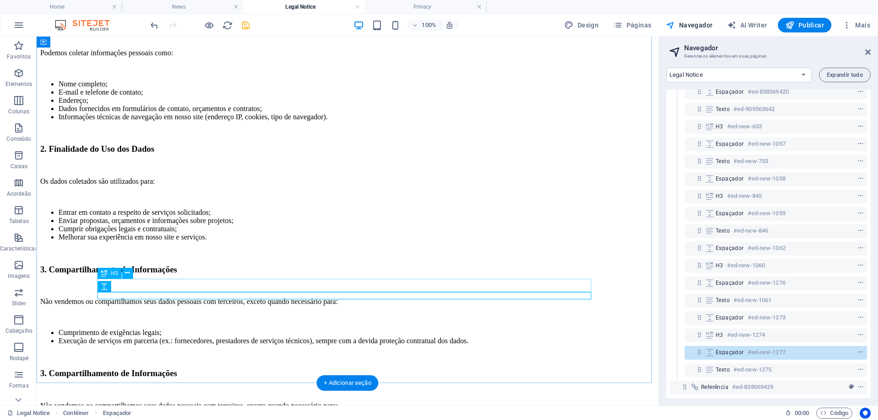
click at [158, 369] on div "3. Compartilhamento de Informações" at bounding box center [347, 374] width 615 height 10
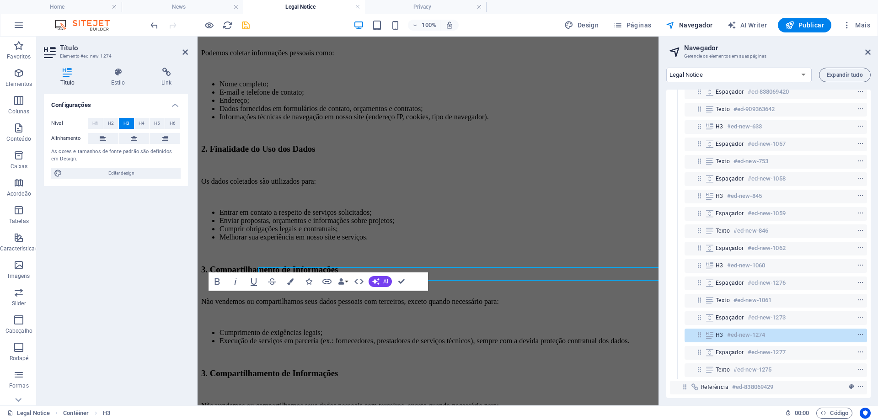
click at [158, 286] on div "Configurações Nível H1 H2 H3 H4 H5 H6 Alinhamento As cores e tamanhos de fonte …" at bounding box center [116, 246] width 144 height 304
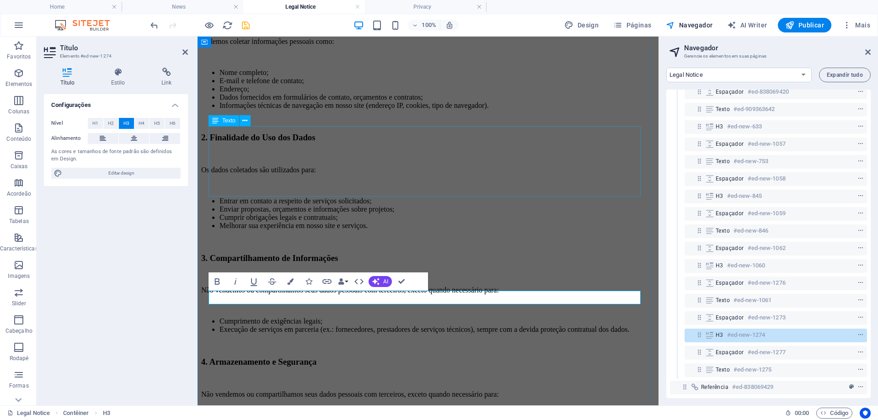
scroll to position [0, 3]
click at [262, 391] on div "Não vendemos ou compartilhamos seus dados pessoais com terceiros, exceto quando…" at bounding box center [428, 415] width 454 height 48
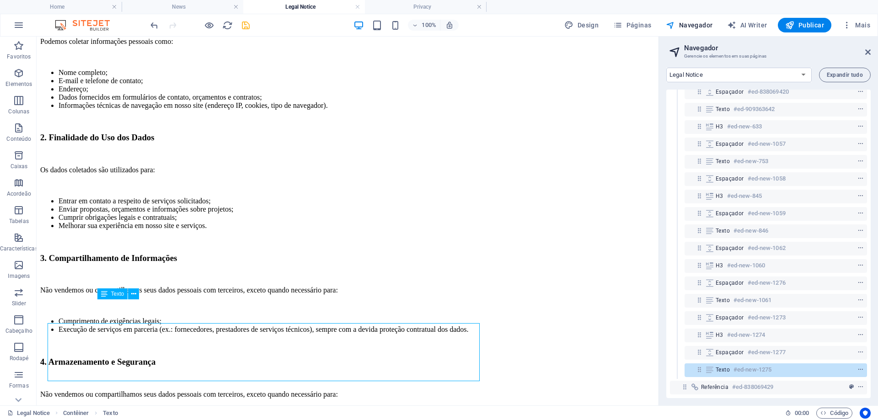
scroll to position [204, 0]
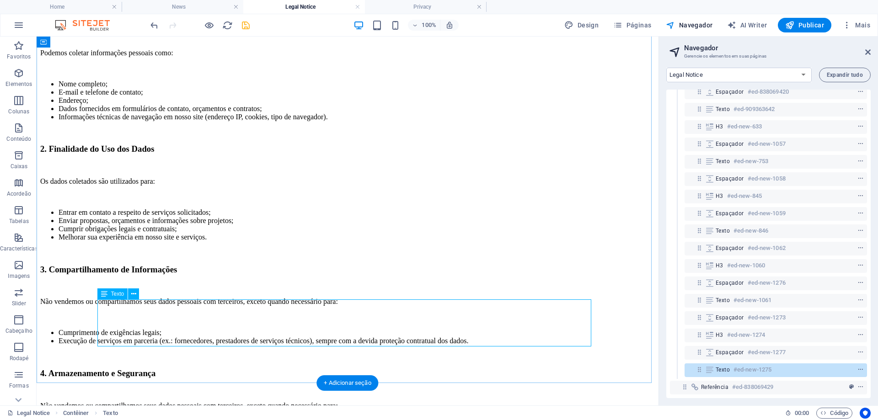
click at [215, 402] on div "Não vendemos ou compartilhamos seus dados pessoais com terceiros, exceto quando…" at bounding box center [347, 426] width 615 height 48
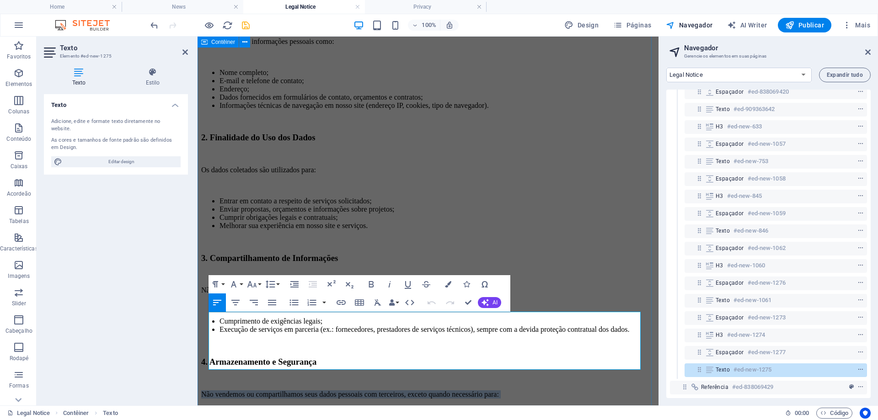
drag, startPoint x: 317, startPoint y: 366, endPoint x: 199, endPoint y: 307, distance: 132.6
click at [201, 307] on div "Política de Privacidade A empresa Claudio Wanderley Arquiteto valoriza a privac…" at bounding box center [428, 187] width 454 height 501
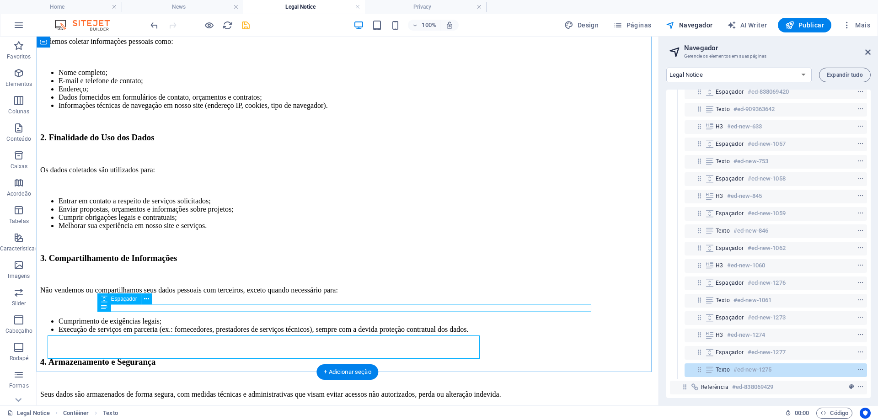
scroll to position [192, 0]
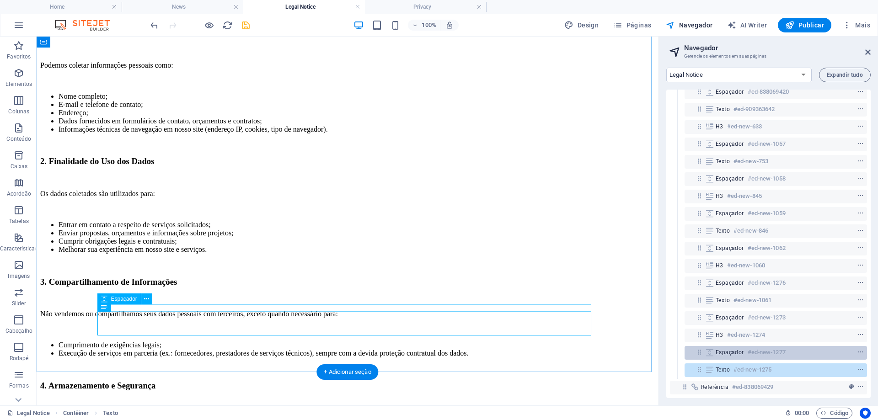
click at [748, 358] on h6 "#ed-new-1277" at bounding box center [767, 352] width 38 height 11
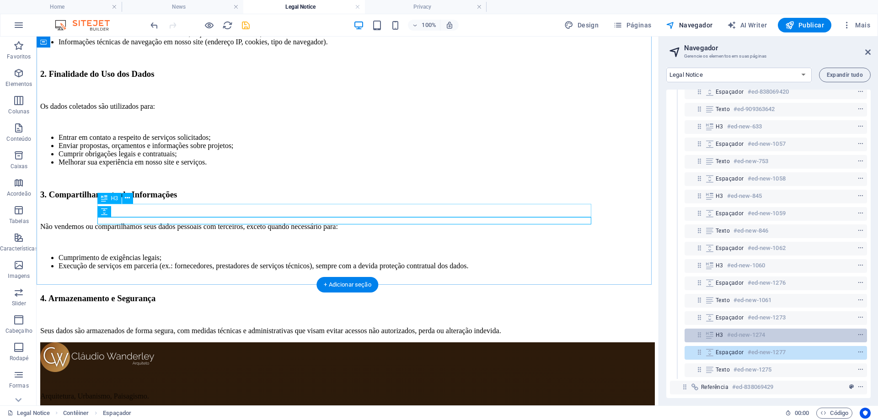
click at [730, 336] on h6 "#ed-new-1274" at bounding box center [746, 335] width 38 height 11
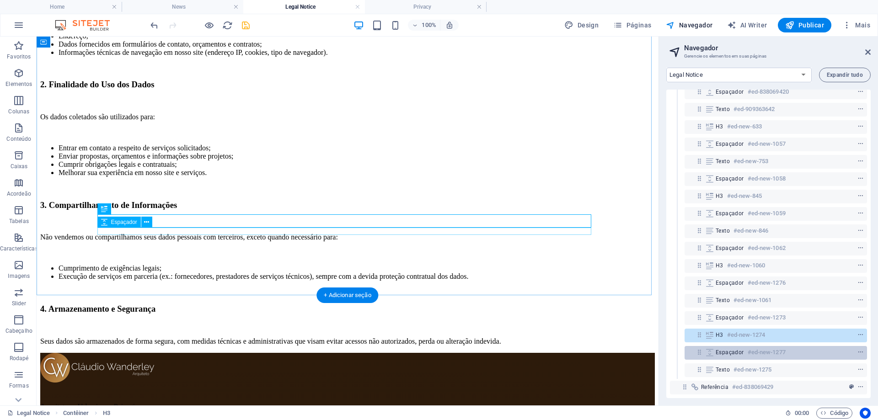
click at [733, 351] on span "Espaçador" at bounding box center [730, 352] width 28 height 7
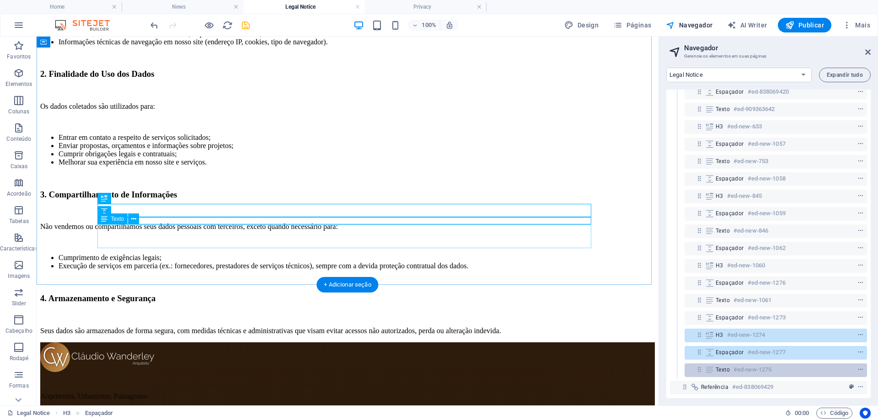
click at [737, 371] on h6 "#ed-new-1275" at bounding box center [753, 370] width 38 height 11
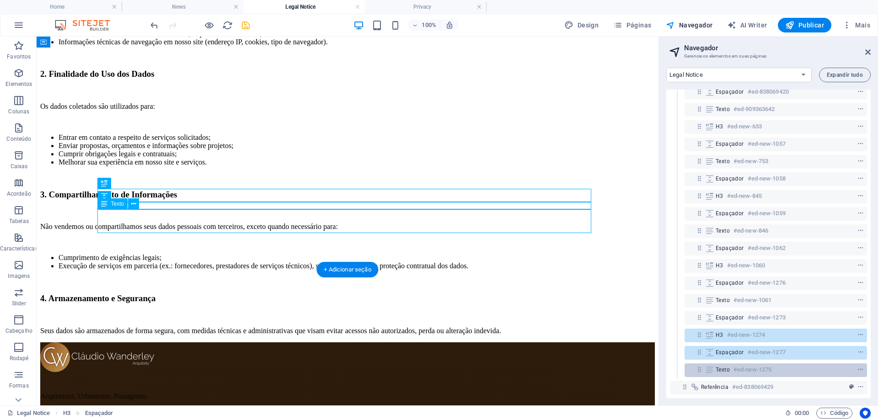
scroll to position [295, 0]
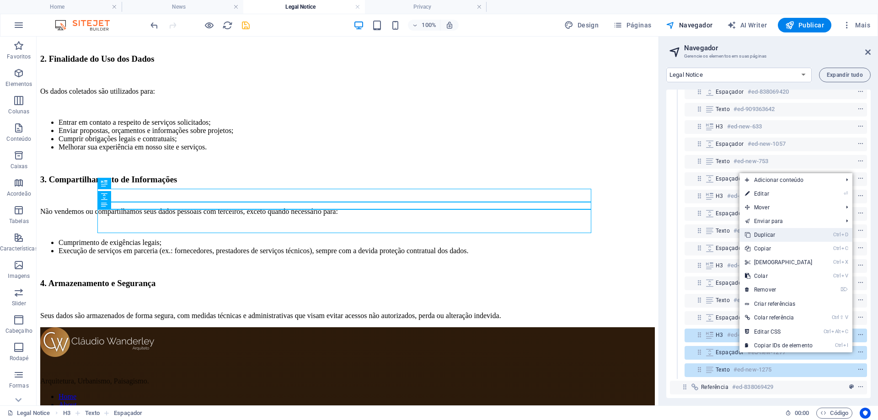
click at [764, 237] on link "Ctrl D Duplicar" at bounding box center [779, 235] width 79 height 14
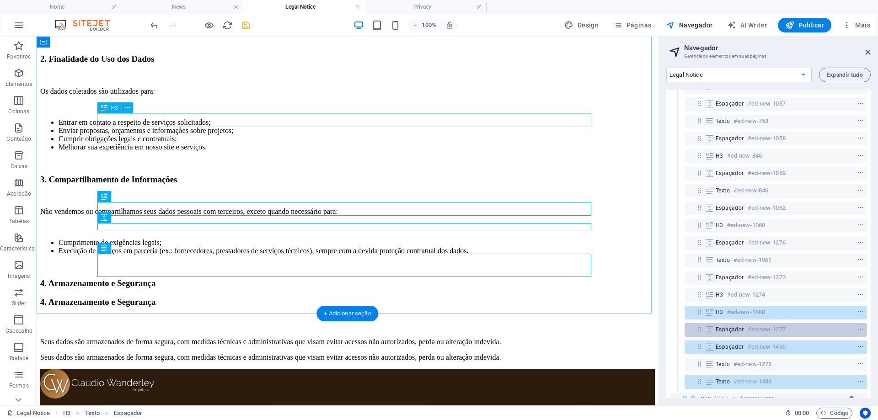
scroll to position [119, 0]
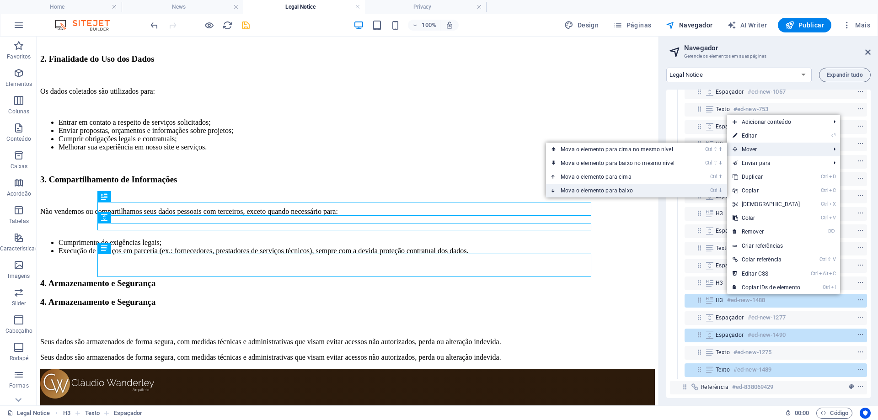
click at [620, 191] on link "Ctrl ⬇ Mova o elemento para baixo" at bounding box center [619, 191] width 147 height 14
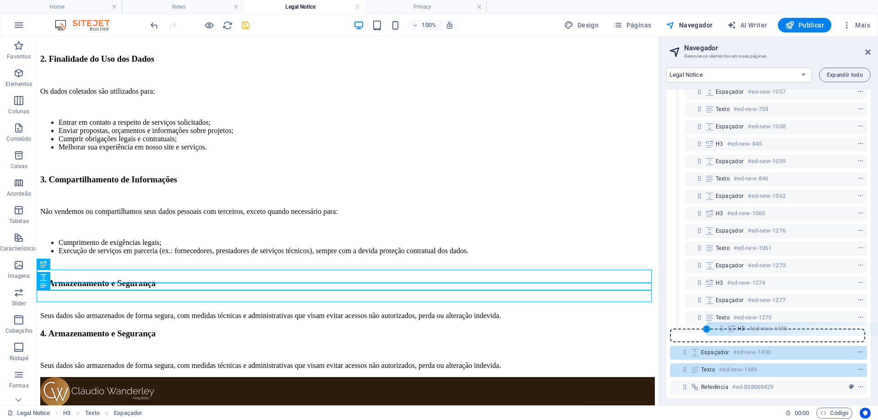
drag, startPoint x: 684, startPoint y: 330, endPoint x: 724, endPoint y: 328, distance: 39.8
click at [724, 328] on div "Referência #ed-838069426 Contêiner #ed-838069414 H1 #ed-838069417 Espaçador #ed…" at bounding box center [769, 244] width 204 height 309
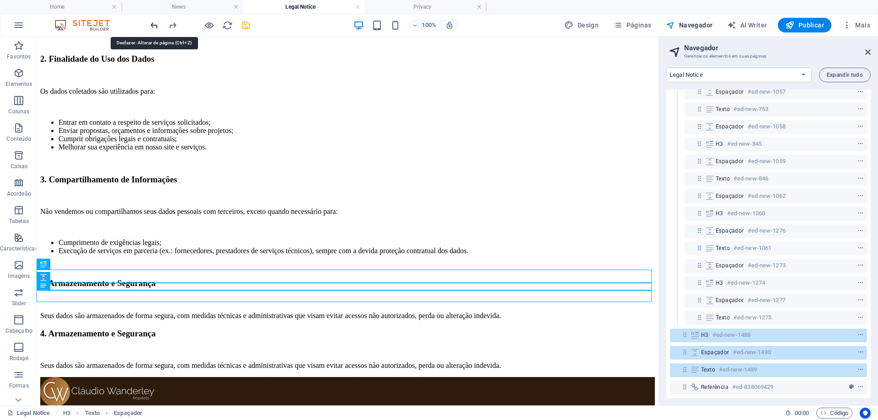
click at [154, 26] on icon "undo" at bounding box center [154, 25] width 11 height 11
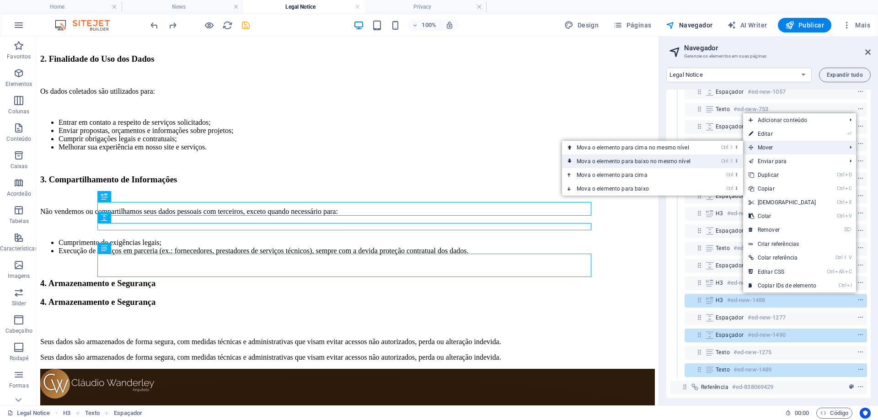
click at [672, 159] on link "Ctrl ⇧ ⬇ Mova o elemento para baixo no mesmo nível" at bounding box center [635, 162] width 147 height 14
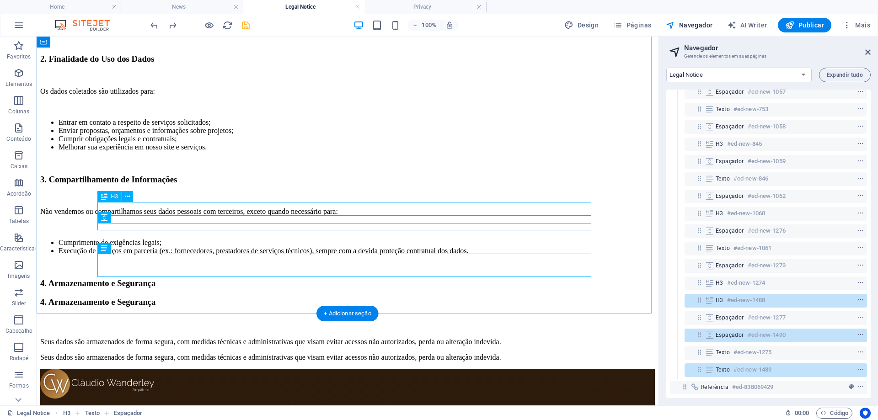
click at [859, 297] on icon "context-menu" at bounding box center [861, 300] width 6 height 6
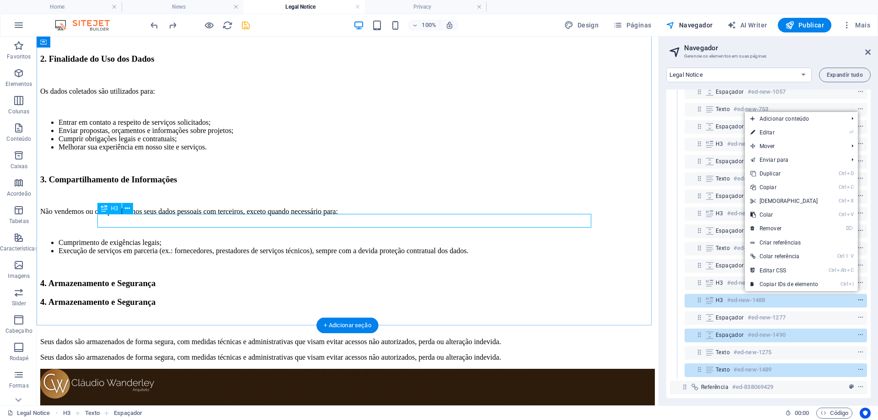
scroll to position [283, 0]
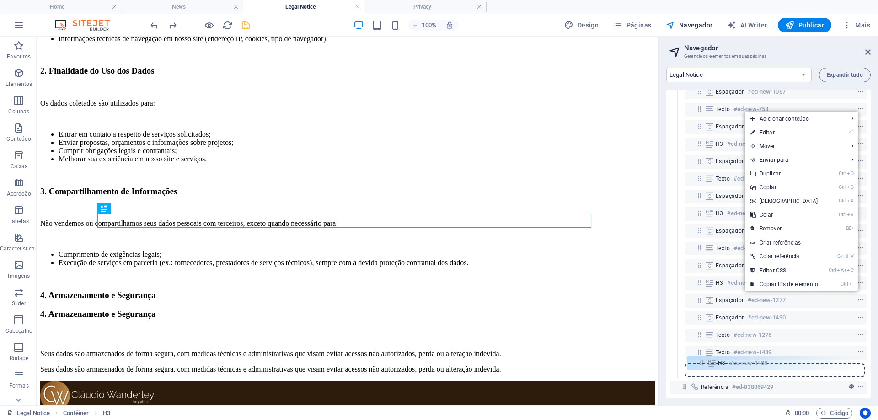
drag, startPoint x: 700, startPoint y: 292, endPoint x: 702, endPoint y: 364, distance: 71.9
click at [702, 364] on div "Referência #ed-838069426 Contêiner #ed-838069414 H1 #ed-838069417 Espaçador #ed…" at bounding box center [769, 244] width 204 height 309
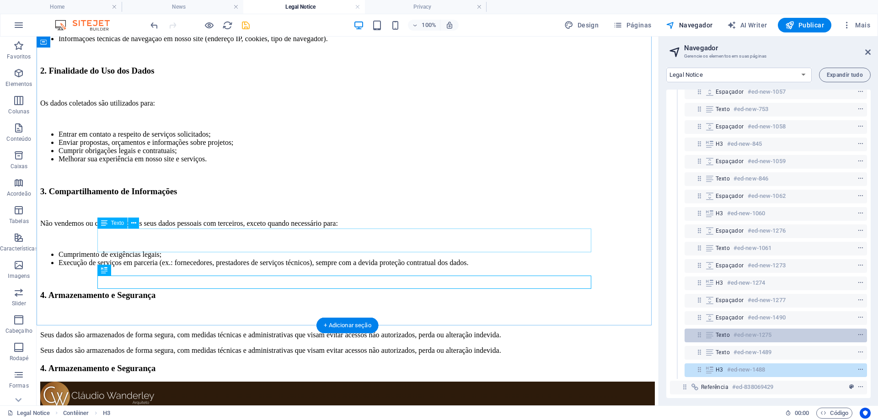
click at [729, 332] on span "Texto" at bounding box center [723, 335] width 14 height 7
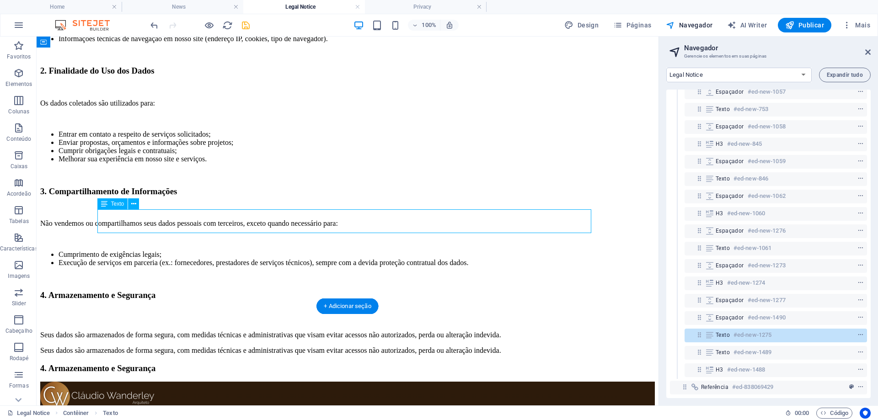
scroll to position [302, 0]
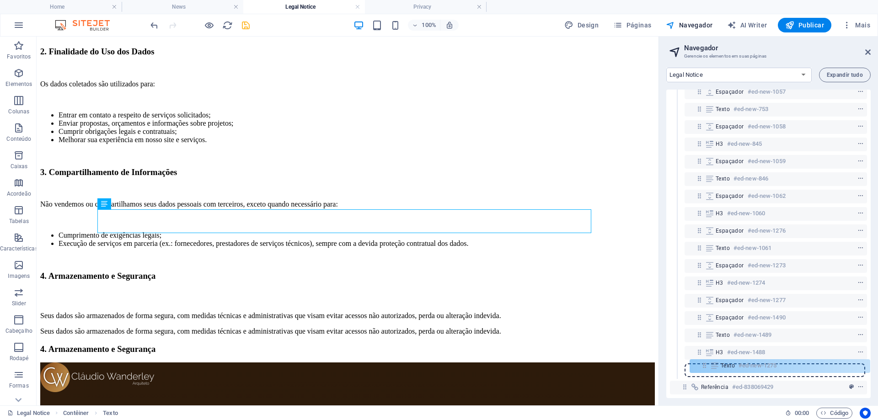
drag, startPoint x: 696, startPoint y: 328, endPoint x: 702, endPoint y: 366, distance: 38.9
click at [702, 368] on div "Referência #ed-838069426 Contêiner #ed-838069414 H1 #ed-838069417 Espaçador #ed…" at bounding box center [769, 244] width 204 height 309
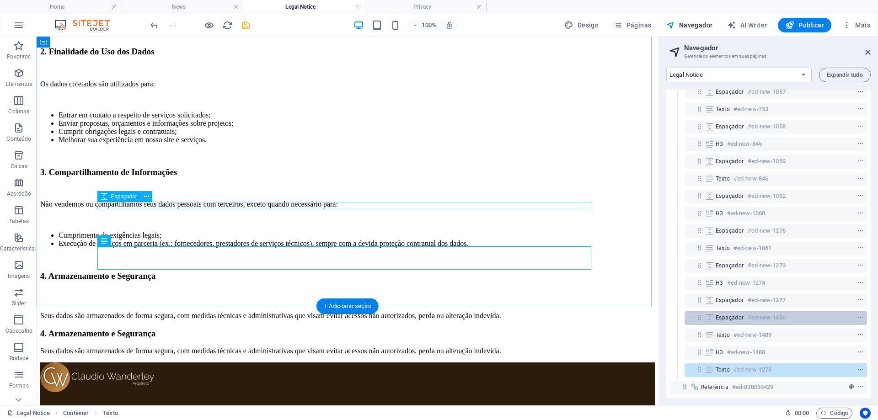
click at [705, 314] on icon at bounding box center [710, 317] width 10 height 7
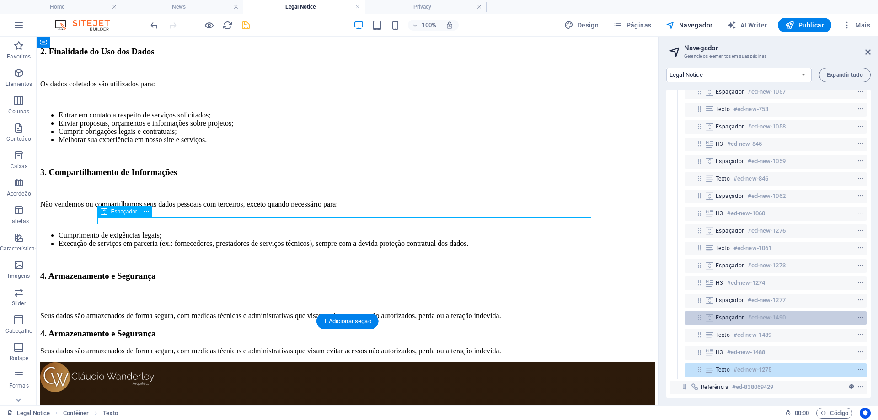
scroll to position [287, 0]
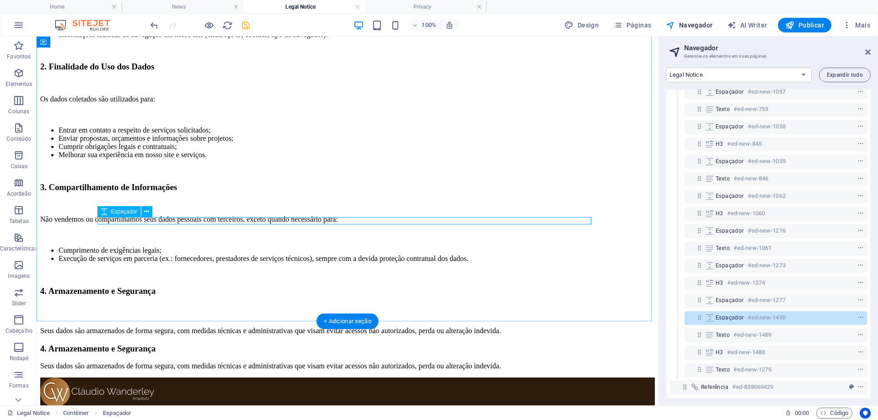
click at [693, 312] on div "Espaçador #ed-new-1490" at bounding box center [776, 319] width 183 height 14
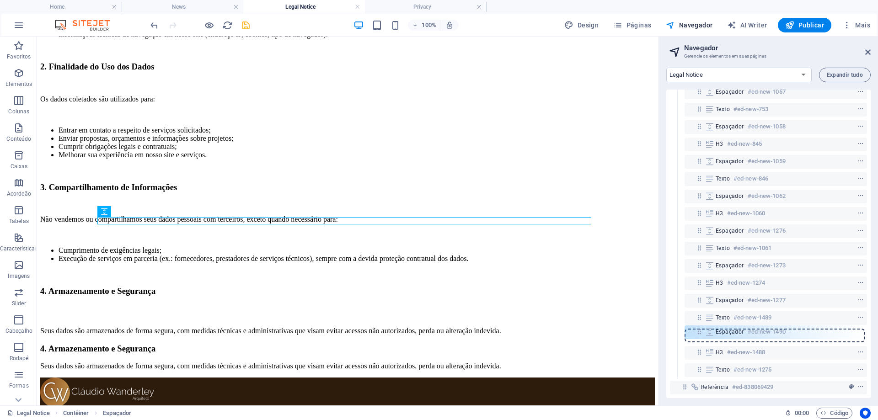
drag, startPoint x: 700, startPoint y: 310, endPoint x: 700, endPoint y: 334, distance: 24.2
click at [700, 334] on div "Referência #ed-838069426 Contêiner #ed-838069414 H1 #ed-838069417 Espaçador #ed…" at bounding box center [769, 244] width 204 height 309
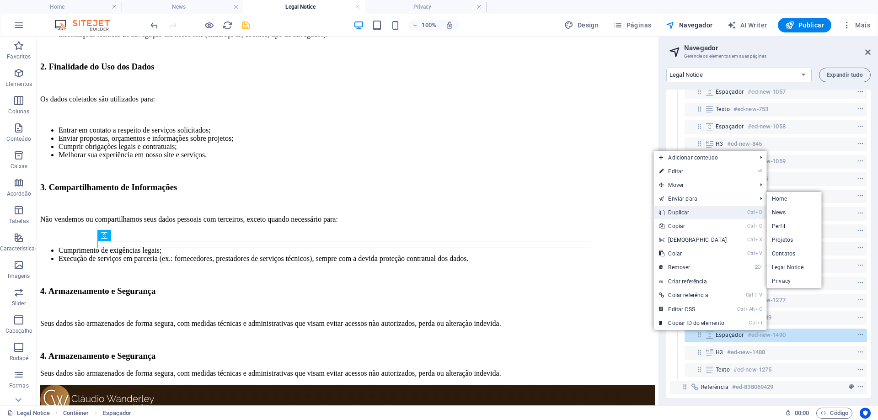
click at [689, 211] on link "Ctrl D Duplicar" at bounding box center [693, 213] width 79 height 14
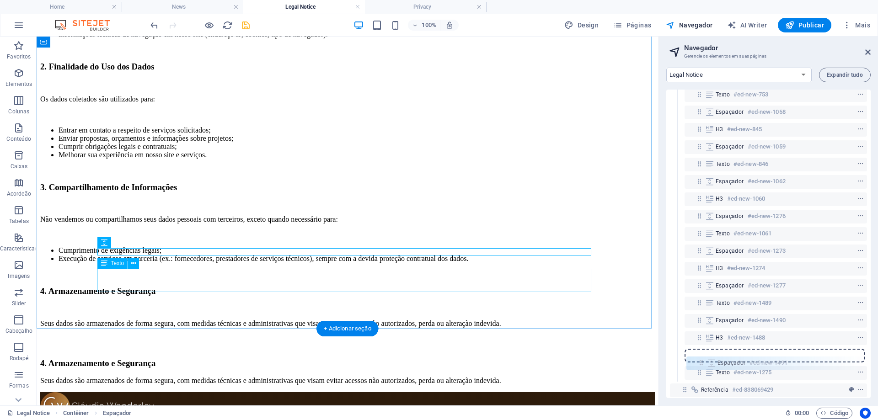
scroll to position [129, 0]
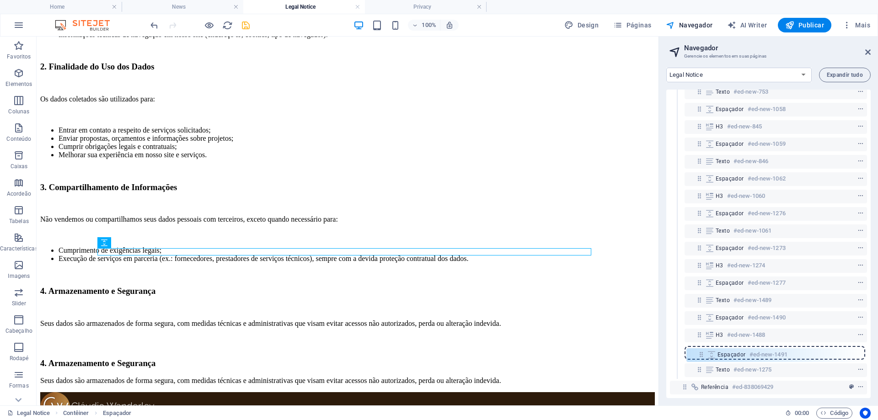
drag, startPoint x: 697, startPoint y: 346, endPoint x: 699, endPoint y: 358, distance: 12.0
click at [699, 358] on div "Referência #ed-838069426 Contêiner #ed-838069414 H1 #ed-838069417 Espaçador #ed…" at bounding box center [769, 244] width 204 height 309
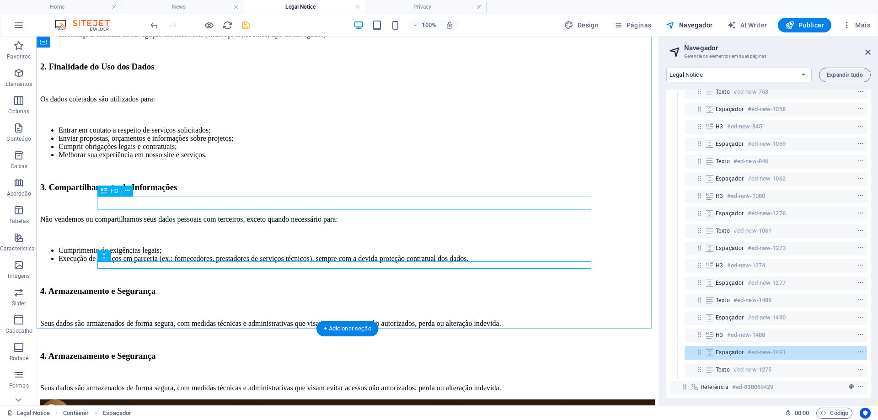
click at [154, 286] on div "4. Armazenamento e Segurança" at bounding box center [347, 291] width 615 height 10
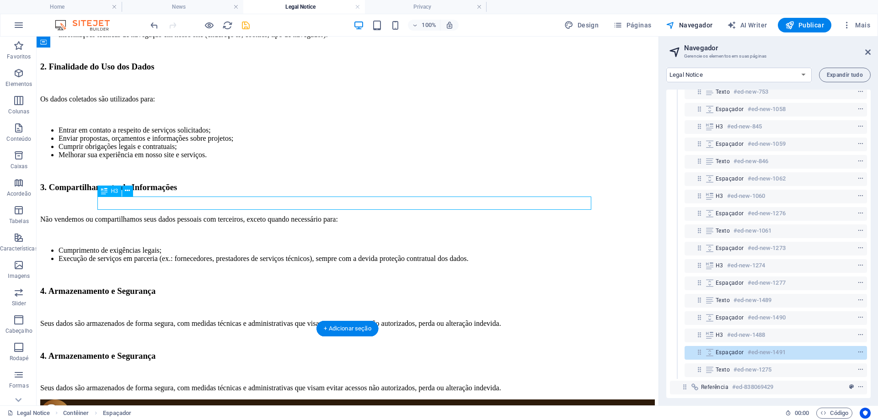
click at [154, 286] on div "4. Armazenamento e Segurança" at bounding box center [347, 291] width 615 height 10
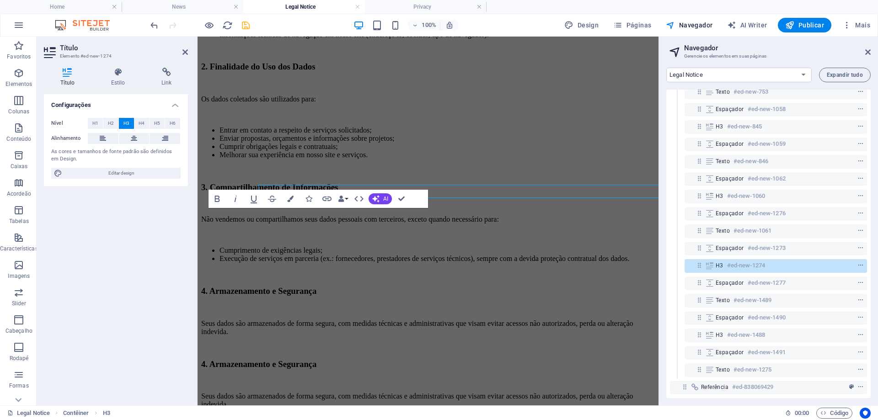
scroll to position [299, 0]
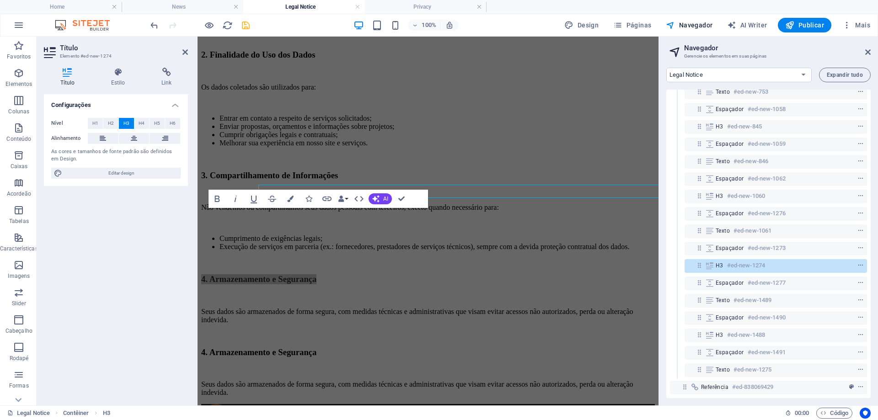
click at [154, 205] on div "Configurações Nível H1 H2 H3 H4 H5 H6 Alinhamento As cores e tamanhos de fonte …" at bounding box center [116, 246] width 144 height 304
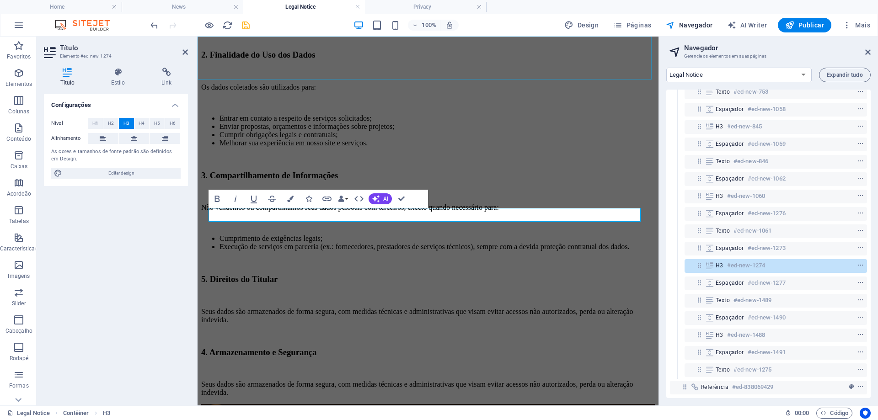
scroll to position [0, 2]
click at [257, 308] on div "Seus dados são armazenados de forma segura, com medidas técnicas e administrati…" at bounding box center [428, 316] width 454 height 16
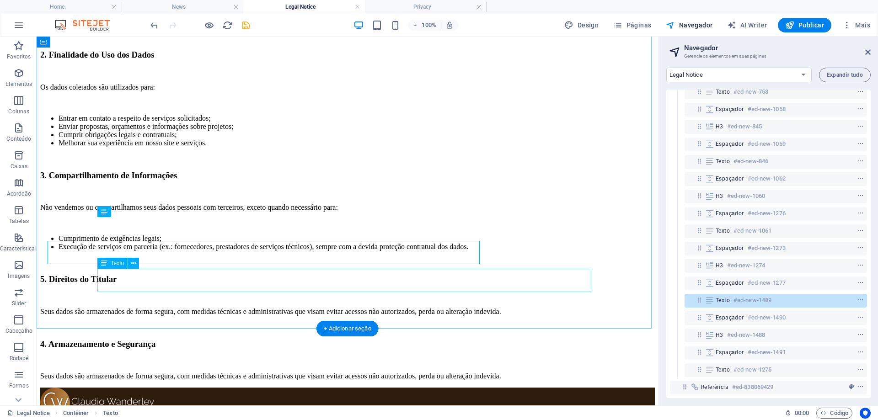
scroll to position [287, 0]
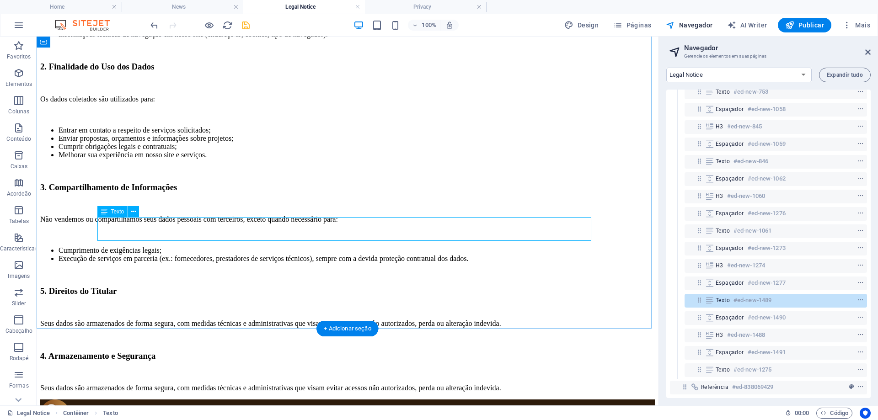
click at [154, 320] on div "Seus dados são armazenados de forma segura, com medidas técnicas e administrati…" at bounding box center [347, 324] width 615 height 8
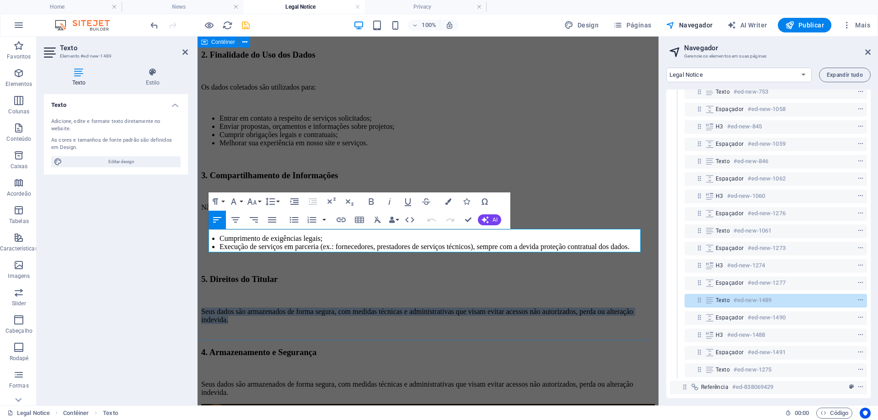
drag, startPoint x: 349, startPoint y: 246, endPoint x: 201, endPoint y: 229, distance: 148.3
click at [201, 229] on div "Política de Privacidade A empresa Claudio Wanderley Arquiteto valoriza a privac…" at bounding box center [428, 125] width 454 height 543
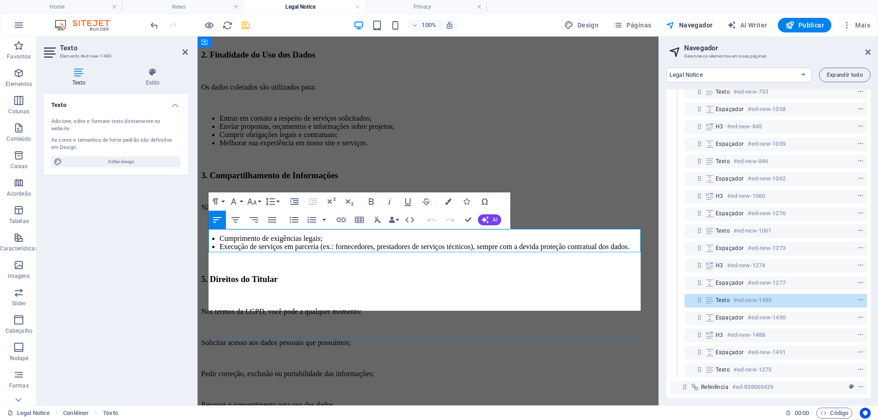
scroll to position [1445, 1]
click at [211, 355] on p at bounding box center [428, 359] width 454 height 8
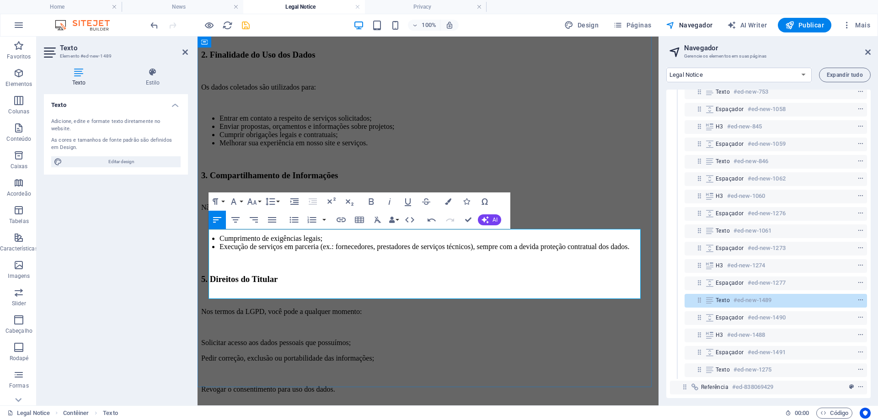
click at [232, 370] on p at bounding box center [428, 374] width 454 height 8
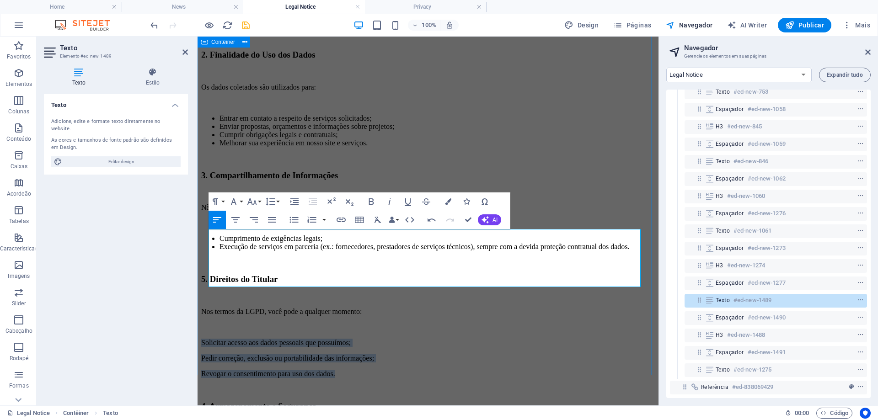
drag, startPoint x: 369, startPoint y: 284, endPoint x: 203, endPoint y: 258, distance: 168.1
click at [203, 258] on div "Política de Privacidade A empresa Claudio Wanderley Arquiteto valoriza a privac…" at bounding box center [428, 152] width 454 height 597
click at [295, 221] on icon "button" at bounding box center [294, 220] width 11 height 11
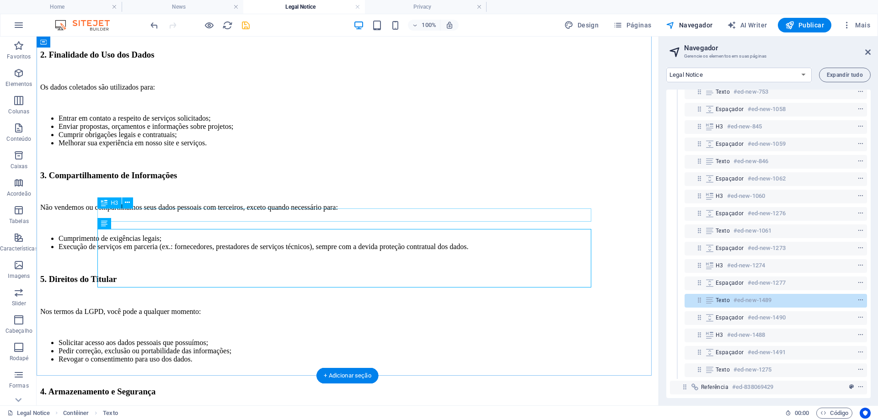
scroll to position [275, 0]
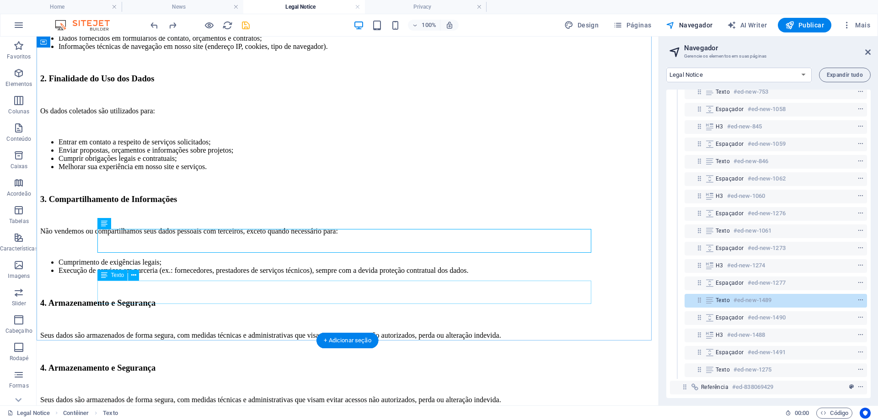
click at [197, 396] on div "Seus dados são armazenados de forma segura, com medidas técnicas e administrati…" at bounding box center [347, 400] width 615 height 8
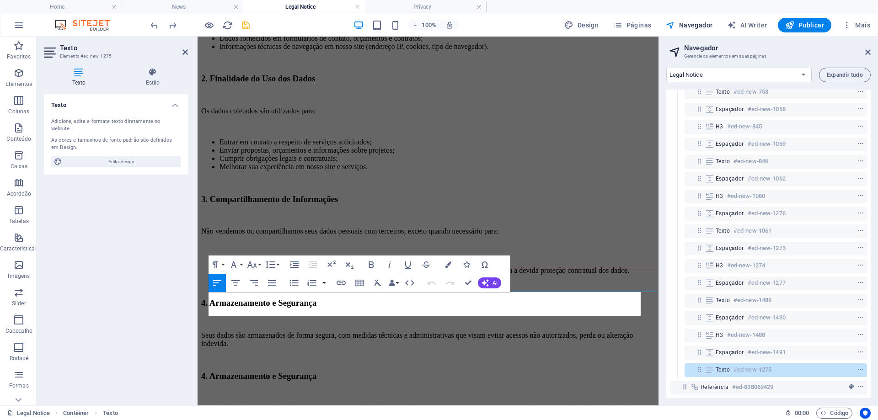
scroll to position [287, 0]
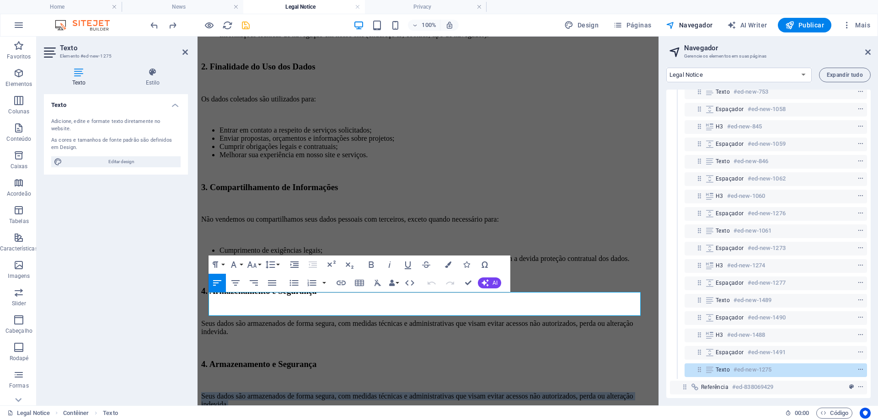
drag, startPoint x: 349, startPoint y: 312, endPoint x: 394, endPoint y: 328, distance: 48.8
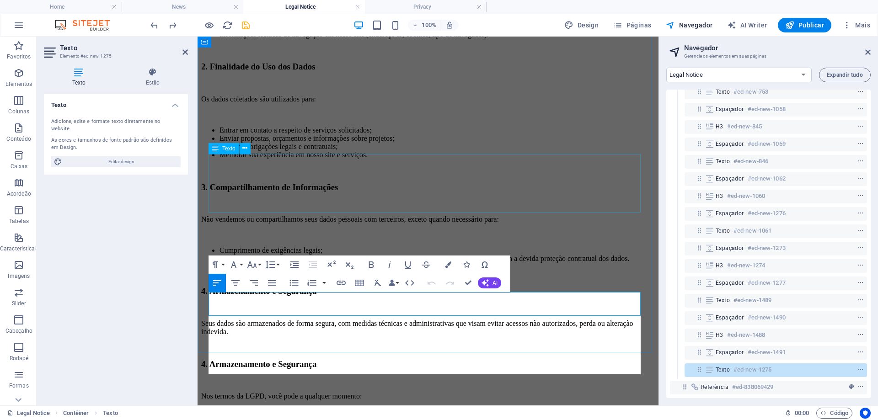
scroll to position [1445, 1]
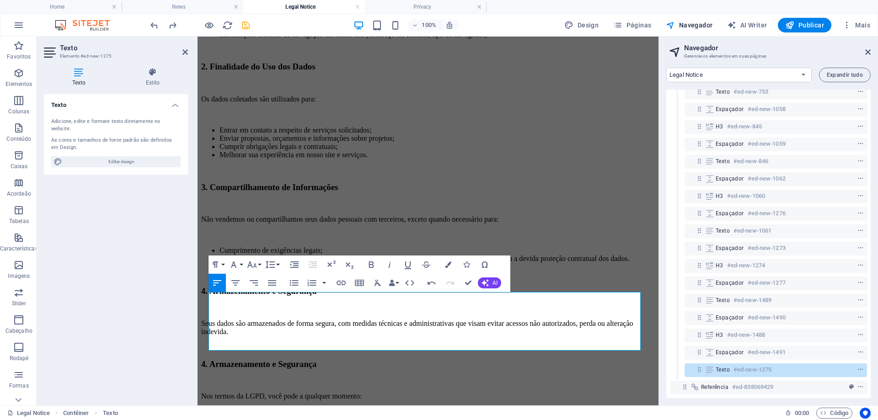
drag, startPoint x: 373, startPoint y: 343, endPoint x: 388, endPoint y: 352, distance: 17.4
click at [295, 285] on icon "button" at bounding box center [294, 283] width 9 height 6
click at [397, 305] on div at bounding box center [428, 308] width 454 height 7
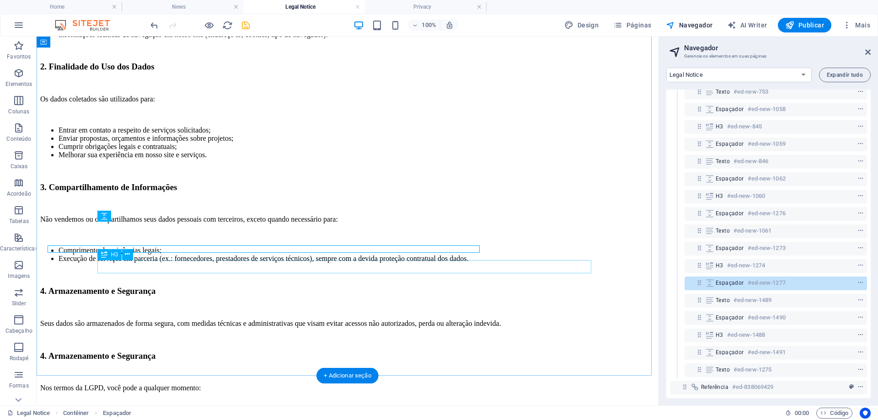
scroll to position [275, 0]
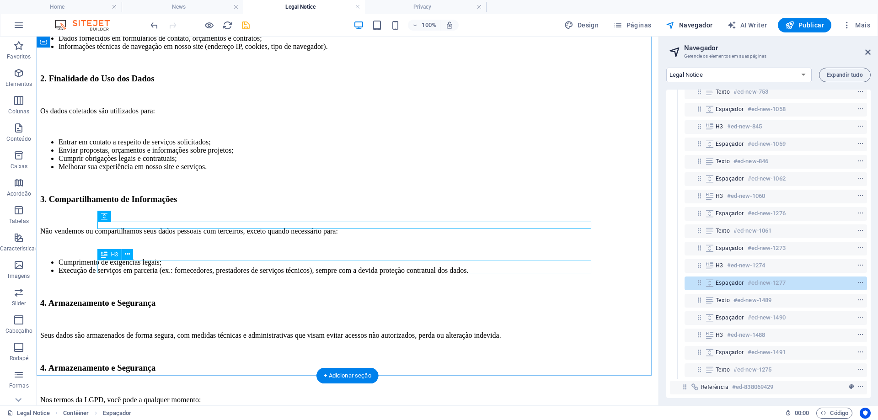
click at [211, 363] on div "4. Armazenamento e Segurança" at bounding box center [347, 368] width 615 height 10
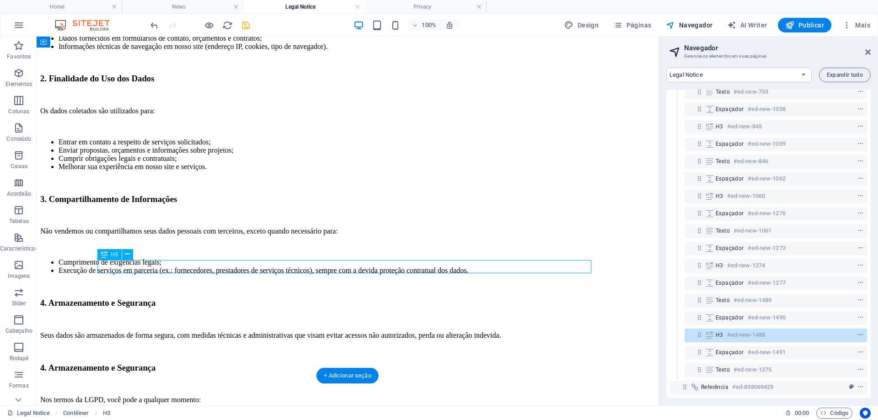
click at [211, 363] on div "4. Armazenamento e Segurança" at bounding box center [347, 368] width 615 height 10
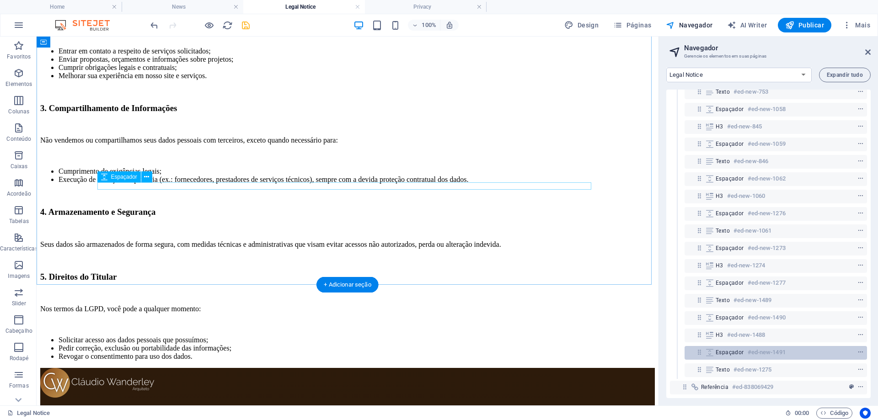
scroll to position [136, 0]
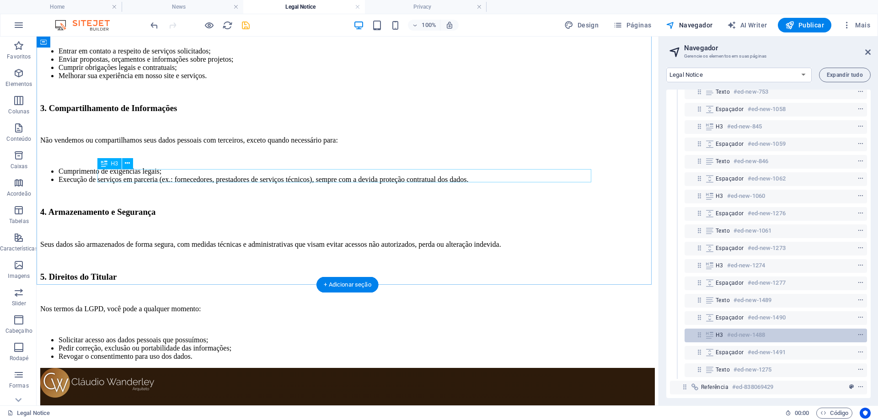
click at [761, 332] on h6 "#ed-new-1488" at bounding box center [746, 335] width 38 height 11
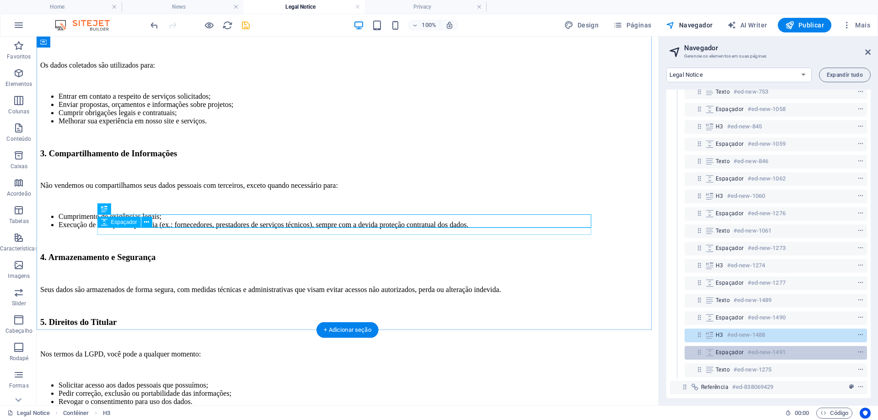
click at [755, 347] on h6 "#ed-new-1491" at bounding box center [767, 352] width 38 height 11
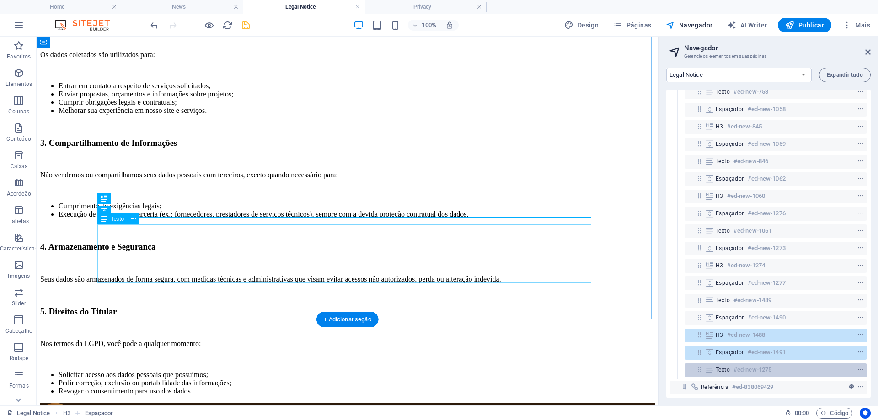
click at [752, 365] on h6 "#ed-new-1275" at bounding box center [753, 370] width 38 height 11
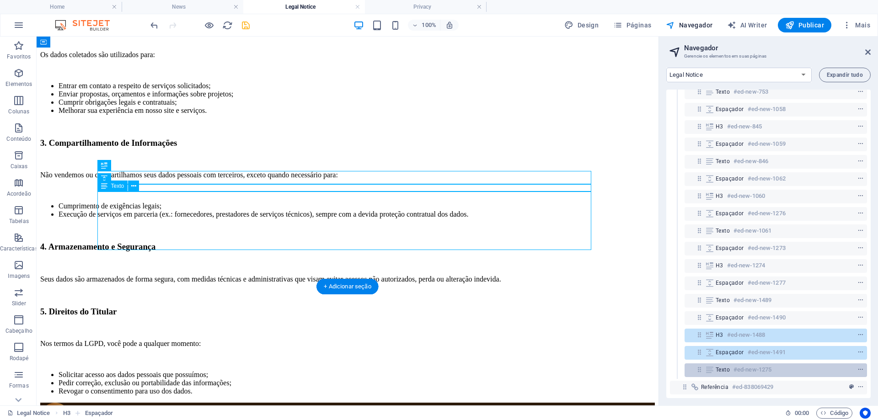
scroll to position [364, 0]
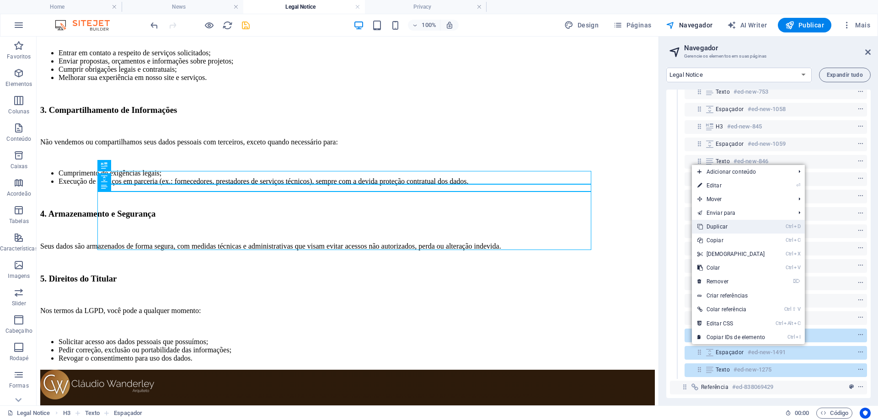
click at [731, 231] on link "Ctrl D Duplicar" at bounding box center [731, 227] width 79 height 14
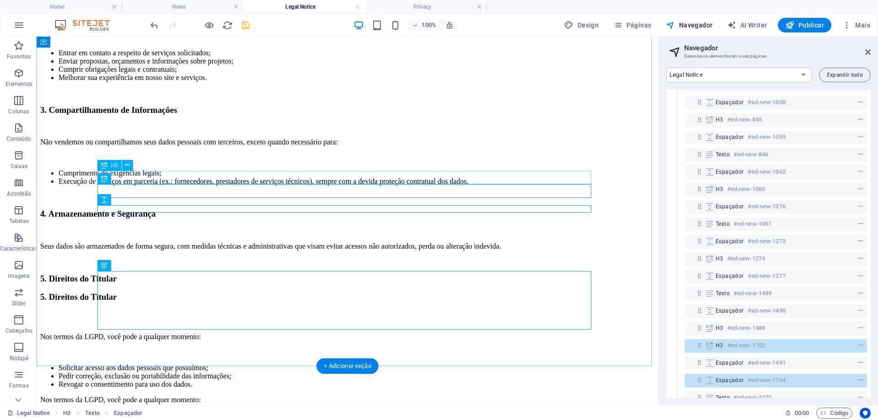
scroll to position [188, 0]
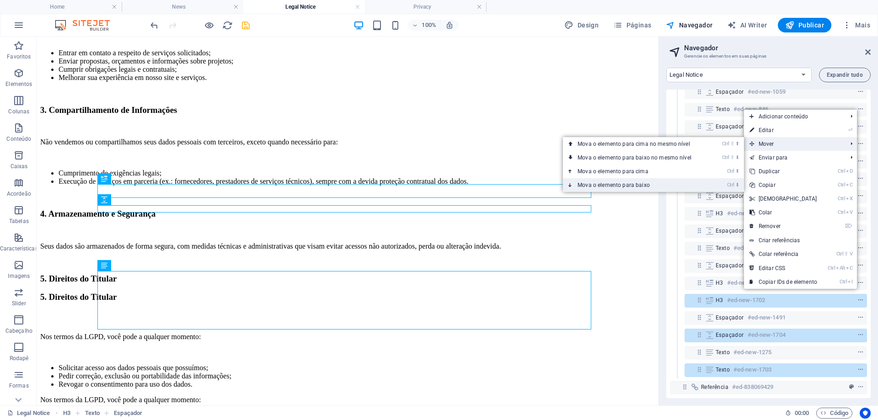
click at [645, 183] on link "Ctrl ⬇ Mova o elemento para baixo" at bounding box center [636, 185] width 147 height 14
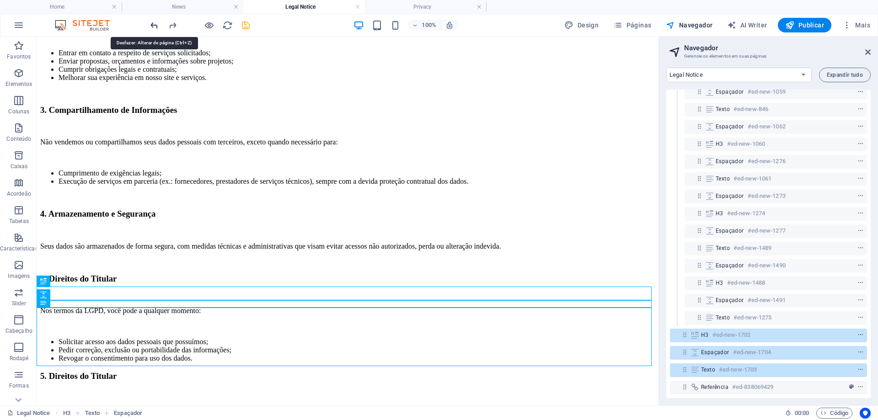
click at [155, 26] on icon "undo" at bounding box center [154, 25] width 11 height 11
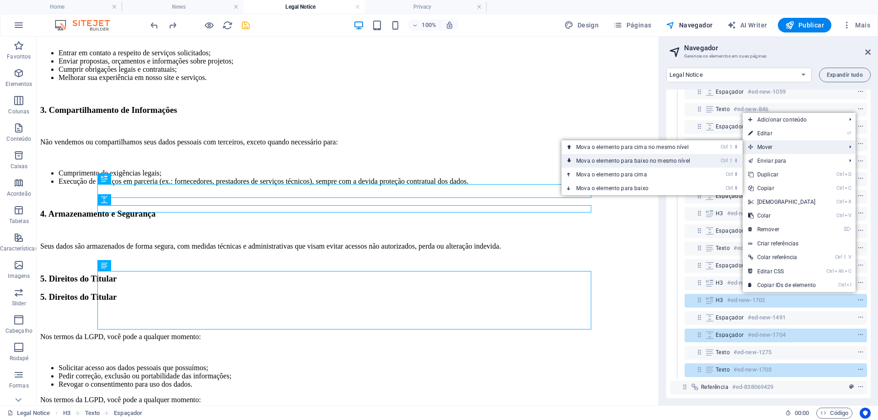
click at [685, 161] on link "Ctrl ⇧ ⬇ Mova o elemento para baixo no mesmo nível" at bounding box center [635, 161] width 147 height 14
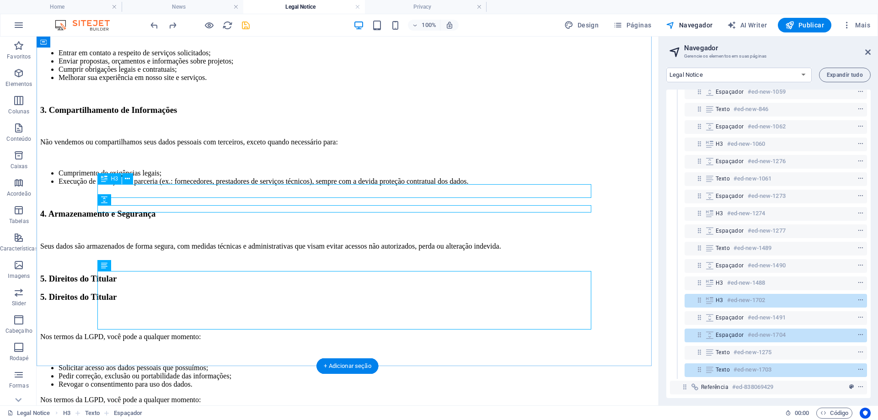
click at [837, 296] on div at bounding box center [844, 300] width 43 height 11
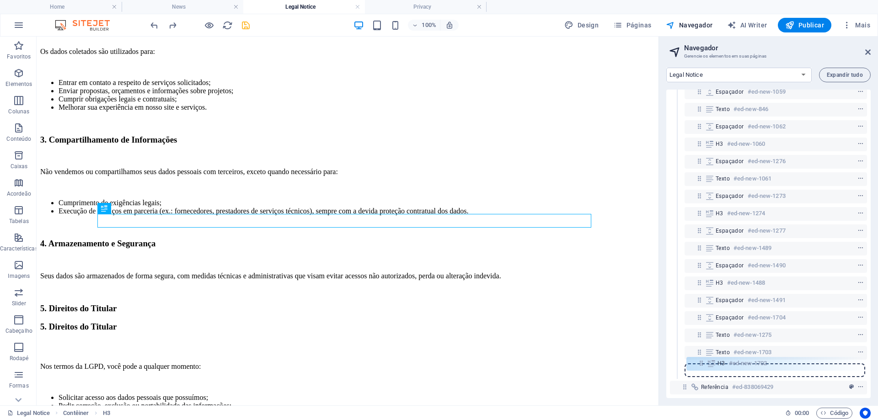
drag, startPoint x: 700, startPoint y: 293, endPoint x: 701, endPoint y: 362, distance: 69.5
click at [702, 365] on div "Referência #ed-838069426 Contêiner #ed-838069414 H1 #ed-838069417 Espaçador #ed…" at bounding box center [769, 244] width 204 height 309
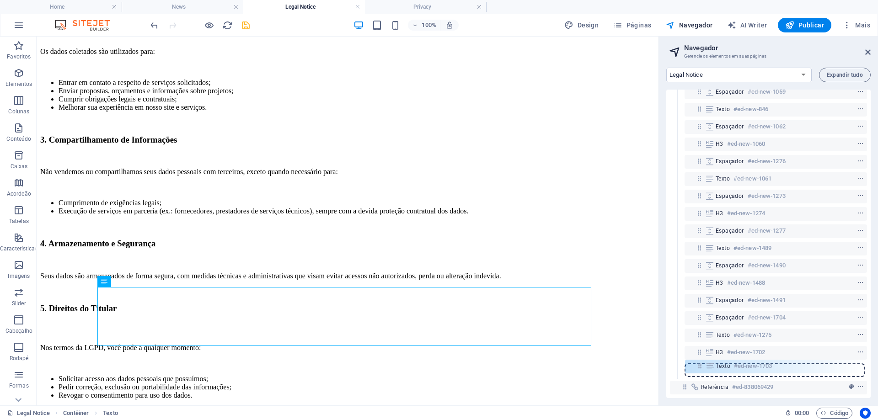
drag, startPoint x: 699, startPoint y: 345, endPoint x: 700, endPoint y: 369, distance: 23.8
click at [700, 369] on div "Referência #ed-838069426 Contêiner #ed-838069414 H1 #ed-838069417 Espaçador #ed…" at bounding box center [769, 244] width 204 height 309
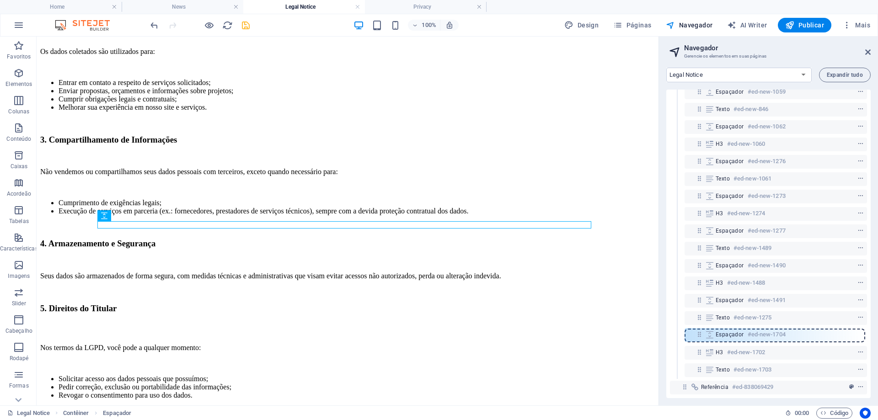
drag, startPoint x: 698, startPoint y: 311, endPoint x: 698, endPoint y: 337, distance: 26.1
click at [698, 337] on div "Referência #ed-838069426 Contêiner #ed-838069414 H1 #ed-838069417 Espaçador #ed…" at bounding box center [769, 244] width 204 height 309
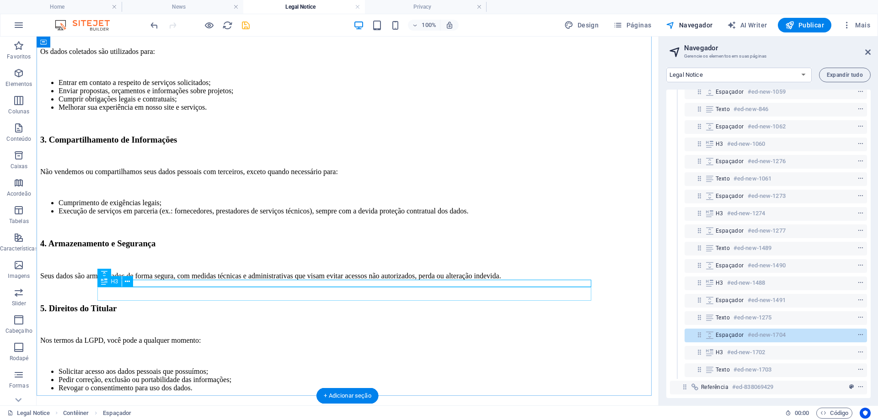
click at [152, 416] on div "5. Direitos do Titular" at bounding box center [347, 421] width 615 height 10
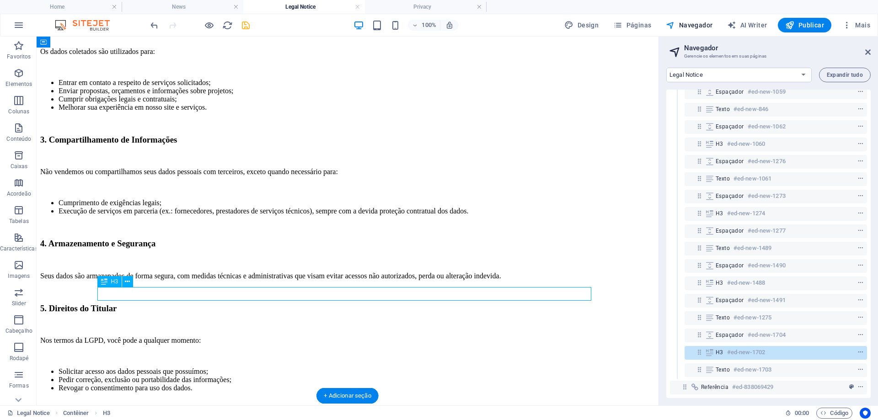
click at [152, 416] on div "5. Direitos do Titular" at bounding box center [347, 421] width 615 height 10
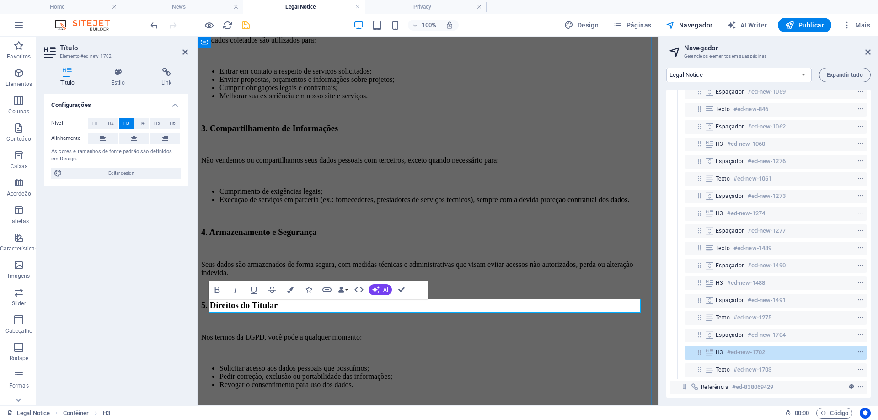
scroll to position [0, 4]
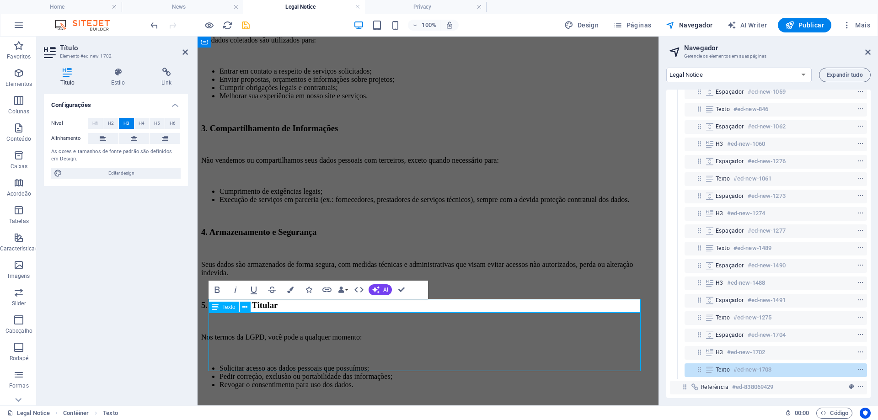
scroll to position [334, 0]
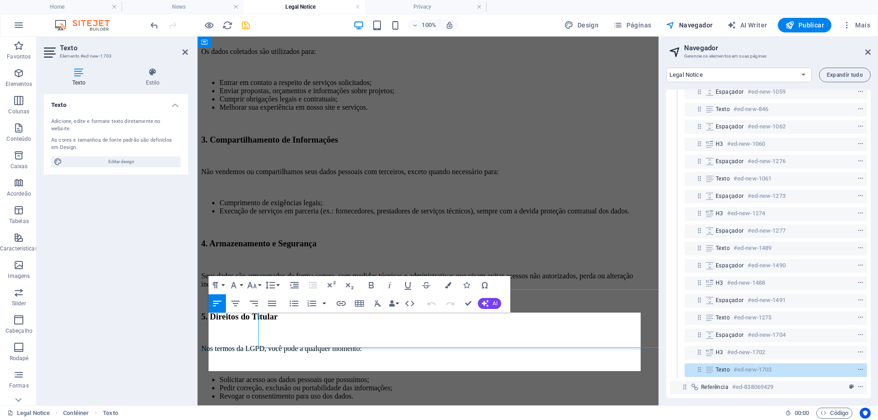
scroll to position [346, 0]
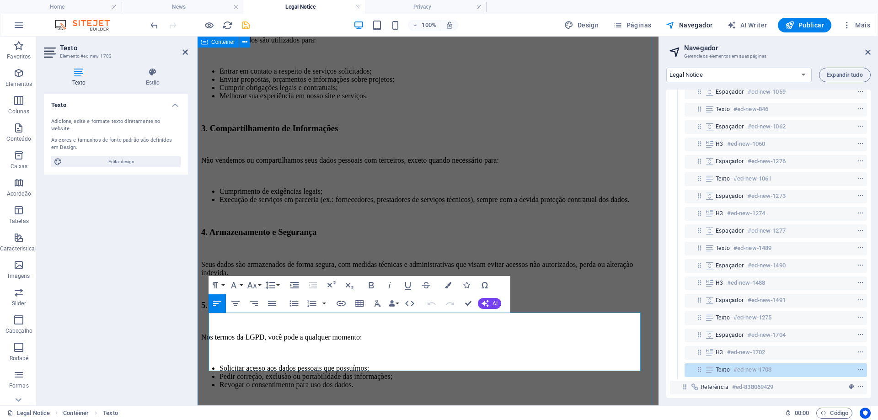
drag, startPoint x: 380, startPoint y: 370, endPoint x: 207, endPoint y: 317, distance: 180.3
click at [207, 317] on div "Política de Privacidade A empresa Claudio Wanderley Arquiteto valoriza a privac…" at bounding box center [428, 147] width 454 height 680
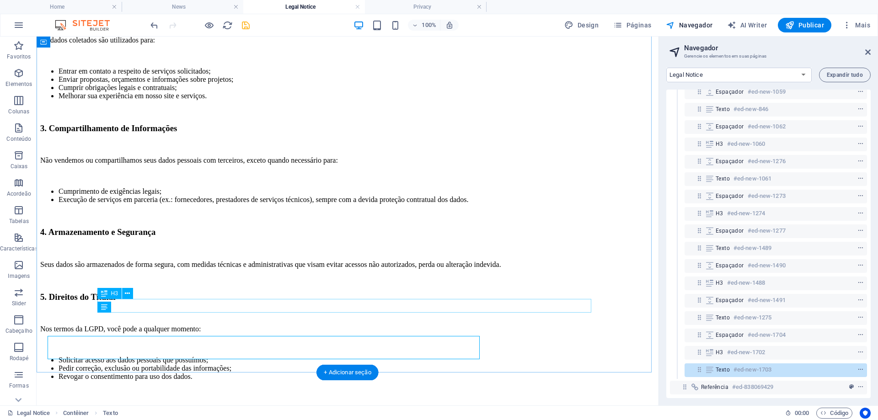
scroll to position [323, 0]
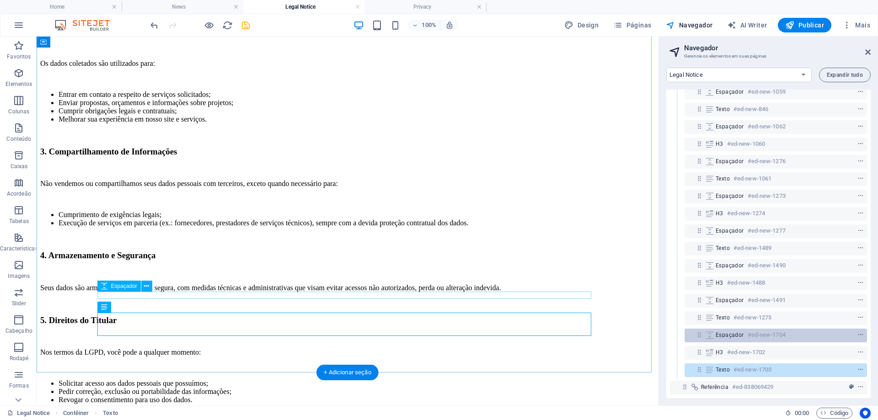
click at [739, 332] on span "Espaçador" at bounding box center [730, 335] width 28 height 7
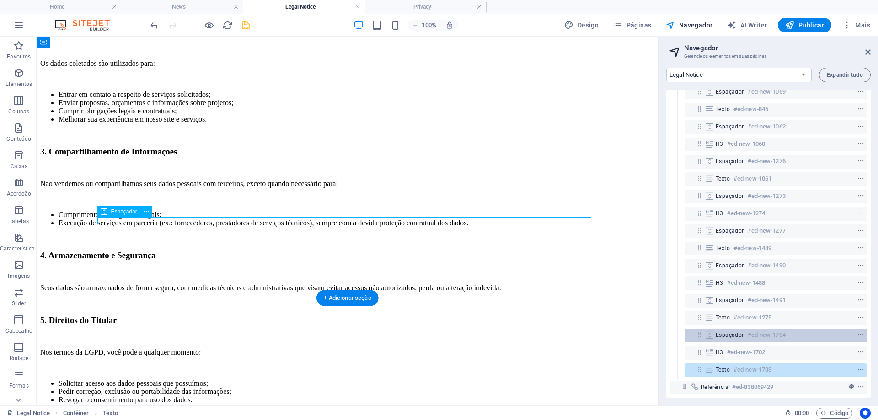
scroll to position [397, 0]
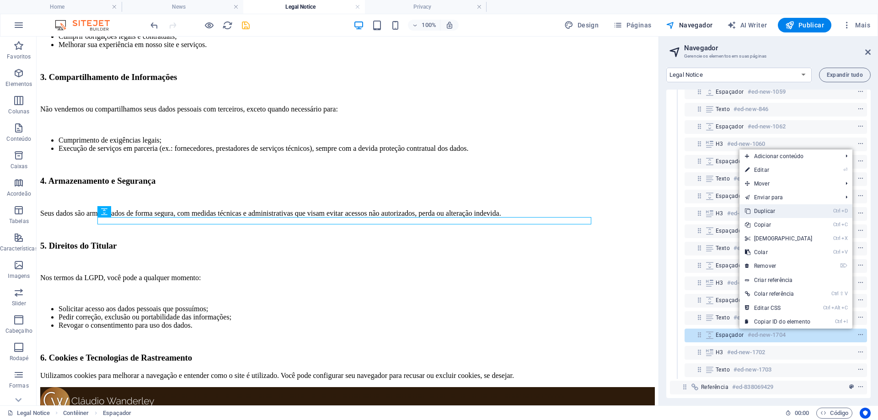
click at [760, 209] on link "Ctrl D Duplicar" at bounding box center [779, 211] width 79 height 14
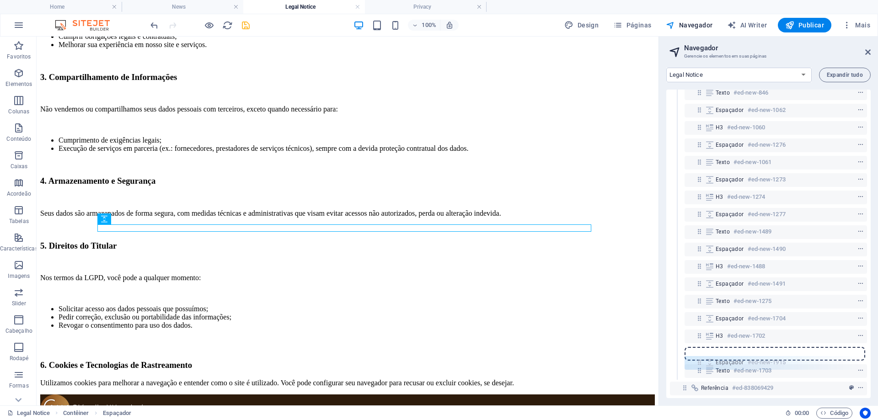
scroll to position [199, 0]
drag, startPoint x: 699, startPoint y: 345, endPoint x: 699, endPoint y: 360, distance: 14.7
click at [699, 360] on div "Referência #ed-838069426 Contêiner #ed-838069414 H1 #ed-838069417 Espaçador #ed…" at bounding box center [769, 244] width 204 height 309
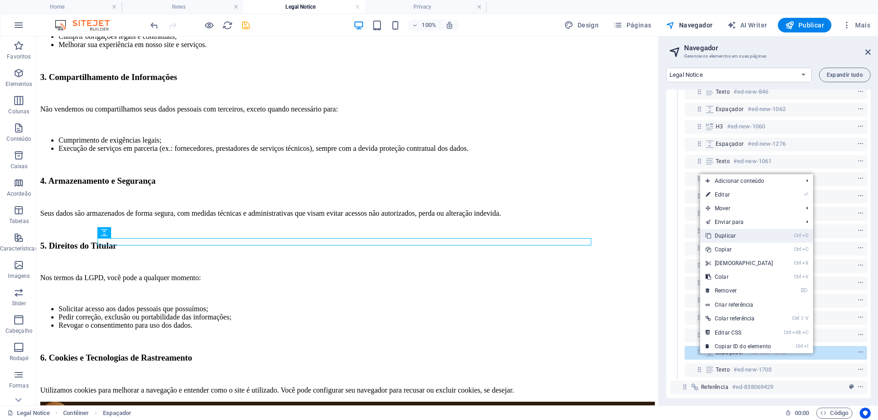
click at [736, 238] on link "Ctrl D Duplicar" at bounding box center [739, 236] width 79 height 14
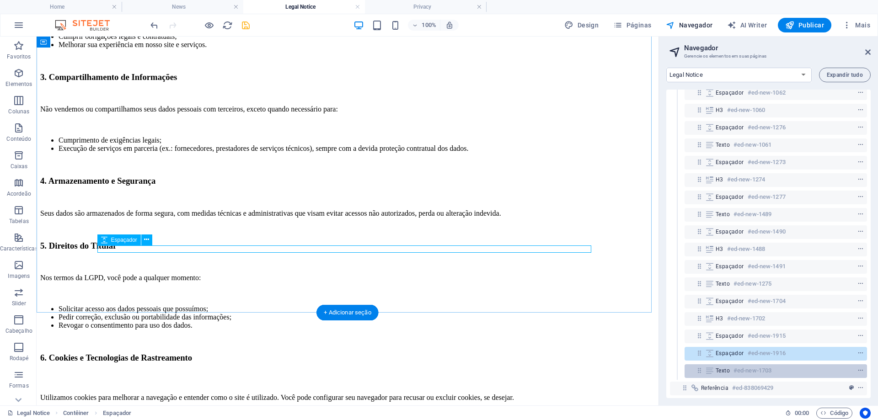
scroll to position [223, 0]
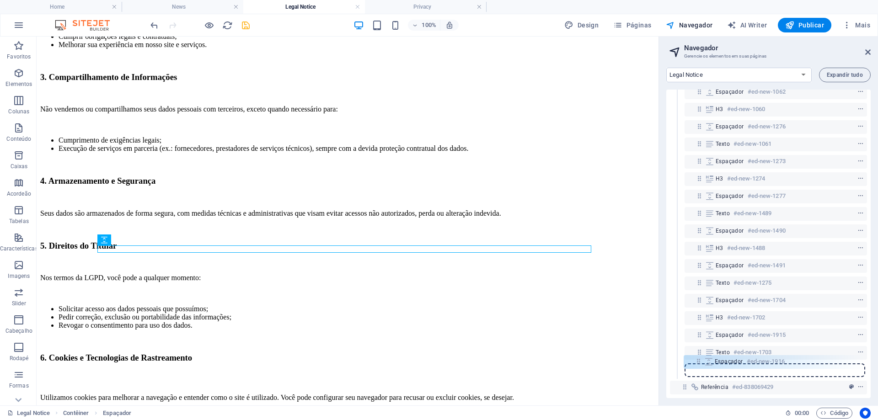
drag, startPoint x: 700, startPoint y: 347, endPoint x: 699, endPoint y: 365, distance: 18.3
click at [699, 365] on div "Referência #ed-838069426 Contêiner #ed-838069414 H1 #ed-838069417 Espaçador #ed…" at bounding box center [769, 244] width 204 height 309
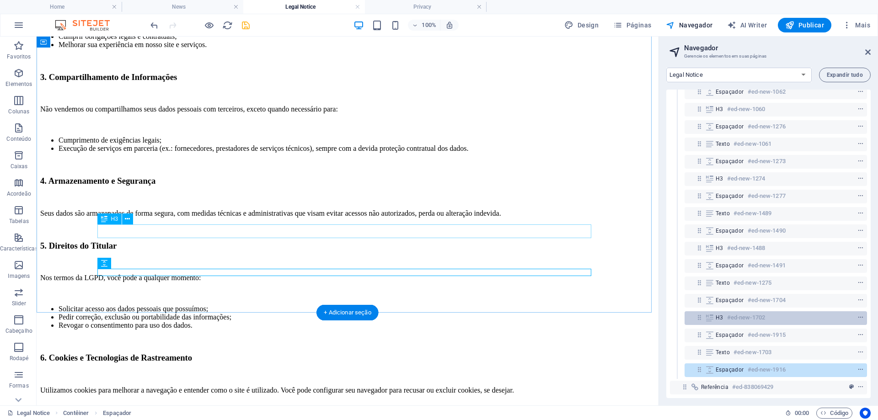
click at [737, 312] on h6 "#ed-new-1702" at bounding box center [746, 317] width 38 height 11
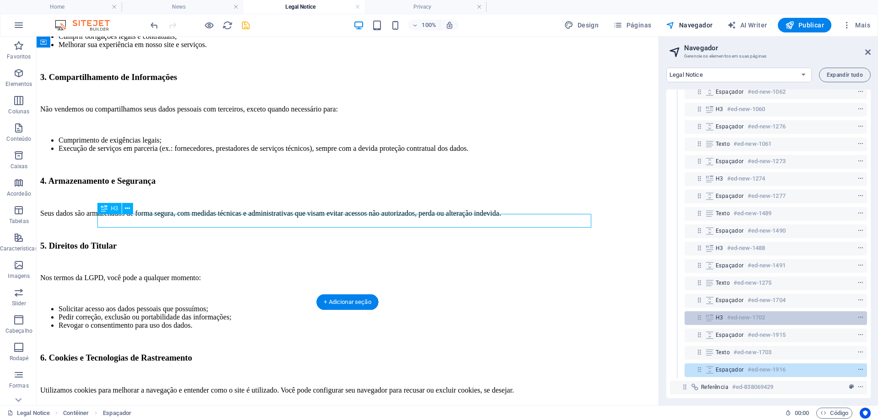
scroll to position [408, 0]
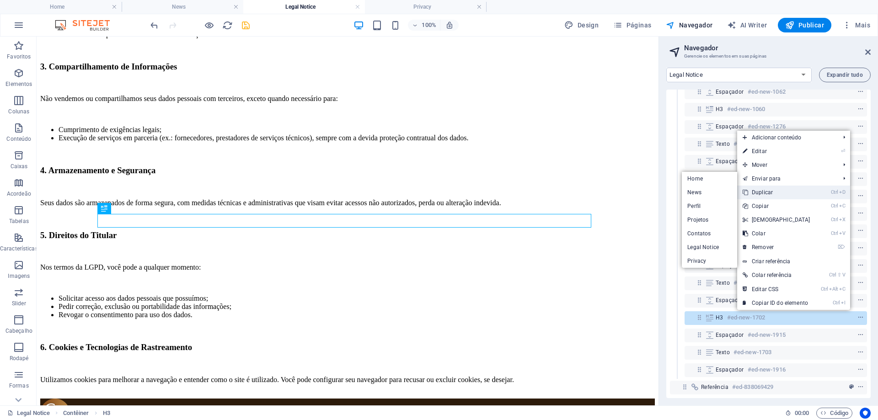
click at [783, 192] on link "Ctrl D Duplicar" at bounding box center [776, 193] width 79 height 14
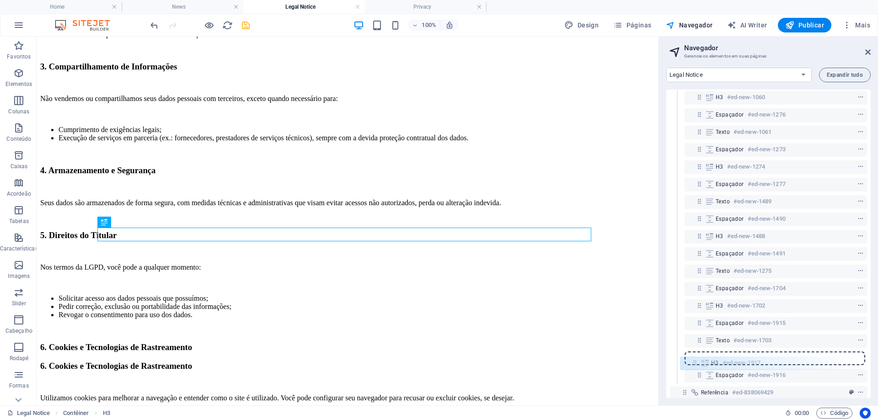
scroll to position [234, 0]
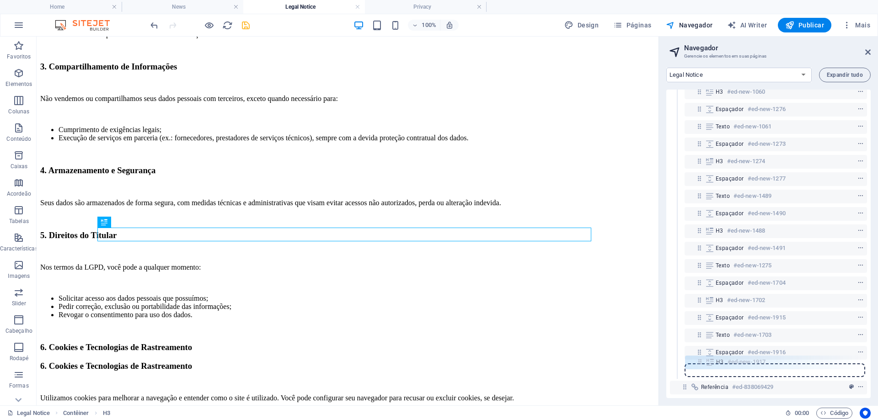
drag, startPoint x: 697, startPoint y: 326, endPoint x: 697, endPoint y: 363, distance: 37.5
click at [697, 363] on div "Referência #ed-838069426 Contêiner #ed-838069414 H1 #ed-838069417 Espaçador #ed…" at bounding box center [769, 244] width 204 height 309
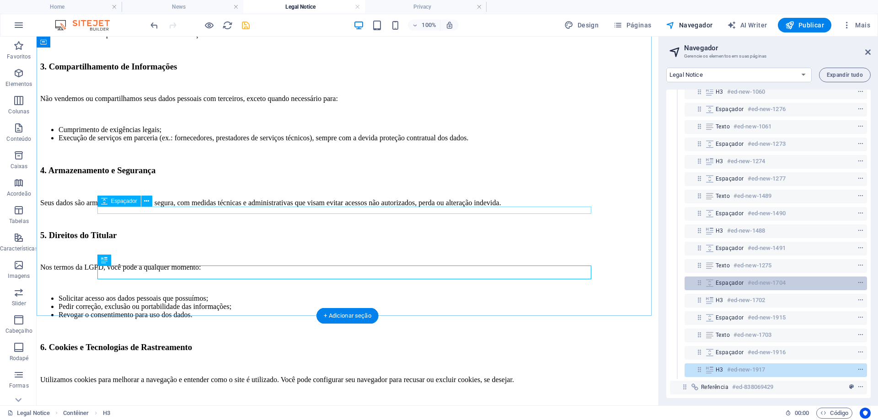
click at [749, 280] on h6 "#ed-new-1704" at bounding box center [767, 283] width 38 height 11
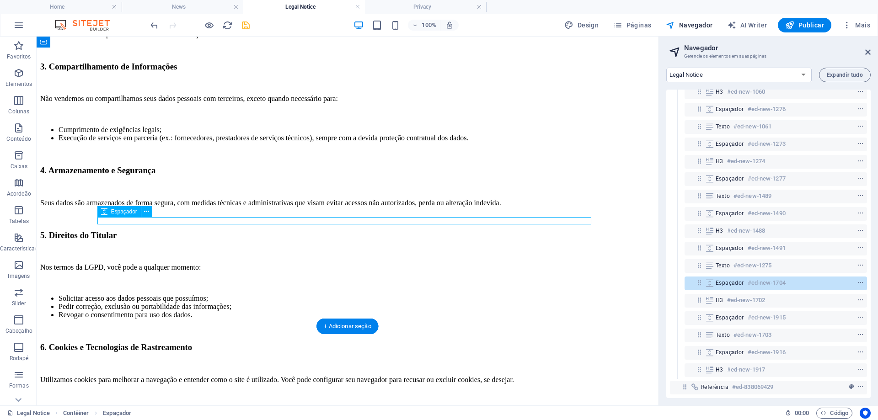
scroll to position [397, 0]
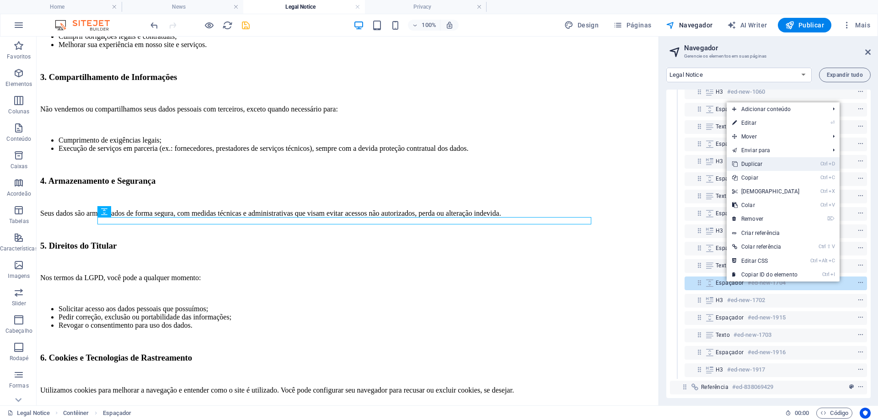
click at [765, 169] on link "Ctrl D Duplicar" at bounding box center [766, 164] width 79 height 14
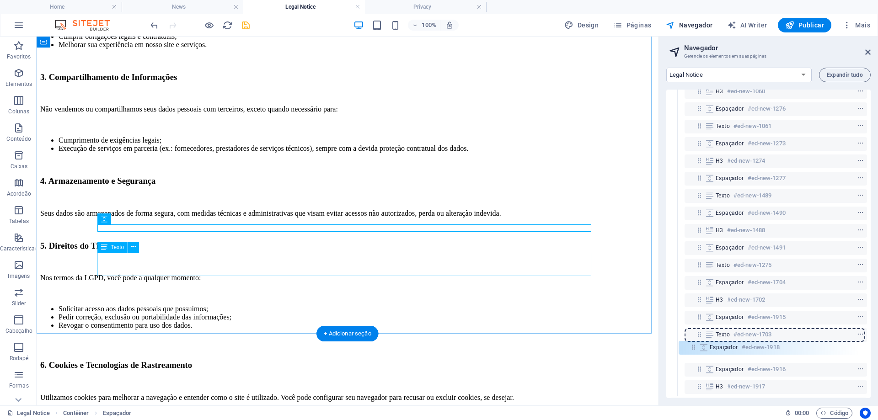
scroll to position [257, 0]
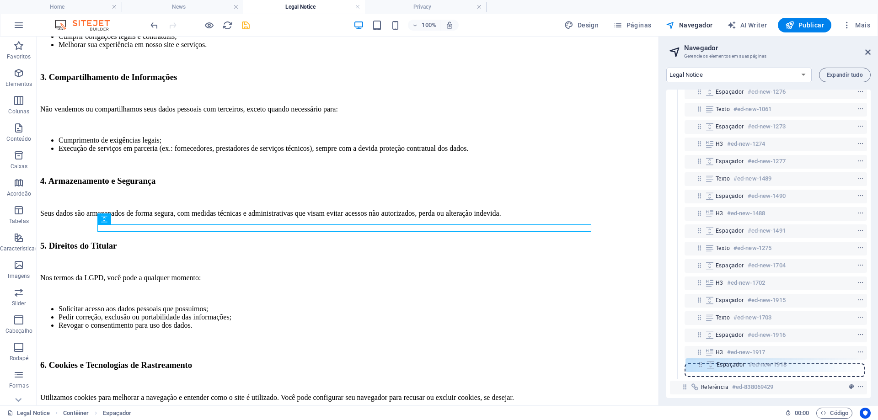
drag, startPoint x: 699, startPoint y: 299, endPoint x: 699, endPoint y: 367, distance: 68.2
click at [699, 367] on div "Referência #ed-838069426 Contêiner #ed-838069414 H1 #ed-838069417 Espaçador #ed…" at bounding box center [769, 244] width 204 height 309
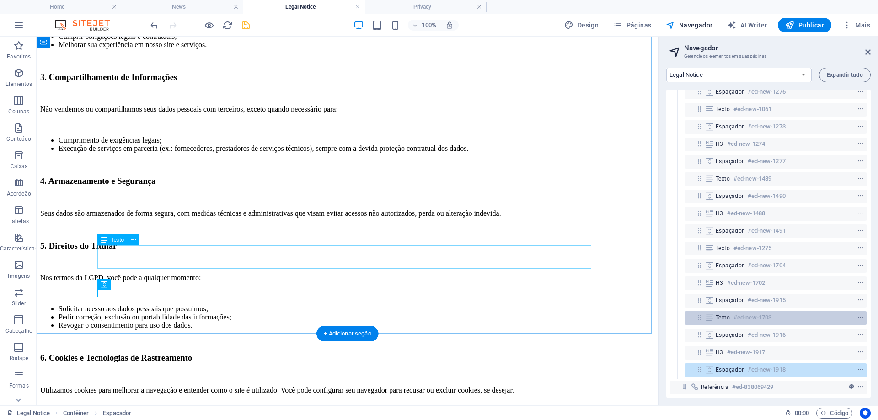
click at [746, 312] on h6 "#ed-new-1703" at bounding box center [753, 317] width 38 height 11
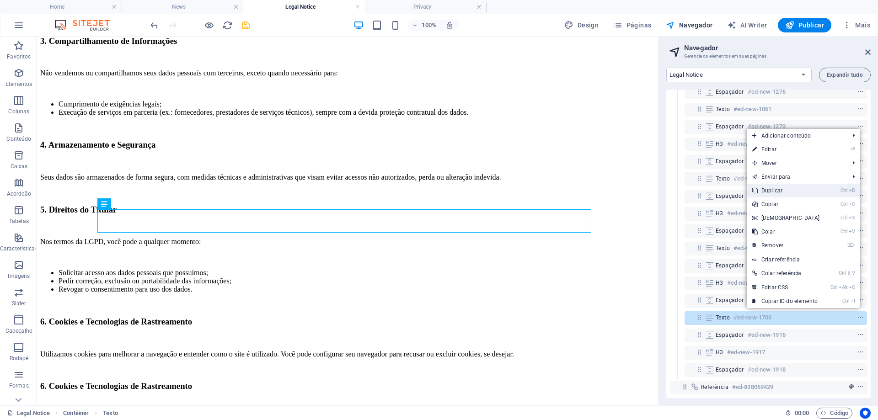
click at [789, 191] on link "Ctrl D Duplicar" at bounding box center [786, 191] width 79 height 14
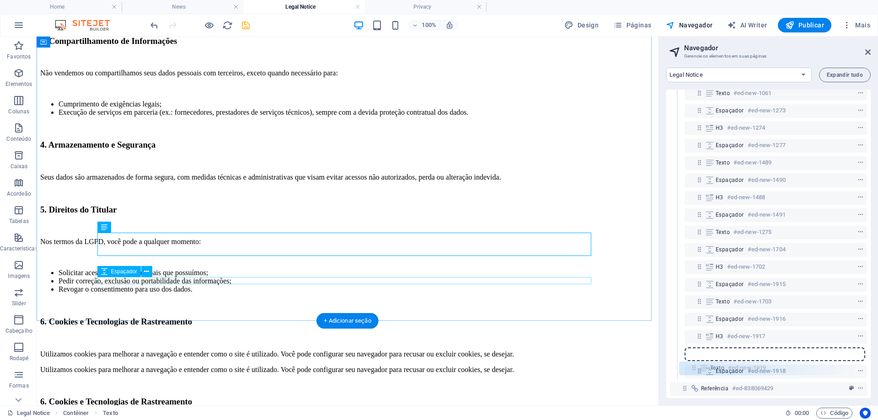
scroll to position [269, 0]
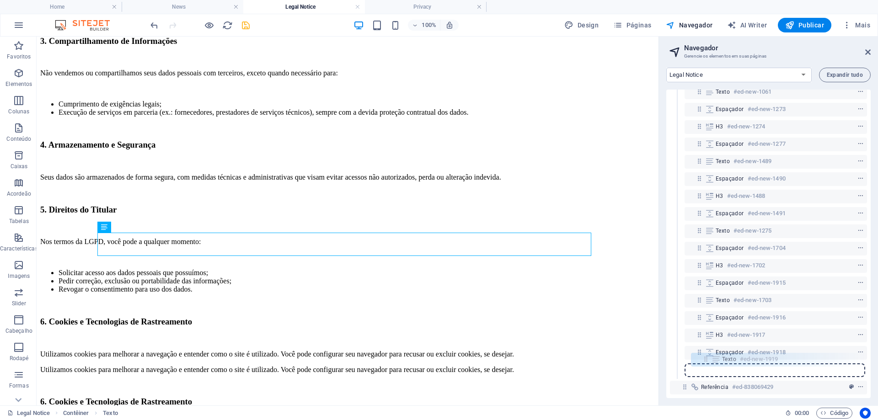
drag, startPoint x: 699, startPoint y: 328, endPoint x: 704, endPoint y: 360, distance: 33.5
click at [704, 360] on div "Referência #ed-838069426 Contêiner #ed-838069414 H1 #ed-838069417 Espaçador #ed…" at bounding box center [769, 244] width 204 height 309
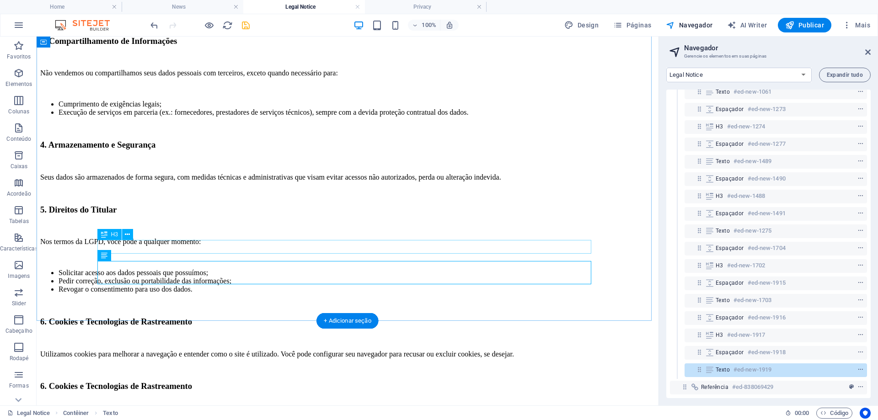
click at [170, 382] on div "6. Cookies e Tecnologias de Rastreamento" at bounding box center [347, 387] width 615 height 10
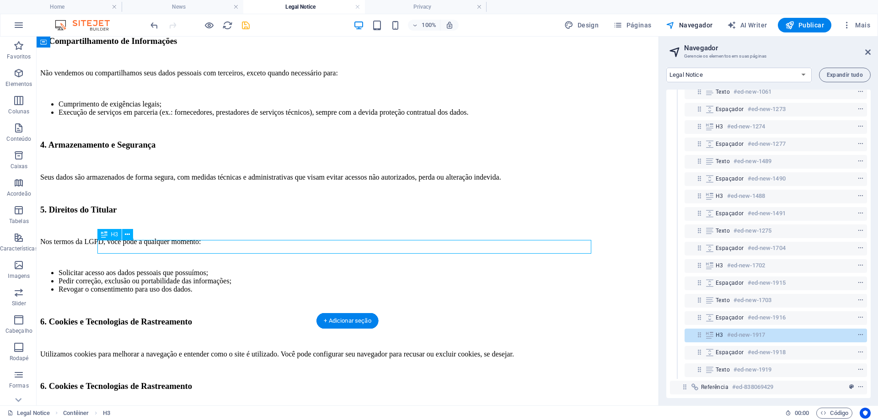
click at [170, 382] on div "6. Cookies e Tecnologias de Rastreamento" at bounding box center [347, 387] width 615 height 10
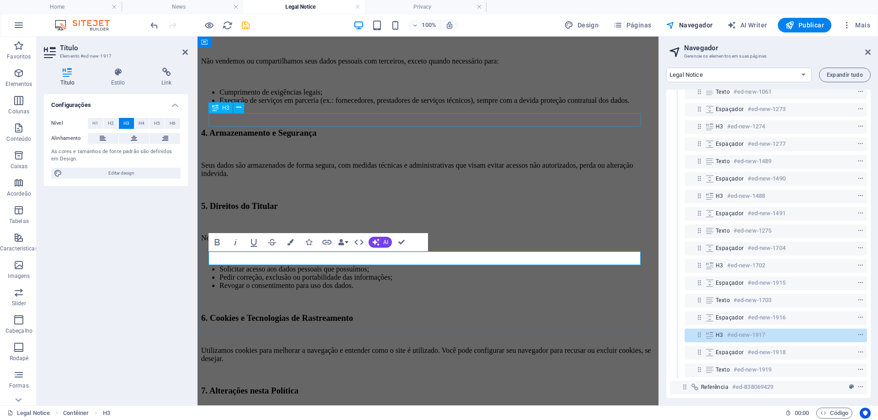
scroll to position [0, 3]
click at [266, 419] on div "Utilizamos cookies para melhorar a navegação e entender como o site é utilizado…" at bounding box center [428, 427] width 454 height 16
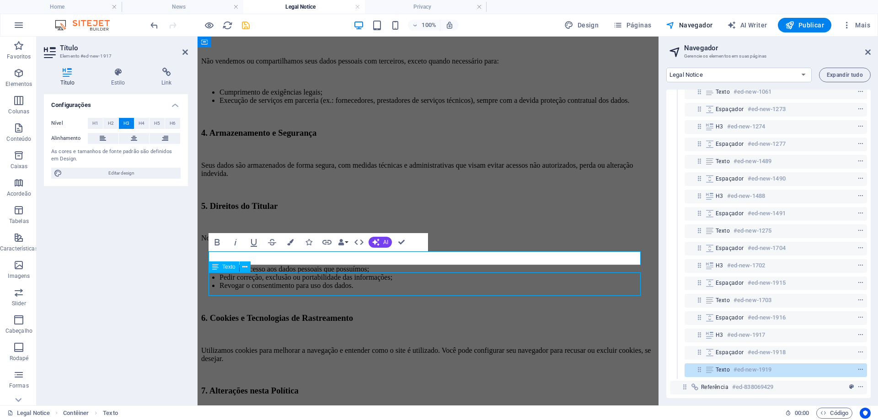
click at [266, 419] on div "Utilizamos cookies para melhorar a navegação e entender como o site é utilizado…" at bounding box center [428, 427] width 454 height 16
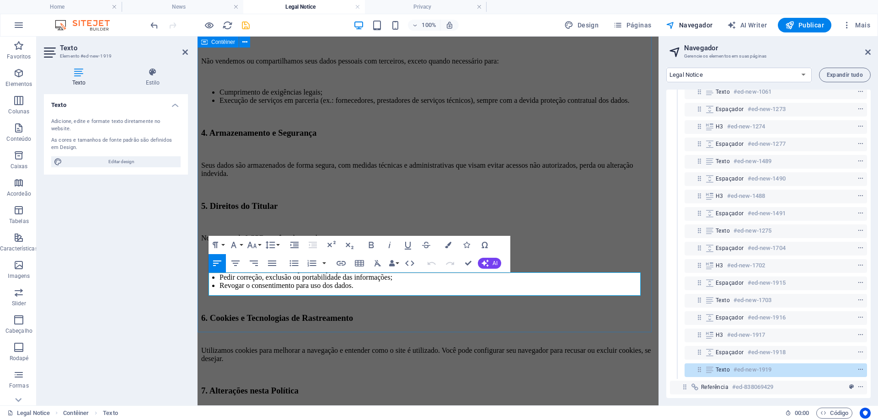
drag, startPoint x: 335, startPoint y: 292, endPoint x: 201, endPoint y: 272, distance: 136.0
click at [201, 272] on div "Política de Privacidade A empresa Claudio Wanderley Arquiteto valoriza a privac…" at bounding box center [428, 72] width 454 height 729
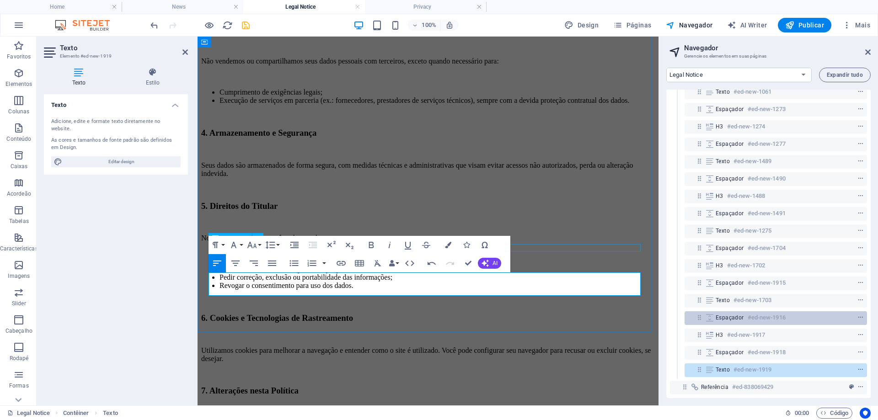
click at [760, 321] on h6 "#ed-new-1916" at bounding box center [767, 317] width 38 height 11
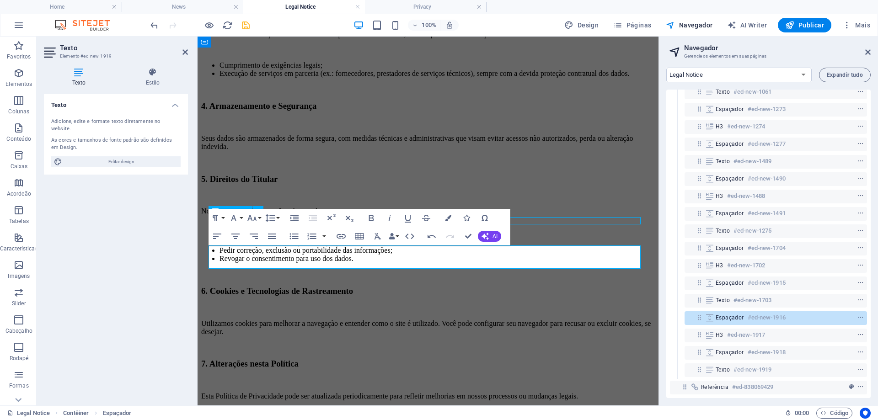
scroll to position [449, 0]
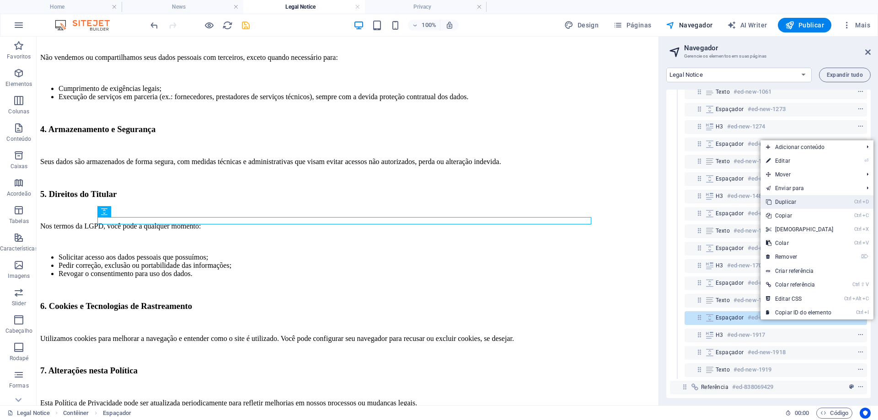
click at [794, 200] on link "Ctrl D Duplicar" at bounding box center [800, 202] width 79 height 14
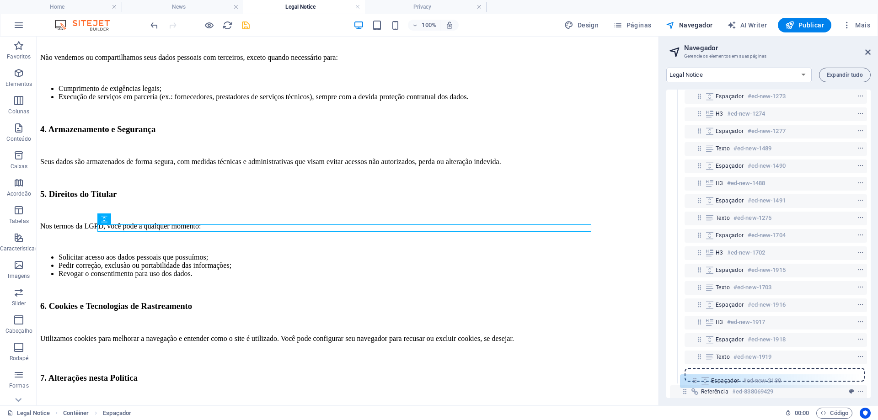
scroll to position [286, 0]
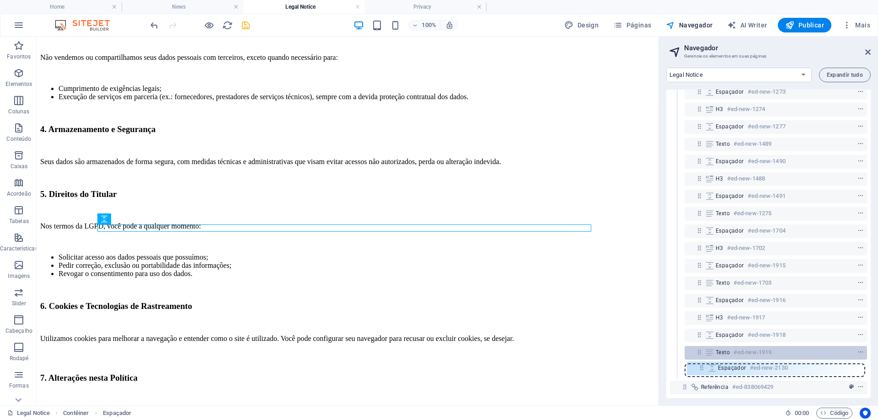
drag, startPoint x: 700, startPoint y: 334, endPoint x: 702, endPoint y: 358, distance: 23.9
click at [702, 370] on div "Referência #ed-838069426 Contêiner #ed-838069414 H1 #ed-838069417 Espaçador #ed…" at bounding box center [769, 244] width 204 height 309
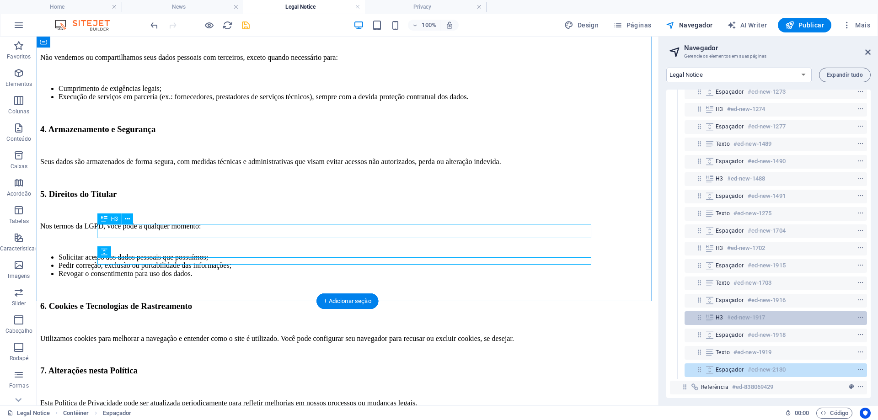
click at [731, 318] on h6 "#ed-new-1917" at bounding box center [746, 317] width 38 height 11
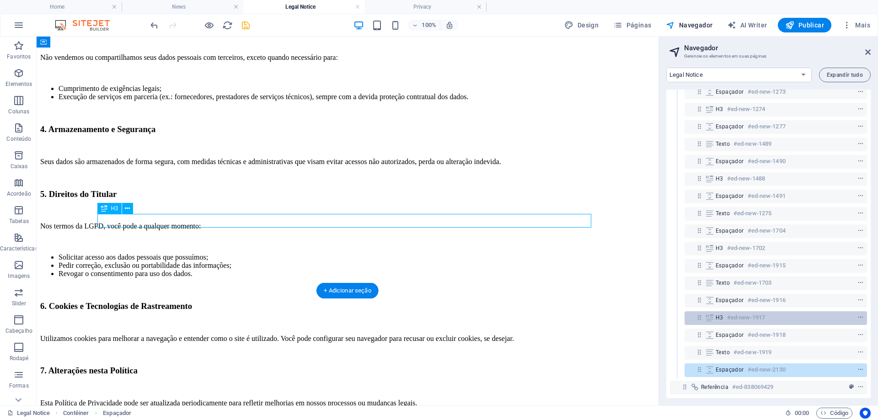
scroll to position [459, 0]
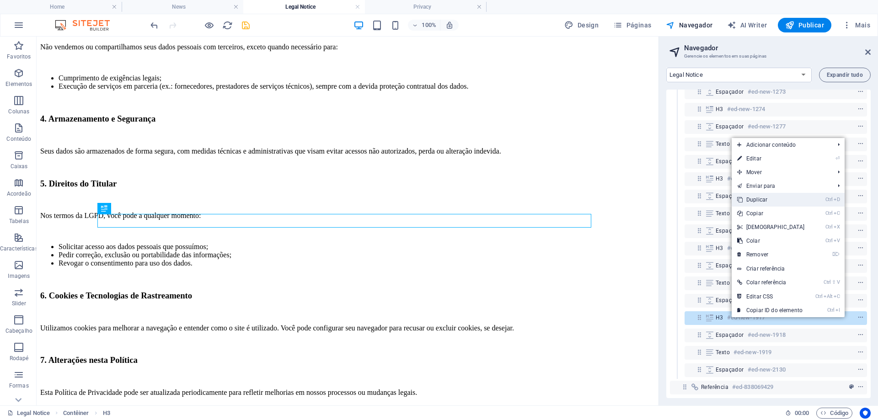
click at [774, 197] on link "Ctrl D Duplicar" at bounding box center [771, 200] width 79 height 14
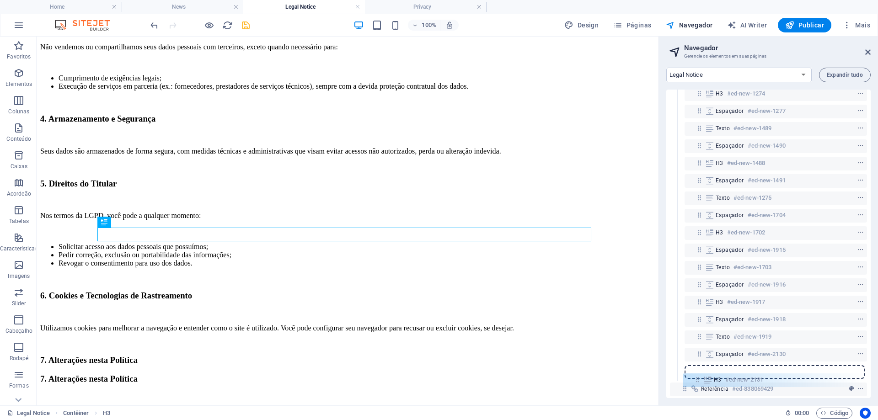
scroll to position [303, 0]
drag, startPoint x: 699, startPoint y: 334, endPoint x: 703, endPoint y: 368, distance: 33.5
click at [703, 368] on div "Referência #ed-838069426 Contêiner #ed-838069414 H1 #ed-838069417 Espaçador #ed…" at bounding box center [769, 244] width 204 height 309
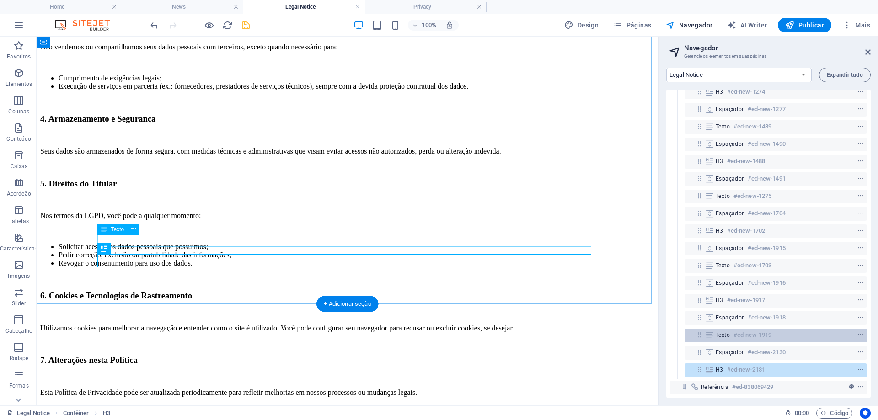
click at [746, 335] on h6 "#ed-new-1919" at bounding box center [753, 335] width 38 height 11
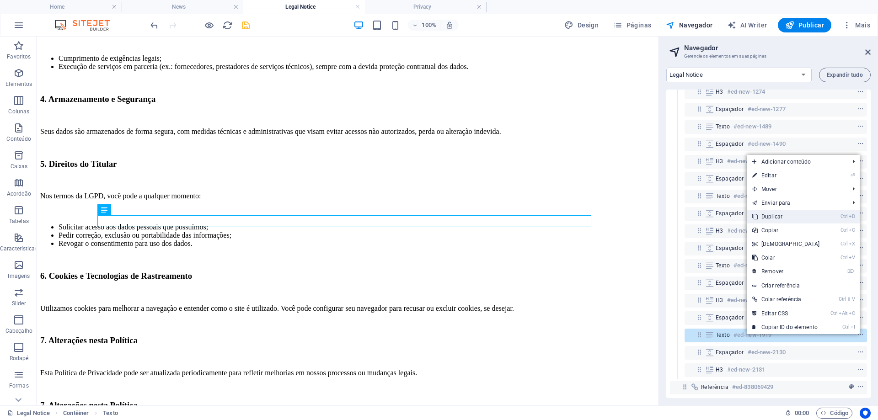
click at [793, 215] on link "Ctrl D Duplicar" at bounding box center [786, 217] width 79 height 14
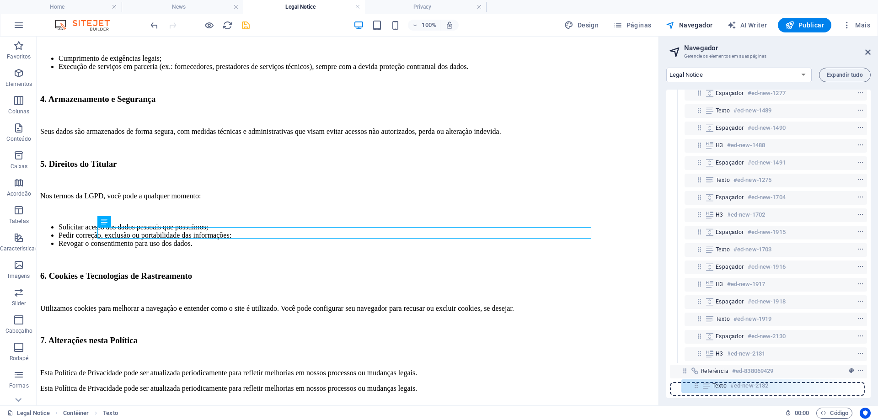
scroll to position [322, 0]
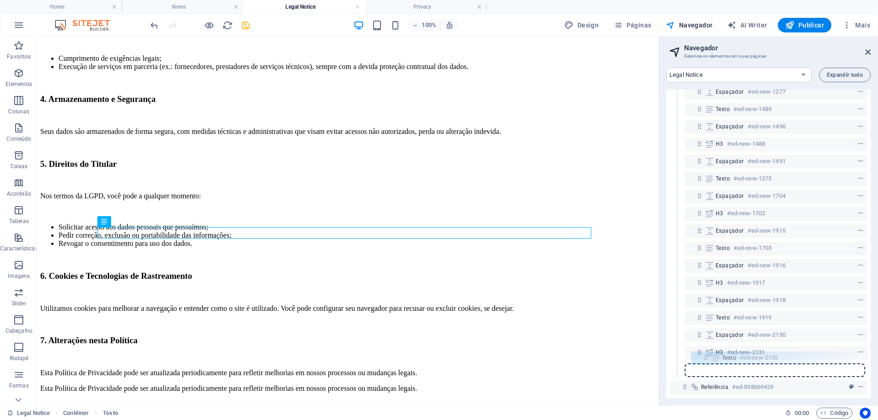
drag, startPoint x: 701, startPoint y: 352, endPoint x: 707, endPoint y: 360, distance: 10.2
click at [707, 360] on div "Referência #ed-838069426 Contêiner #ed-838069414 H1 #ed-838069417 Espaçador #ed…" at bounding box center [769, 244] width 204 height 309
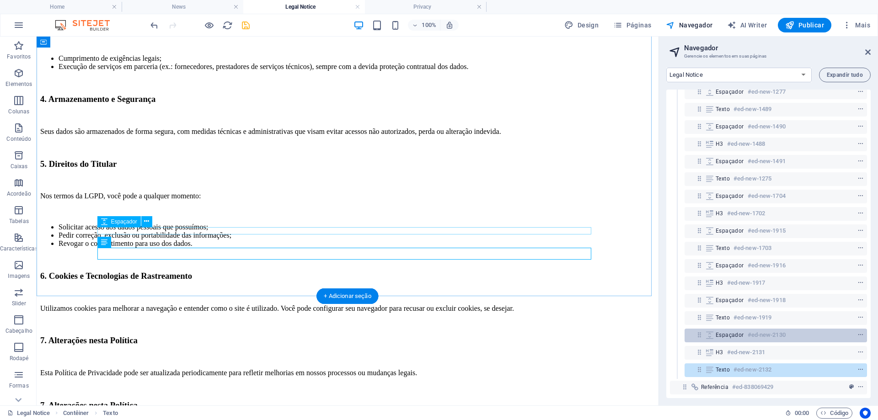
click at [721, 336] on span "Espaçador" at bounding box center [730, 335] width 28 height 7
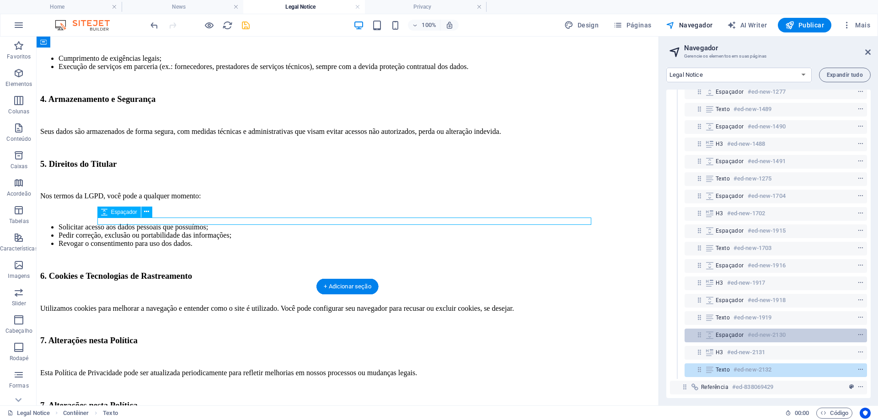
scroll to position [489, 0]
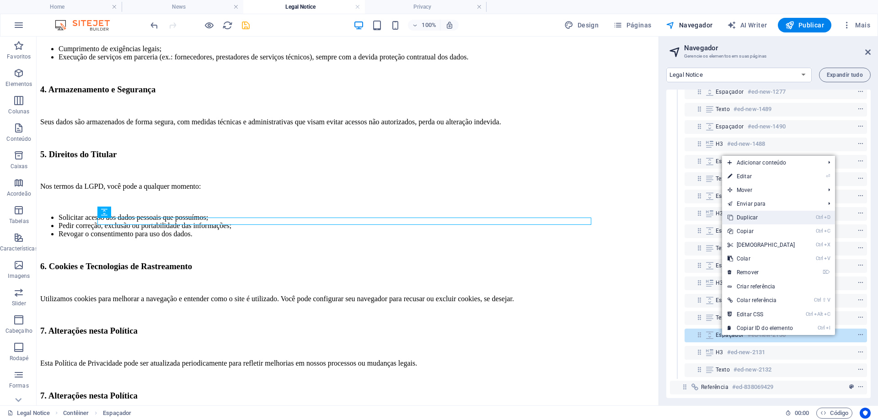
click at [771, 212] on link "Ctrl D Duplicar" at bounding box center [761, 218] width 79 height 14
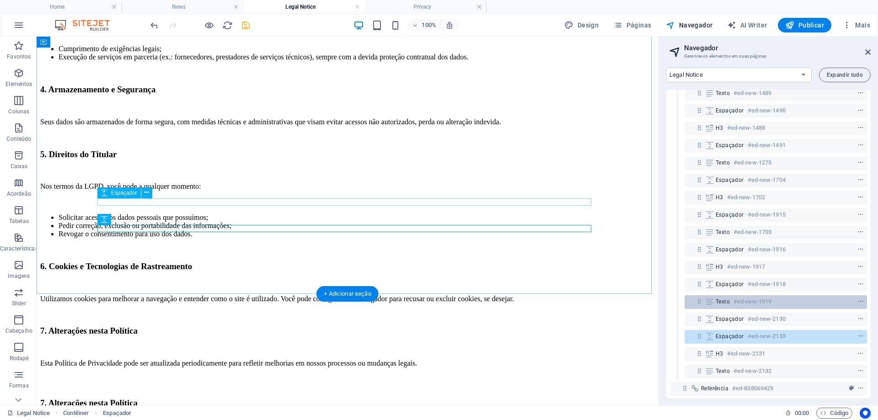
scroll to position [345, 0]
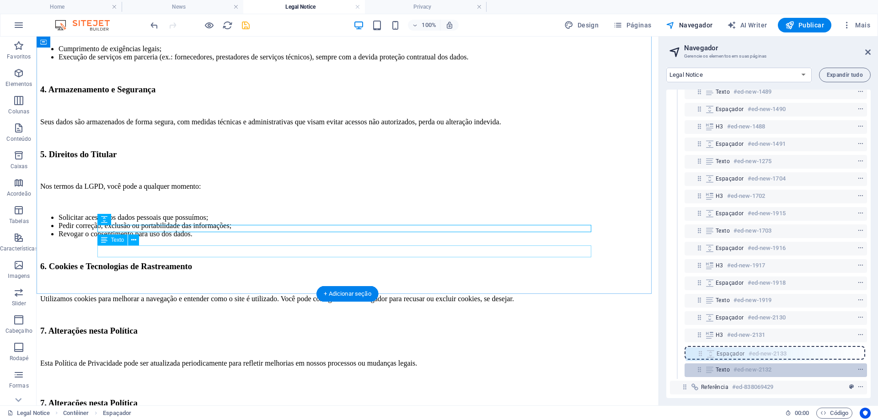
drag, startPoint x: 698, startPoint y: 329, endPoint x: 698, endPoint y: 357, distance: 27.9
click at [698, 357] on div "Referência #ed-838069426 Contêiner #ed-838069414 H1 #ed-838069417 Espaçador #ed…" at bounding box center [769, 244] width 204 height 309
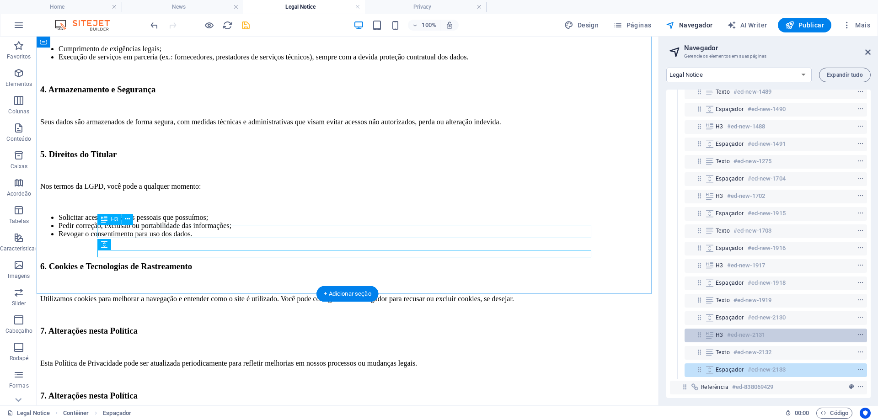
click at [737, 330] on h6 "#ed-new-2131" at bounding box center [746, 335] width 38 height 11
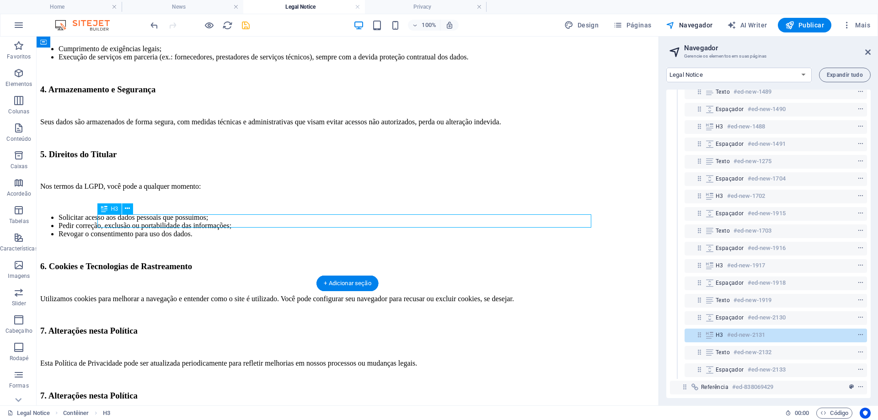
scroll to position [499, 0]
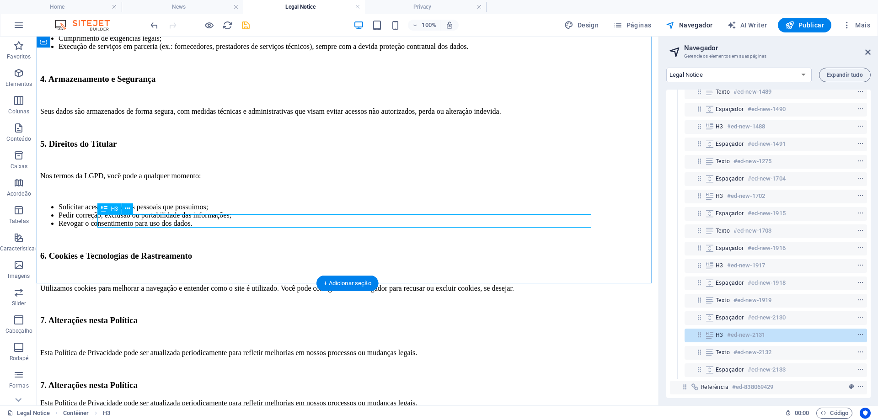
click at [174, 381] on div "7. Alterações nesta Política" at bounding box center [347, 386] width 615 height 10
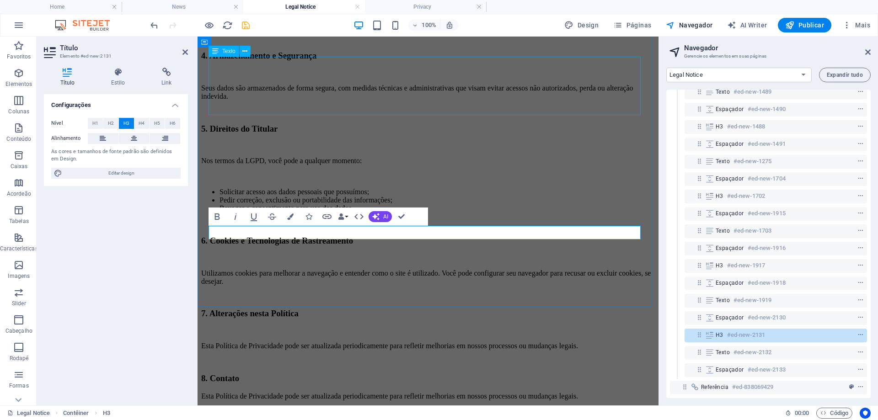
scroll to position [0, 4]
click at [300, 393] on div "Esta Política de Privacidade pode ser atualizada periodicamente para refletir m…" at bounding box center [428, 397] width 454 height 8
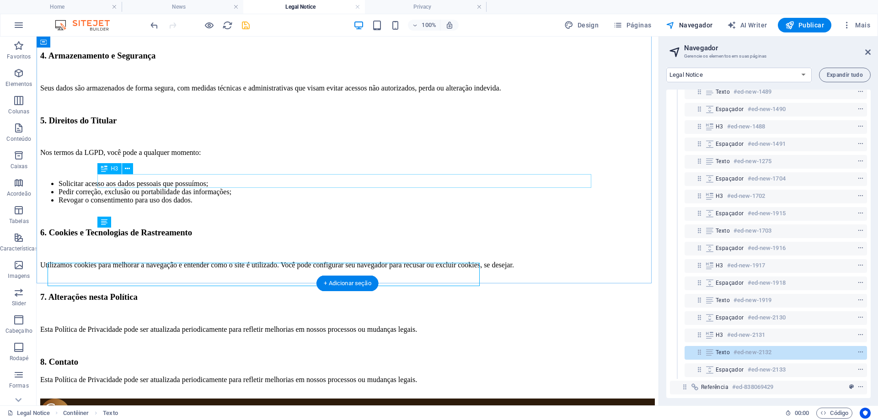
scroll to position [499, 0]
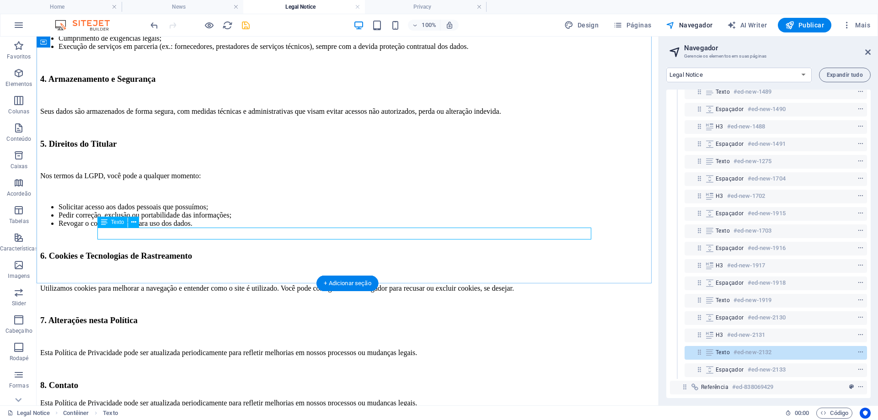
click at [199, 399] on div "Esta Política de Privacidade pode ser atualizada periodicamente para refletir m…" at bounding box center [347, 403] width 615 height 8
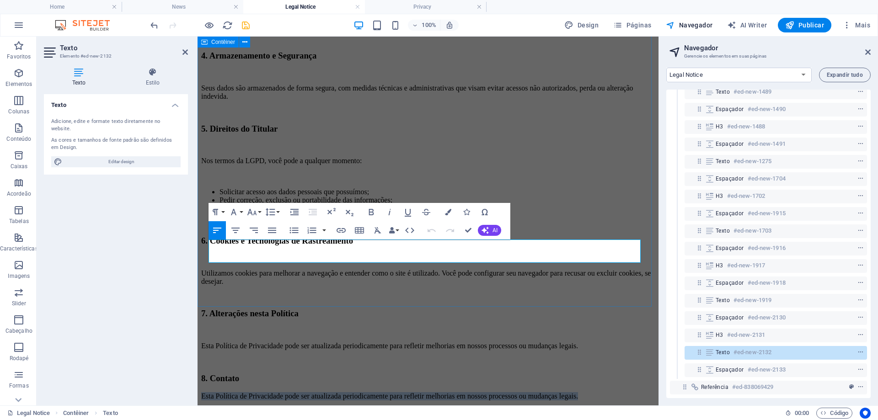
drag, startPoint x: 232, startPoint y: 257, endPoint x: 207, endPoint y: 243, distance: 29.3
click at [207, 243] on div "Política de Privacidade A empresa Claudio Wanderley Arquiteto valoriza a privac…" at bounding box center [428, 22] width 454 height 785
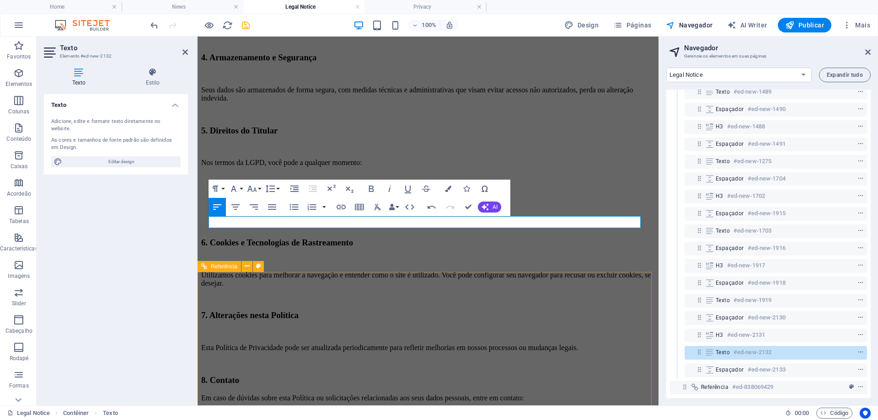
scroll to position [549, 0]
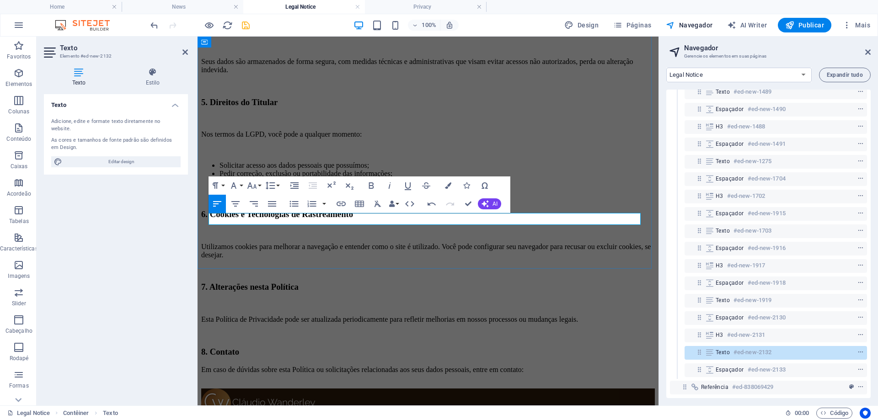
click at [600, 366] on p "Em caso de dúvidas sobre esta Política ou solicitações relacionadas aos seus da…" at bounding box center [428, 370] width 454 height 8
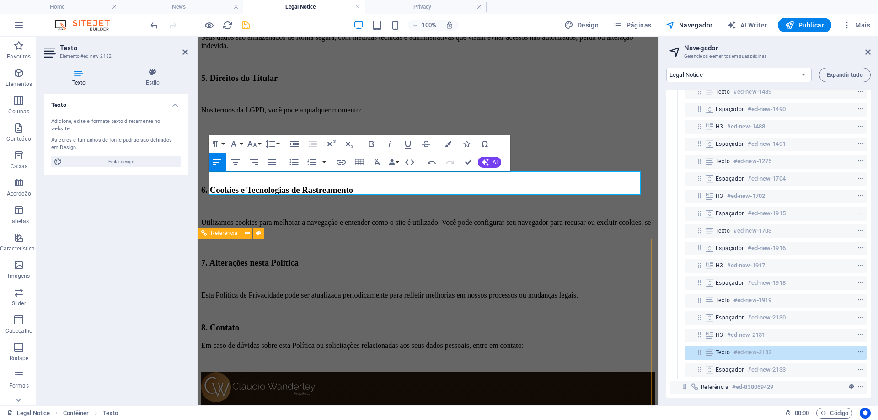
scroll to position [596, 0]
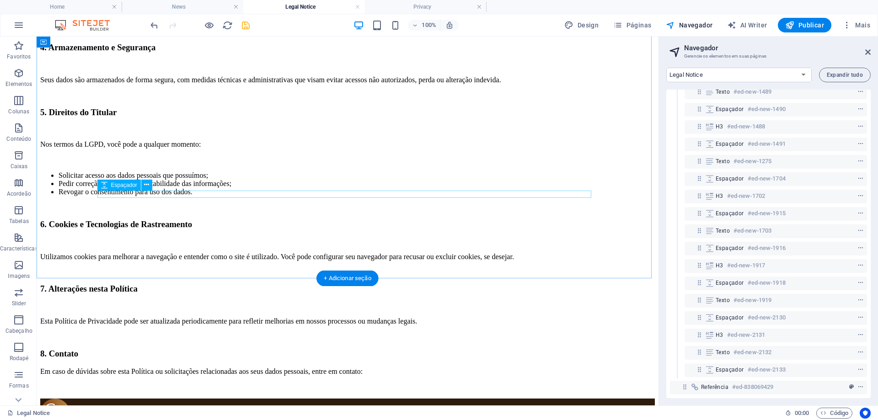
scroll to position [516, 0]
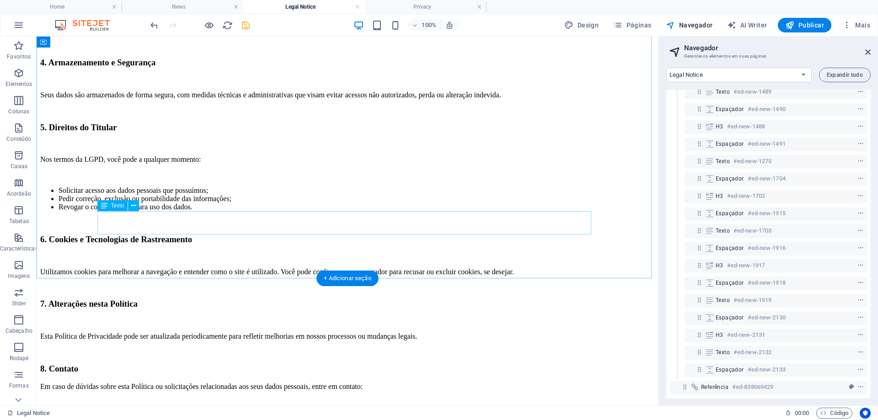
click at [244, 383] on div "Em caso de dúvidas sobre esta Política ou solicitações relacionadas aos seus da…" at bounding box center [347, 391] width 615 height 16
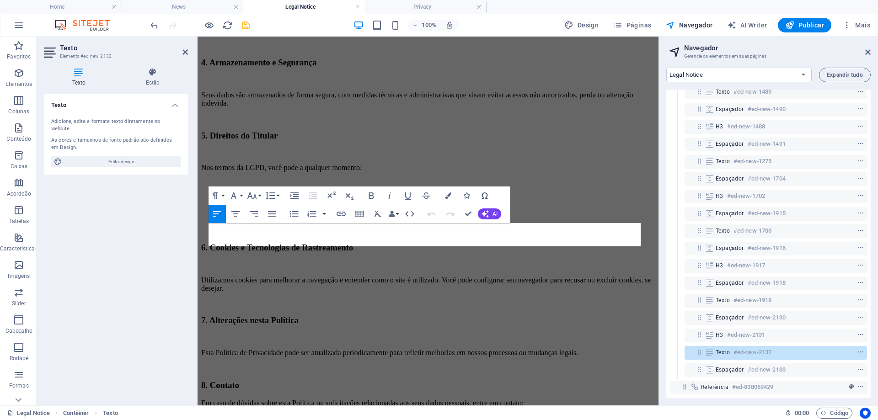
scroll to position [539, 0]
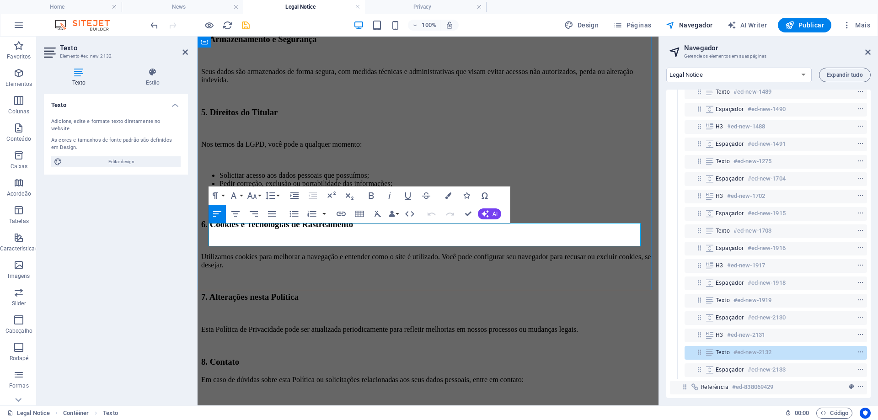
click at [477, 376] on p "Em caso de dúvidas sobre esta Política ou solicitações relacionadas aos seus da…" at bounding box center [428, 384] width 454 height 16
click at [588, 376] on p "Em caso de dúvidas sobre esta Política ou solicitações relacionadas aos seus da…" at bounding box center [428, 384] width 454 height 16
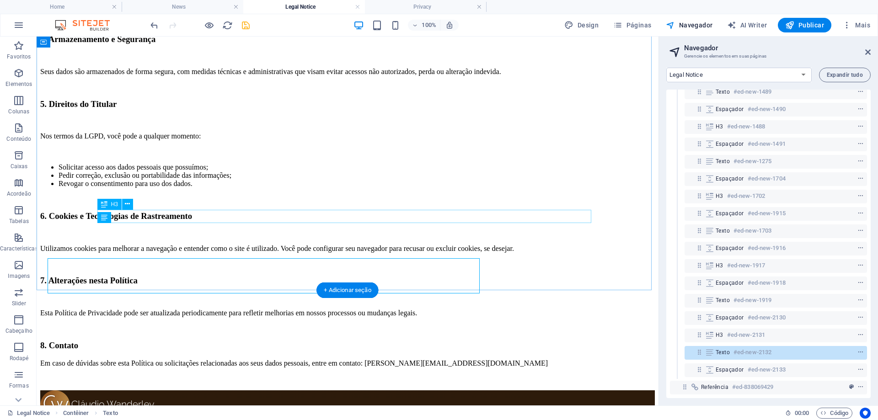
scroll to position [504, 0]
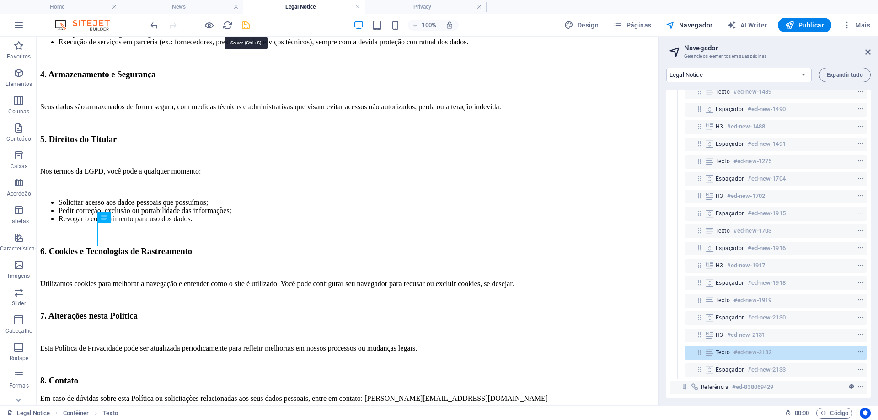
click at [242, 24] on icon "save" at bounding box center [246, 25] width 11 height 11
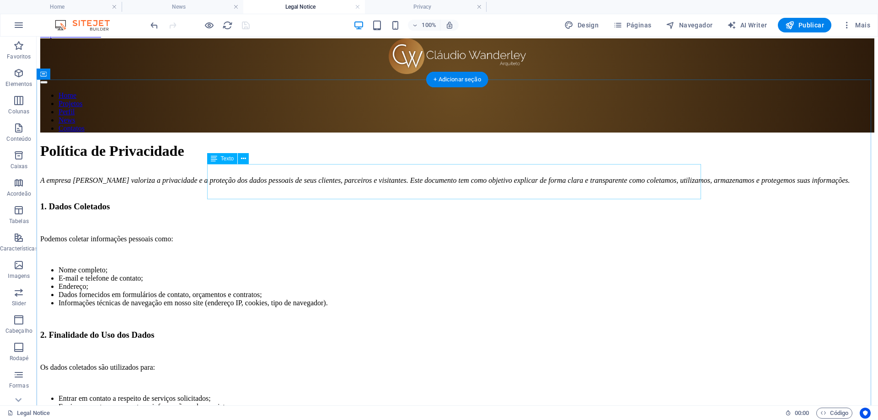
scroll to position [0, 0]
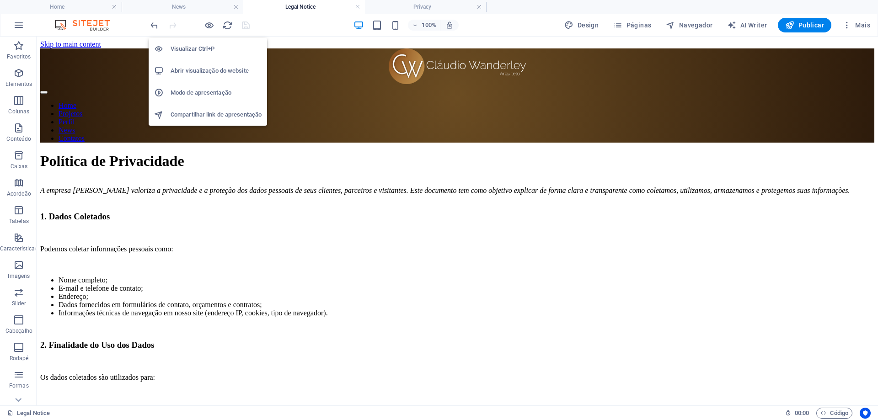
click at [206, 69] on h6 "Abrir visualização do website" at bounding box center [216, 70] width 91 height 11
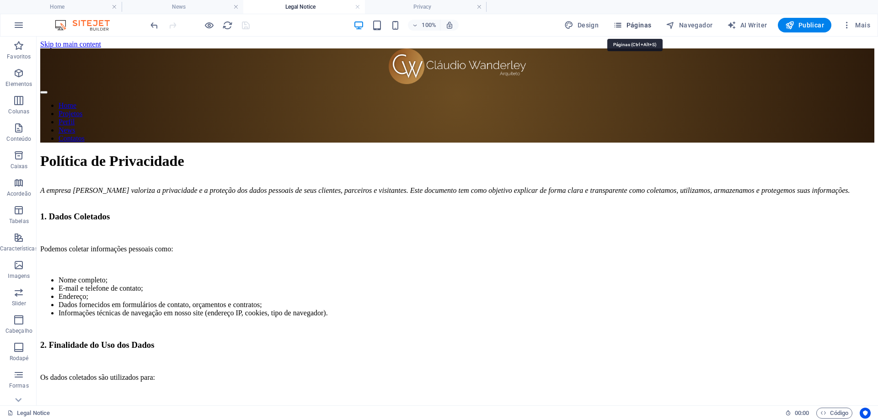
click at [642, 24] on span "Páginas" at bounding box center [632, 25] width 38 height 9
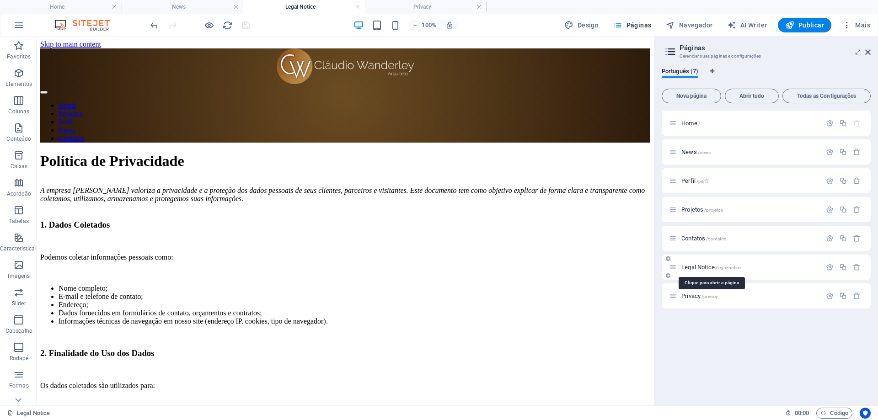
click at [701, 266] on span "Legal Notice /legal-notice" at bounding box center [711, 267] width 59 height 7
click at [703, 239] on span "Contatos /contatos" at bounding box center [704, 238] width 45 height 7
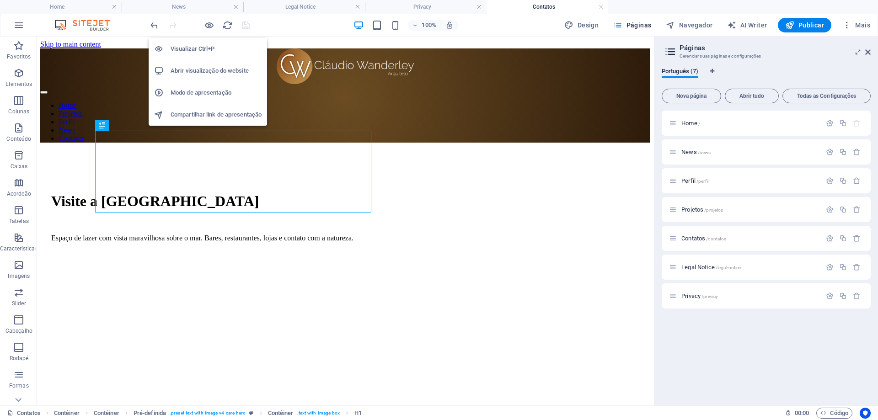
click at [208, 71] on h6 "Abrir visualização do website" at bounding box center [216, 70] width 91 height 11
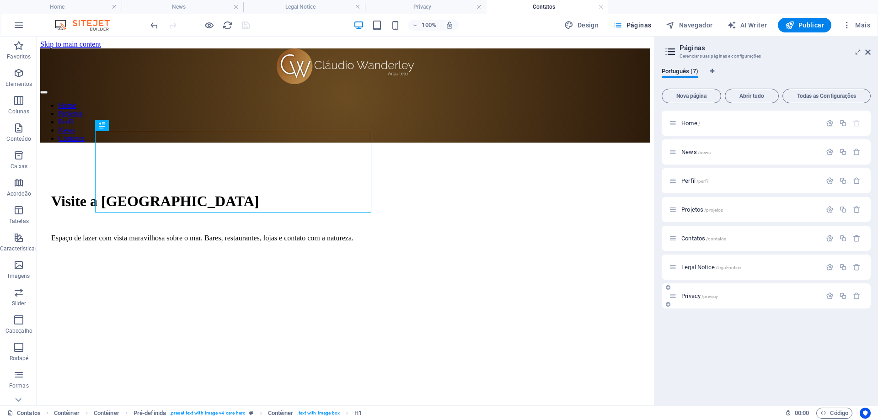
click at [694, 297] on span "Privacy /privacy" at bounding box center [700, 296] width 37 height 7
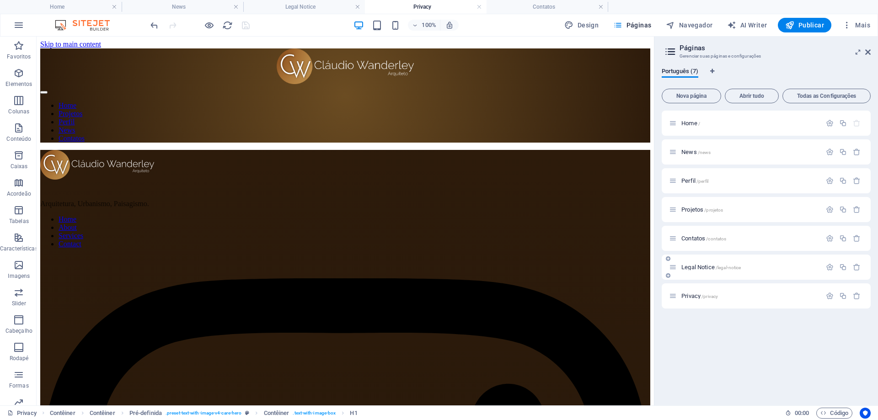
click at [703, 267] on span "Legal Notice /legal-notice" at bounding box center [711, 267] width 59 height 7
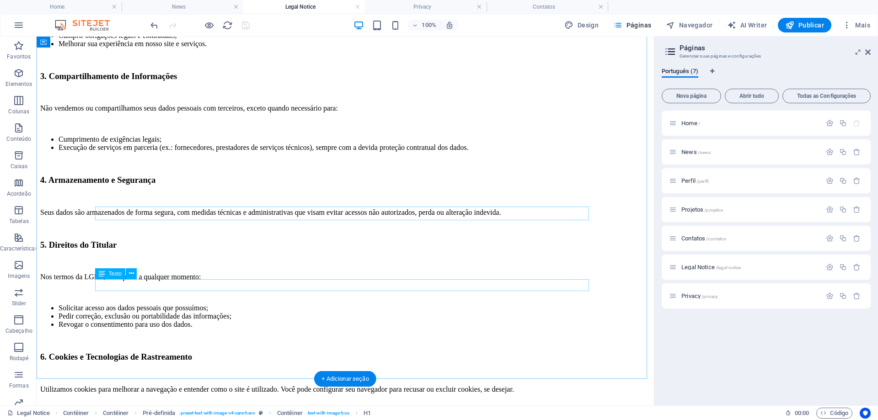
scroll to position [320, 0]
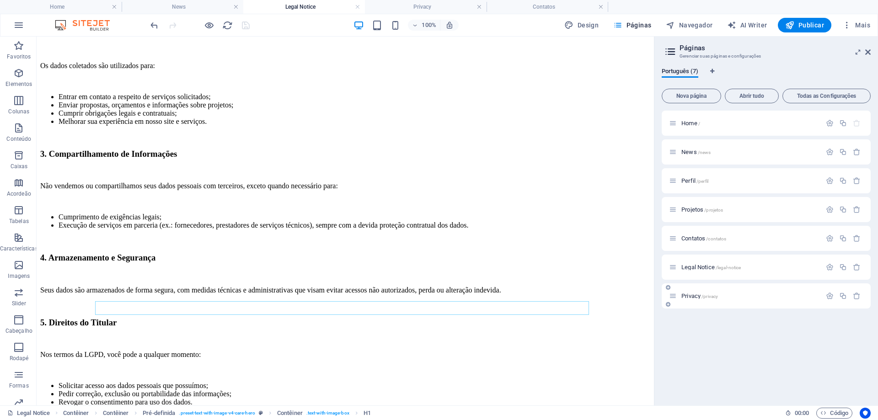
click at [695, 296] on span "Privacy /privacy" at bounding box center [700, 296] width 37 height 7
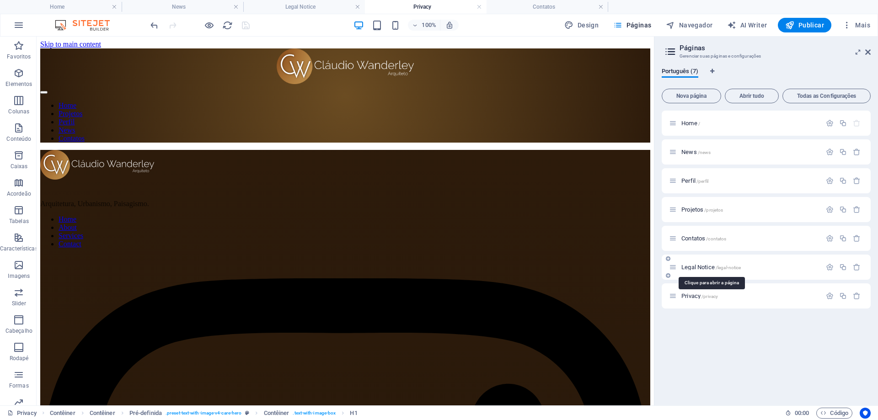
click at [702, 268] on span "Legal Notice /legal-notice" at bounding box center [711, 267] width 59 height 7
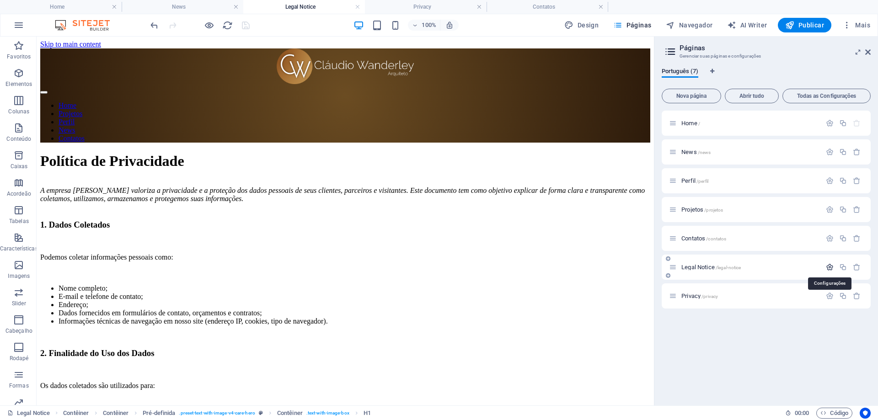
click at [831, 266] on icon "button" at bounding box center [830, 267] width 8 height 8
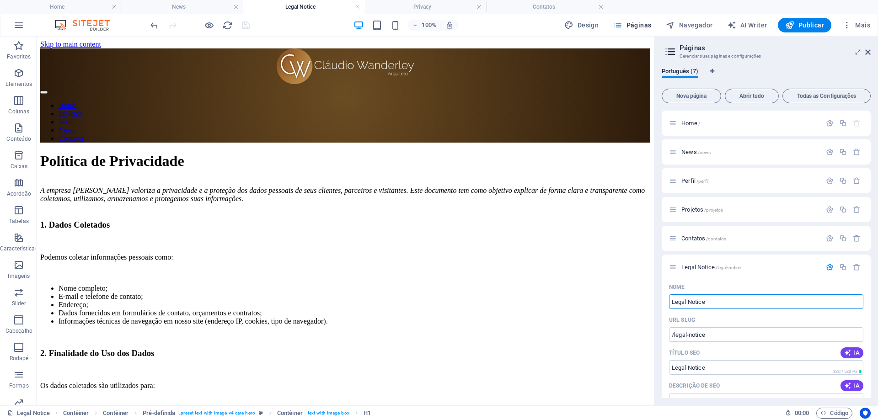
drag, startPoint x: 755, startPoint y: 343, endPoint x: 615, endPoint y: 297, distance: 147.6
type input "Privacidade"
type input "/privacidade"
type input "Privacidade"
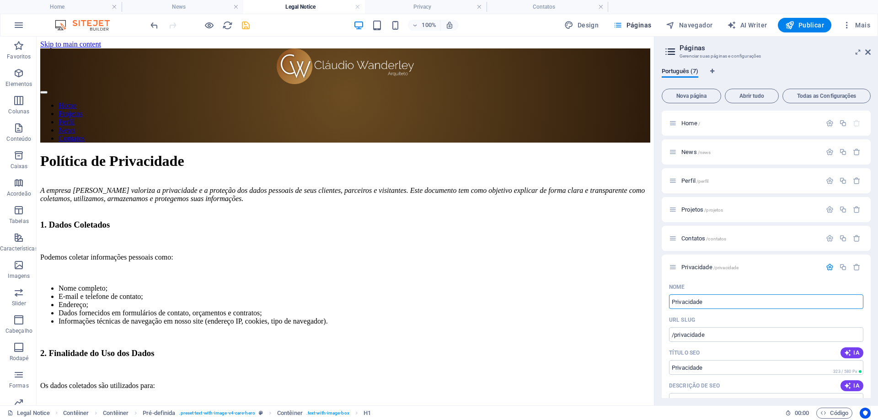
click at [244, 28] on icon "save" at bounding box center [246, 25] width 11 height 11
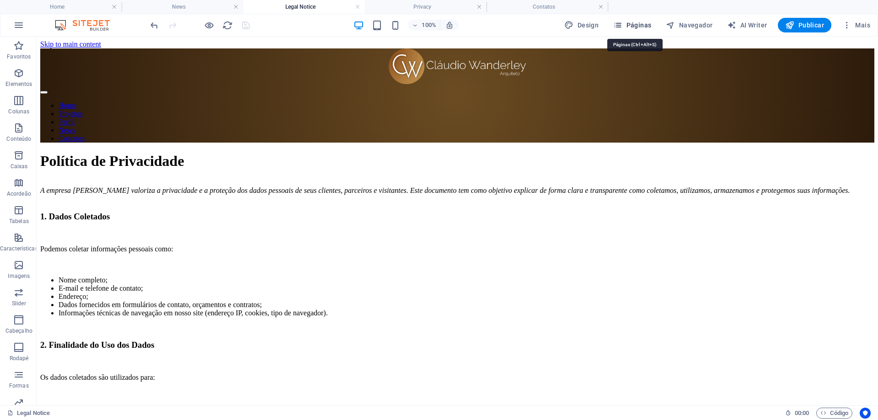
click at [636, 28] on span "Páginas" at bounding box center [632, 25] width 38 height 9
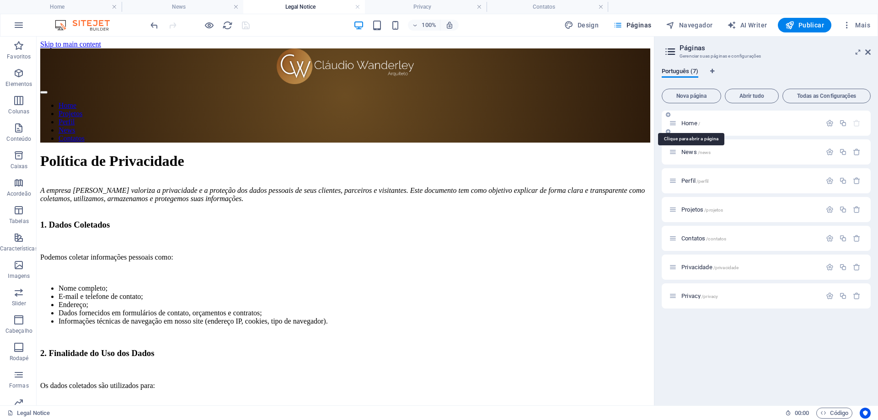
click at [686, 127] on div "Home /" at bounding box center [745, 123] width 152 height 11
click at [685, 122] on span "Home /" at bounding box center [691, 123] width 19 height 7
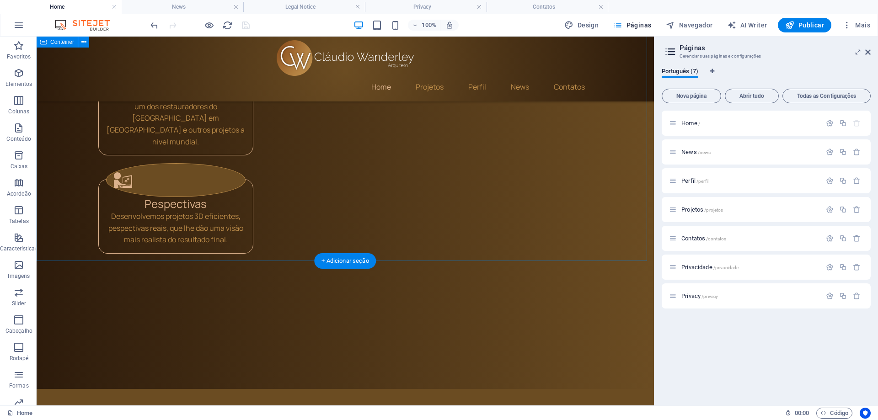
scroll to position [1463, 0]
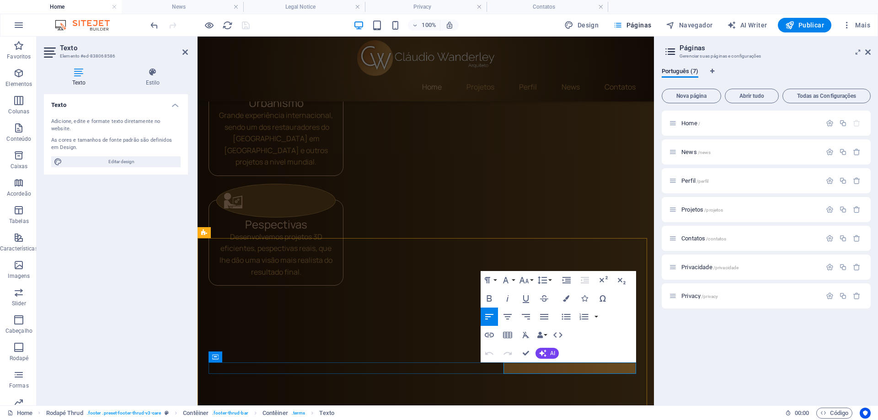
scroll to position [1484, 0]
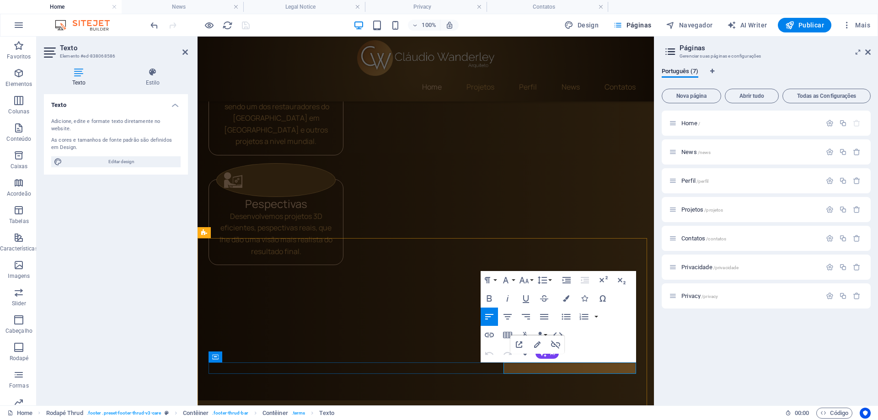
drag, startPoint x: 570, startPoint y: 369, endPoint x: 513, endPoint y: 367, distance: 57.2
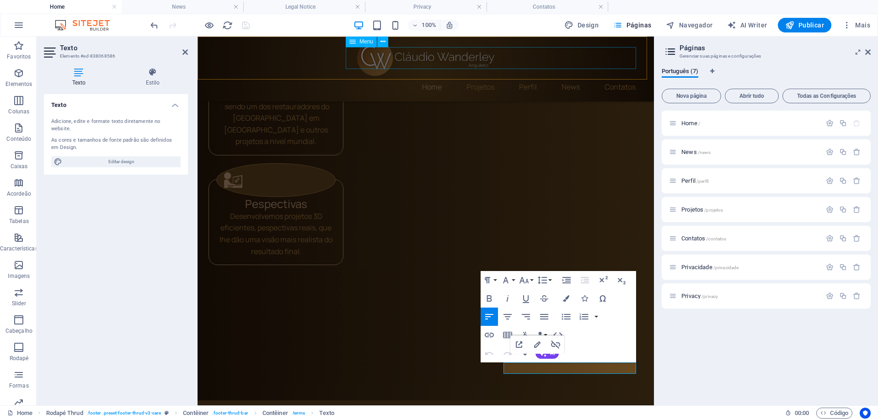
click at [454, 76] on nav "Home Projetos Perfil News Contatos" at bounding box center [426, 87] width 435 height 22
select select
select select "3"
select select
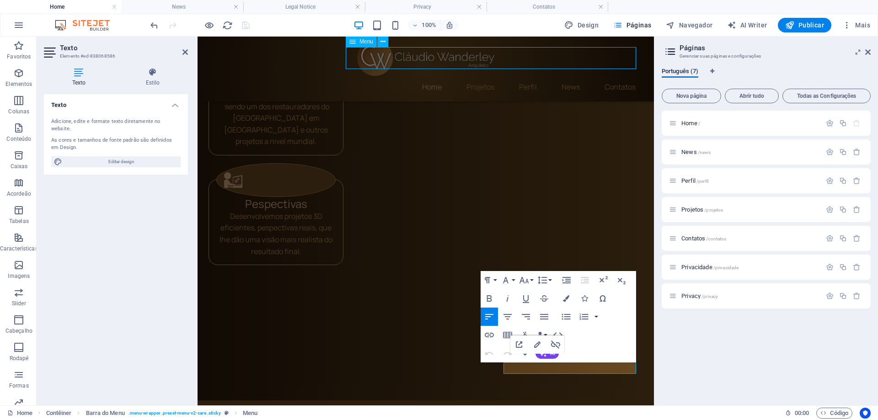
select select "2"
select select
select select "1"
select select
select select "4"
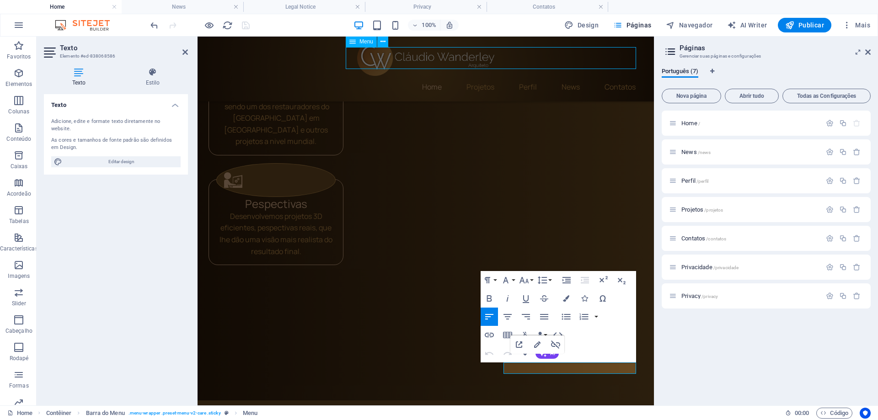
select select
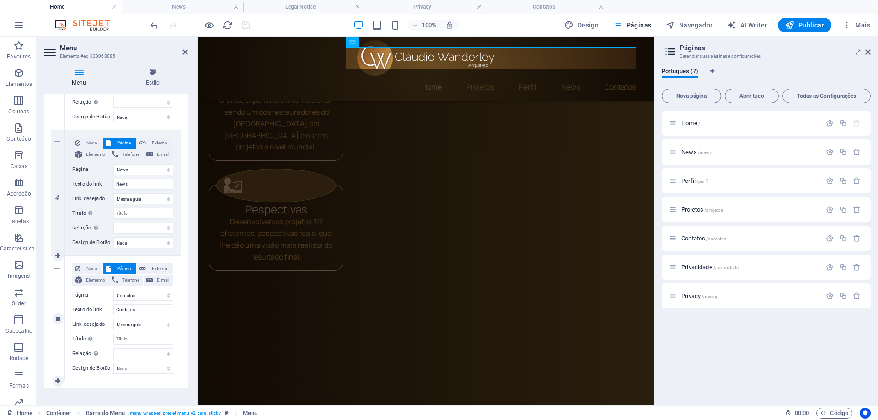
scroll to position [444, 0]
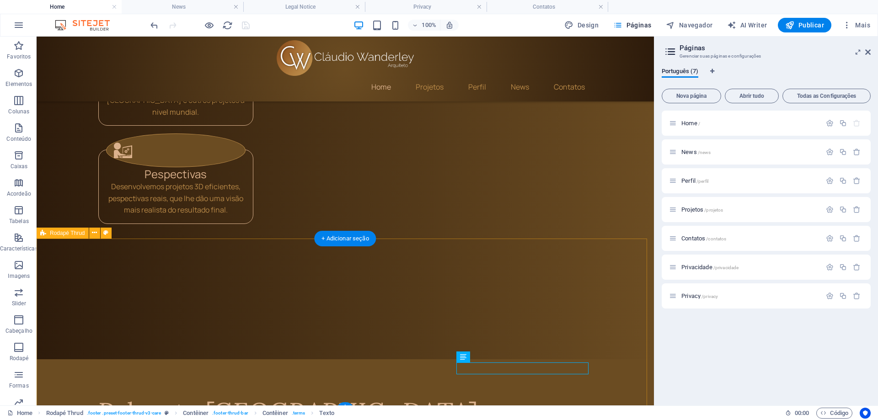
scroll to position [1458, 0]
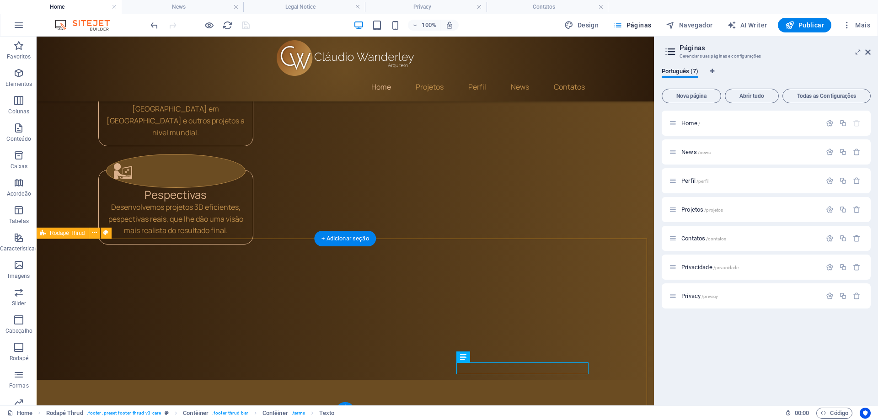
select select "footer"
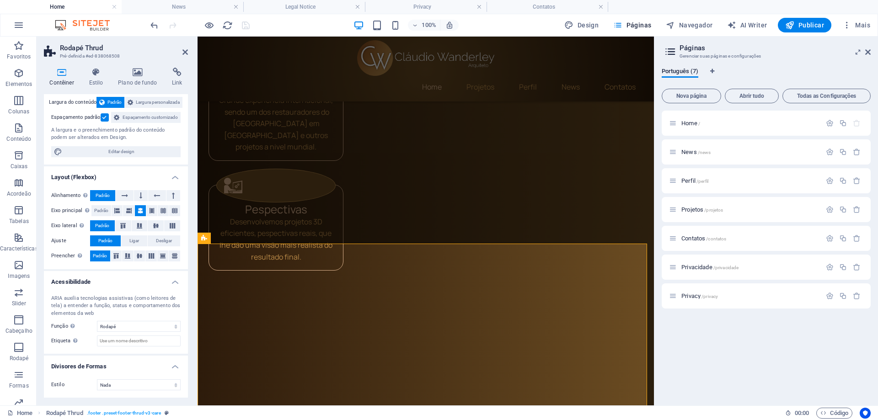
scroll to position [0, 0]
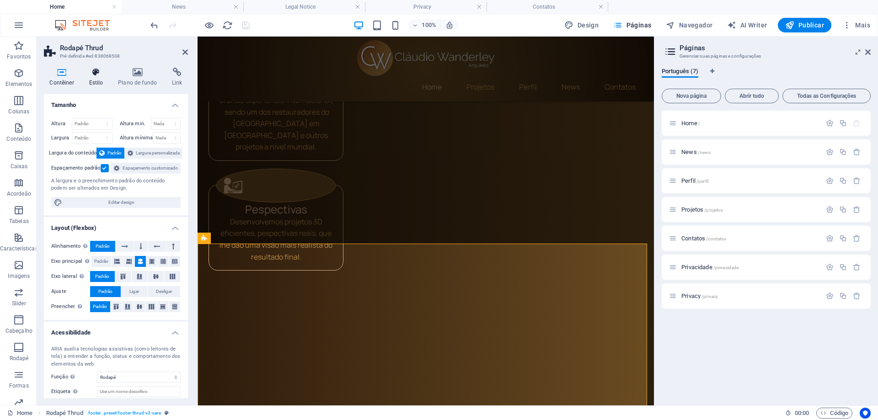
click at [97, 74] on icon at bounding box center [96, 72] width 26 height 9
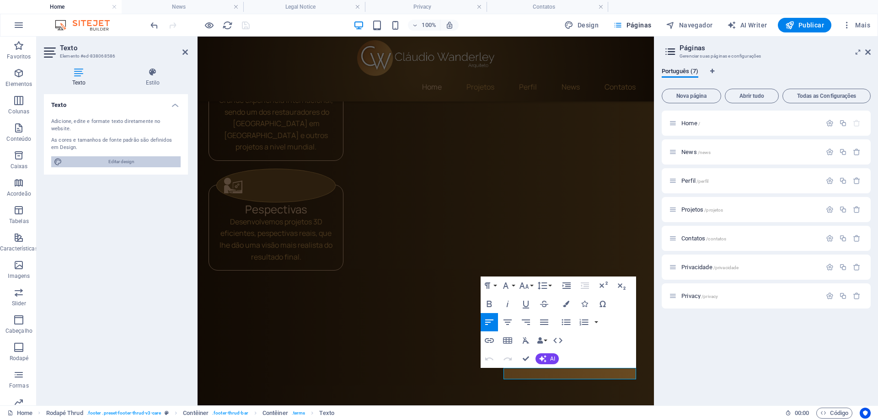
drag, startPoint x: 134, startPoint y: 155, endPoint x: 328, endPoint y: 339, distance: 266.6
click at [134, 156] on span "Editar design" at bounding box center [121, 161] width 113 height 11
select select "px"
select select "400"
select select "px"
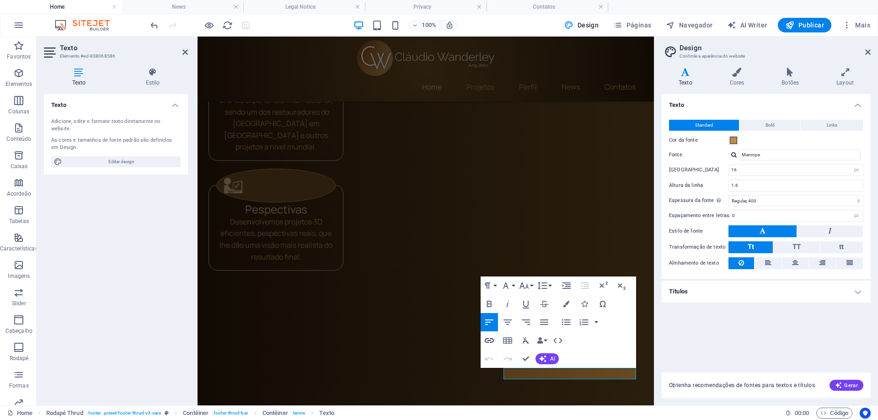
click at [492, 340] on icon "button" at bounding box center [489, 340] width 11 height 11
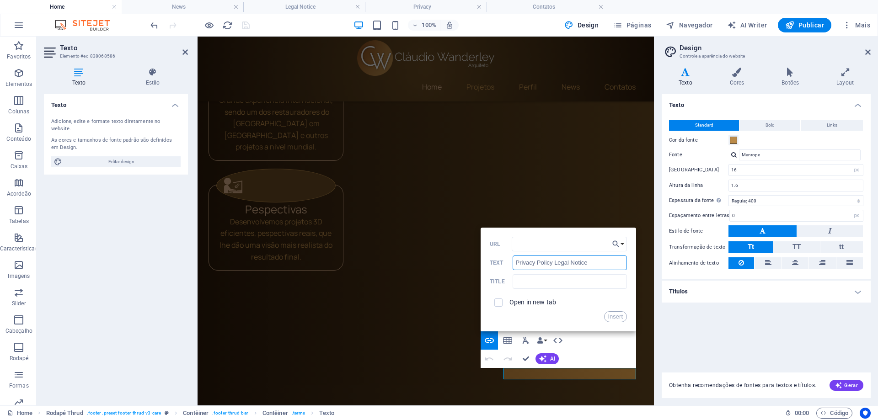
drag, startPoint x: 608, startPoint y: 263, endPoint x: 514, endPoint y: 264, distance: 94.7
click at [514, 264] on input "Privacy Policy Legal Notice" at bounding box center [570, 263] width 114 height 15
type input "Política de Privacidade"
click at [547, 252] on div "URL Política de Privacidade Text Title Open in new tab Insert" at bounding box center [558, 280] width 137 height 86
click at [624, 243] on button "Choose Link" at bounding box center [618, 244] width 17 height 15
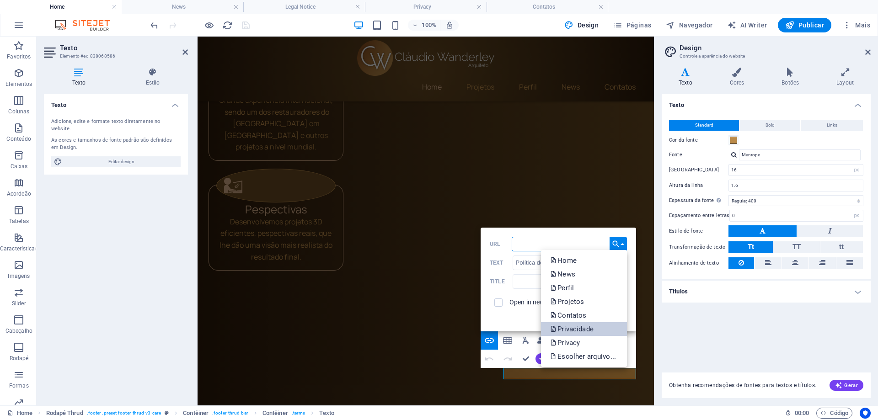
click at [579, 330] on p "Privacidade" at bounding box center [572, 330] width 45 height 14
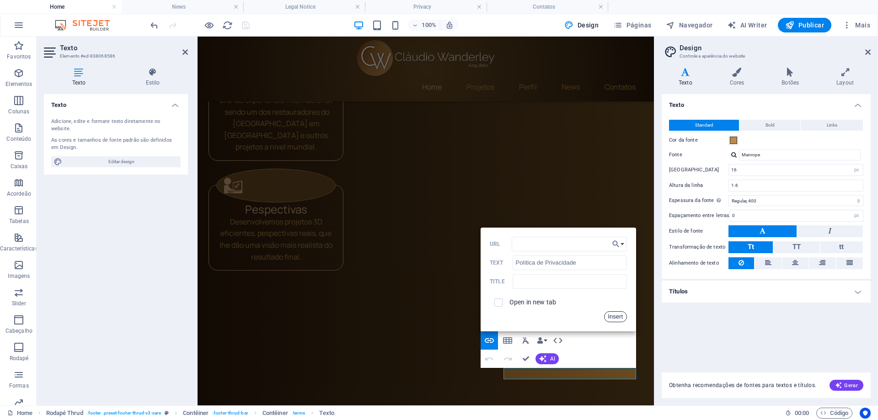
click at [618, 315] on button "Insert" at bounding box center [615, 317] width 23 height 11
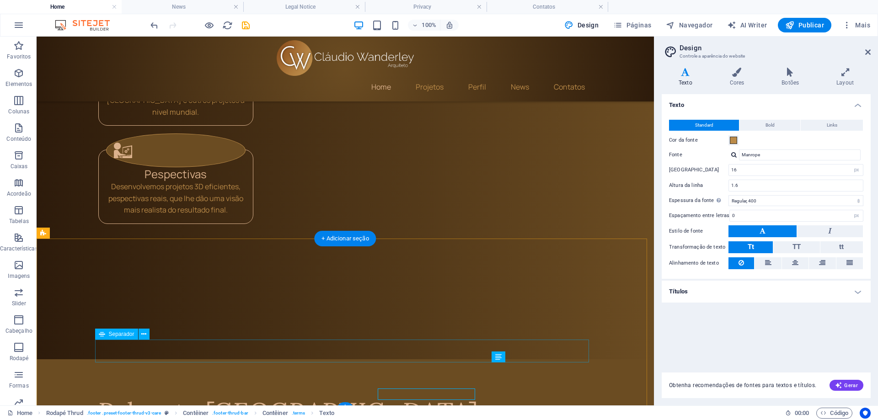
scroll to position [1458, 0]
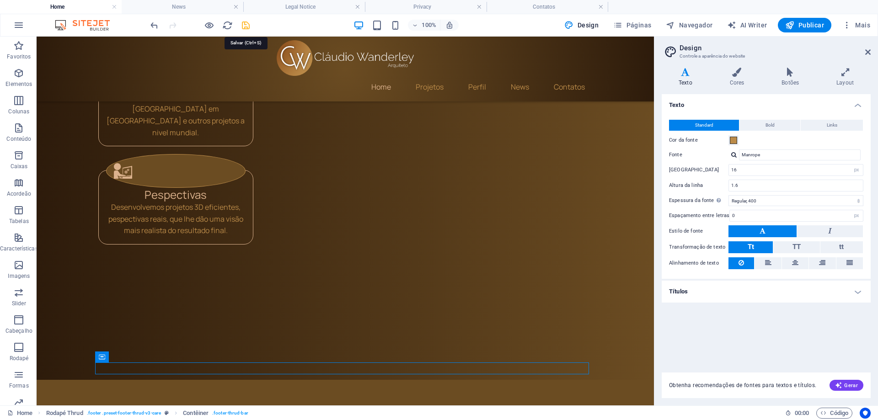
click at [242, 22] on icon "save" at bounding box center [246, 25] width 11 height 11
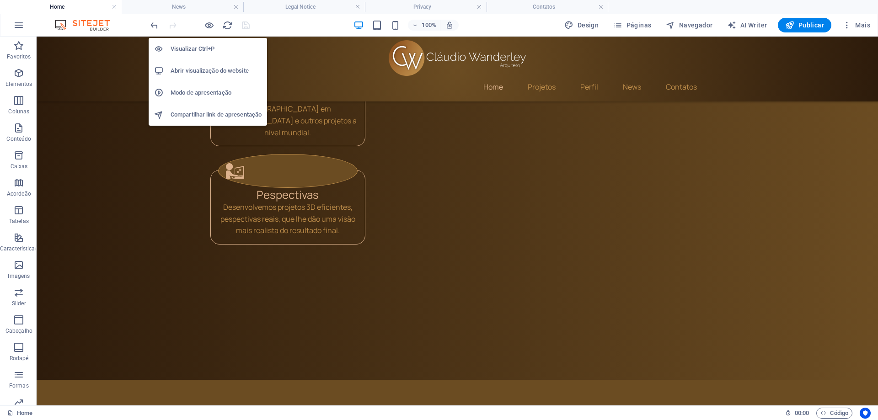
click at [221, 74] on h6 "Abrir visualização do website" at bounding box center [216, 70] width 91 height 11
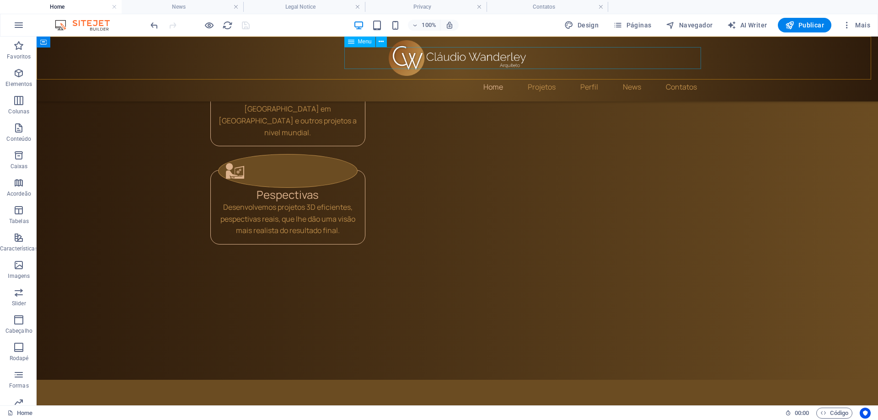
click at [591, 76] on nav "Home Projetos Perfil News Contatos" at bounding box center [457, 87] width 494 height 22
select select
select select "3"
select select
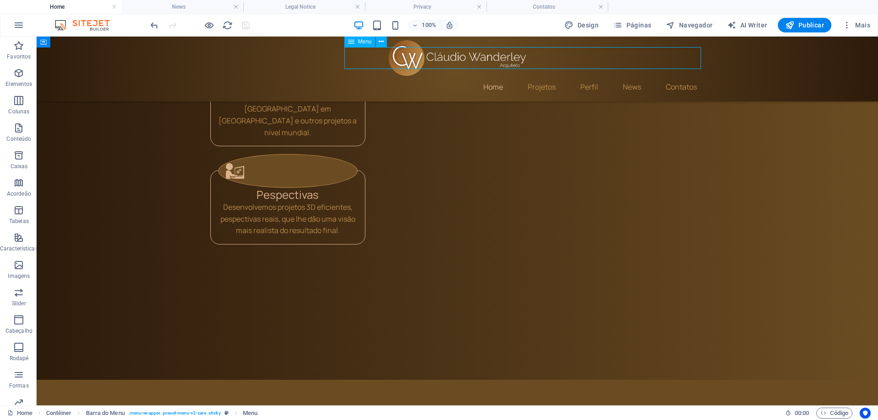
select select "2"
select select
select select "1"
select select
select select "4"
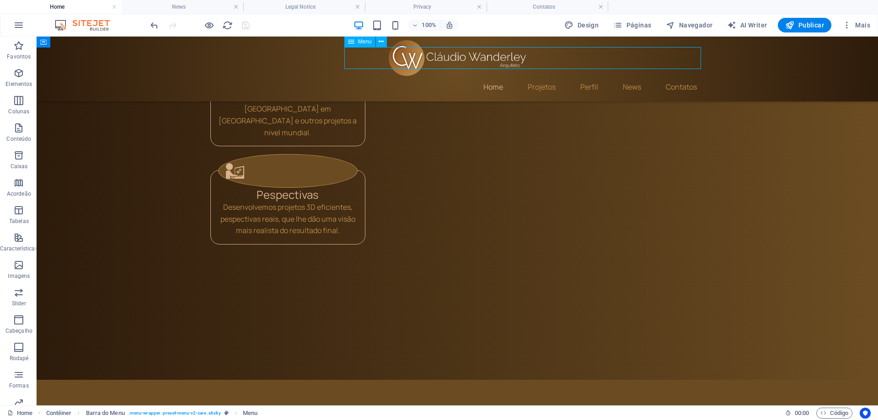
select select
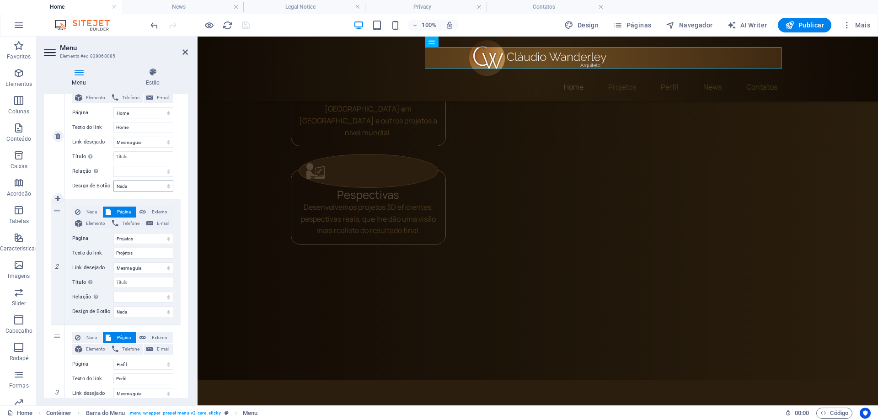
scroll to position [183, 0]
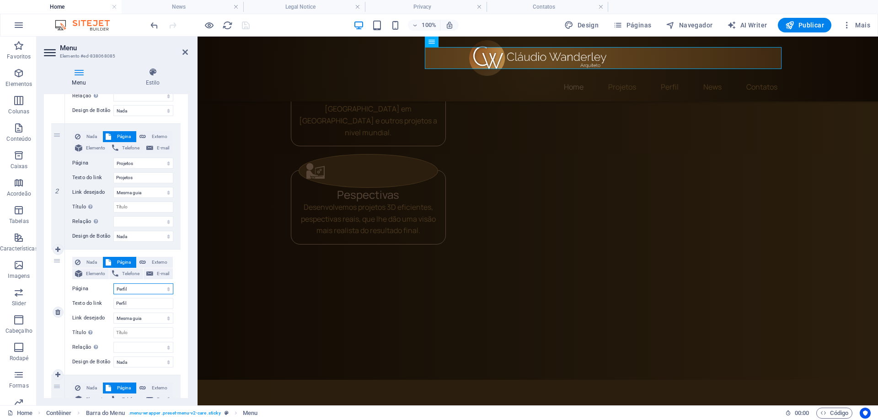
click at [136, 293] on select "Home News Perfil Projetos Contatos Privacidade Privacy" at bounding box center [143, 289] width 60 height 11
click at [113, 284] on select "Home News Perfil Projetos Contatos Privacidade Privacy" at bounding box center [143, 289] width 60 height 11
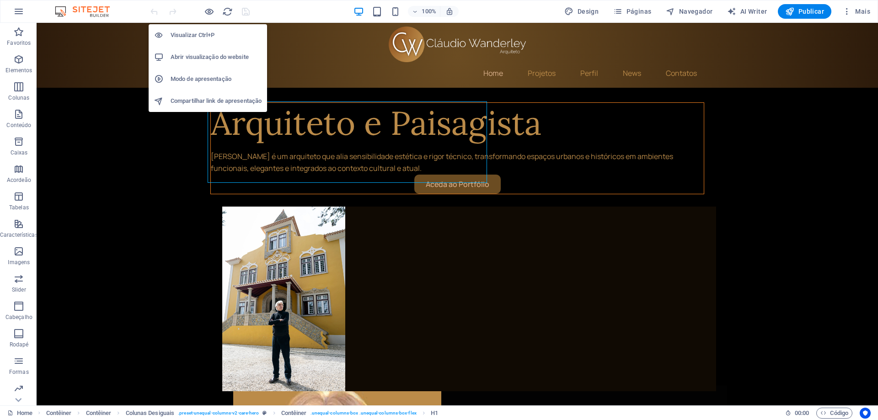
click at [206, 53] on h6 "Abrir visualização do website" at bounding box center [216, 57] width 91 height 11
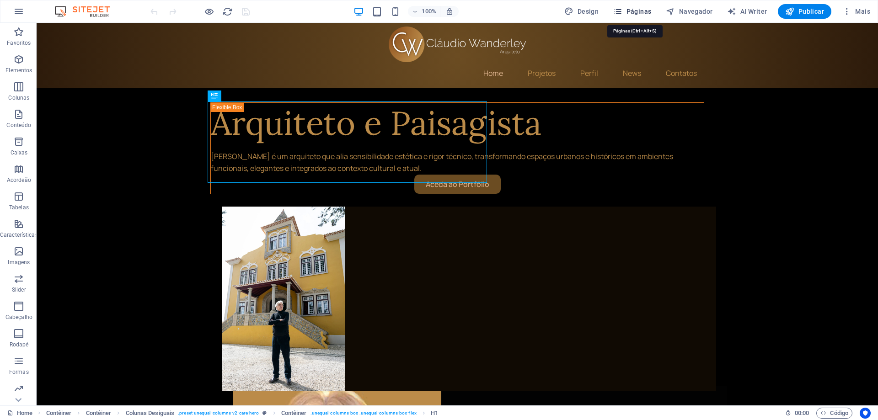
click at [631, 11] on span "Páginas" at bounding box center [632, 11] width 38 height 9
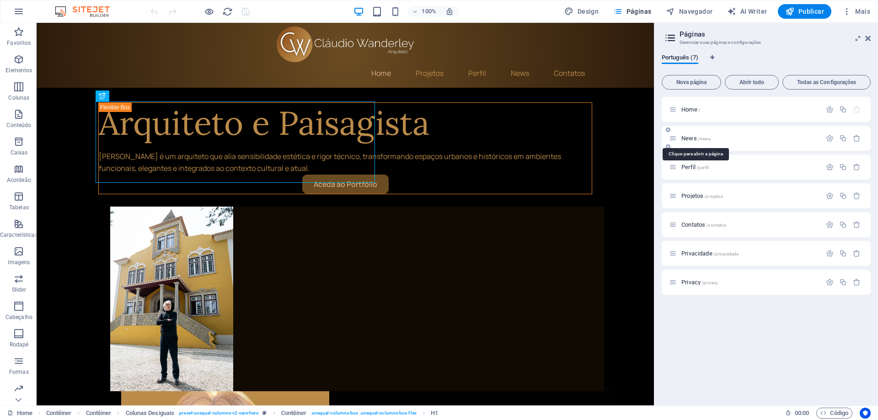
click at [687, 139] on span "News /news" at bounding box center [696, 138] width 29 height 7
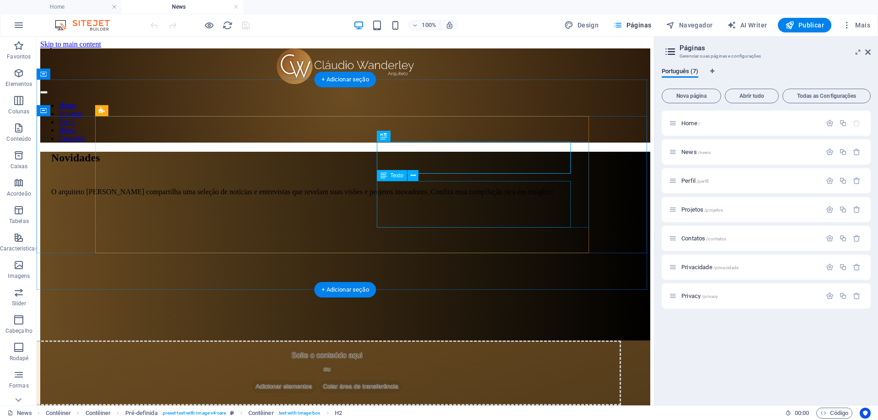
click at [425, 196] on div "O arquiteto [PERSON_NAME] compartilha uma seleção de notícias e entrevistas que…" at bounding box center [345, 192] width 588 height 8
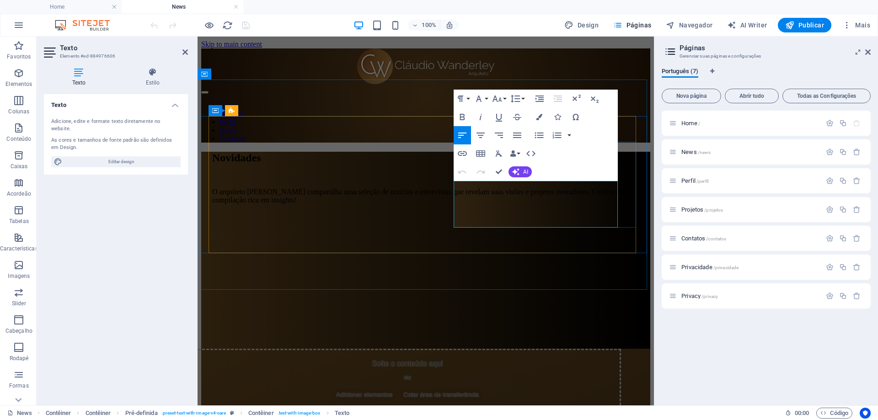
click at [520, 188] on p "O arquiteto [PERSON_NAME] compartilha uma seleção de notícias e entrevistas que…" at bounding box center [425, 196] width 427 height 16
drag, startPoint x: 458, startPoint y: 200, endPoint x: 452, endPoint y: 192, distance: 9.5
click at [452, 192] on div "Novidades O arquiteto [PERSON_NAME] compartilha uma seleção de notícias e entre…" at bounding box center [425, 250] width 427 height 197
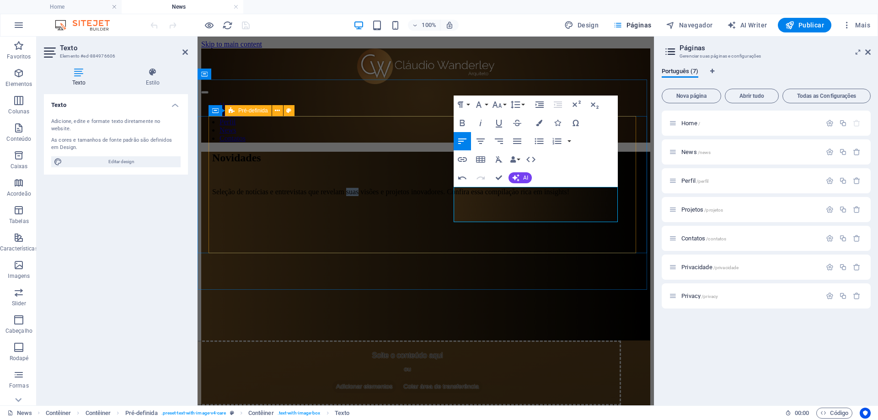
drag, startPoint x: 470, startPoint y: 205, endPoint x: 451, endPoint y: 205, distance: 18.8
click at [451, 205] on div "Novidades Seleção de notícias e entrevistas que revelam suas visões e projetos …" at bounding box center [425, 246] width 427 height 189
click at [549, 196] on p "Seleção de notícias e entrevistas que revelam as visões e projetos inovadores. …" at bounding box center [425, 192] width 427 height 8
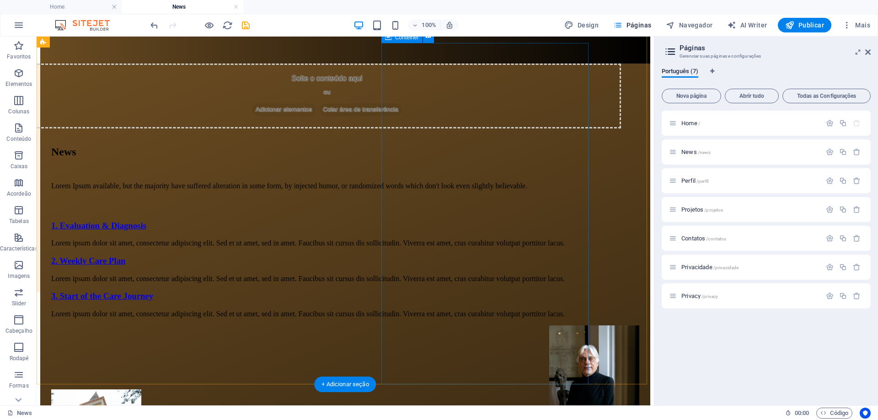
scroll to position [94, 0]
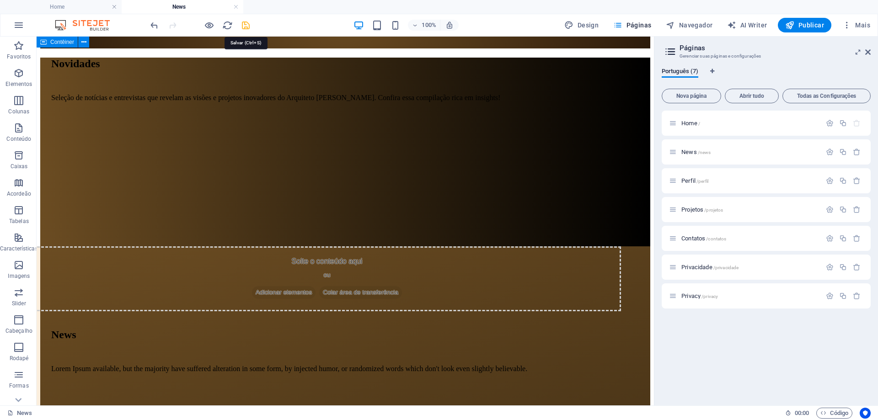
click at [246, 28] on icon "save" at bounding box center [246, 25] width 11 height 11
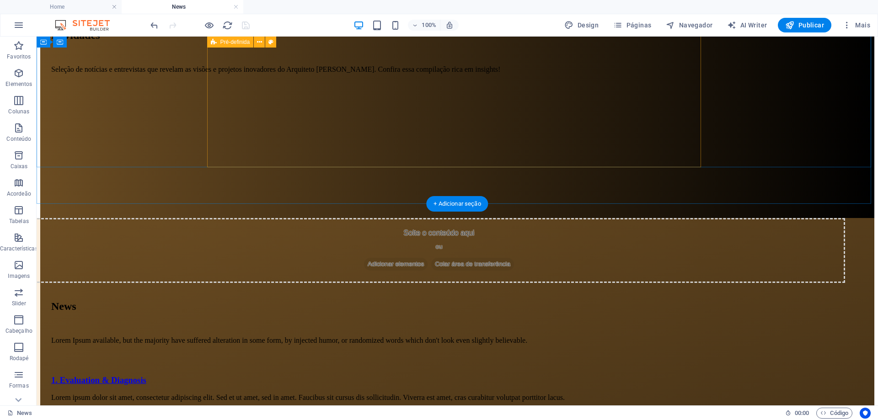
scroll to position [180, 0]
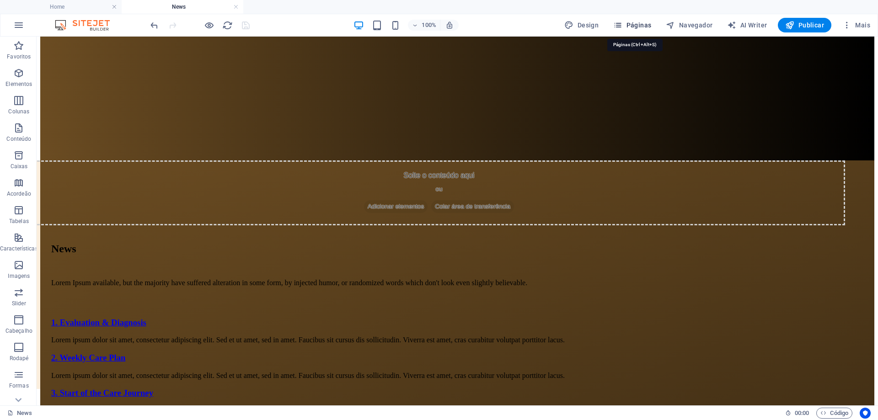
click at [633, 28] on span "Páginas" at bounding box center [632, 25] width 38 height 9
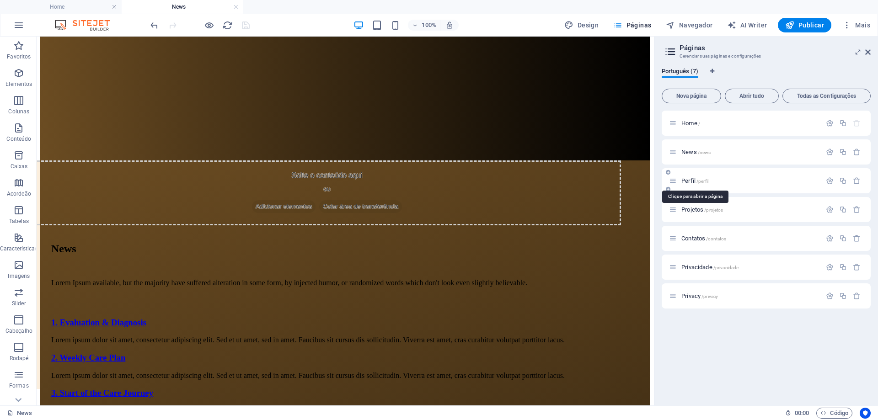
click at [695, 182] on span "Perfil /perfil" at bounding box center [695, 180] width 27 height 7
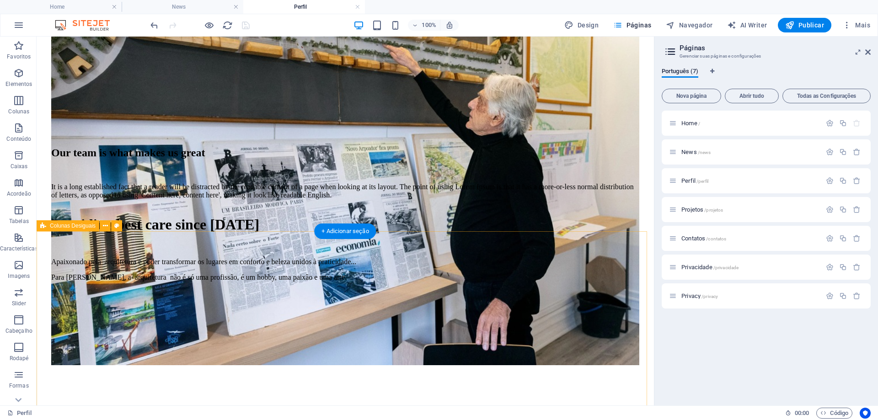
scroll to position [274, 0]
